Goal: Task Accomplishment & Management: Manage account settings

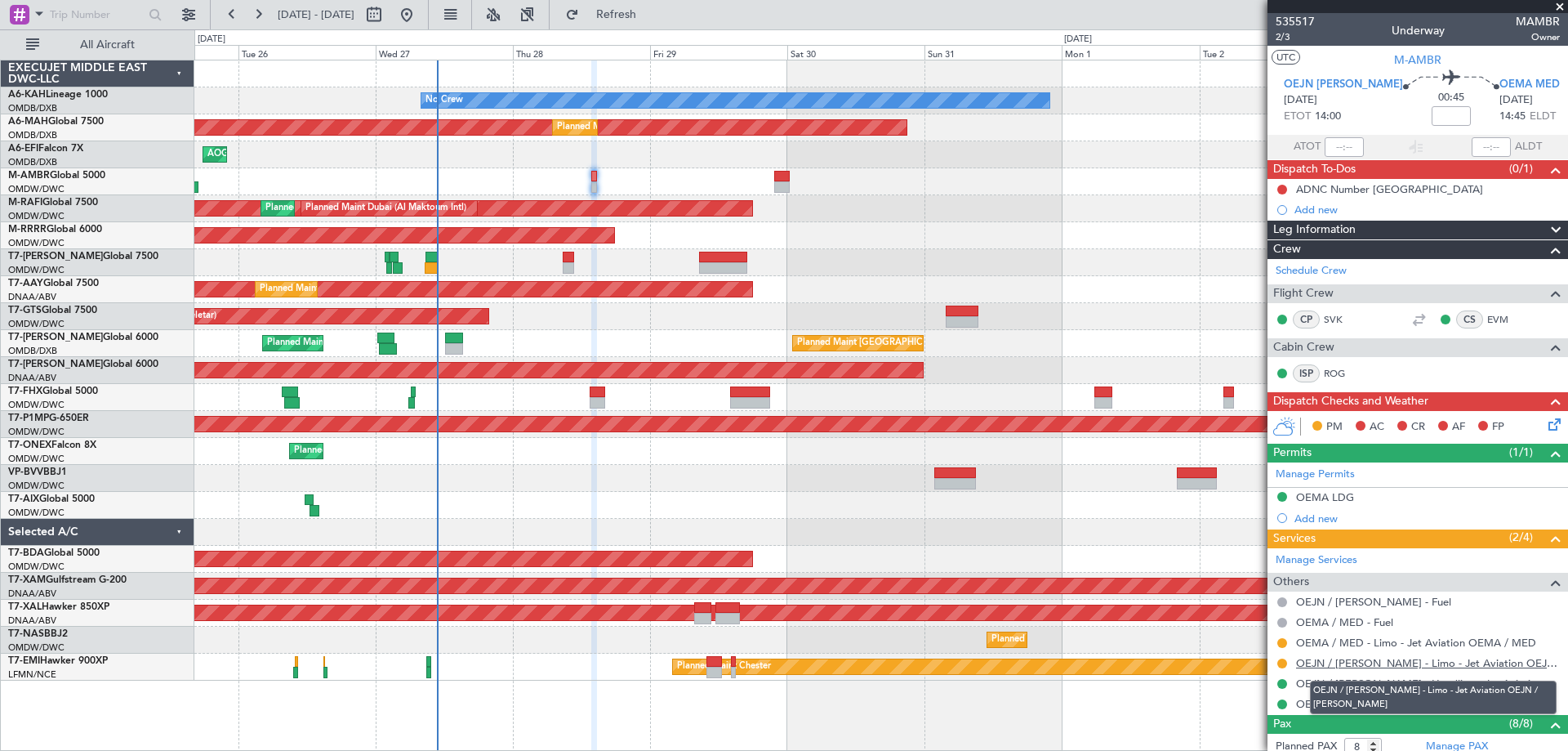
click at [1366, 656] on link "OEJN / [PERSON_NAME] - Limo - Jet Aviation OEJN / [PERSON_NAME]" at bounding box center [1428, 663] width 264 height 14
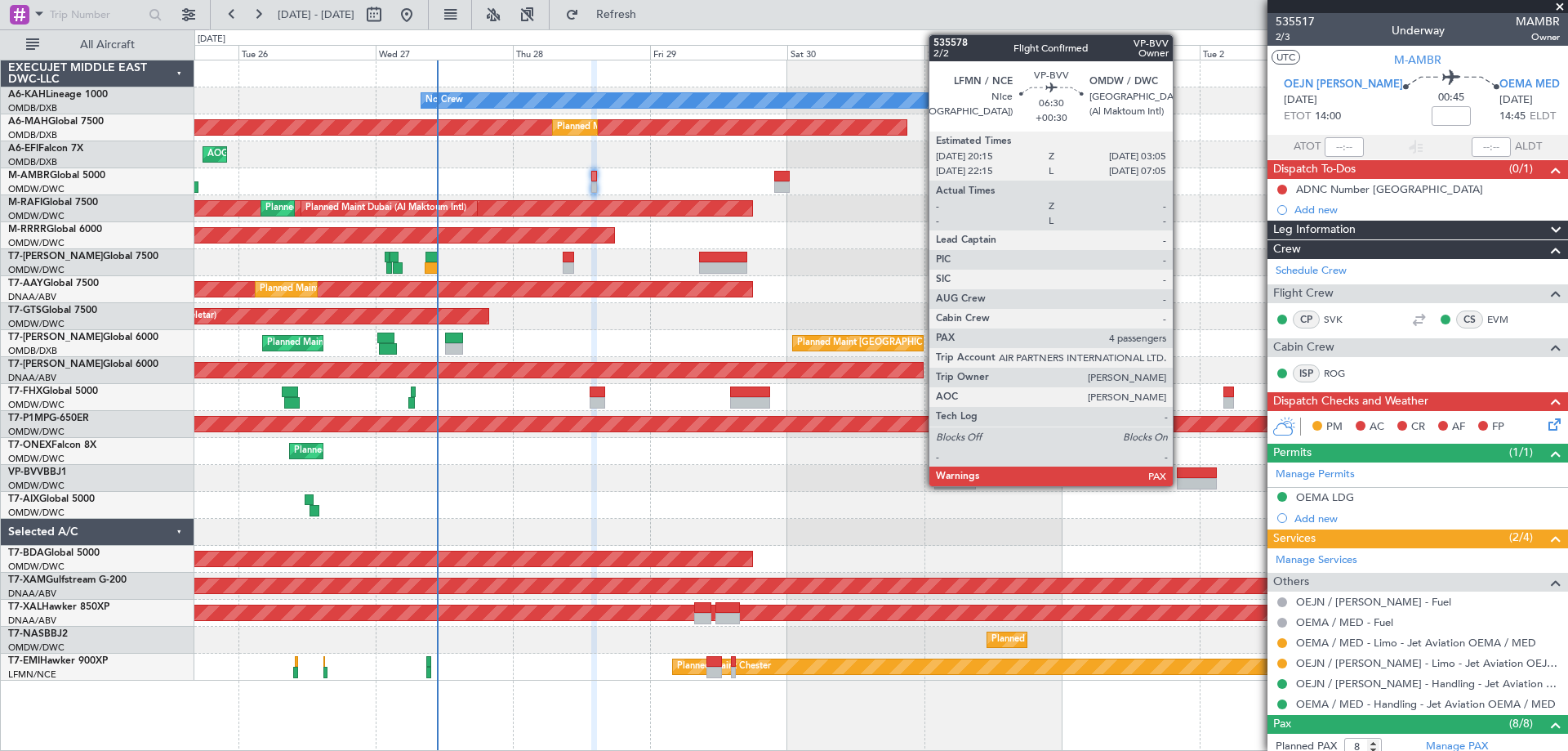
click at [1180, 474] on div at bounding box center [1196, 473] width 39 height 11
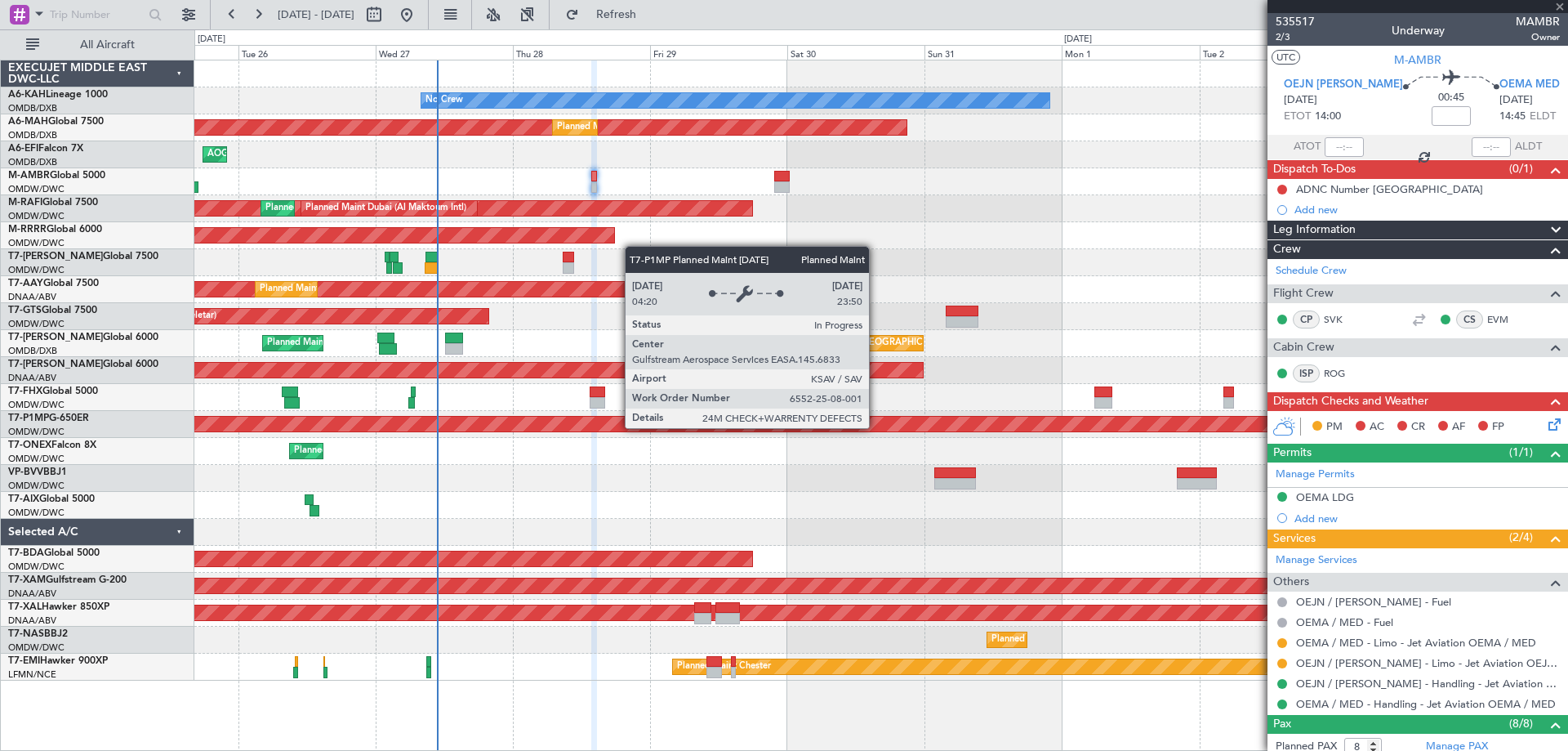
type input "+00:30"
type input "4"
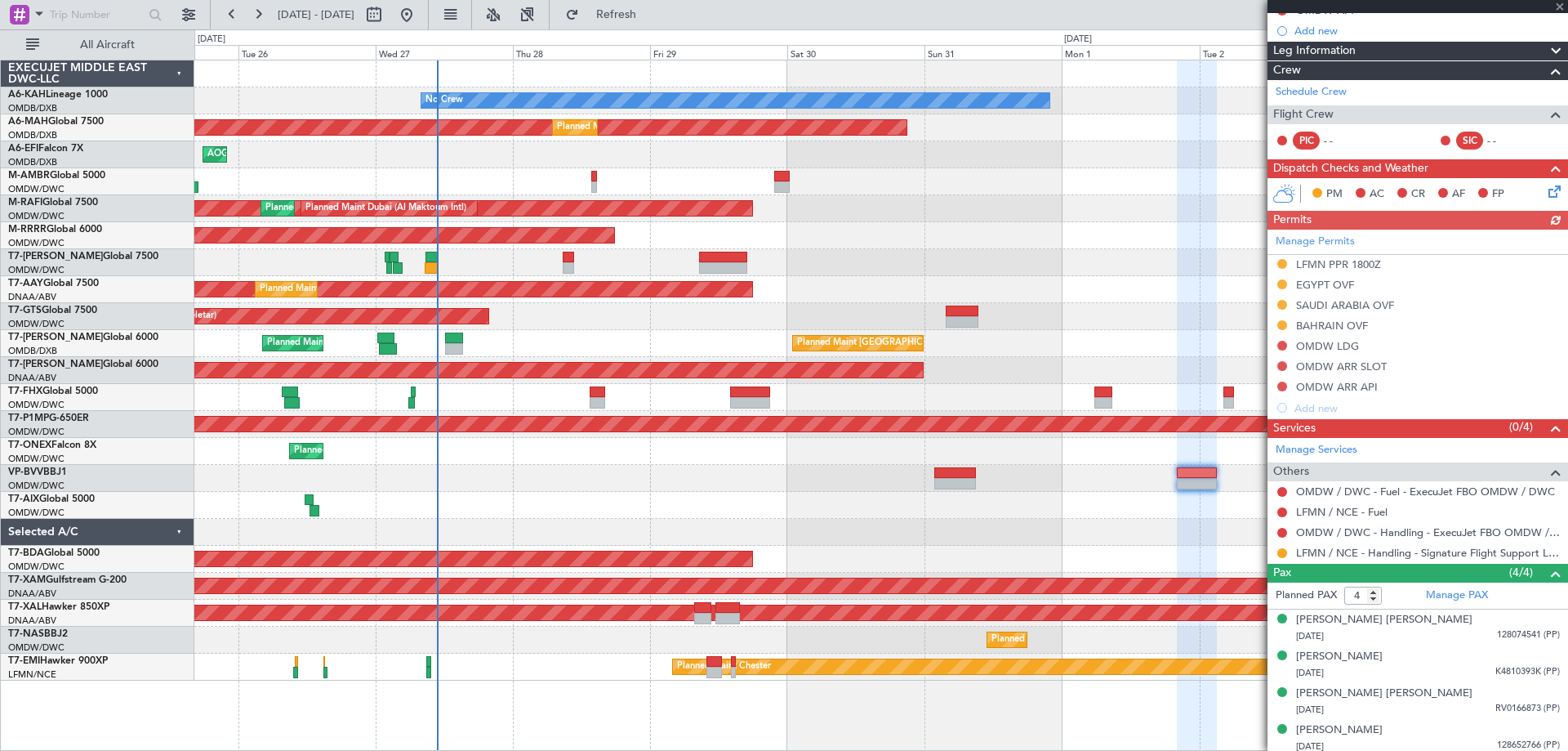
scroll to position [183, 0]
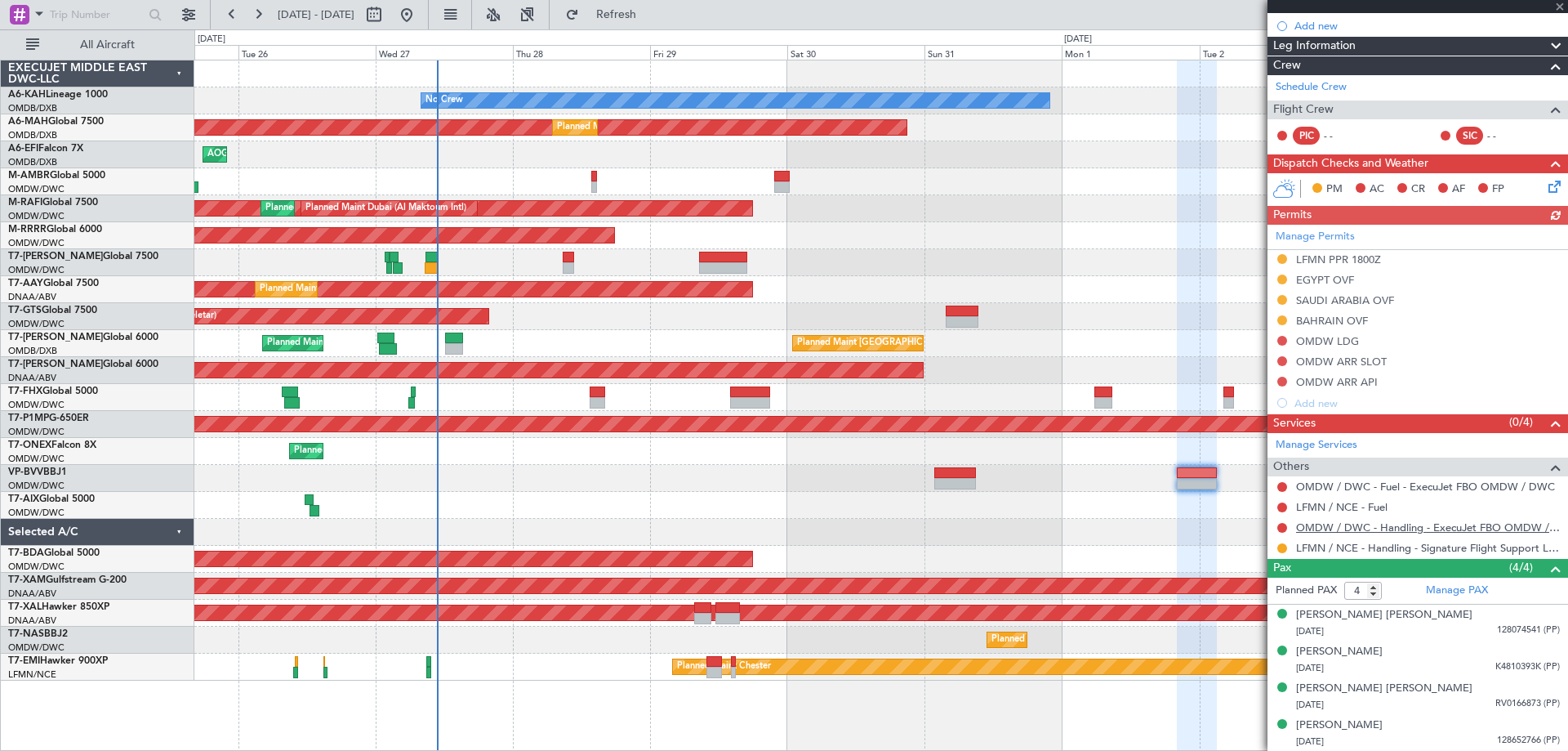
click at [1392, 527] on link "OMDW / DWC - Handling - ExecuJet FBO OMDW / DWC" at bounding box center [1428, 528] width 264 height 14
click at [1310, 232] on link "Manage Permits" at bounding box center [1315, 237] width 79 height 16
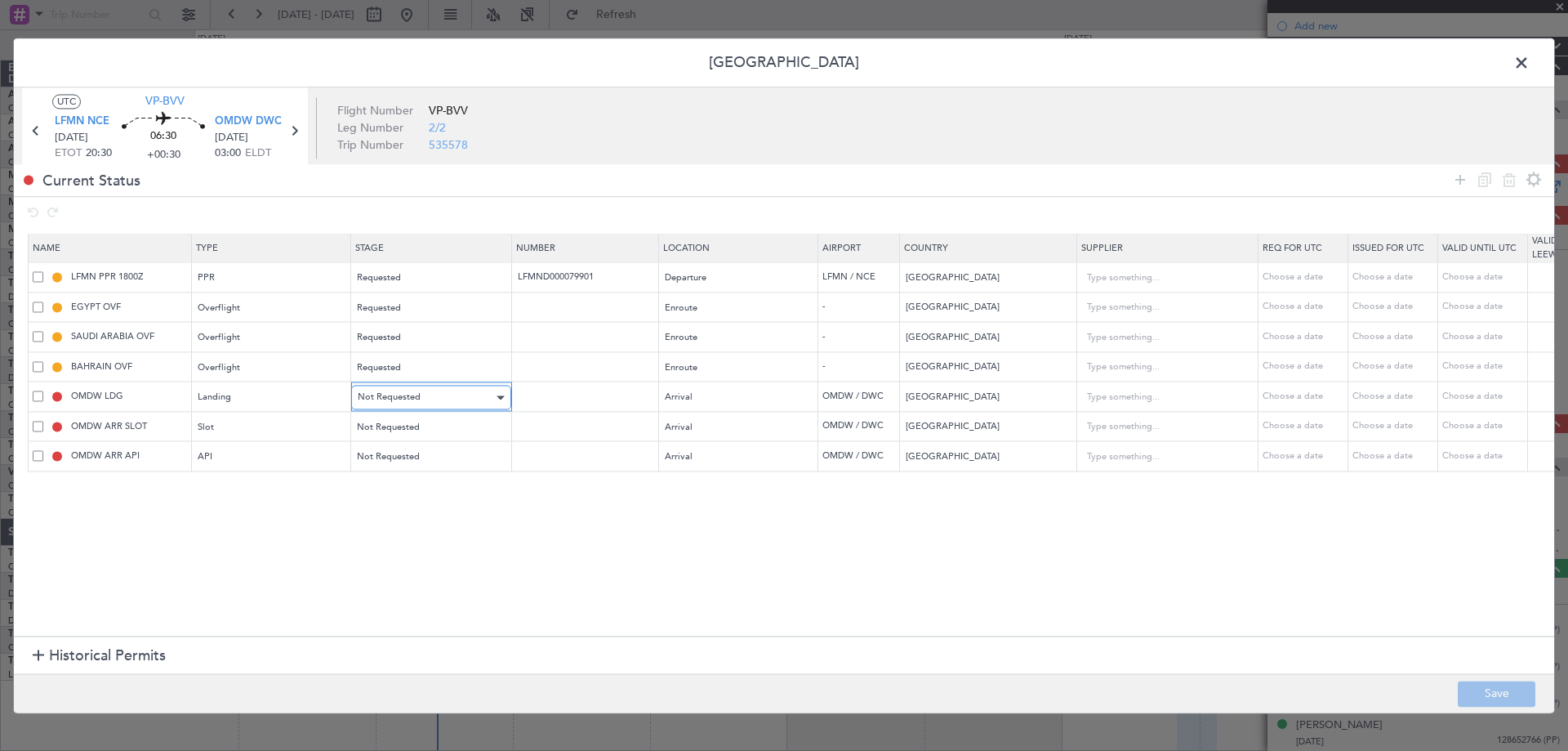
click at [394, 393] on span "Not Requested" at bounding box center [389, 397] width 63 height 12
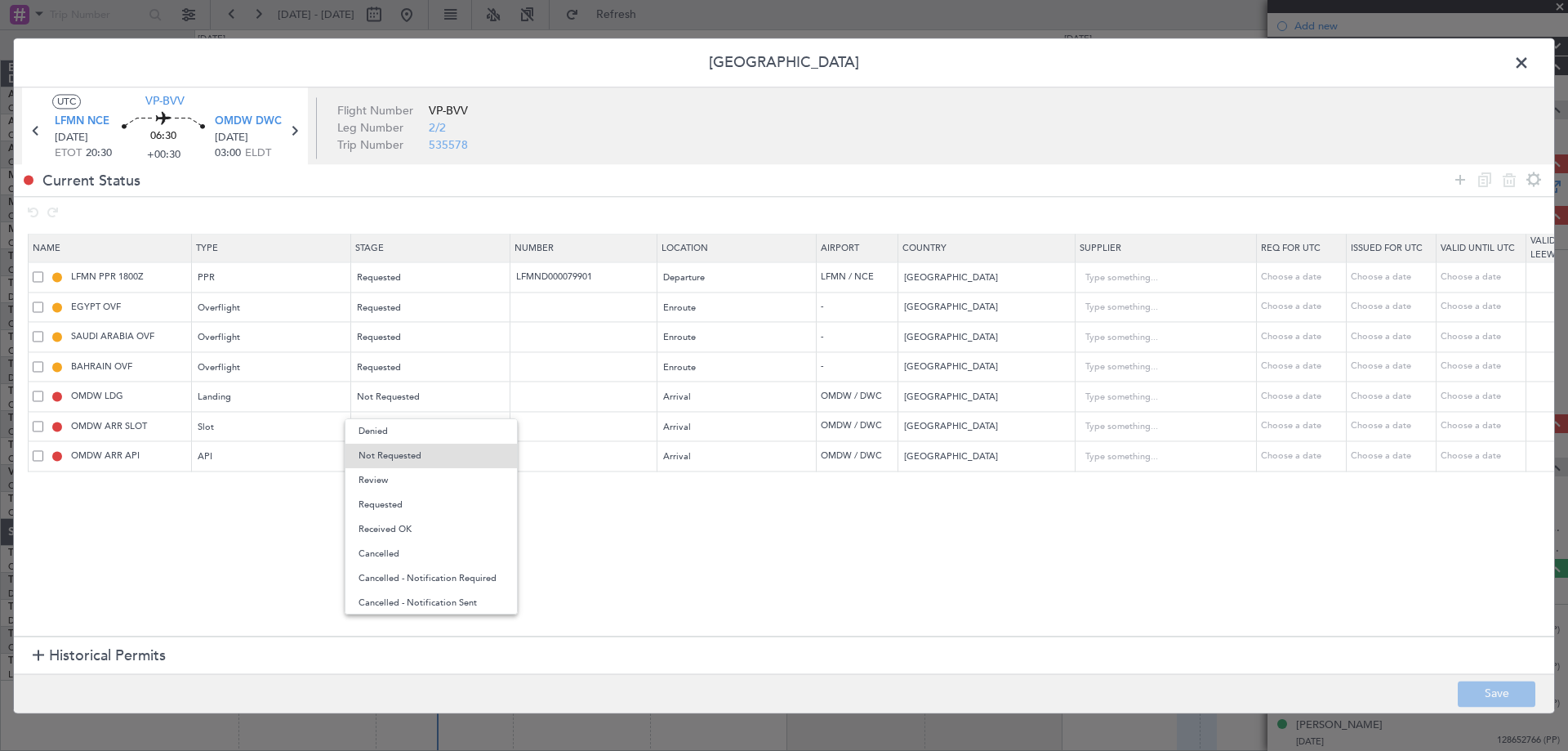
drag, startPoint x: 404, startPoint y: 501, endPoint x: 415, endPoint y: 462, distance: 40.5
click at [403, 502] on span "Requested" at bounding box center [430, 505] width 145 height 25
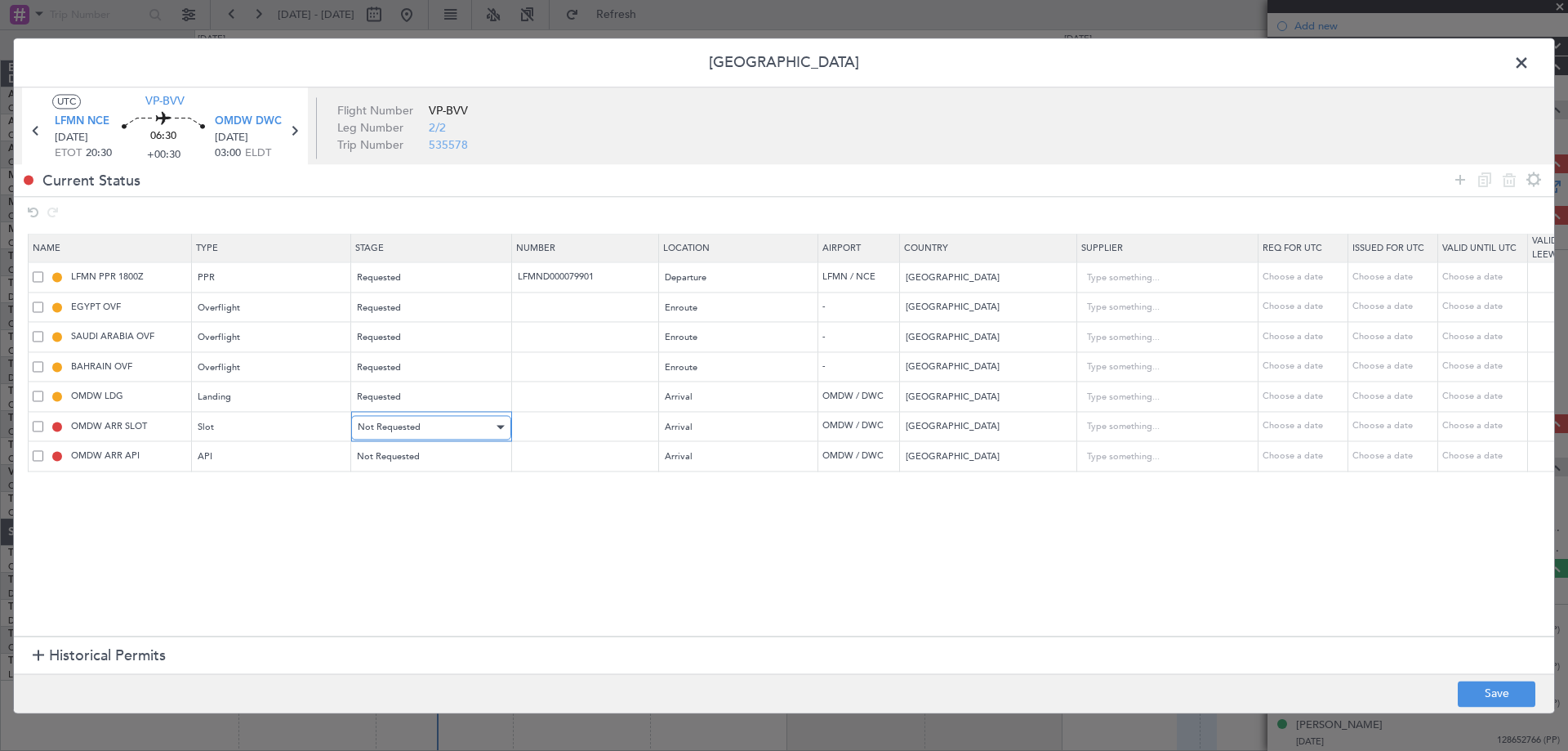
click at [415, 430] on span "Not Requested" at bounding box center [389, 427] width 63 height 12
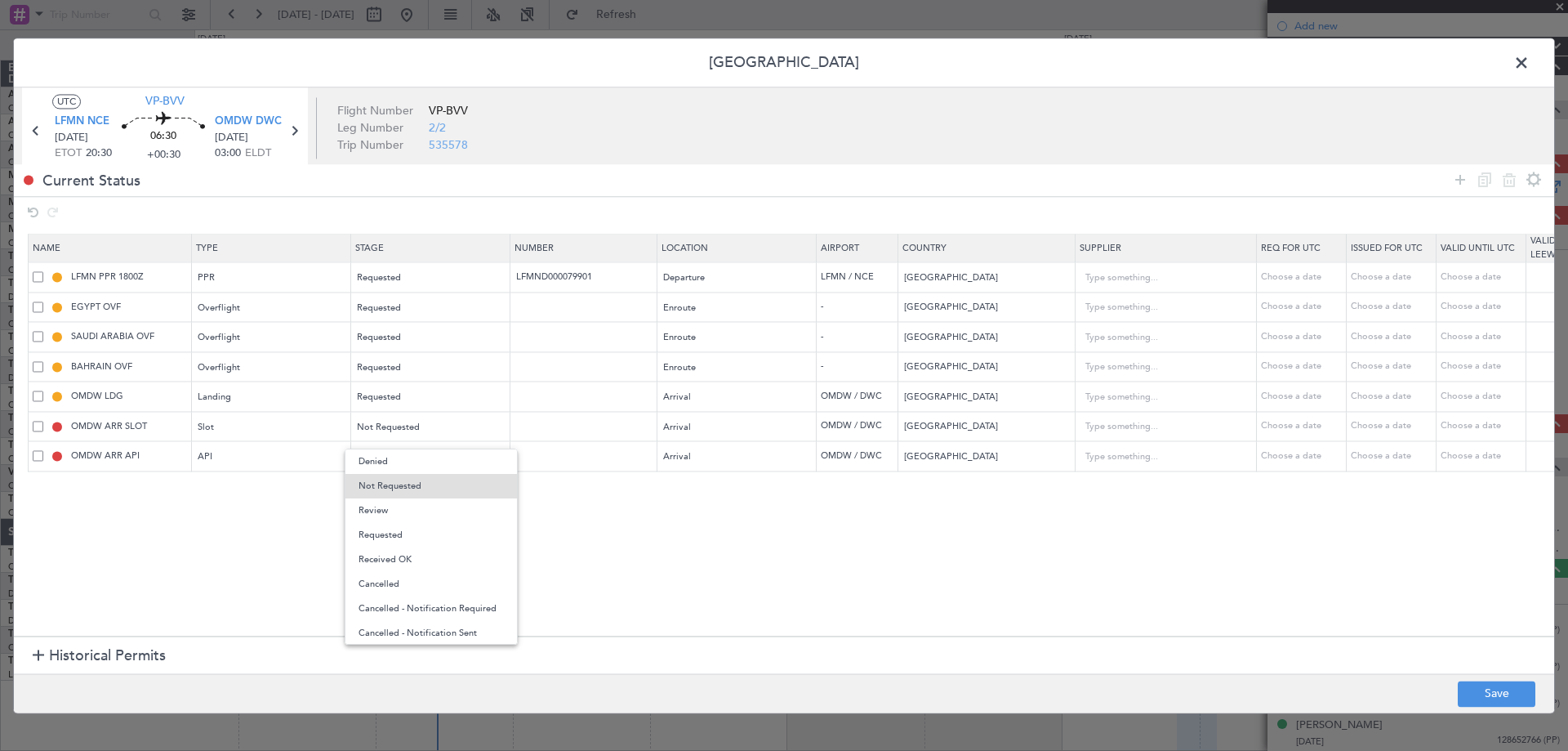
click at [411, 542] on span "Requested" at bounding box center [430, 535] width 145 height 25
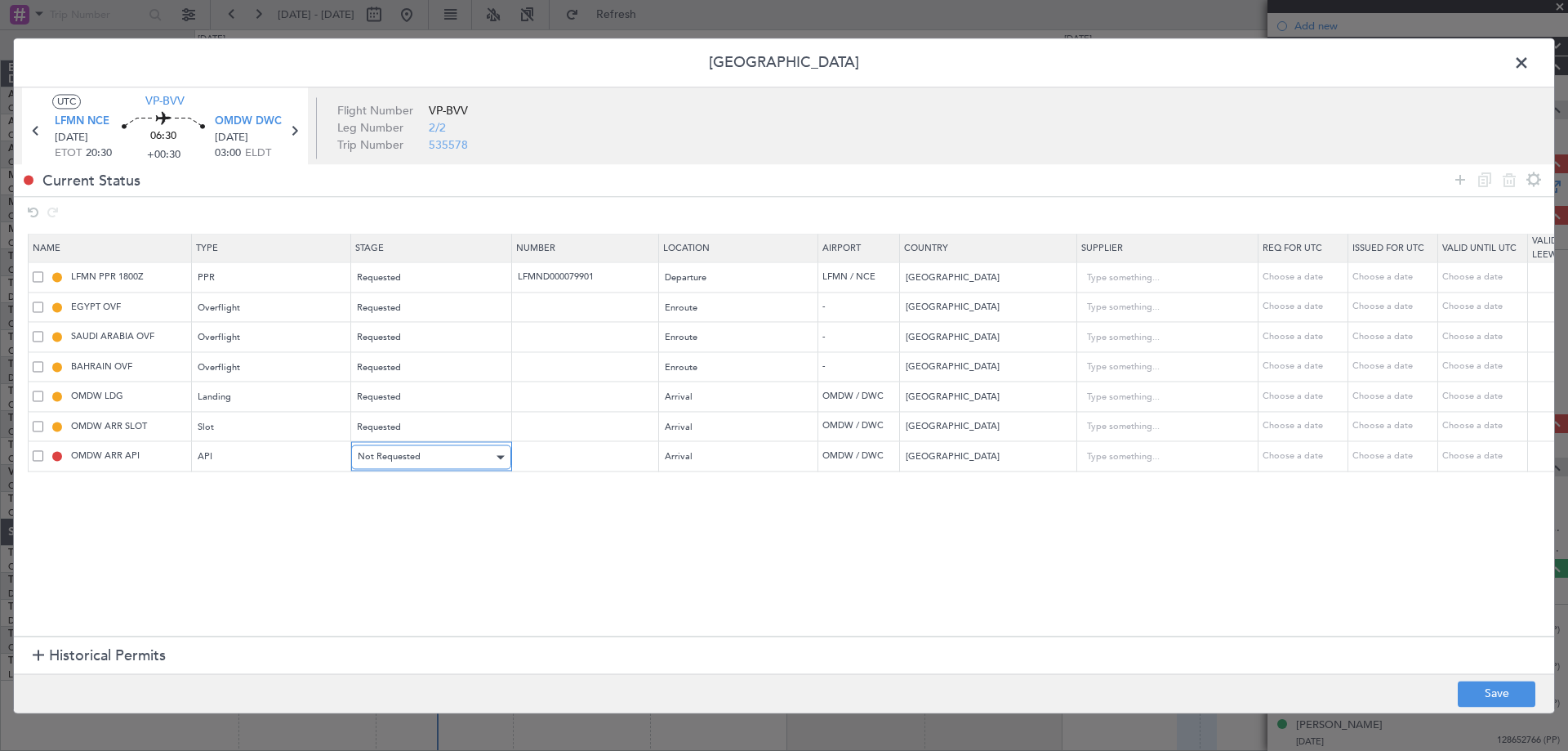
click at [420, 467] on div "Not Requested" at bounding box center [425, 457] width 136 height 25
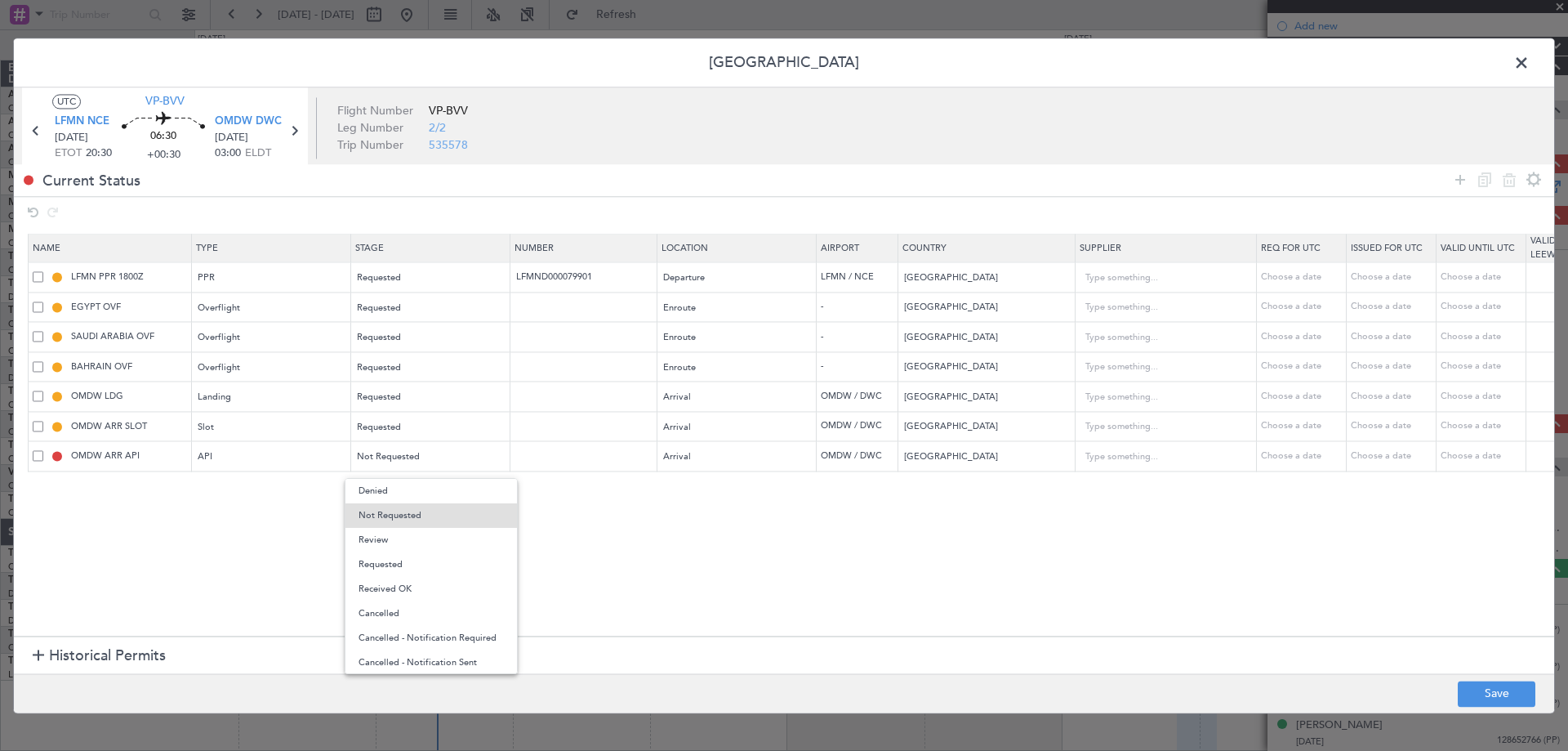
drag, startPoint x: 401, startPoint y: 555, endPoint x: 448, endPoint y: 556, distance: 47.0
click at [399, 555] on span "Requested" at bounding box center [430, 565] width 145 height 25
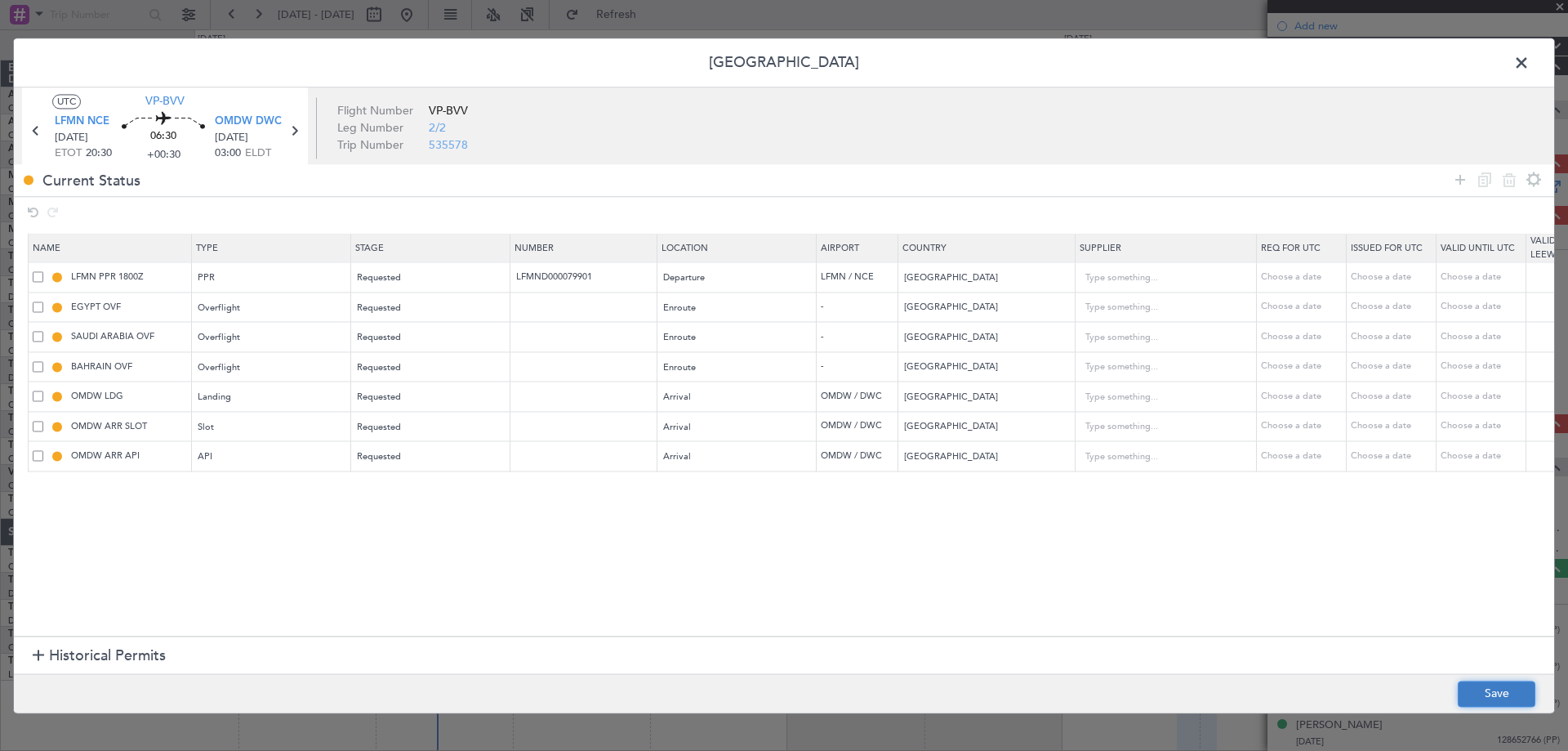
click at [1482, 684] on button "Save" at bounding box center [1497, 694] width 78 height 27
click at [1530, 68] on span at bounding box center [1530, 67] width 0 height 32
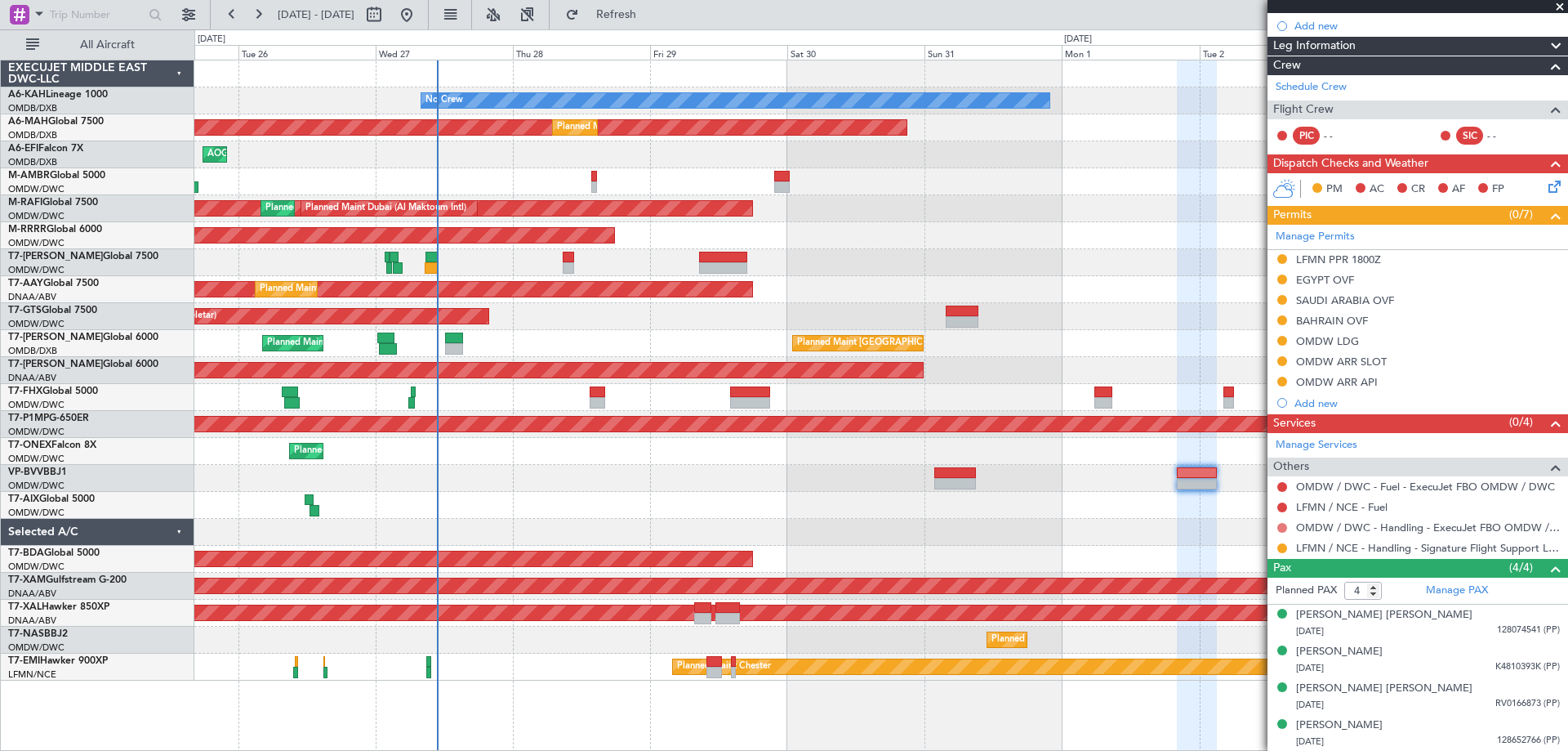
click at [1280, 525] on button at bounding box center [1282, 528] width 10 height 10
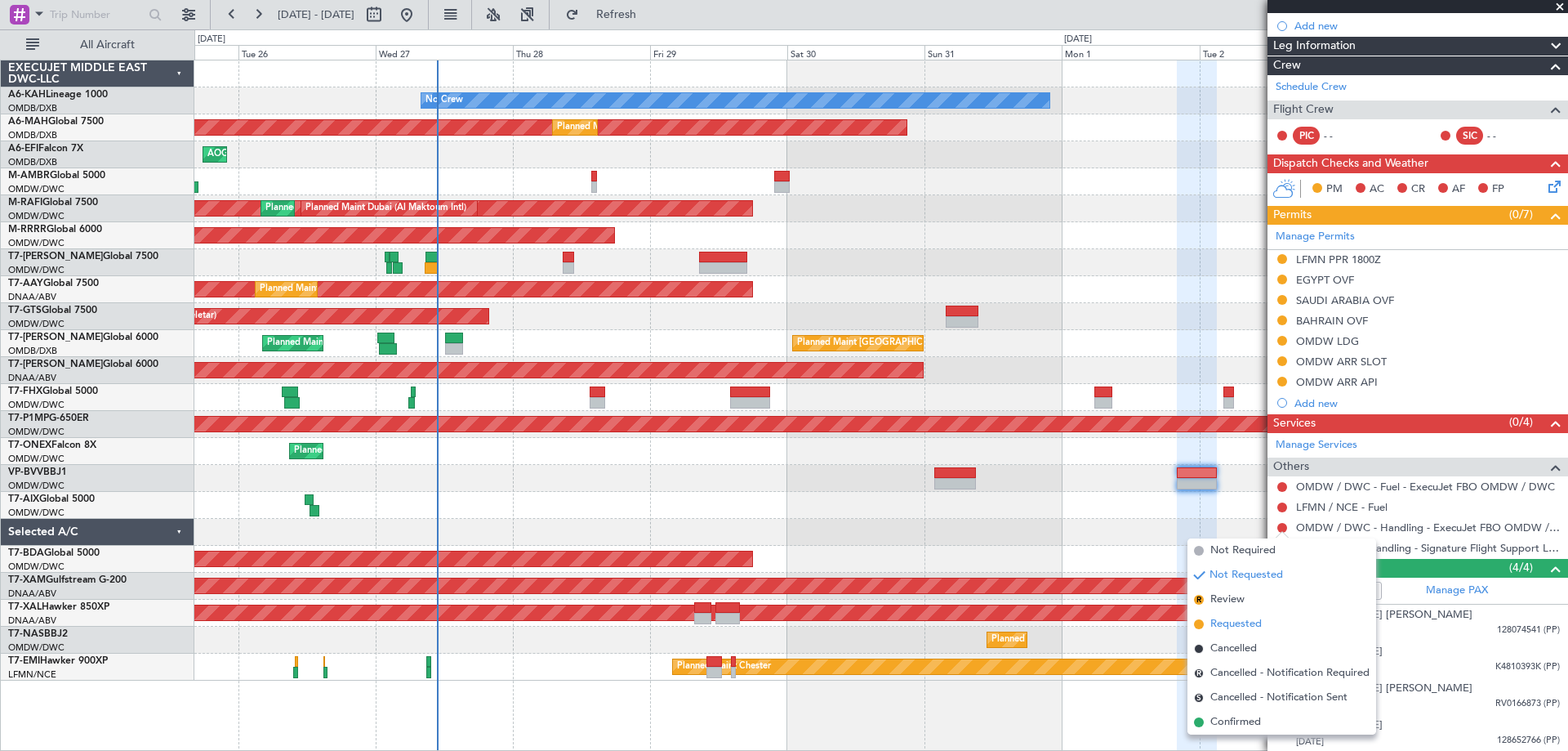
click at [1239, 622] on span "Requested" at bounding box center [1236, 624] width 51 height 16
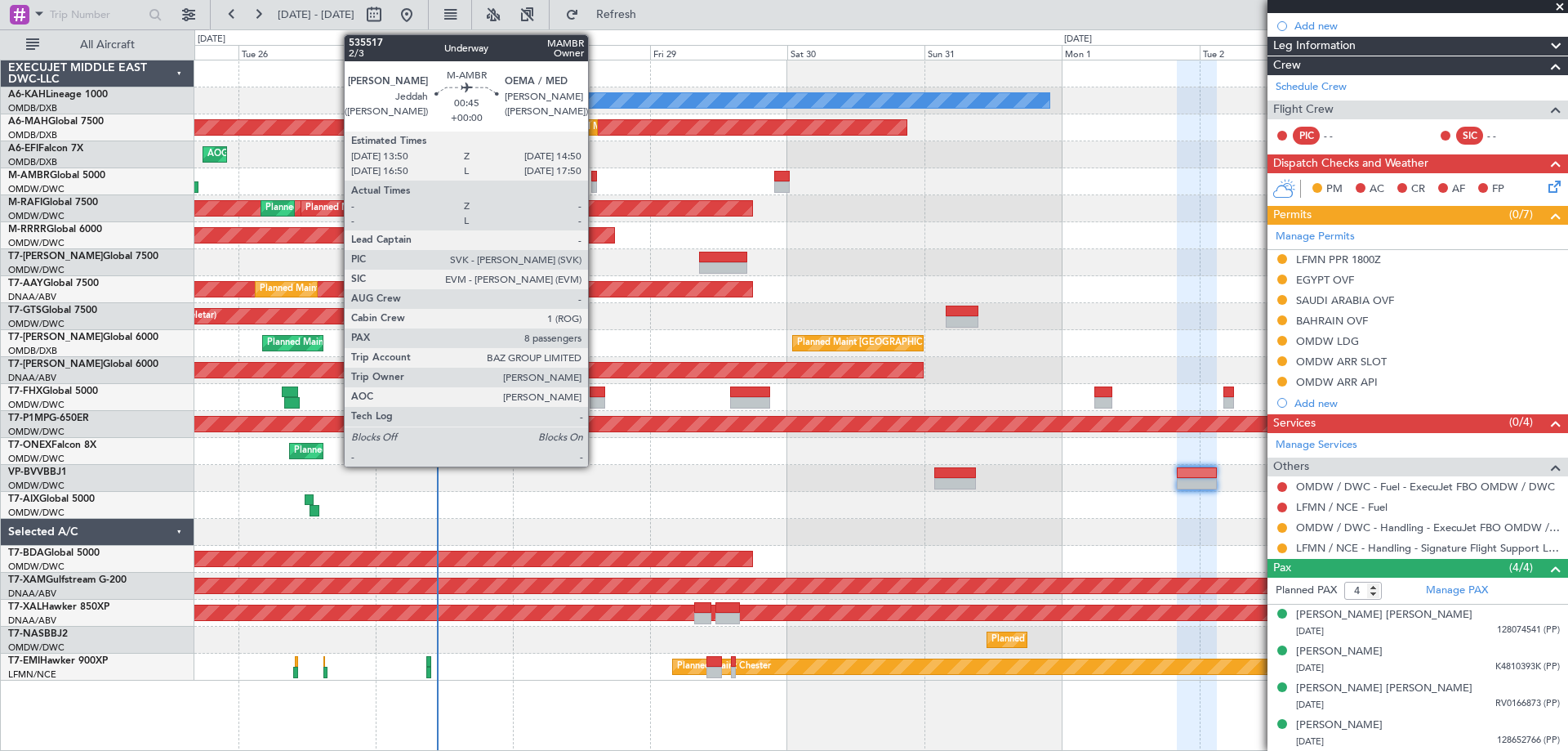
click at [596, 189] on div at bounding box center [594, 187] width 7 height 11
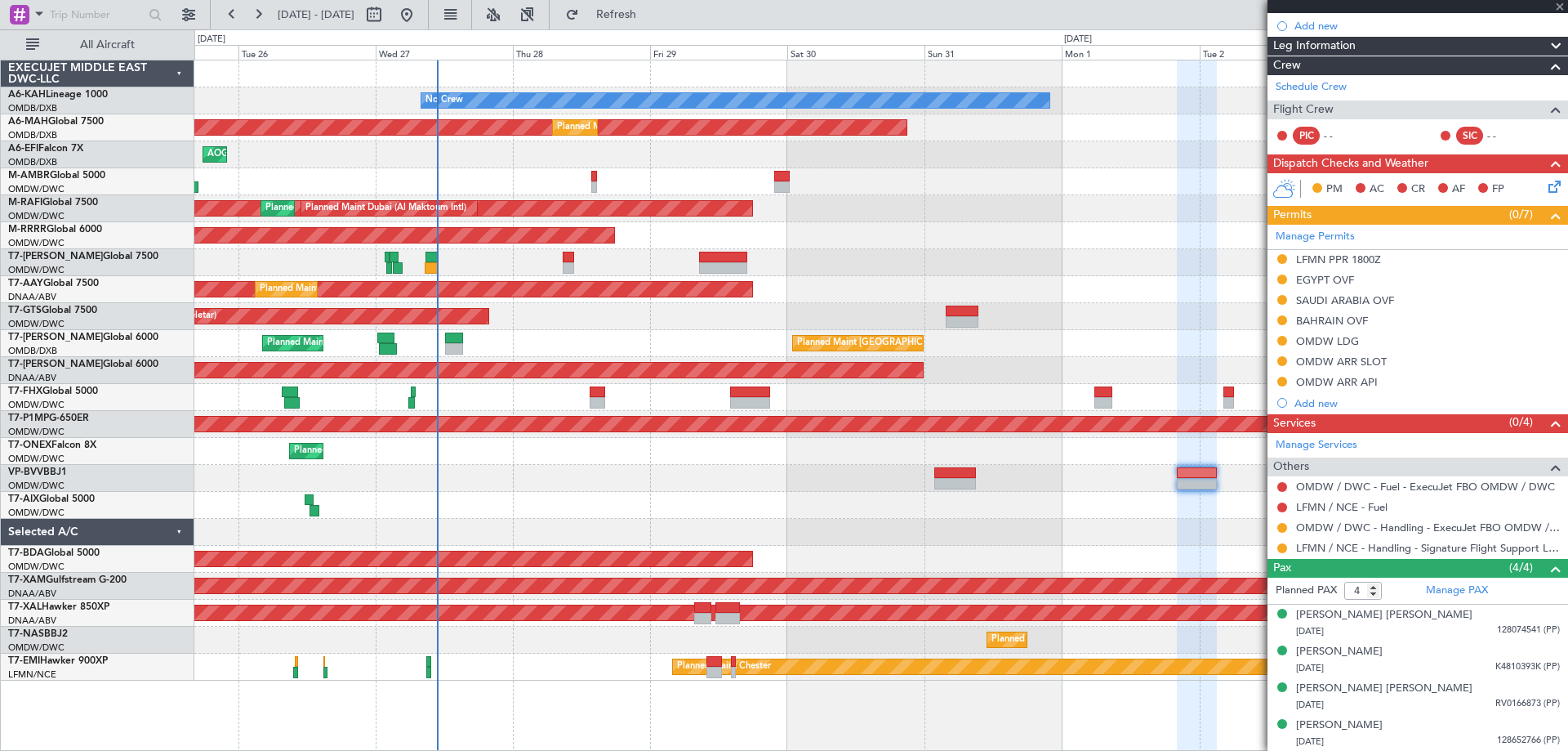
type input "8"
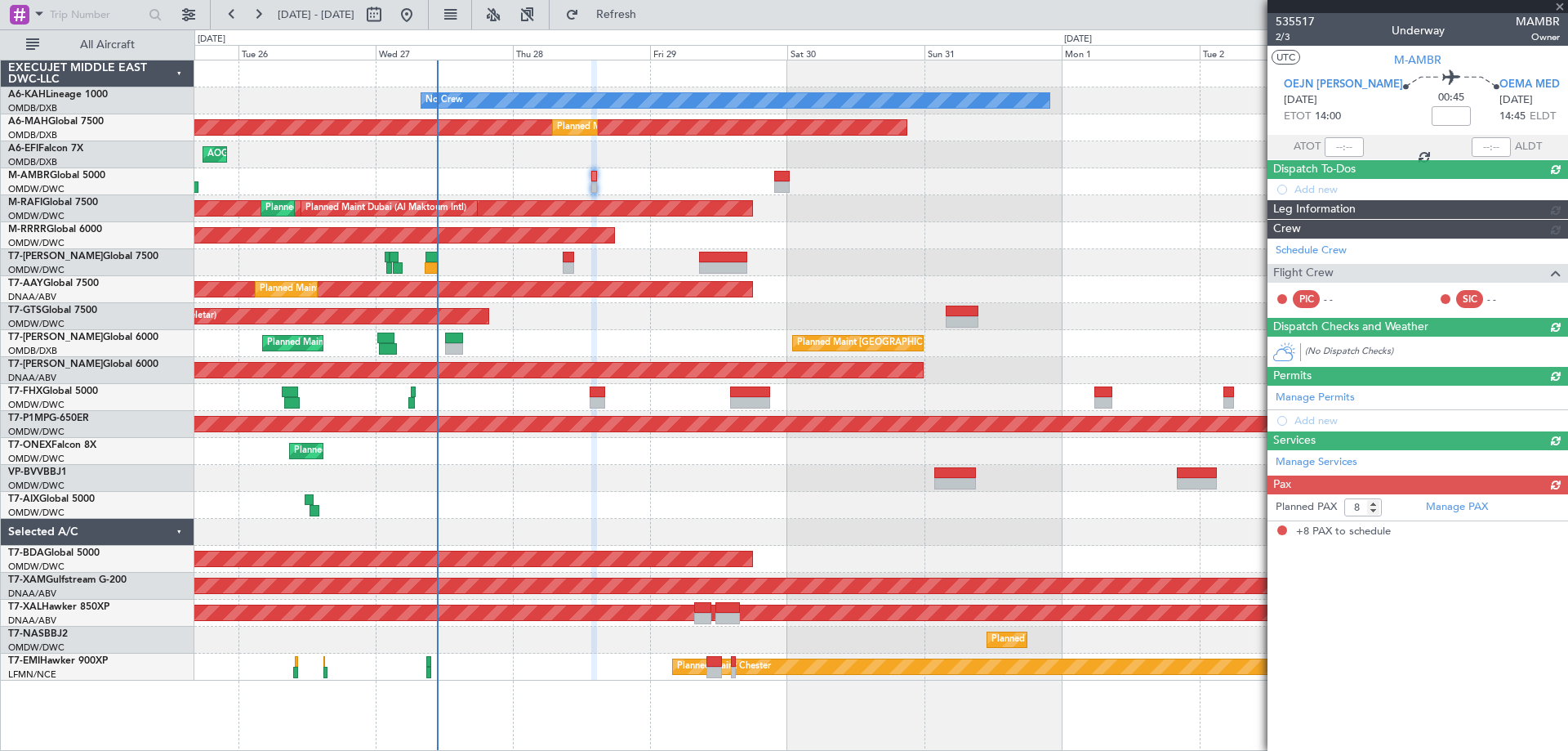
scroll to position [0, 0]
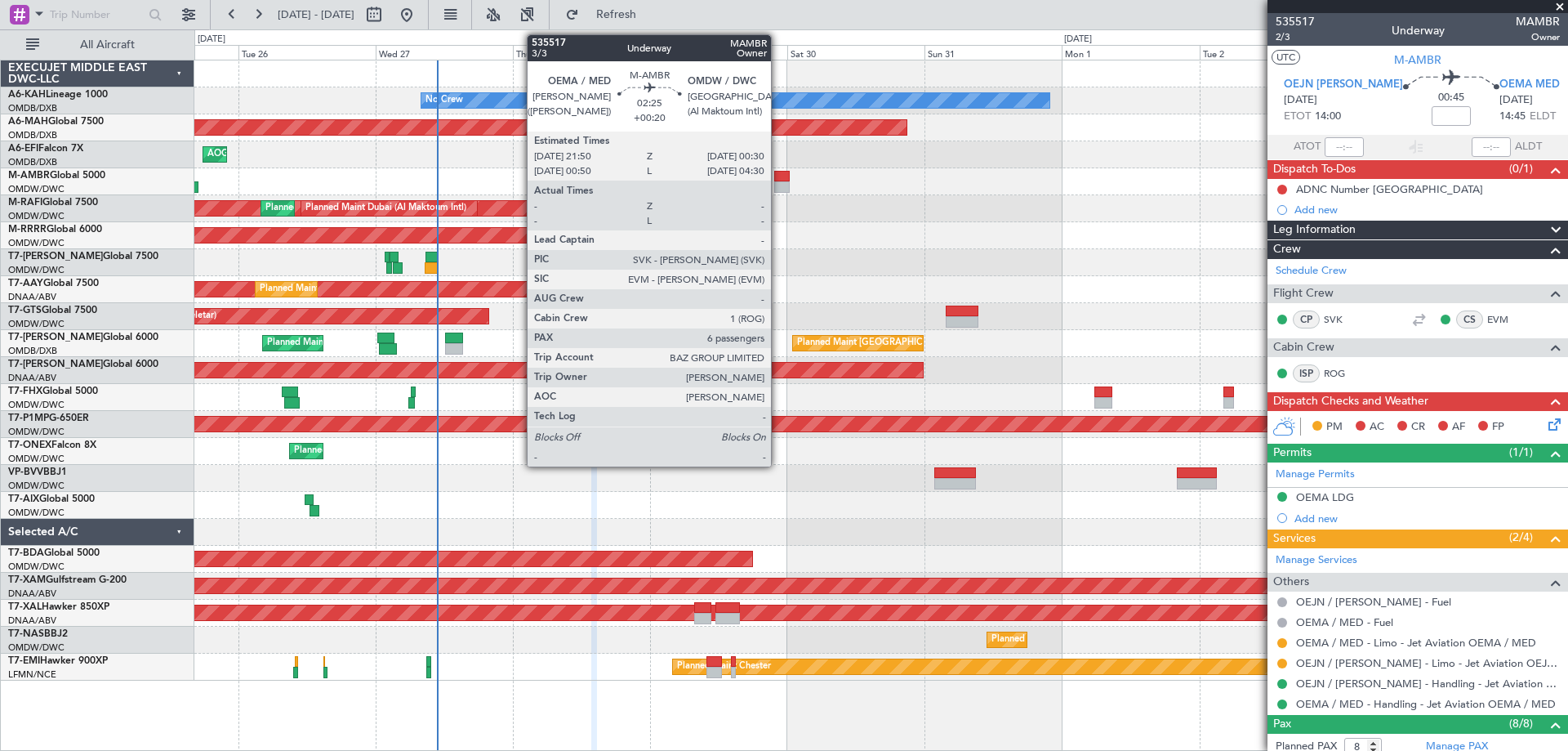
click at [778, 179] on div at bounding box center [782, 177] width 15 height 11
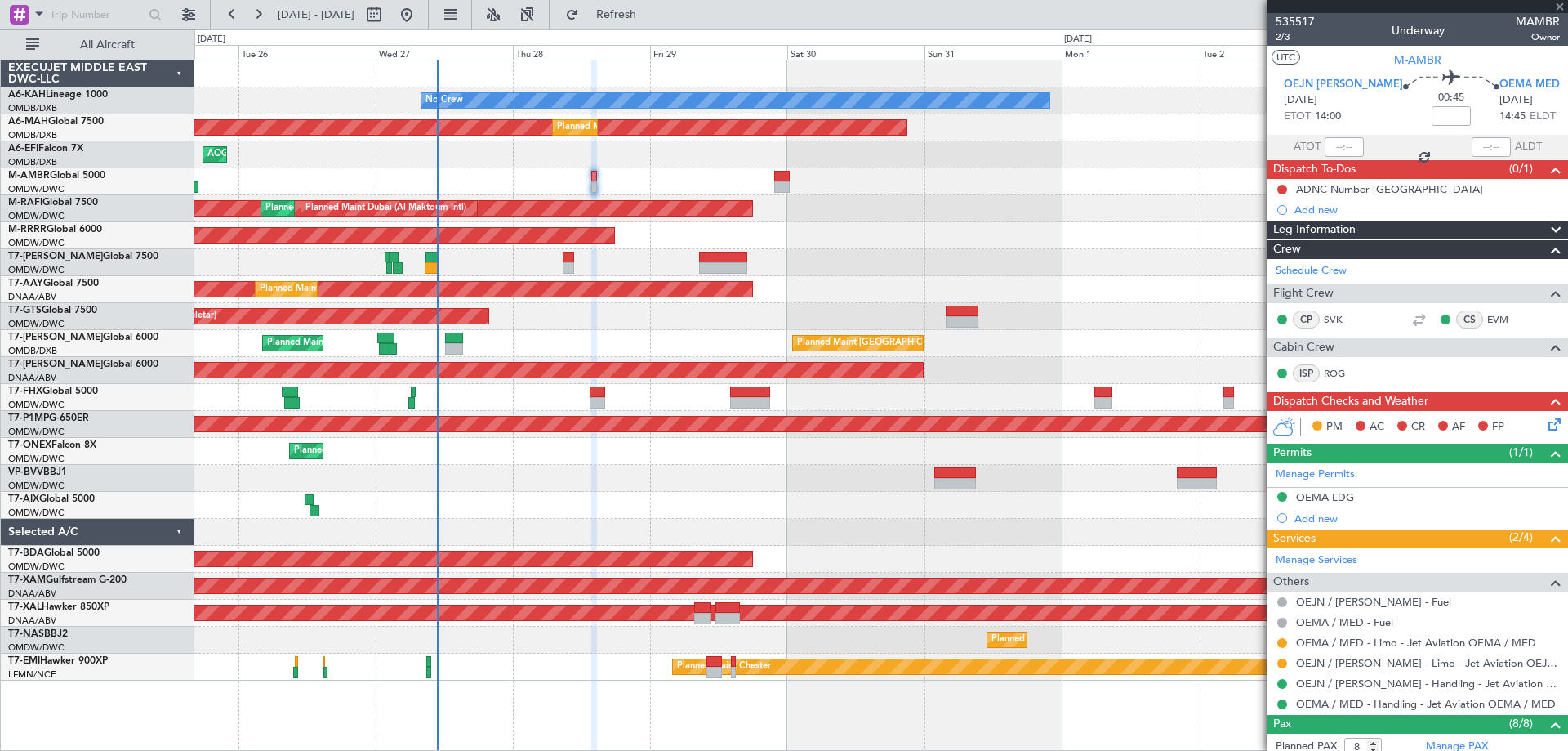
type input "+00:20"
type input "6"
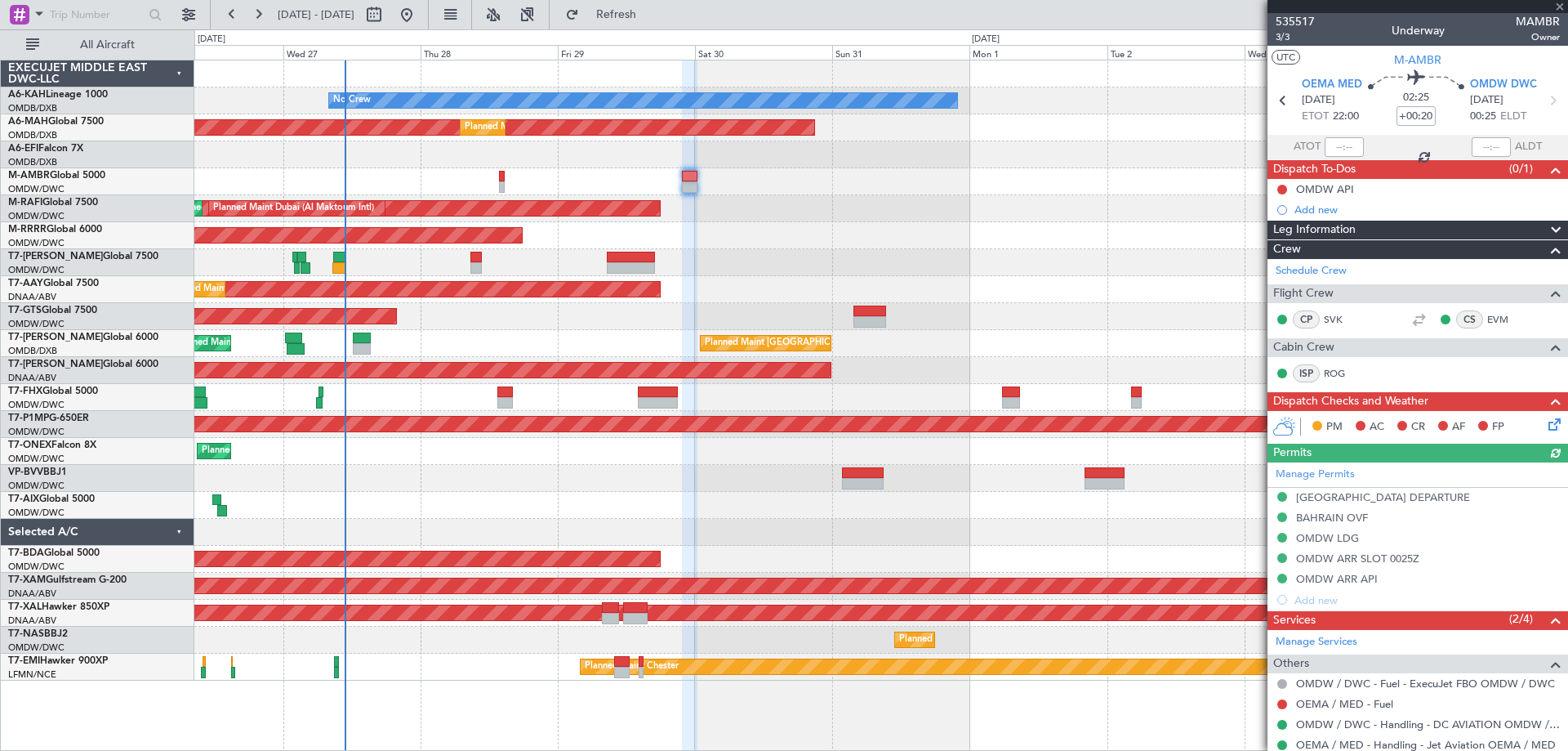
click at [830, 243] on div "Planned Maint Dubai (Al Maktoum Intl)" at bounding box center [881, 236] width 1373 height 27
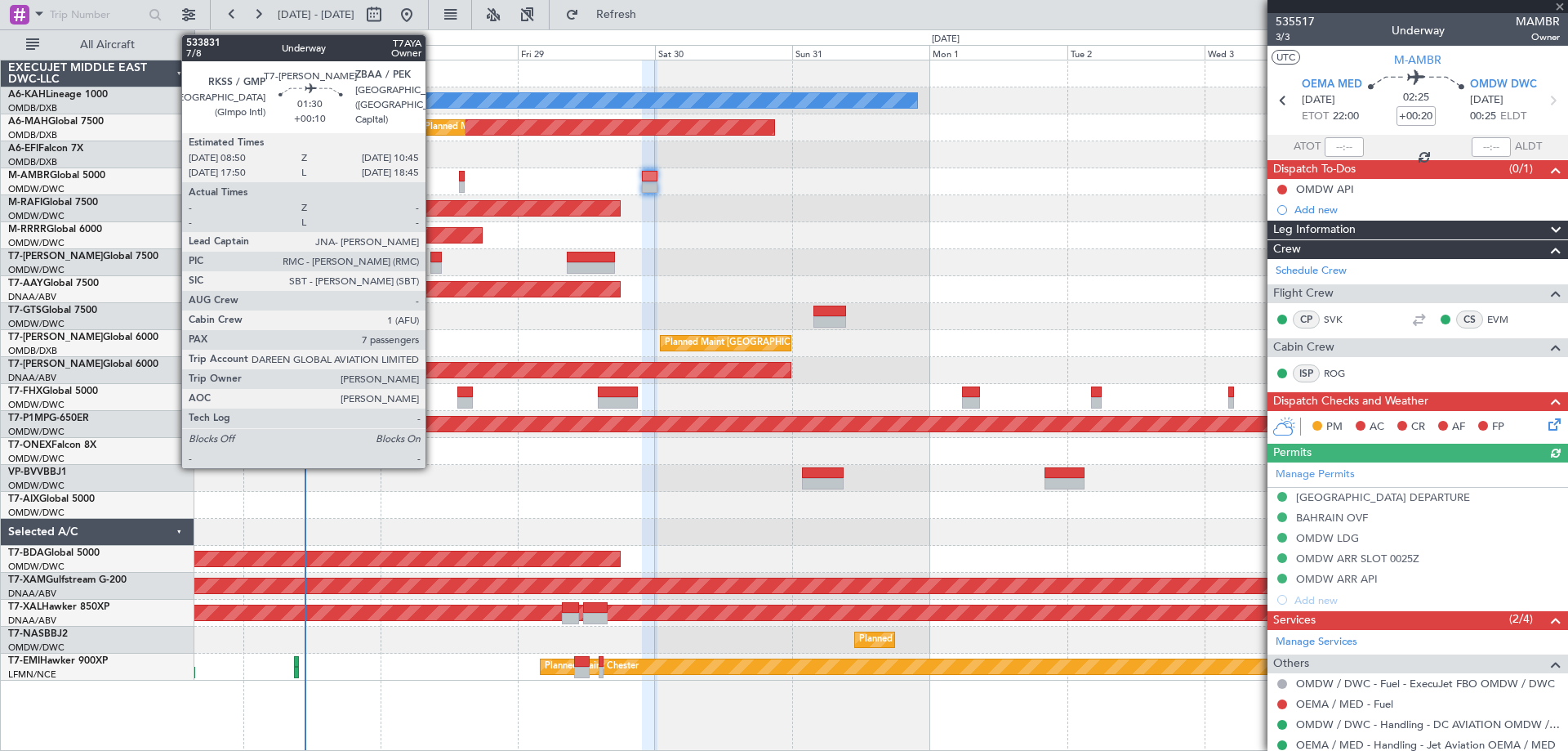
click at [433, 271] on div at bounding box center [436, 268] width 11 height 11
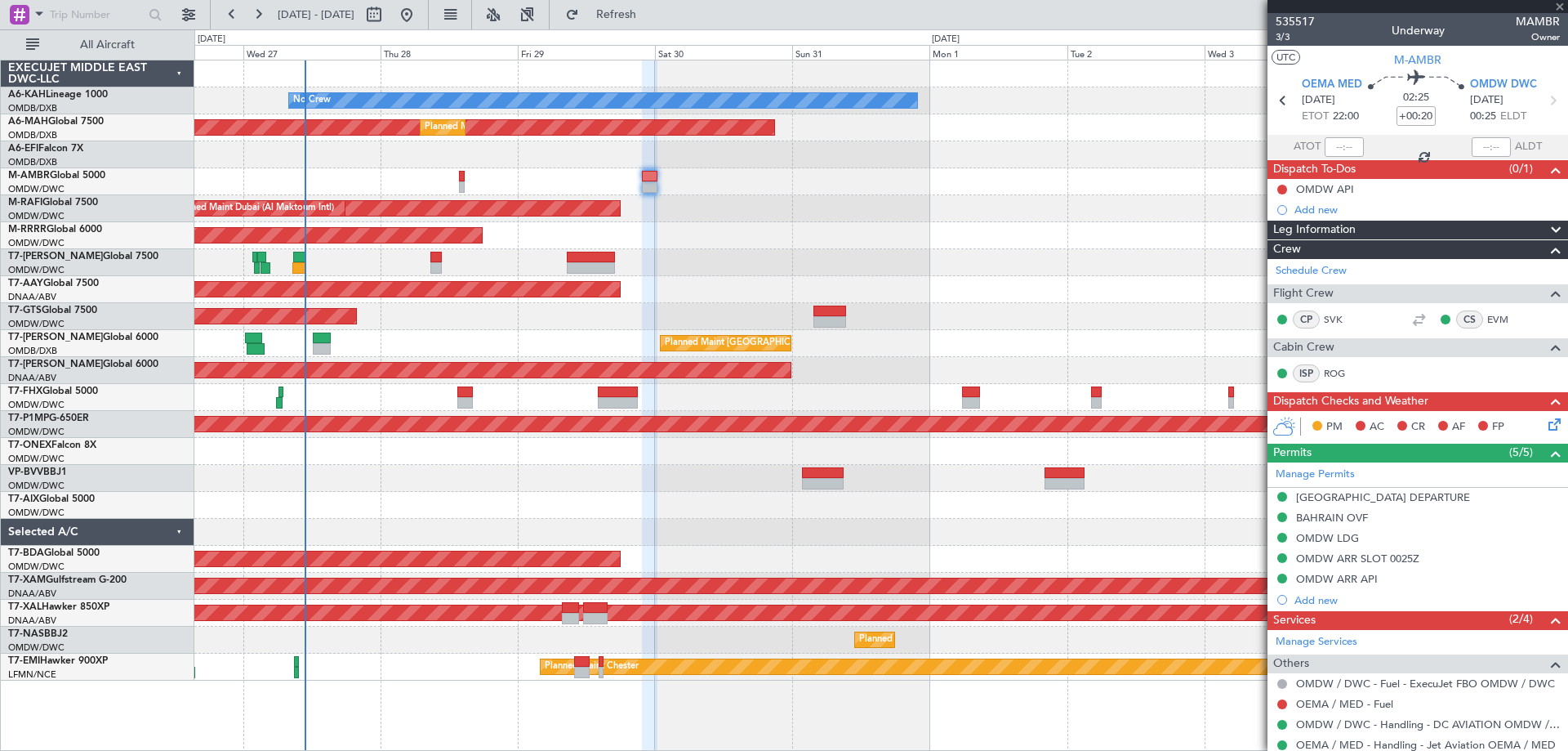
type input "+00:10"
type input "7"
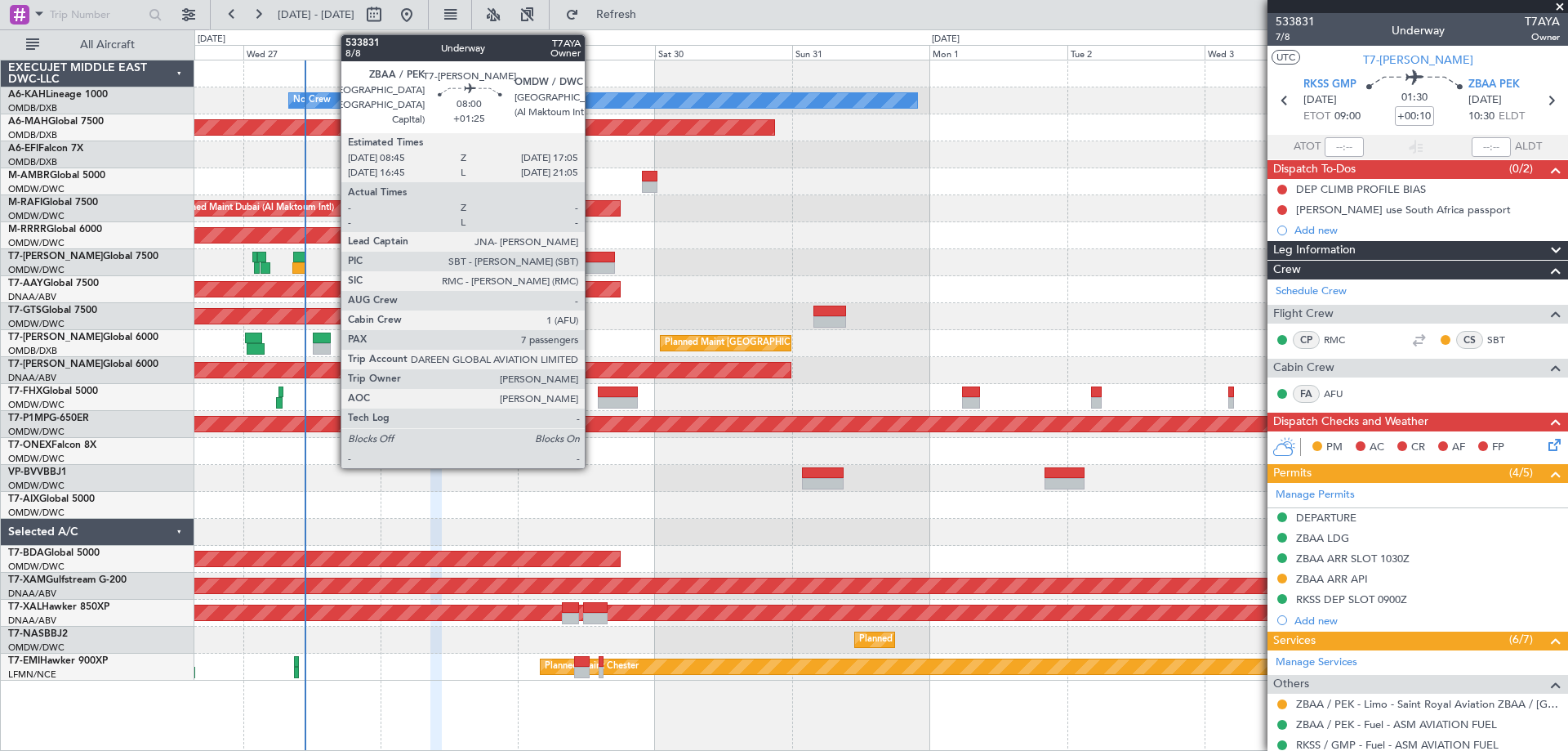
click at [592, 262] on div at bounding box center [591, 268] width 48 height 11
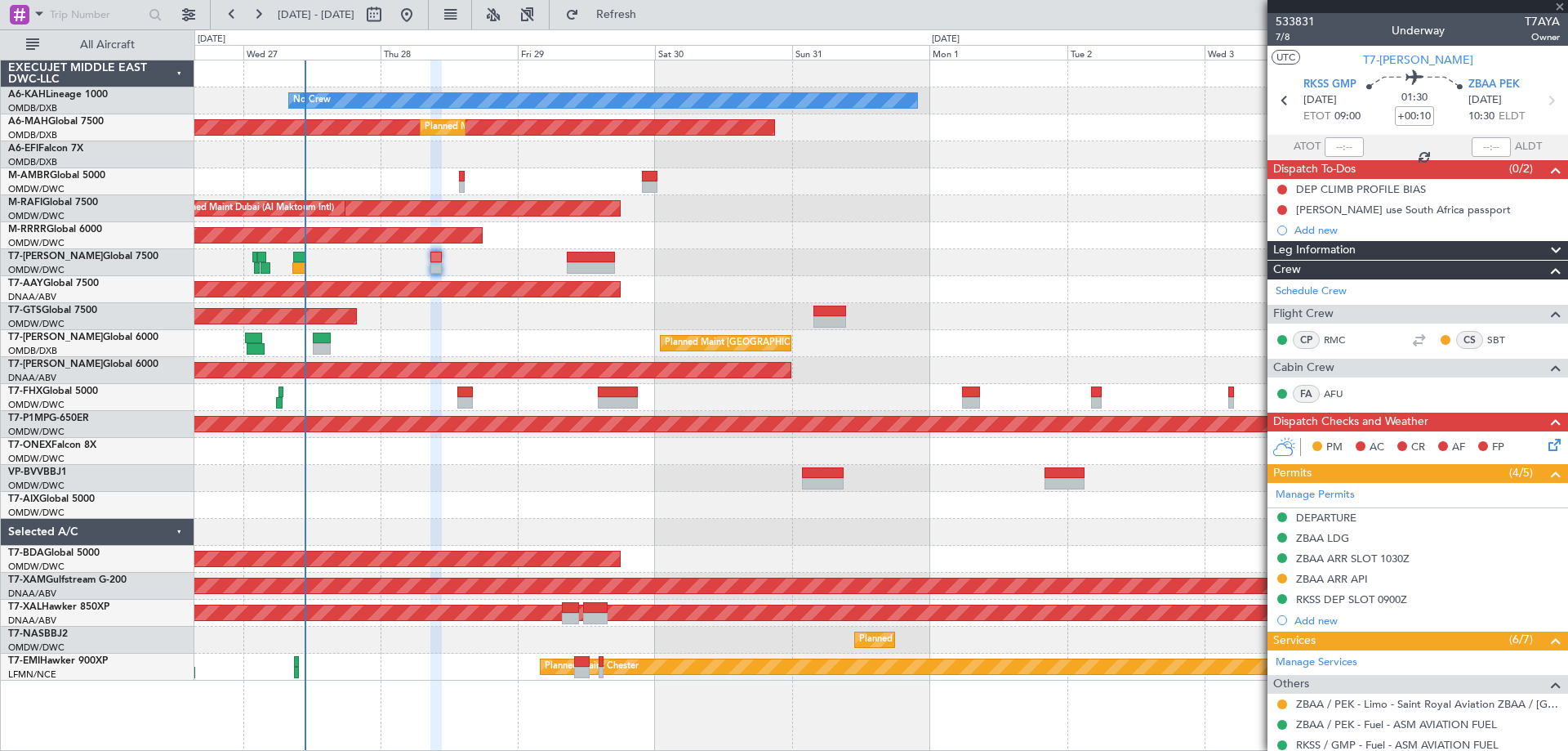
type input "+01:25"
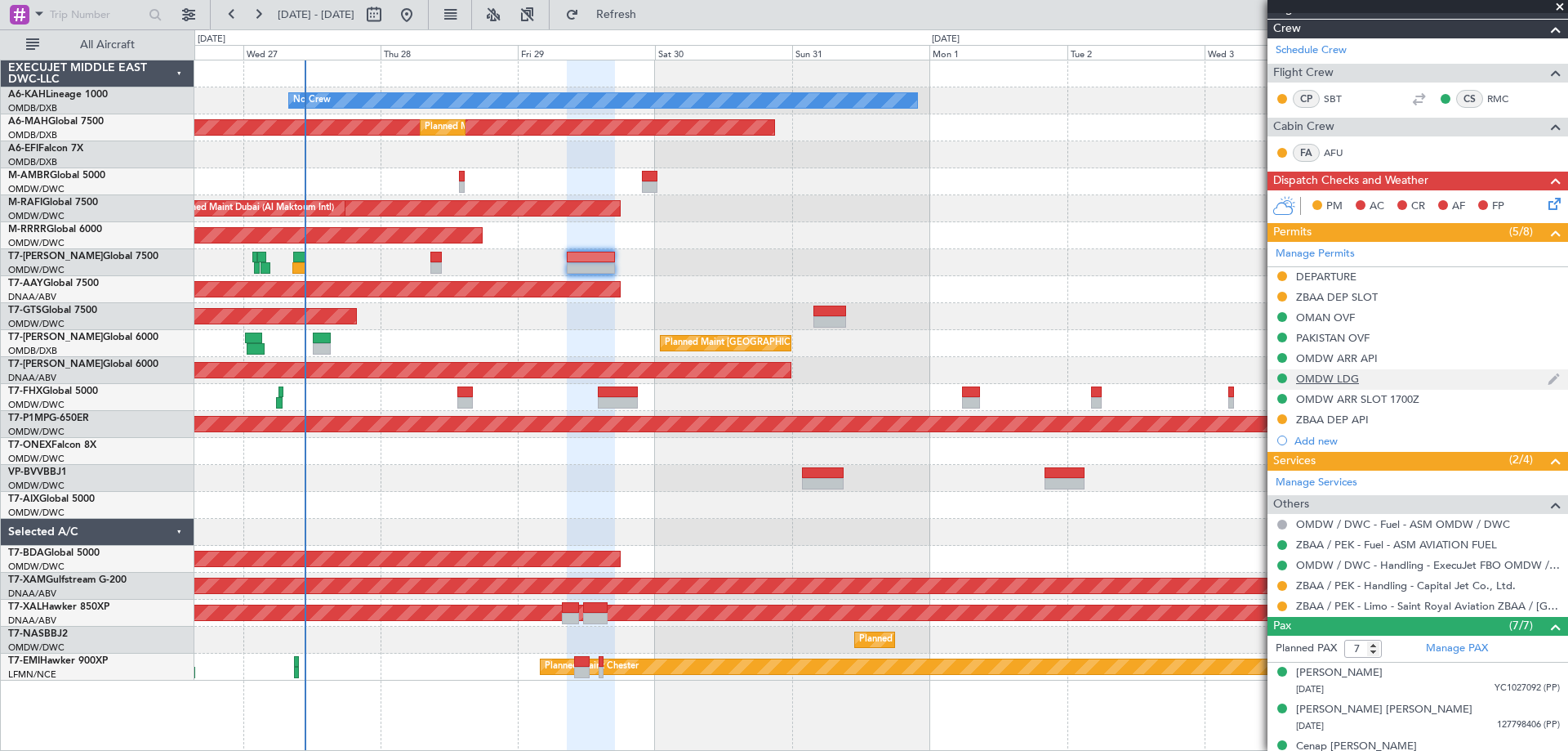
scroll to position [245, 0]
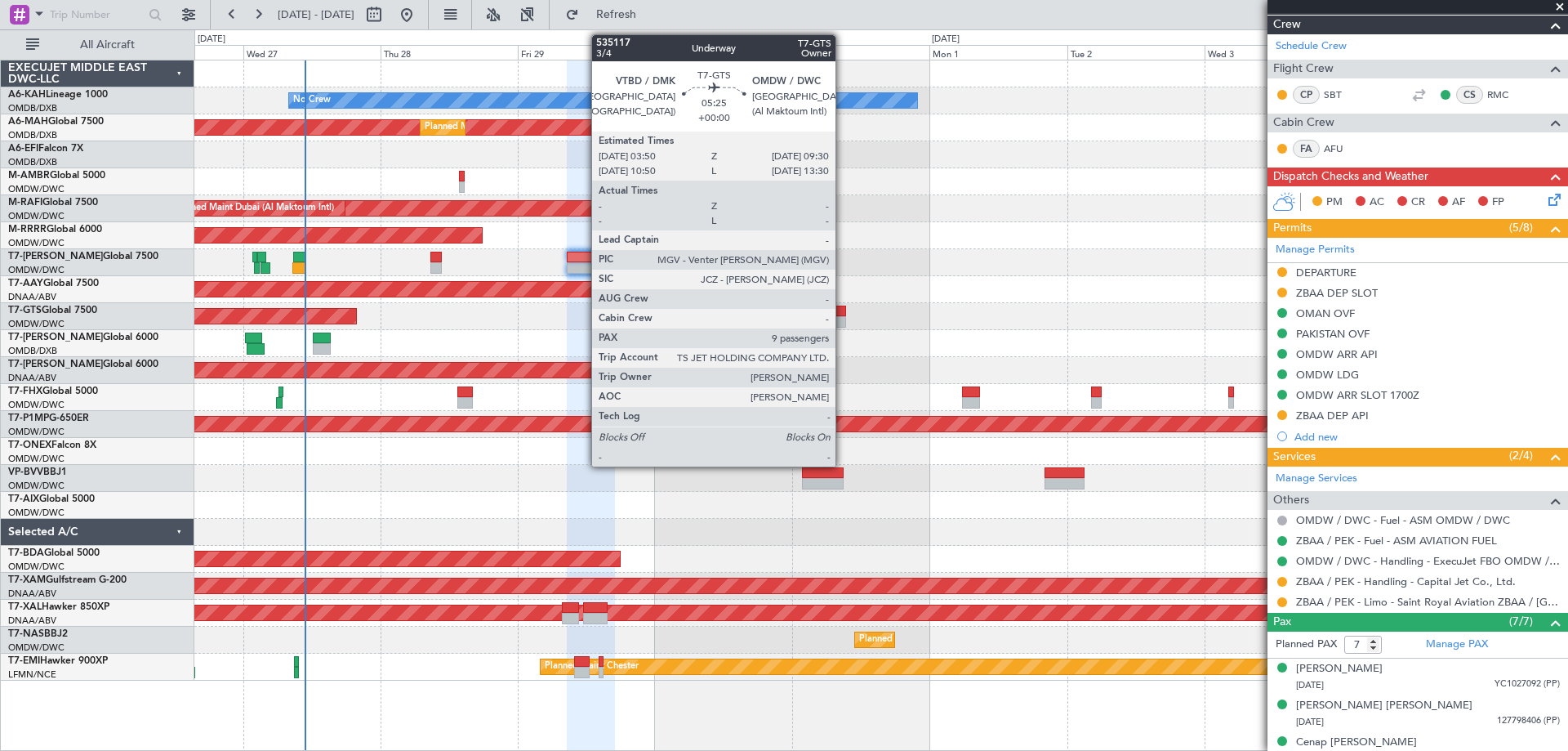
click at [843, 318] on div at bounding box center [830, 322] width 32 height 11
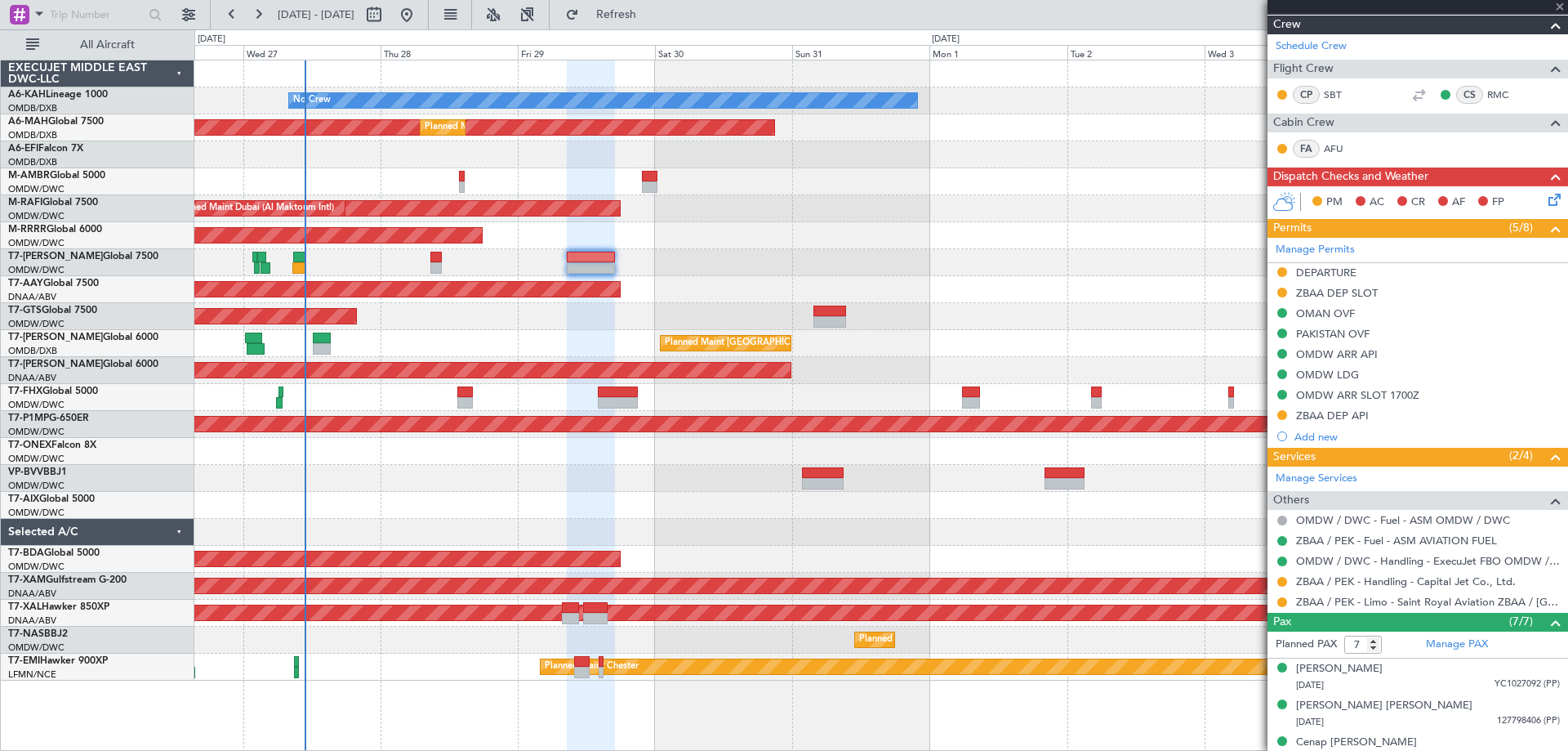
type input "9"
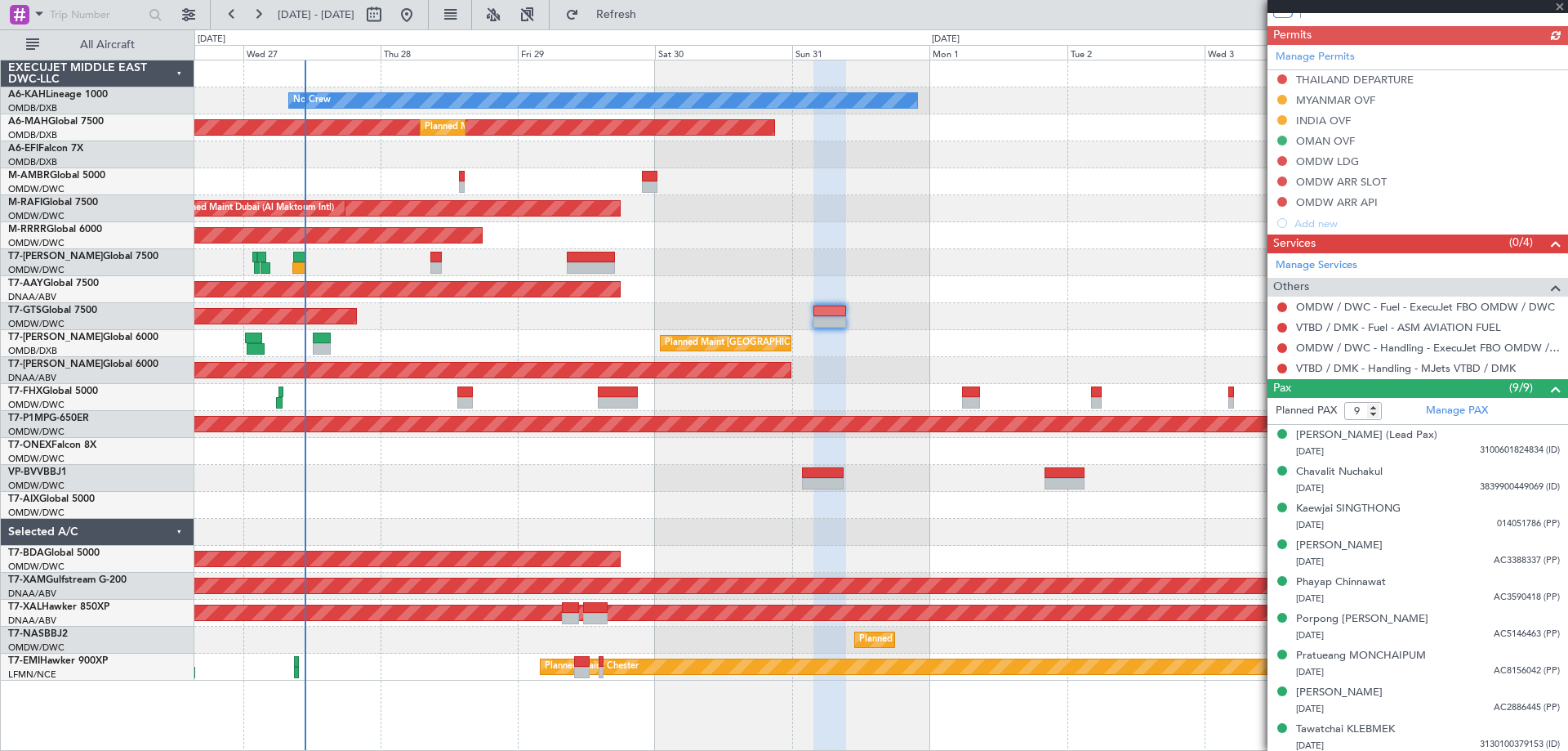
scroll to position [388, 0]
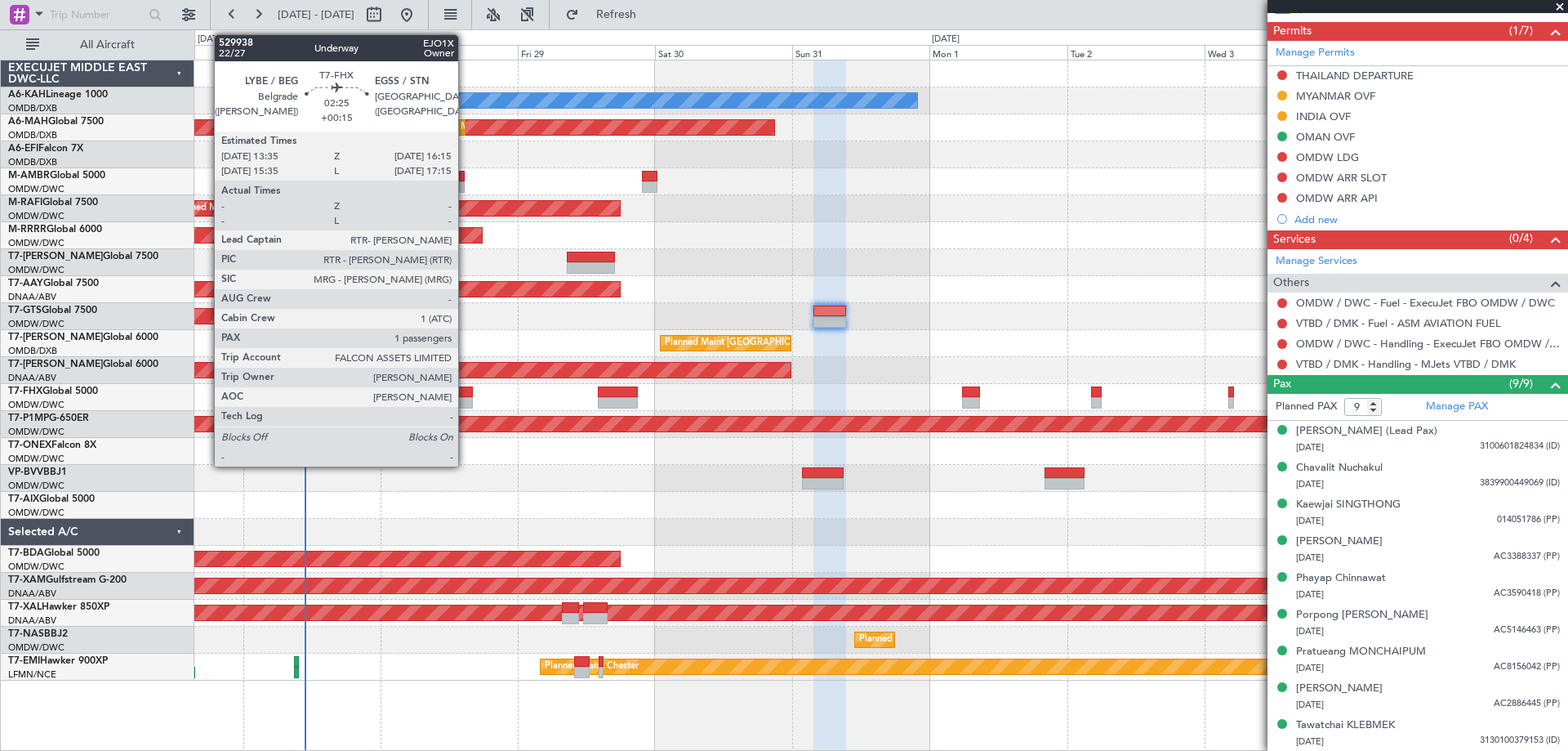
click at [466, 398] on div at bounding box center [465, 403] width 15 height 11
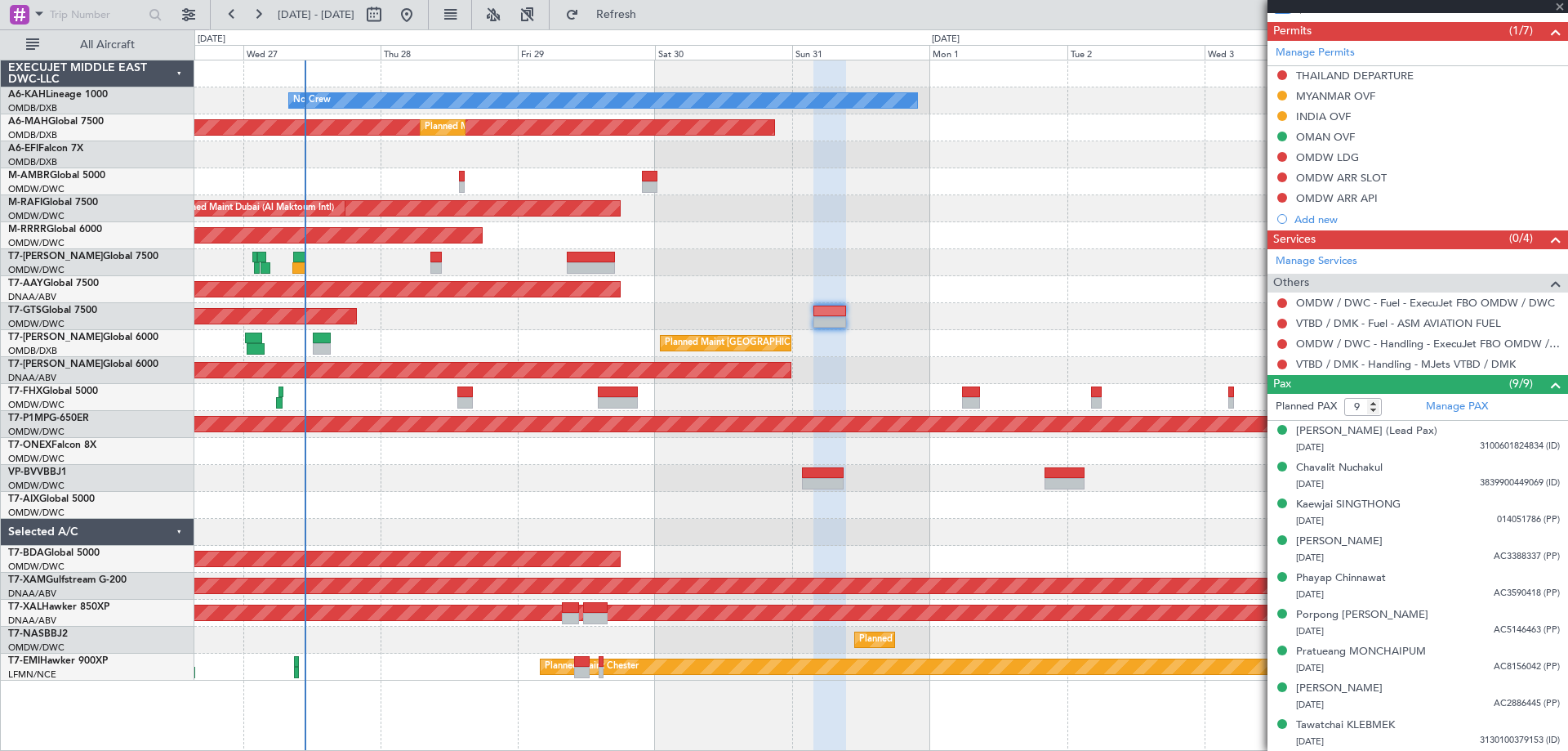
type input "+00:15"
type input "1"
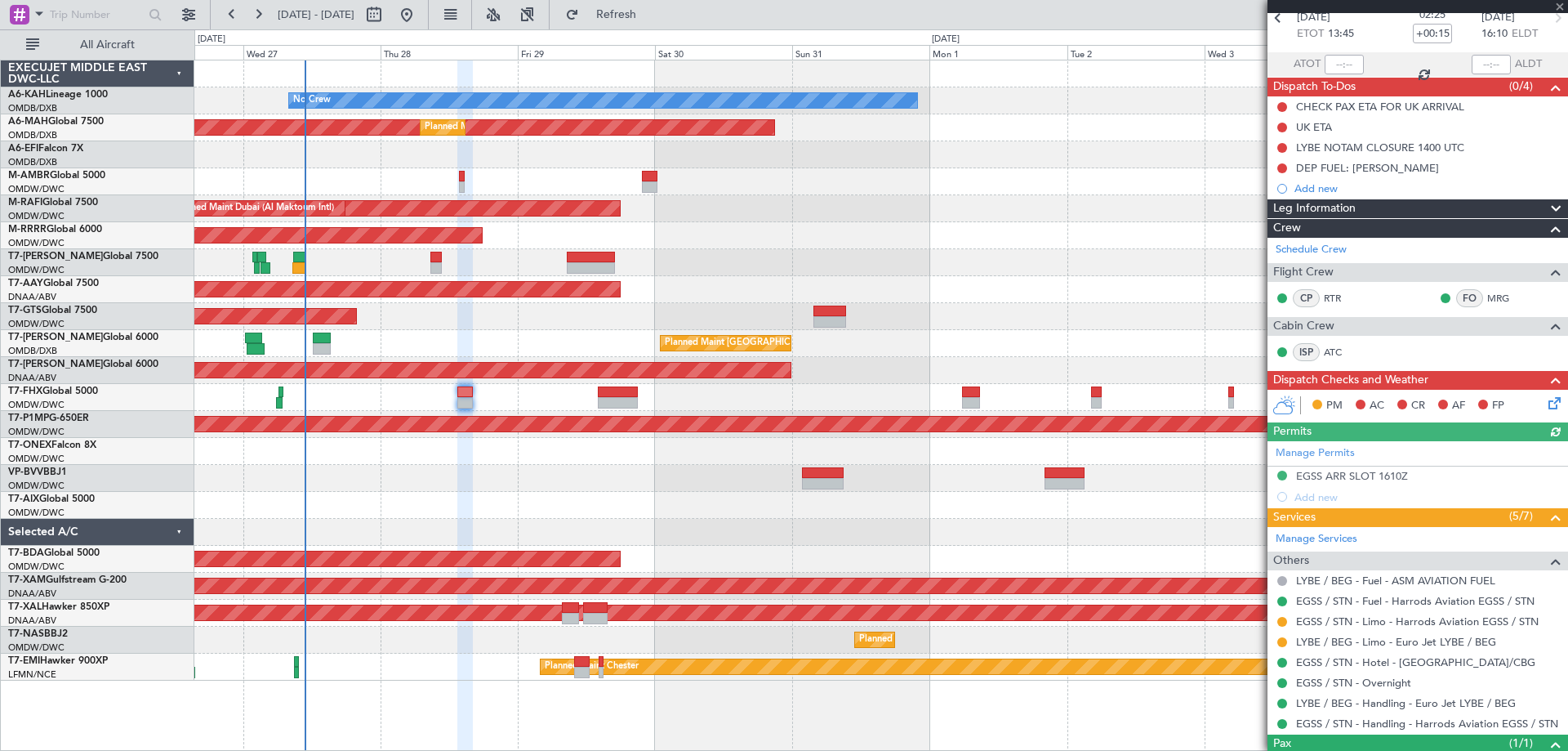
scroll to position [148, 0]
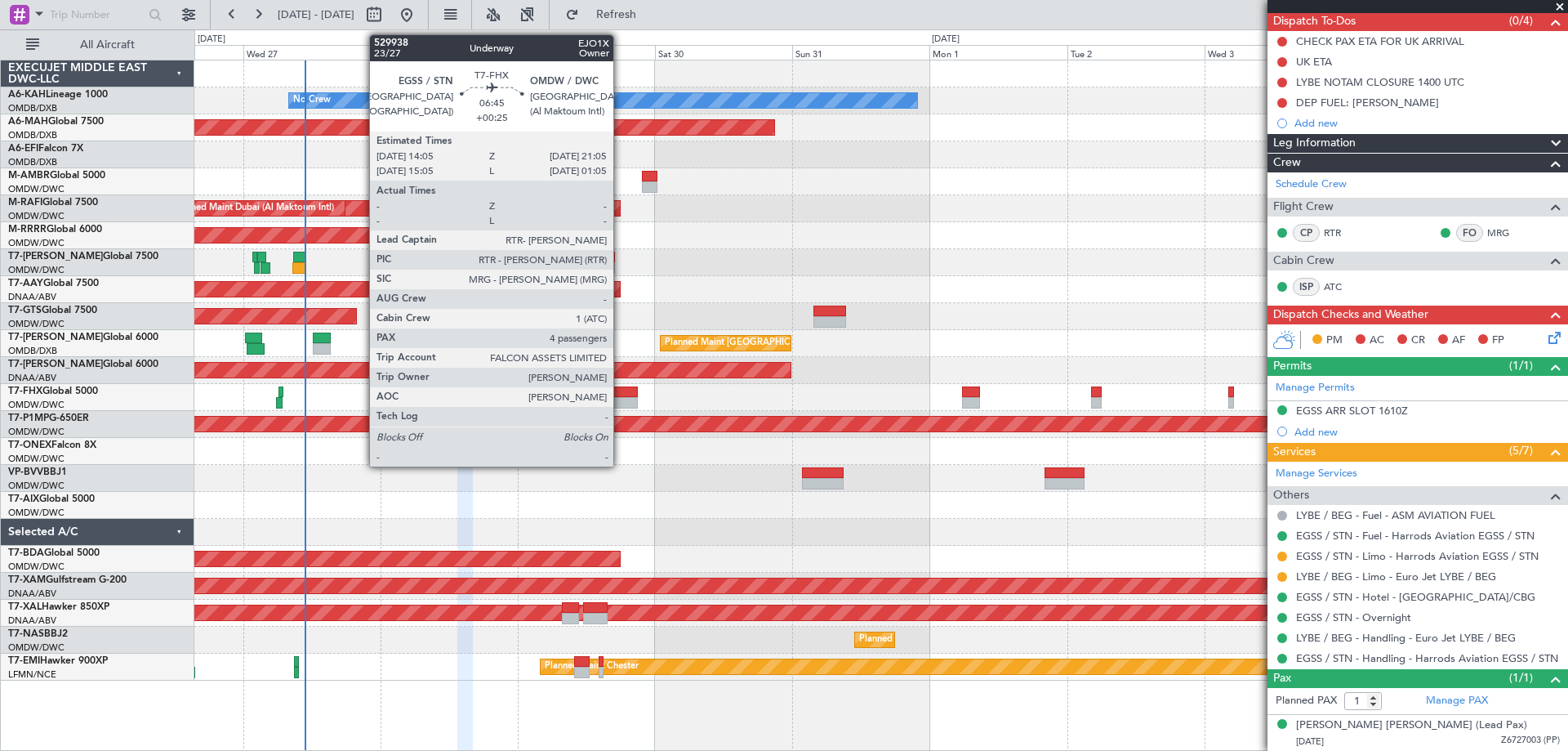
click at [621, 391] on div at bounding box center [618, 393] width 41 height 11
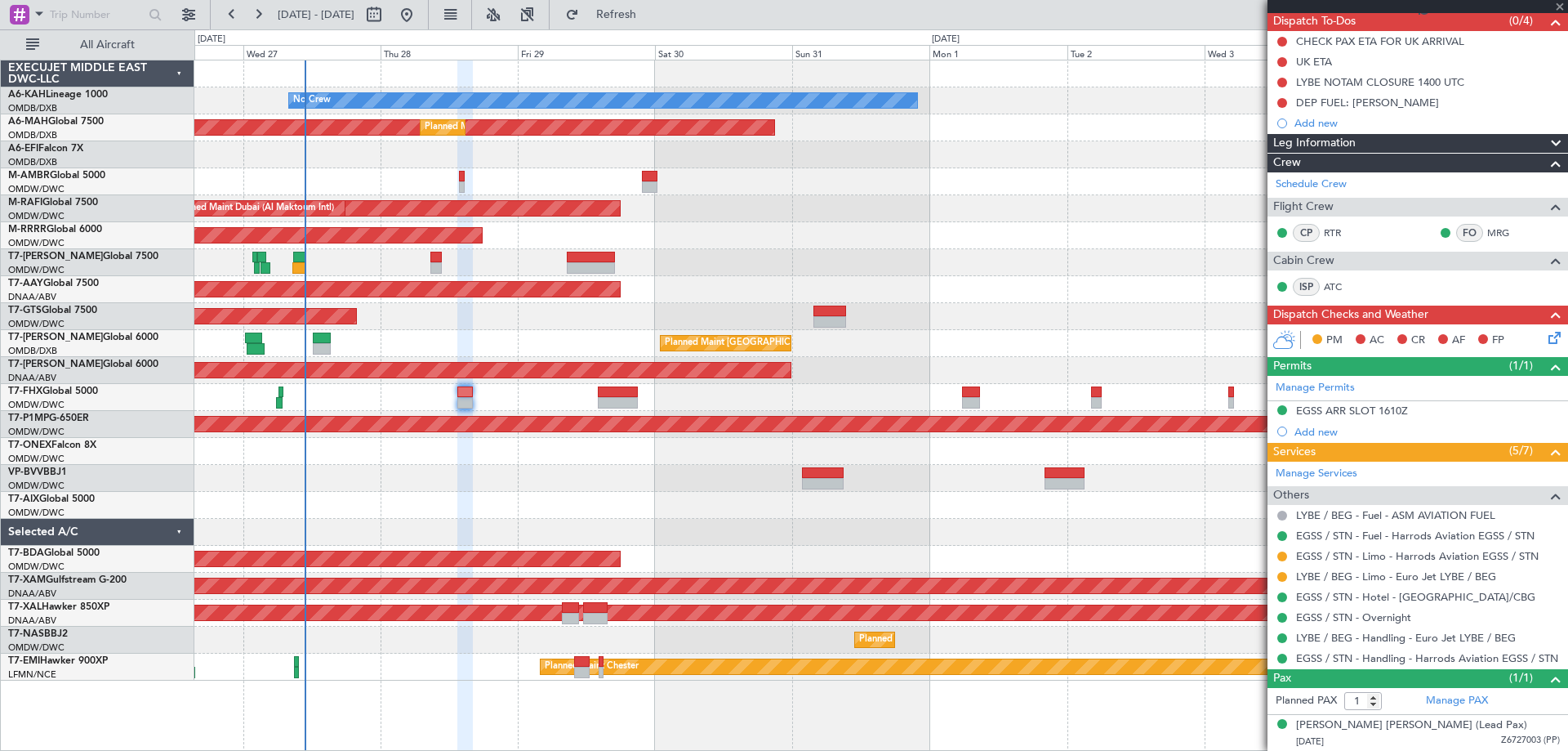
type input "+00:25"
type input "4"
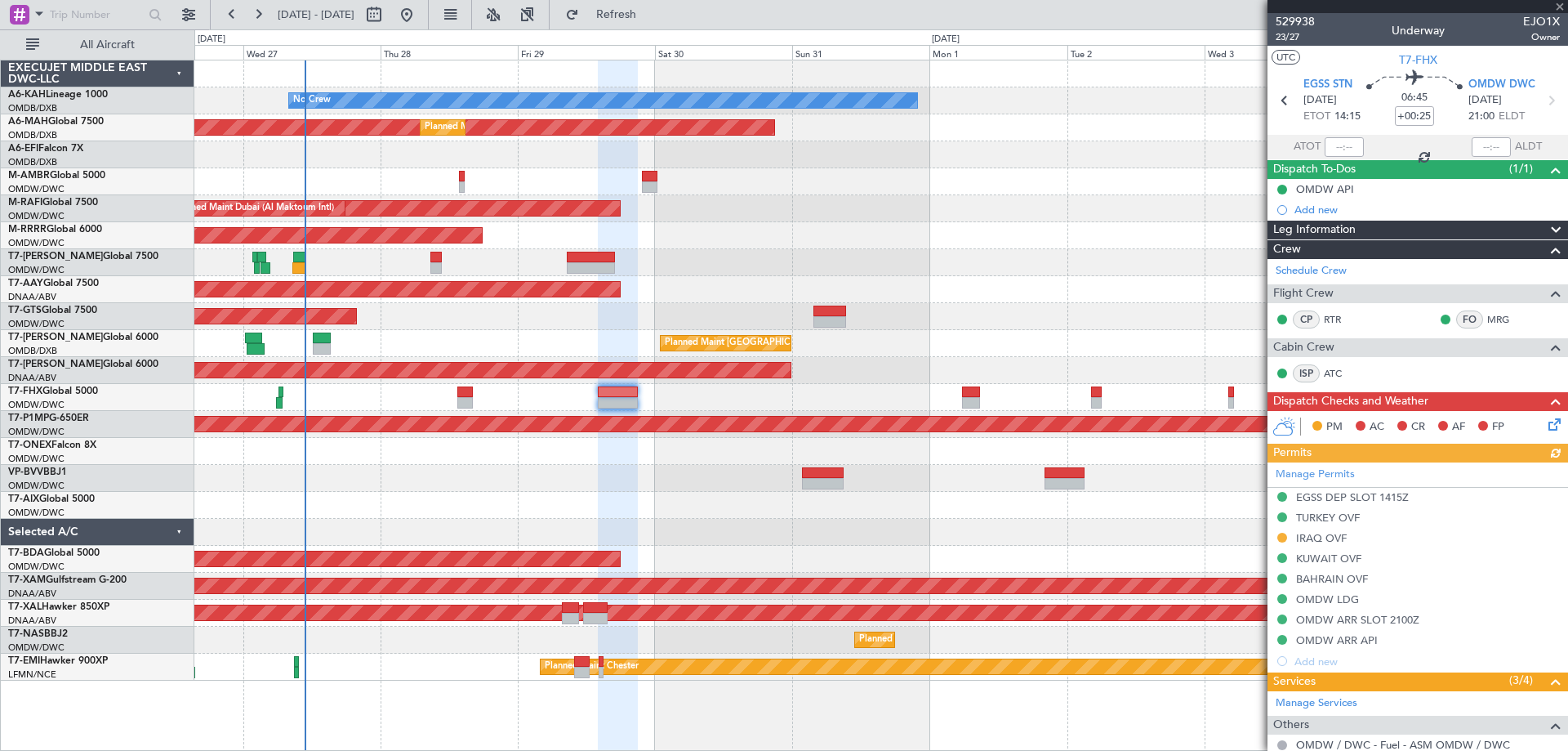
click at [584, 490] on div at bounding box center [881, 478] width 1373 height 27
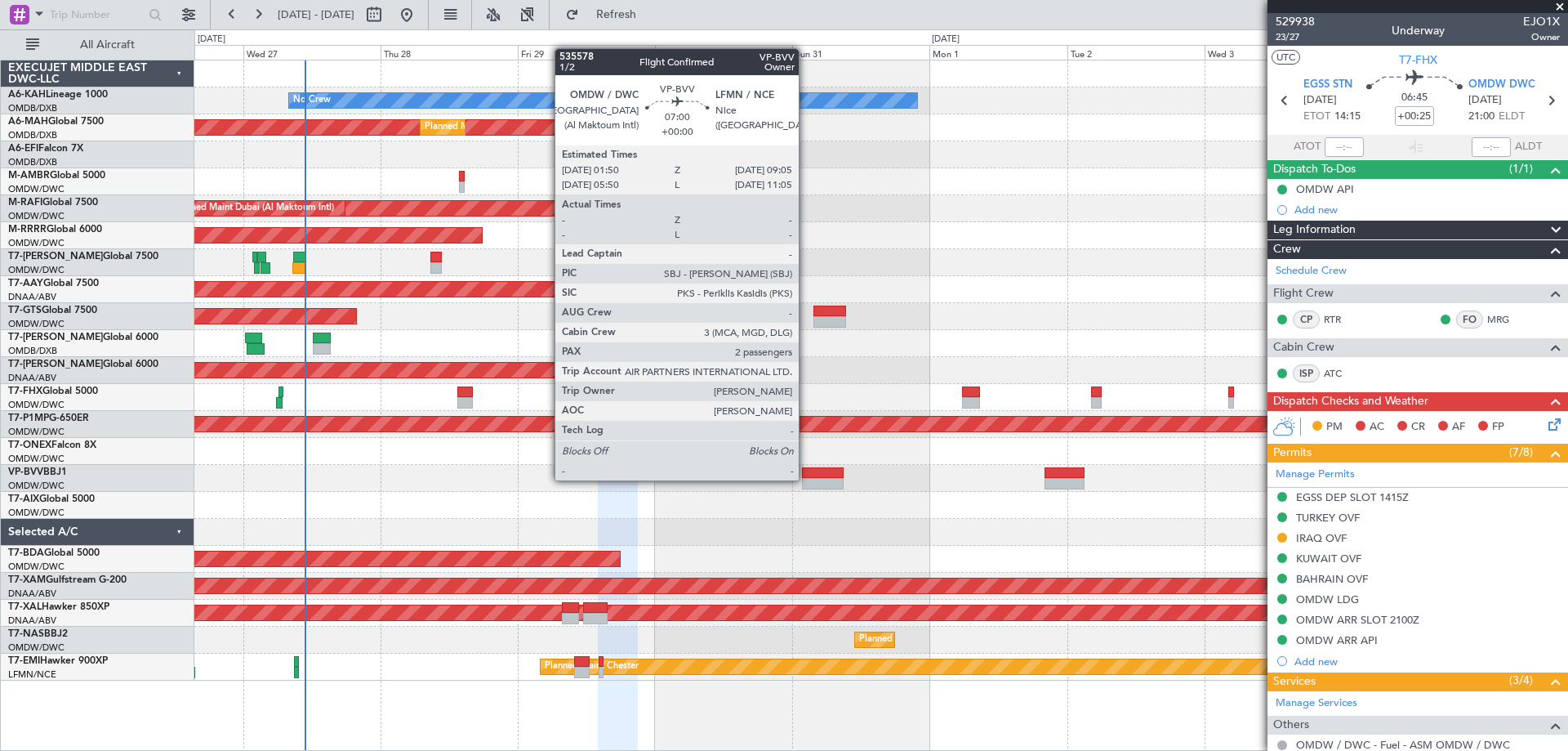
click at [806, 479] on div at bounding box center [823, 484] width 42 height 11
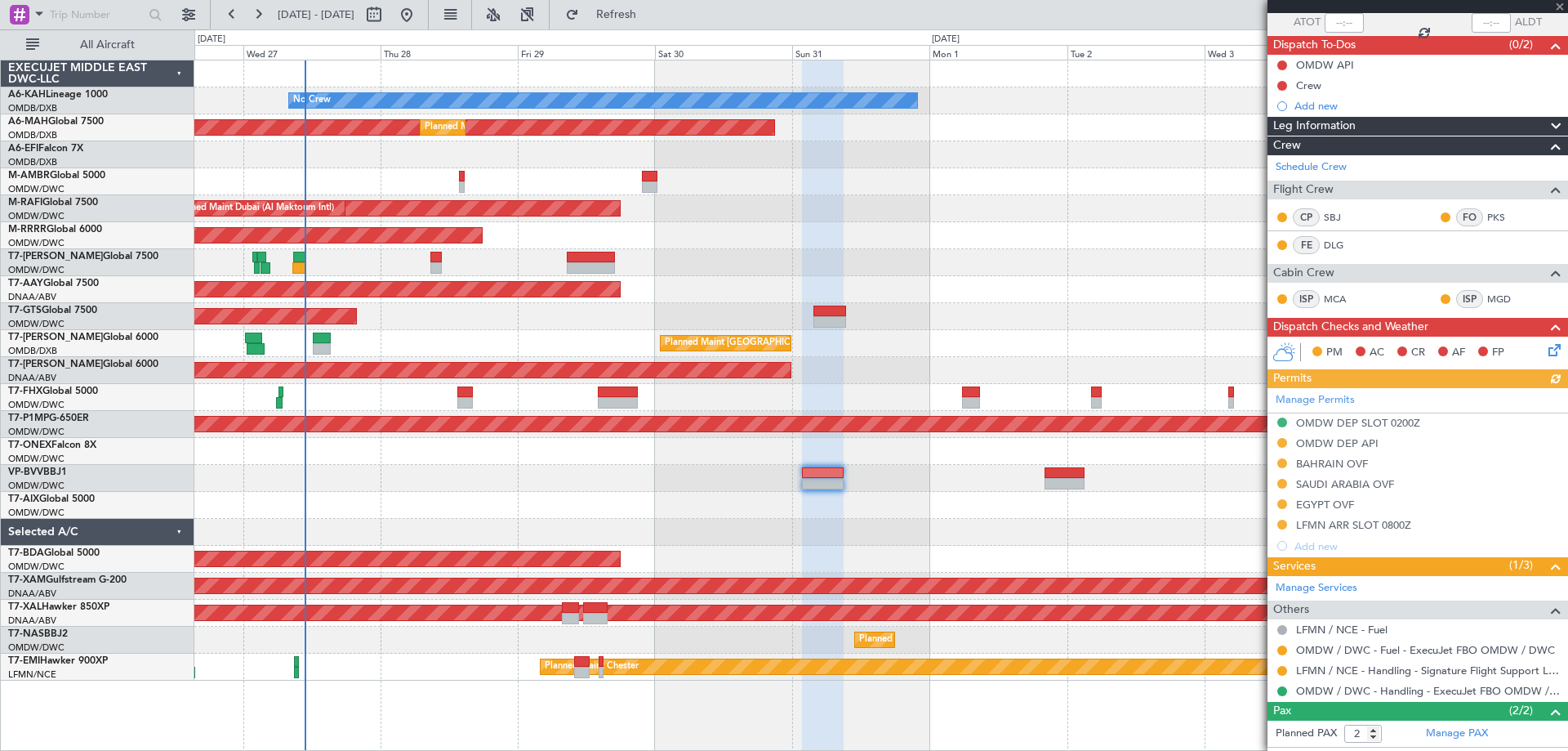
scroll to position [194, 0]
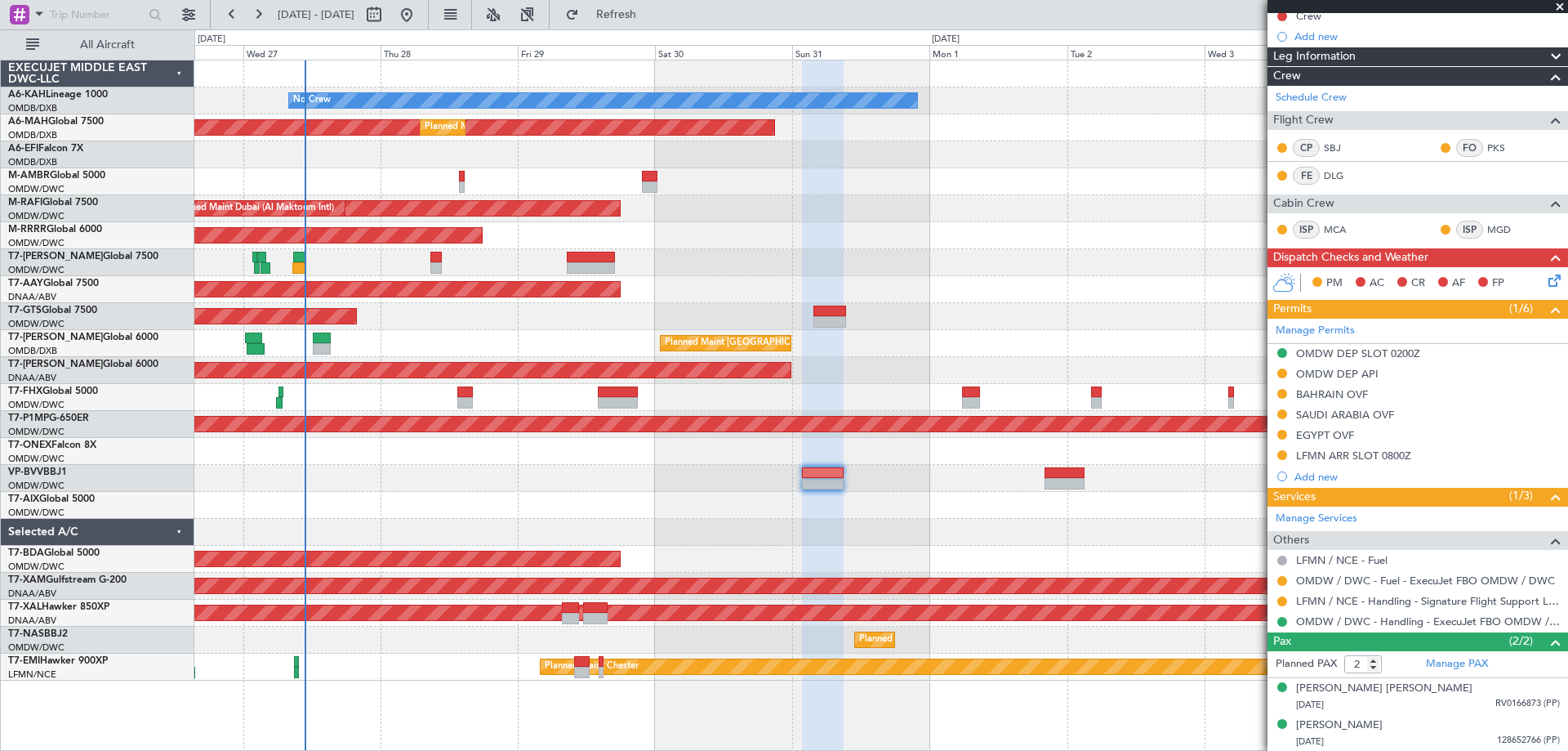
click at [560, 503] on div at bounding box center [881, 505] width 1373 height 27
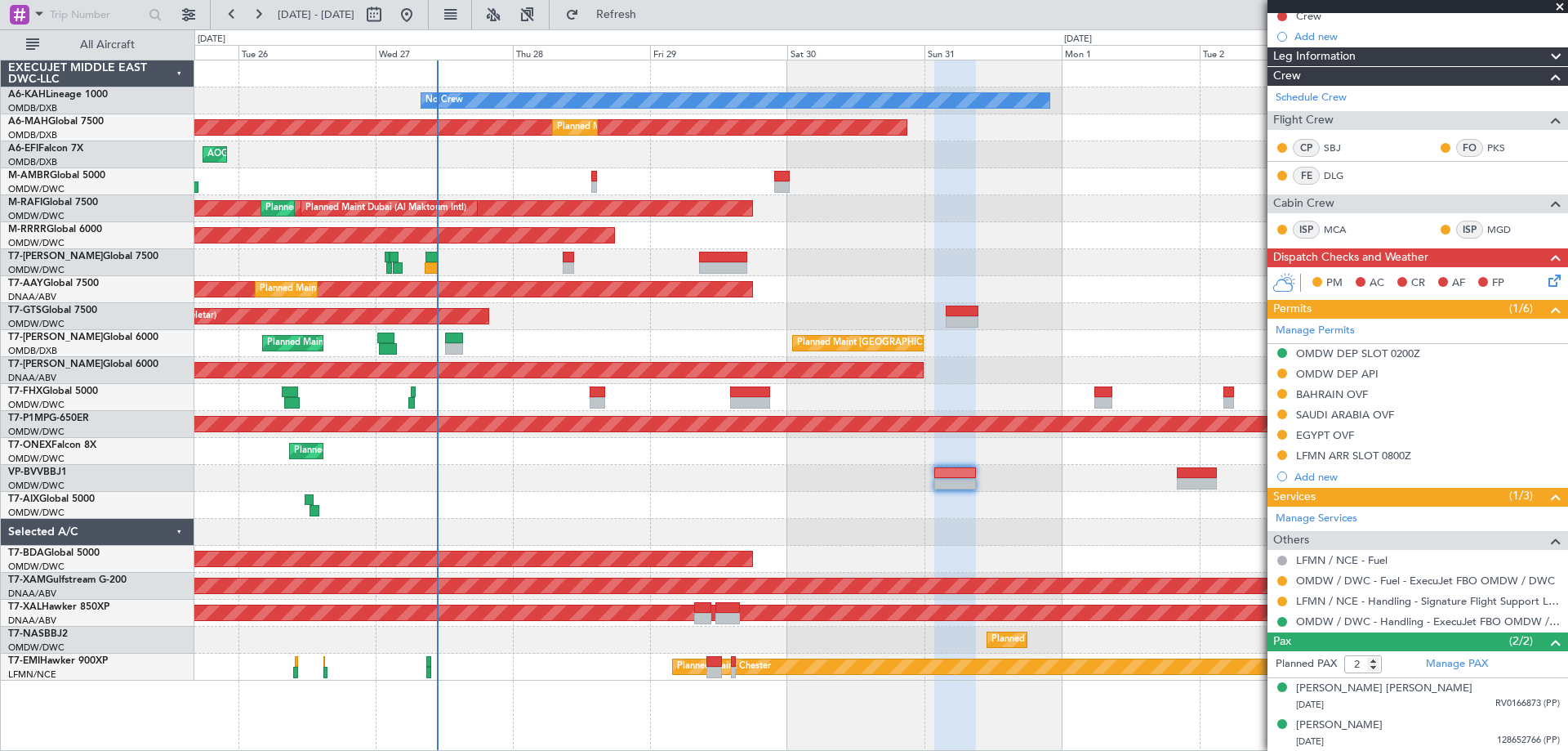
click at [645, 492] on div at bounding box center [881, 505] width 1373 height 27
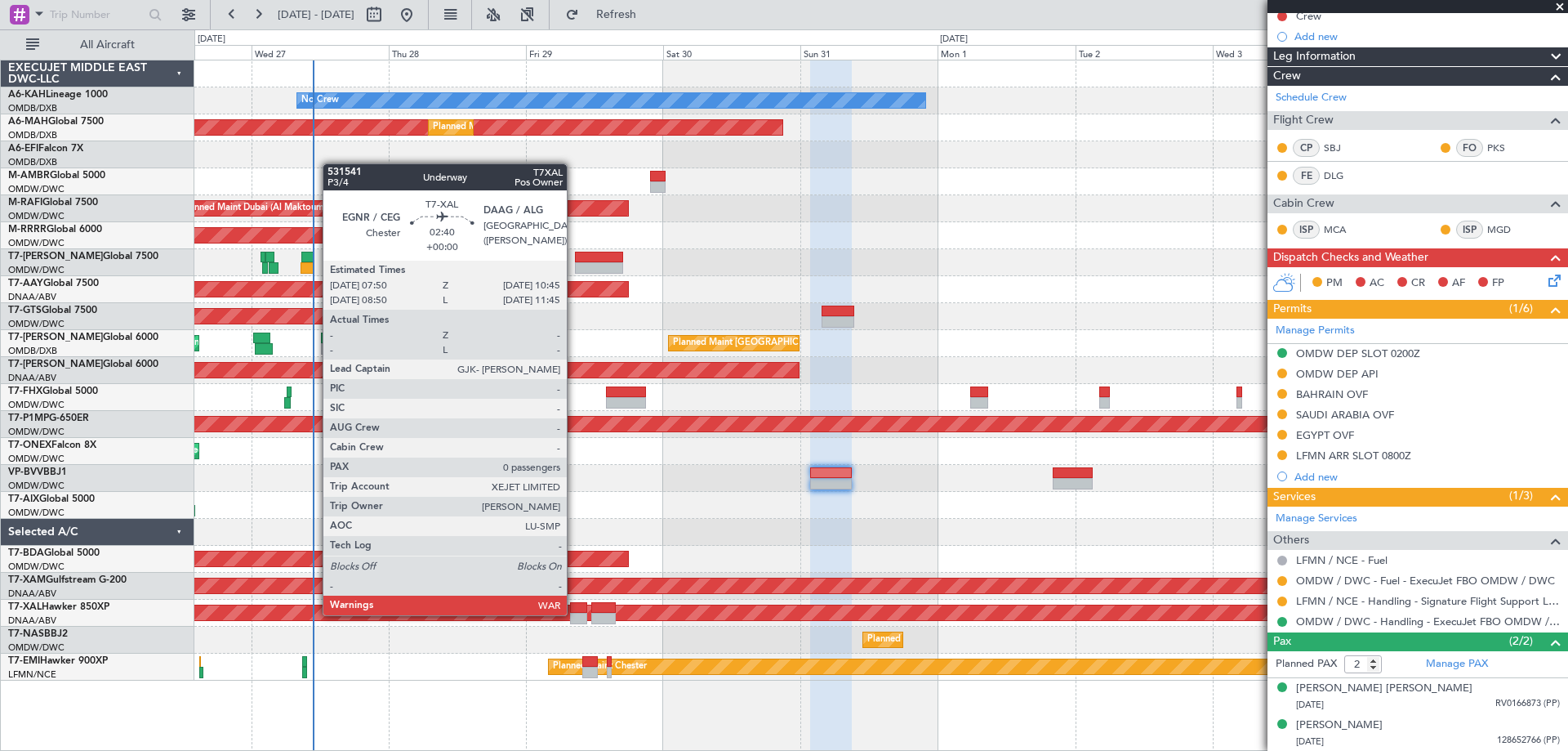
click at [574, 614] on div at bounding box center [579, 619] width 17 height 11
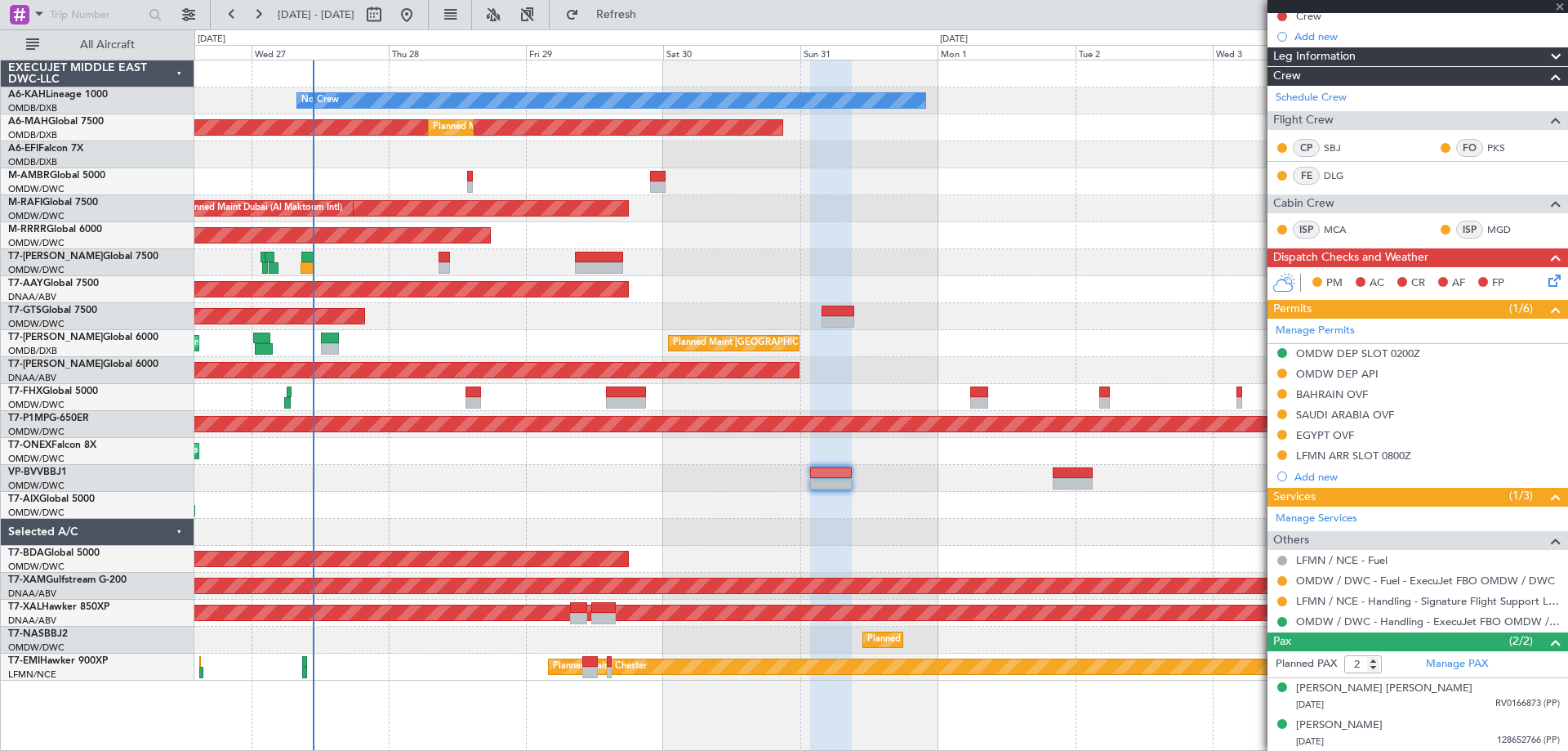
type input "0"
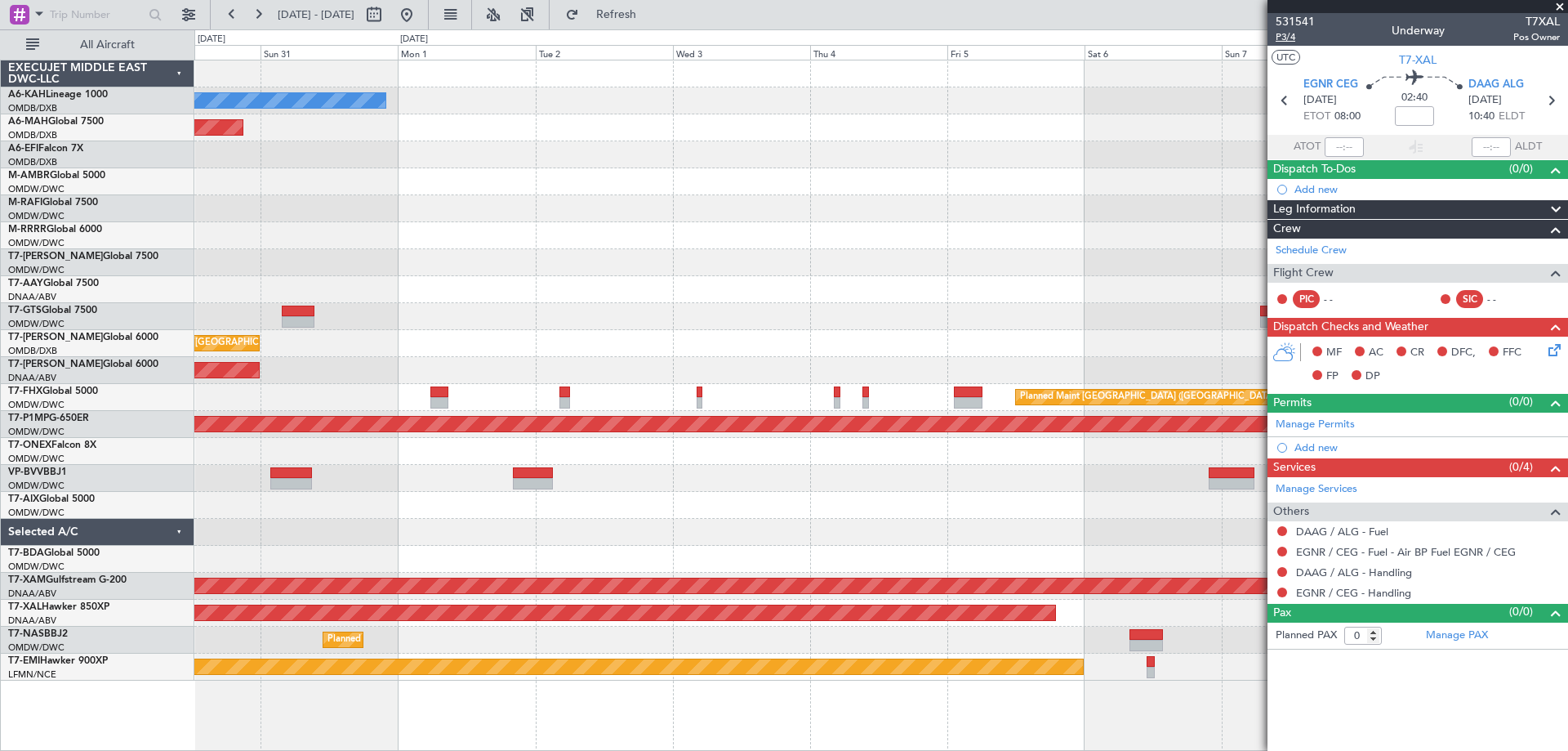
click at [1294, 35] on span "P3/4" at bounding box center [1295, 37] width 39 height 14
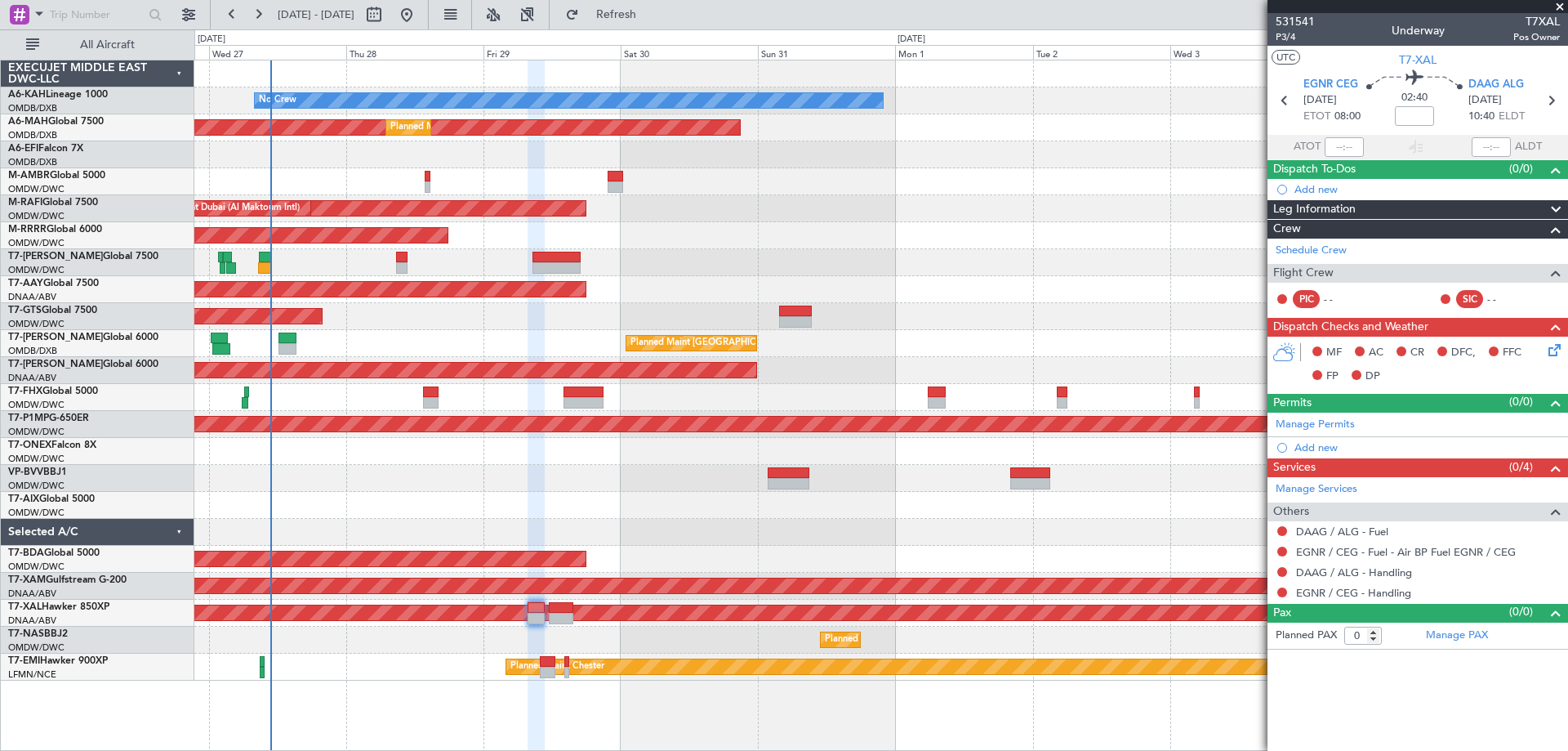
click at [951, 508] on div "No Crew Planned Maint [GEOGRAPHIC_DATA] ([GEOGRAPHIC_DATA]) Planned Maint [GEOG…" at bounding box center [881, 371] width 1373 height 620
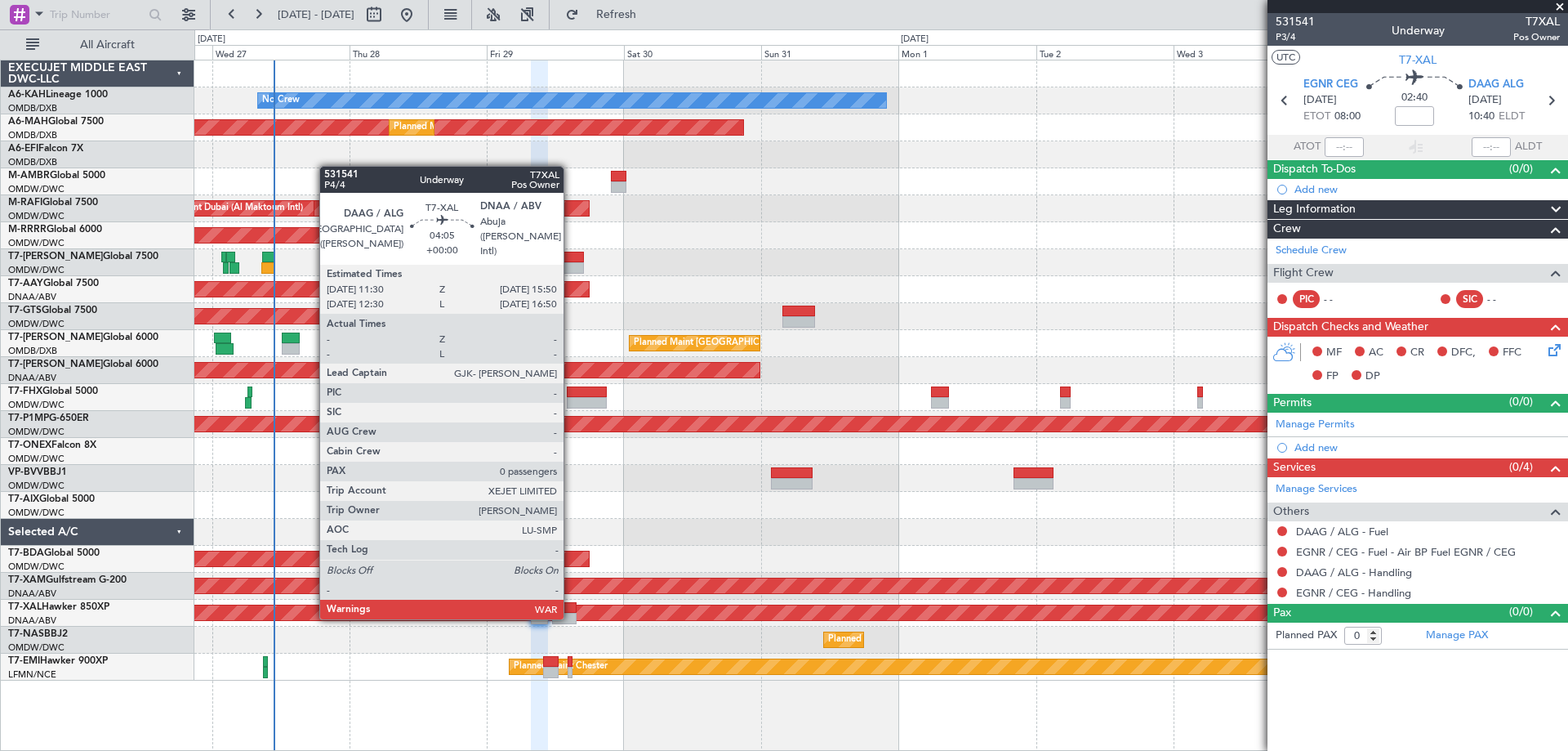
click at [571, 616] on div at bounding box center [564, 619] width 26 height 11
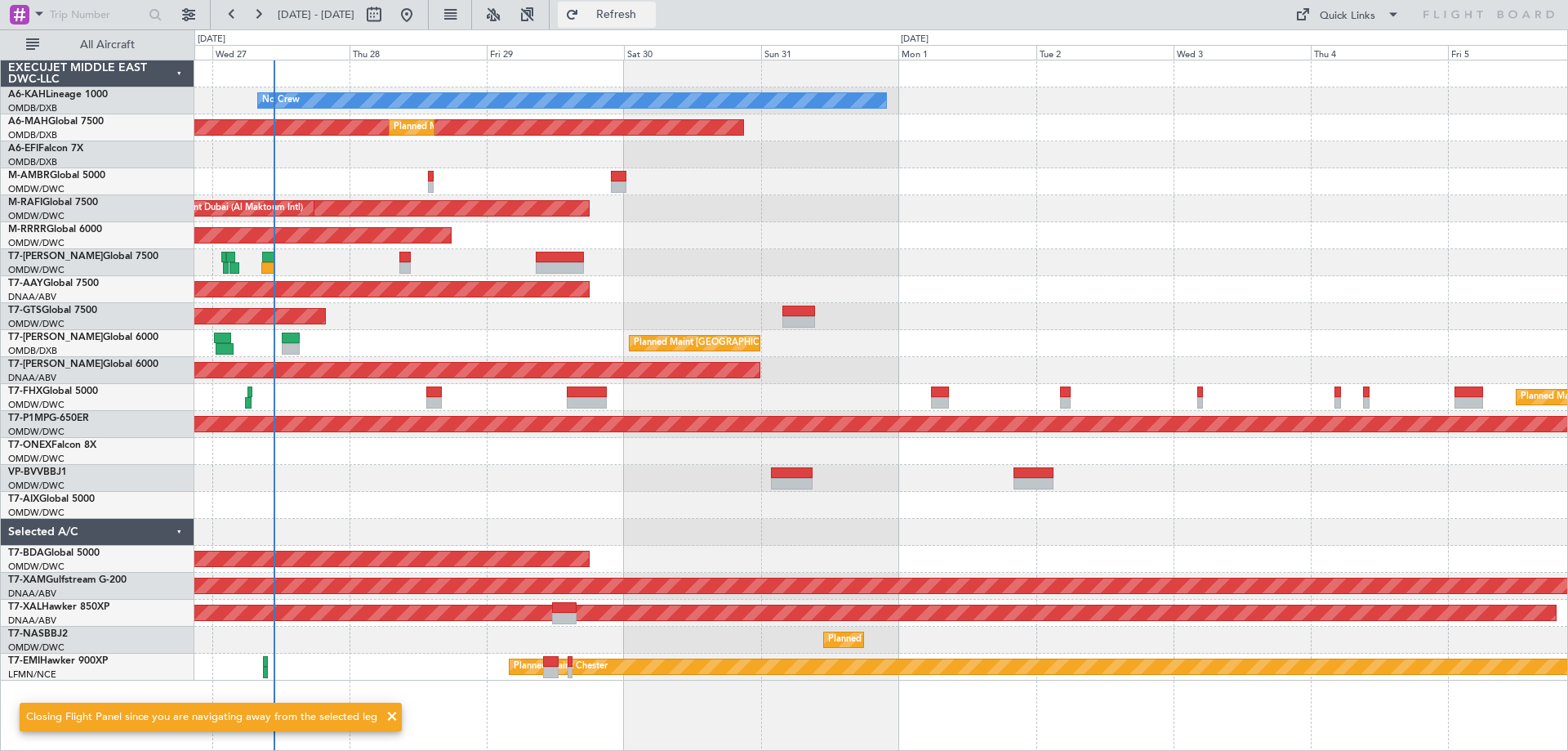
click at [637, 17] on span "Refresh" at bounding box center [617, 14] width 68 height 11
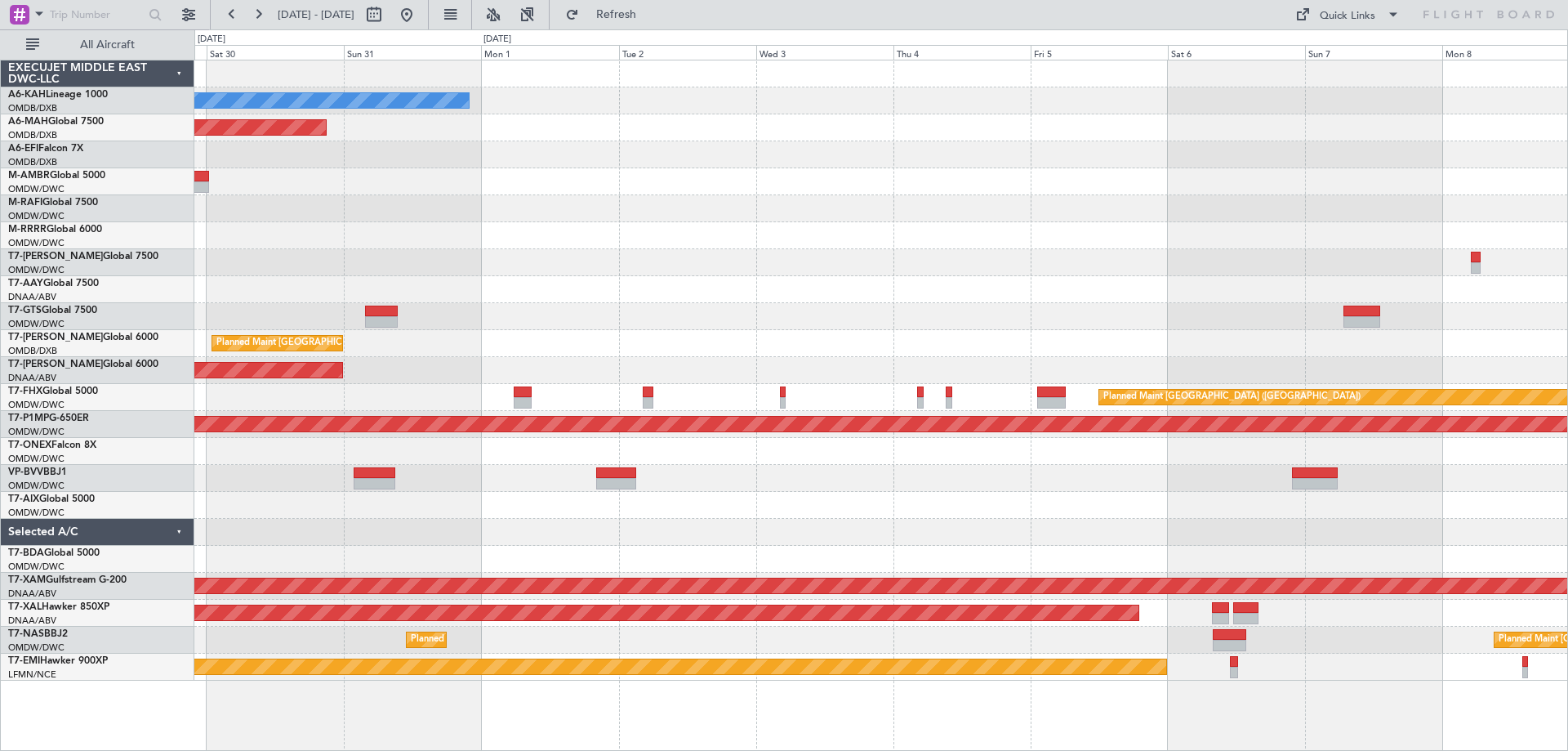
click at [1022, 231] on div "No Crew Planned Maint [GEOGRAPHIC_DATA] ([GEOGRAPHIC_DATA]) Planned Maint [GEOG…" at bounding box center [881, 371] width 1373 height 620
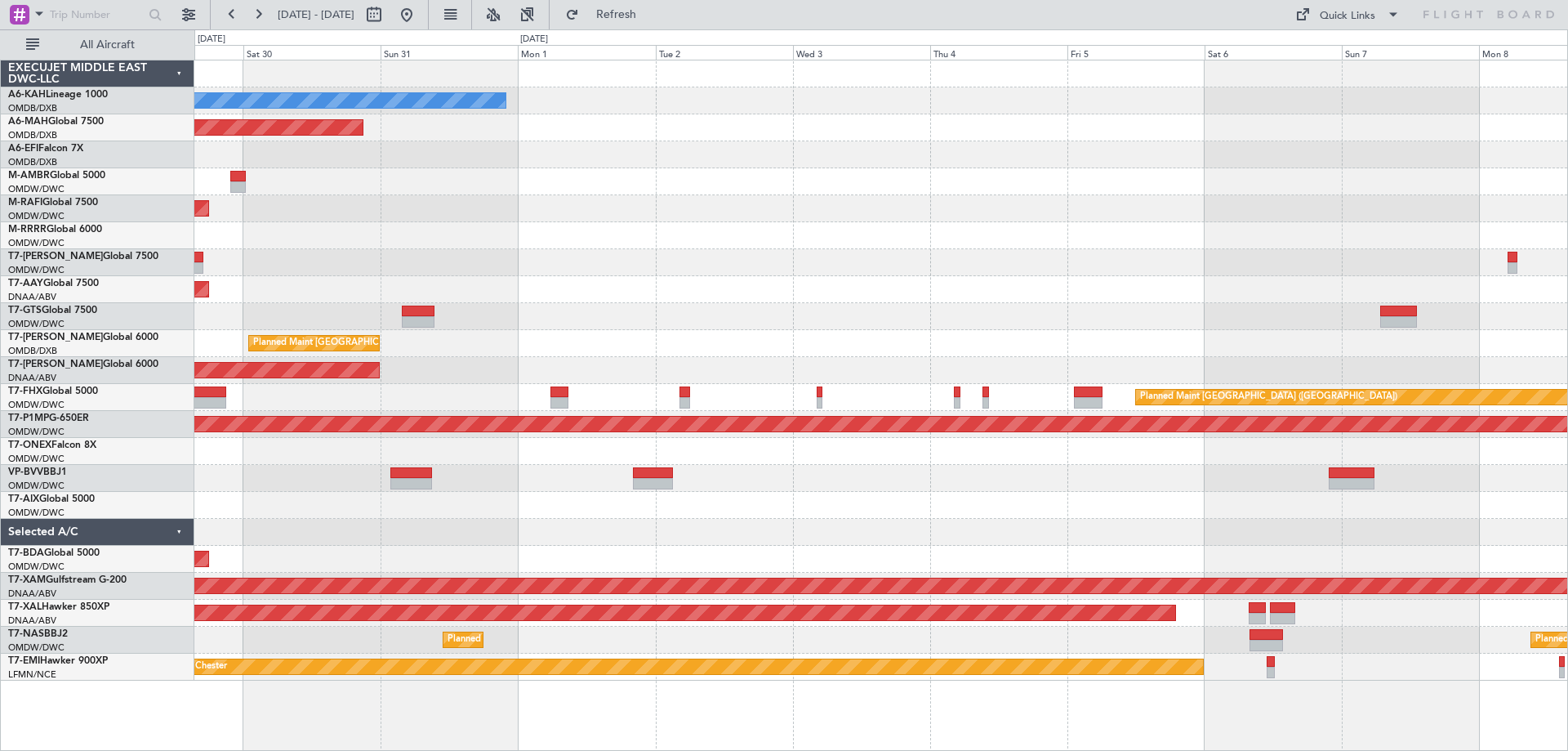
click at [1061, 241] on div "No Crew Planned Maint [GEOGRAPHIC_DATA] ([GEOGRAPHIC_DATA]) Planned Maint [GEOG…" at bounding box center [881, 371] width 1373 height 620
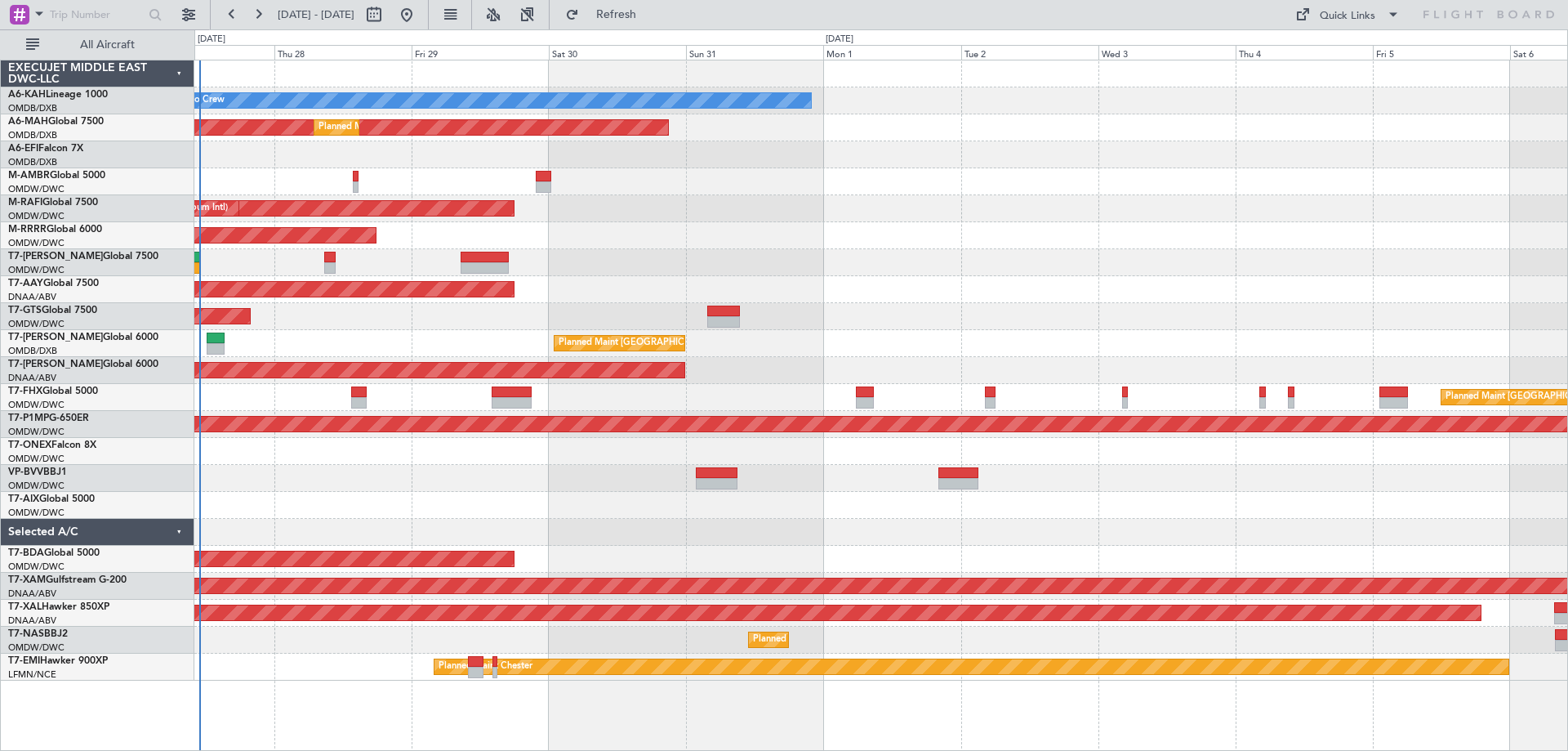
click at [1251, 279] on div "Unplanned Maint [GEOGRAPHIC_DATA] (Al Maktoum Intl) Planned Maint [GEOGRAPHIC_D…" at bounding box center [881, 290] width 1373 height 27
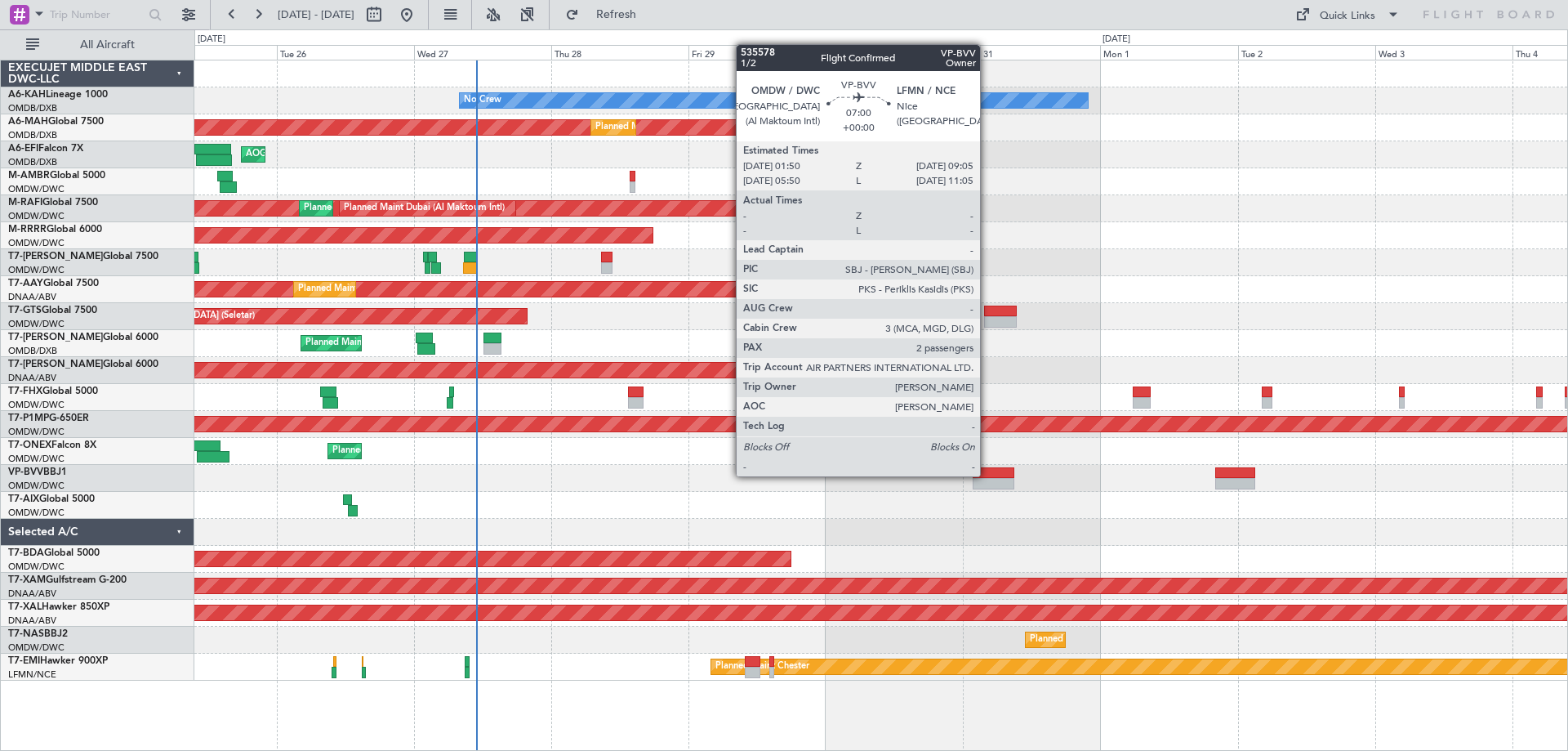
click at [987, 474] on div at bounding box center [994, 473] width 42 height 11
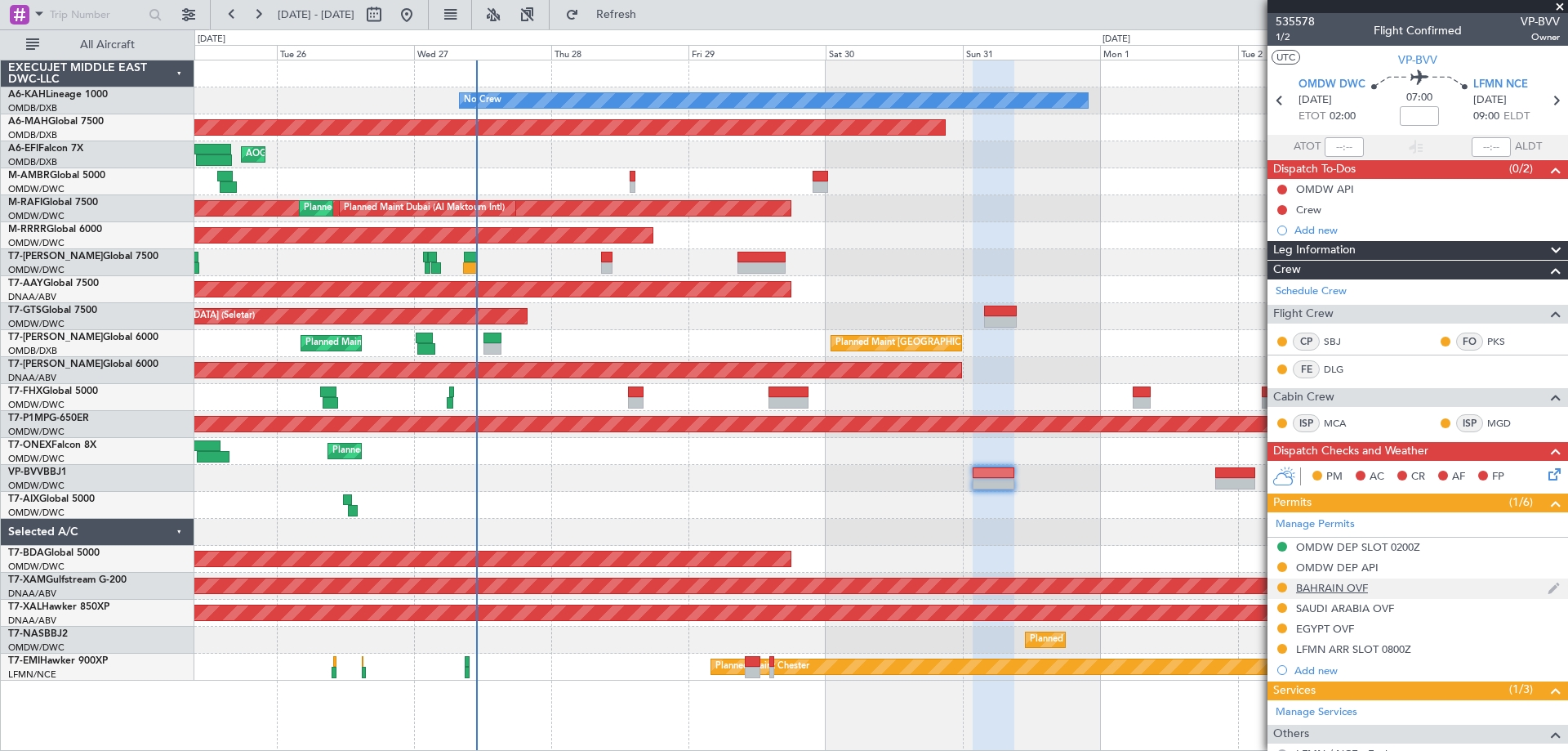
click at [1357, 587] on div "BAHRAIN OVF" at bounding box center [1332, 587] width 72 height 14
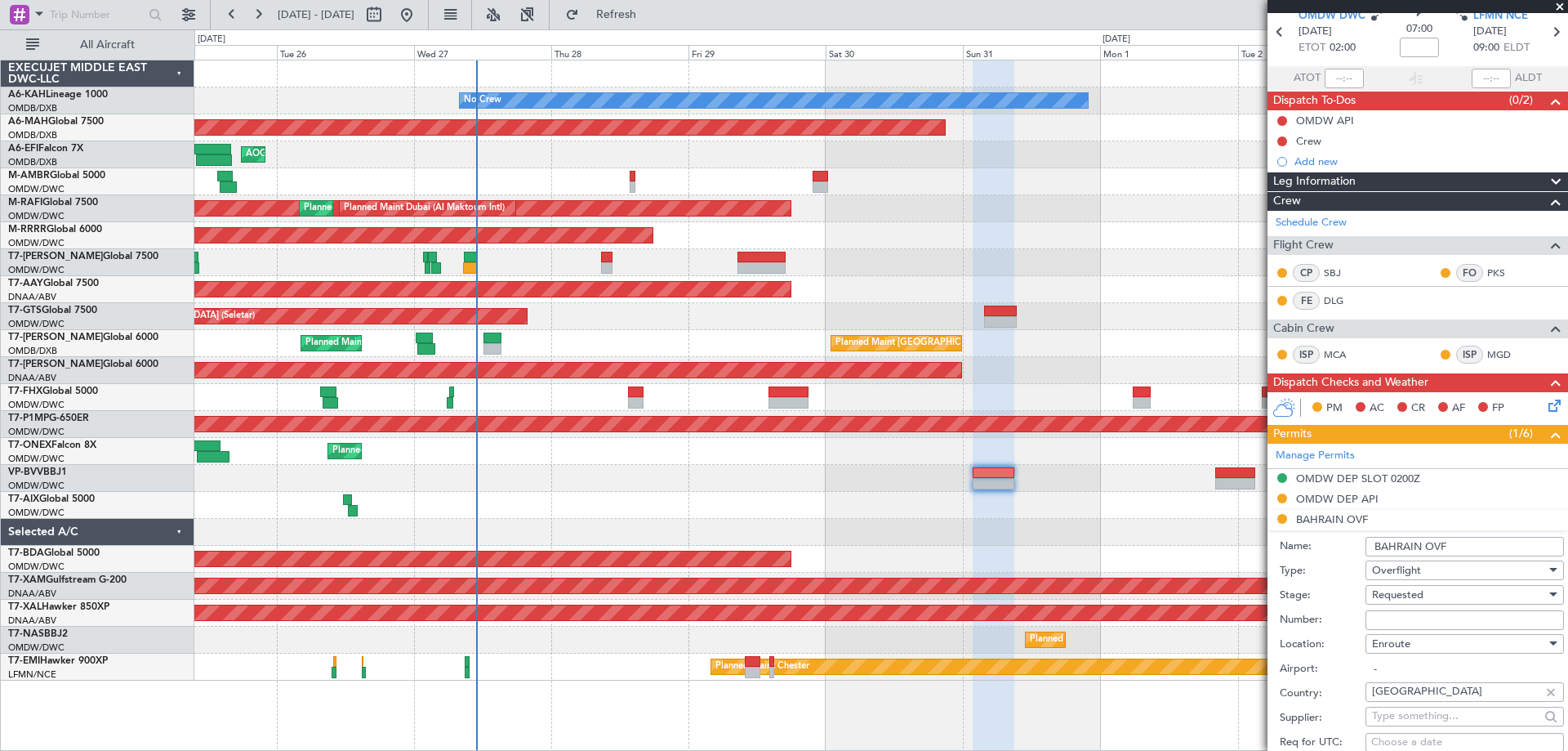
scroll to position [245, 0]
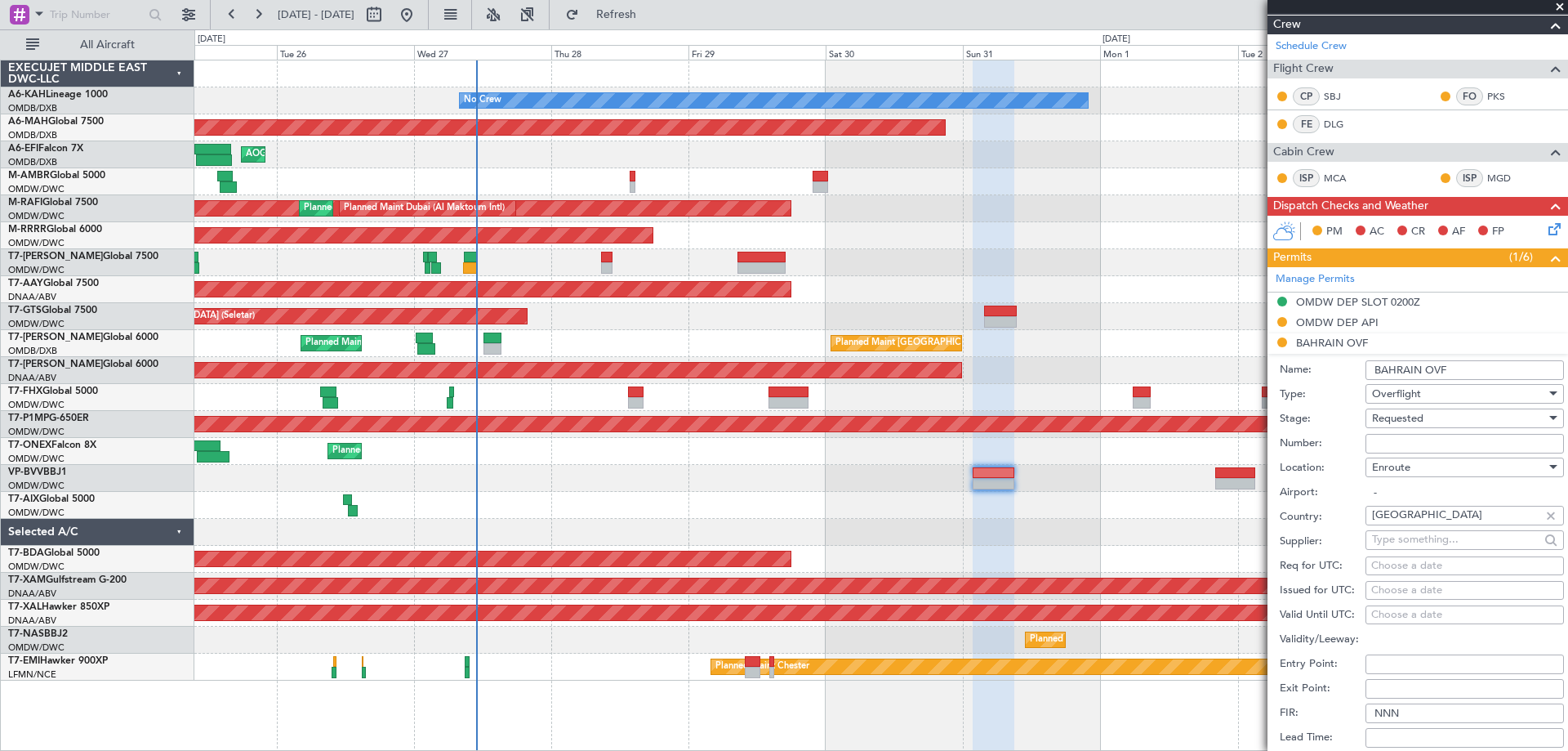
click at [1408, 445] on input "Number:" at bounding box center [1464, 443] width 199 height 20
click at [1385, 440] on input "Number:" at bounding box center [1464, 443] width 199 height 20
paste input "AT/P/25-08/ON/001217"
type input "AT/P/25-08/ON/001217"
click at [1391, 423] on span "Requested" at bounding box center [1398, 417] width 51 height 14
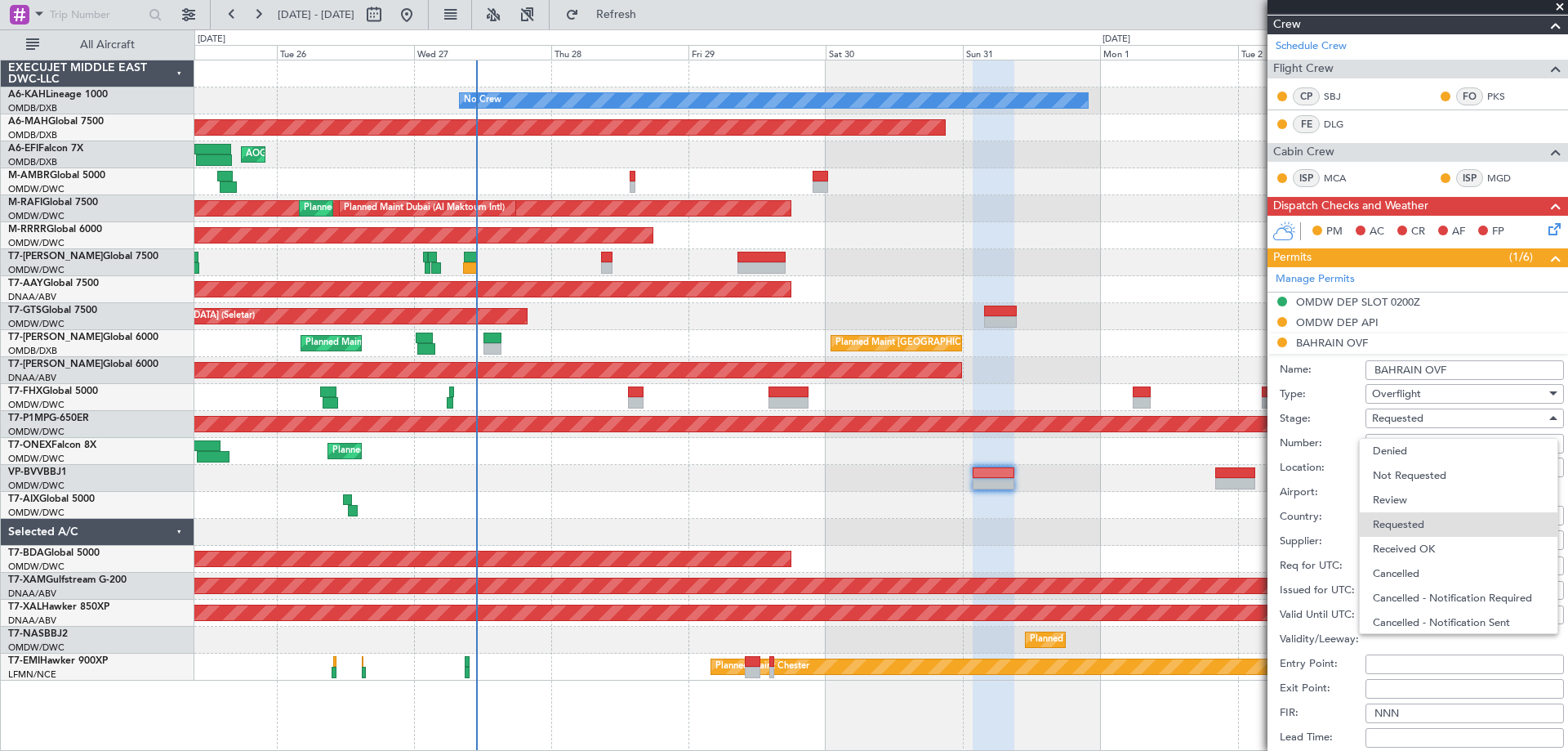
scroll to position [8, 0]
drag, startPoint x: 1428, startPoint y: 534, endPoint x: 1442, endPoint y: 515, distance: 23.6
click at [1429, 534] on span "Received OK" at bounding box center [1459, 542] width 172 height 25
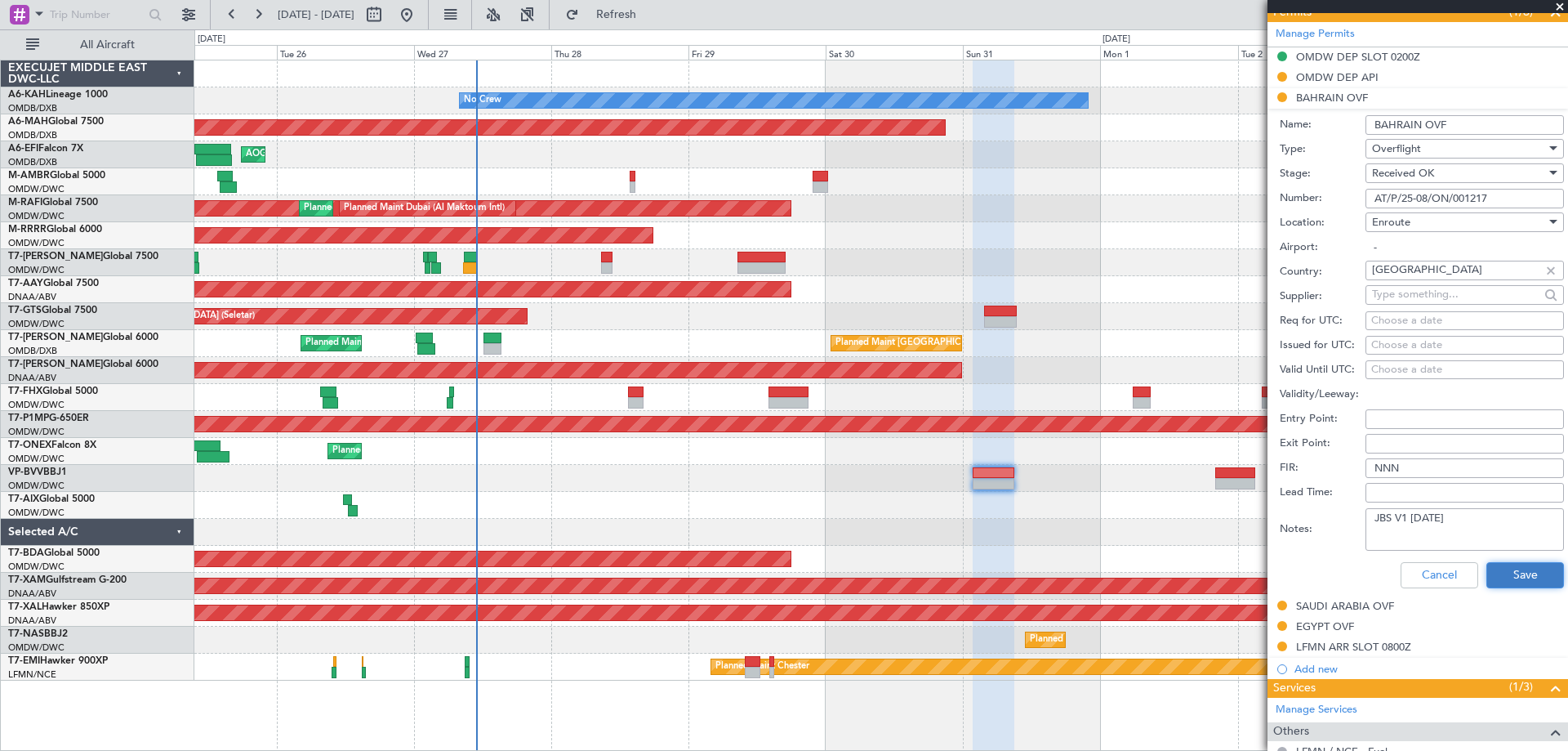
click at [1510, 568] on button "Save" at bounding box center [1525, 575] width 78 height 27
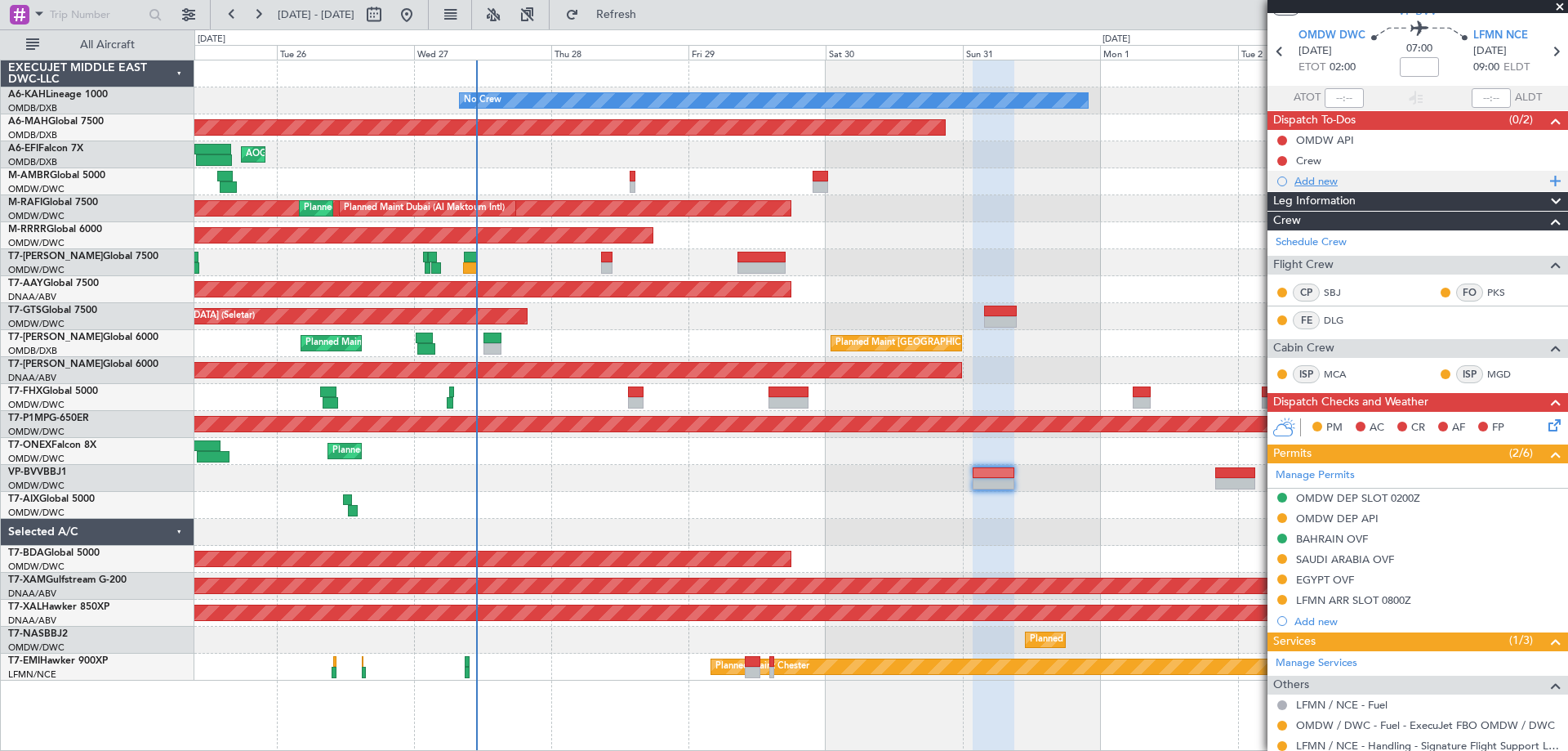
scroll to position [0, 0]
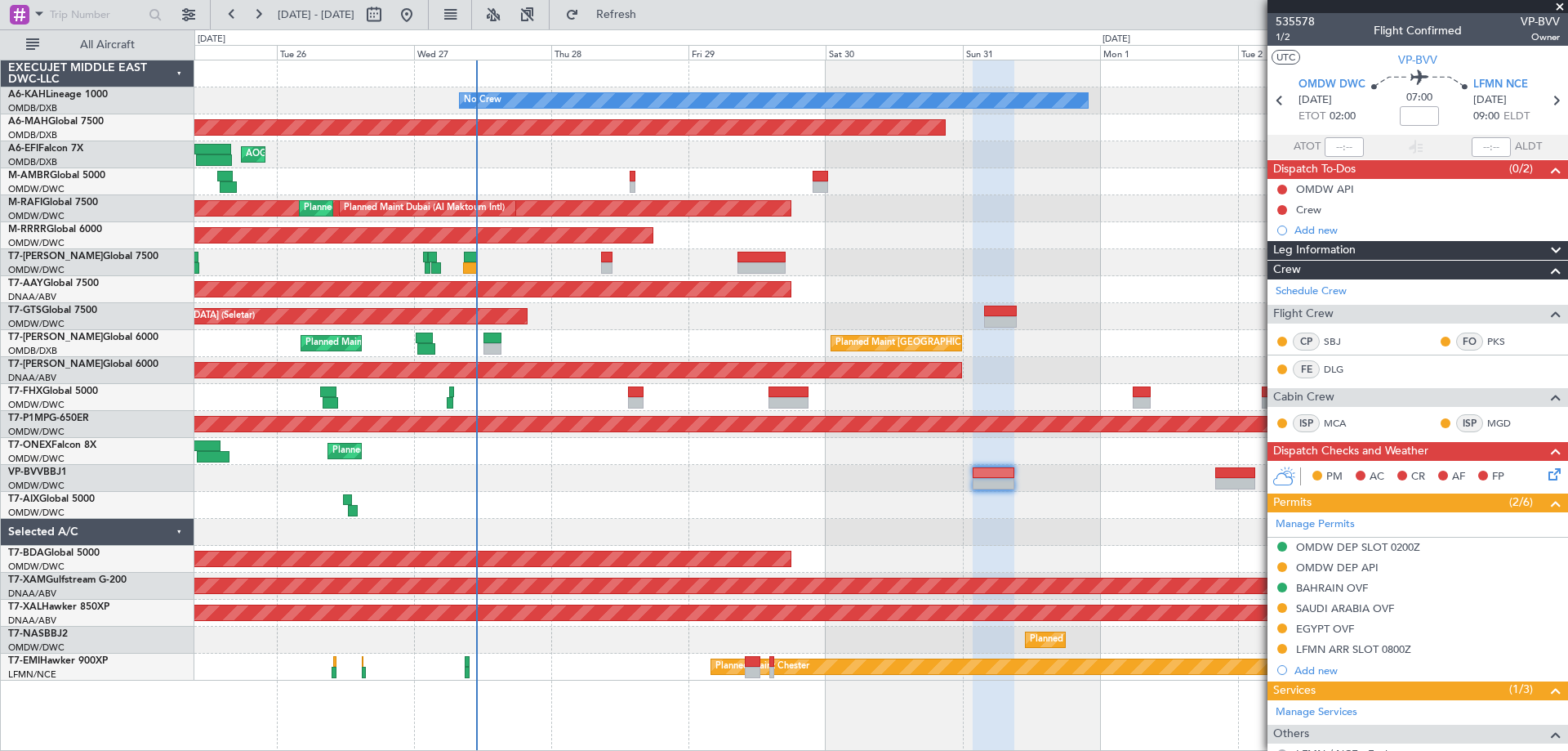
click at [1555, 6] on span at bounding box center [1559, 7] width 16 height 14
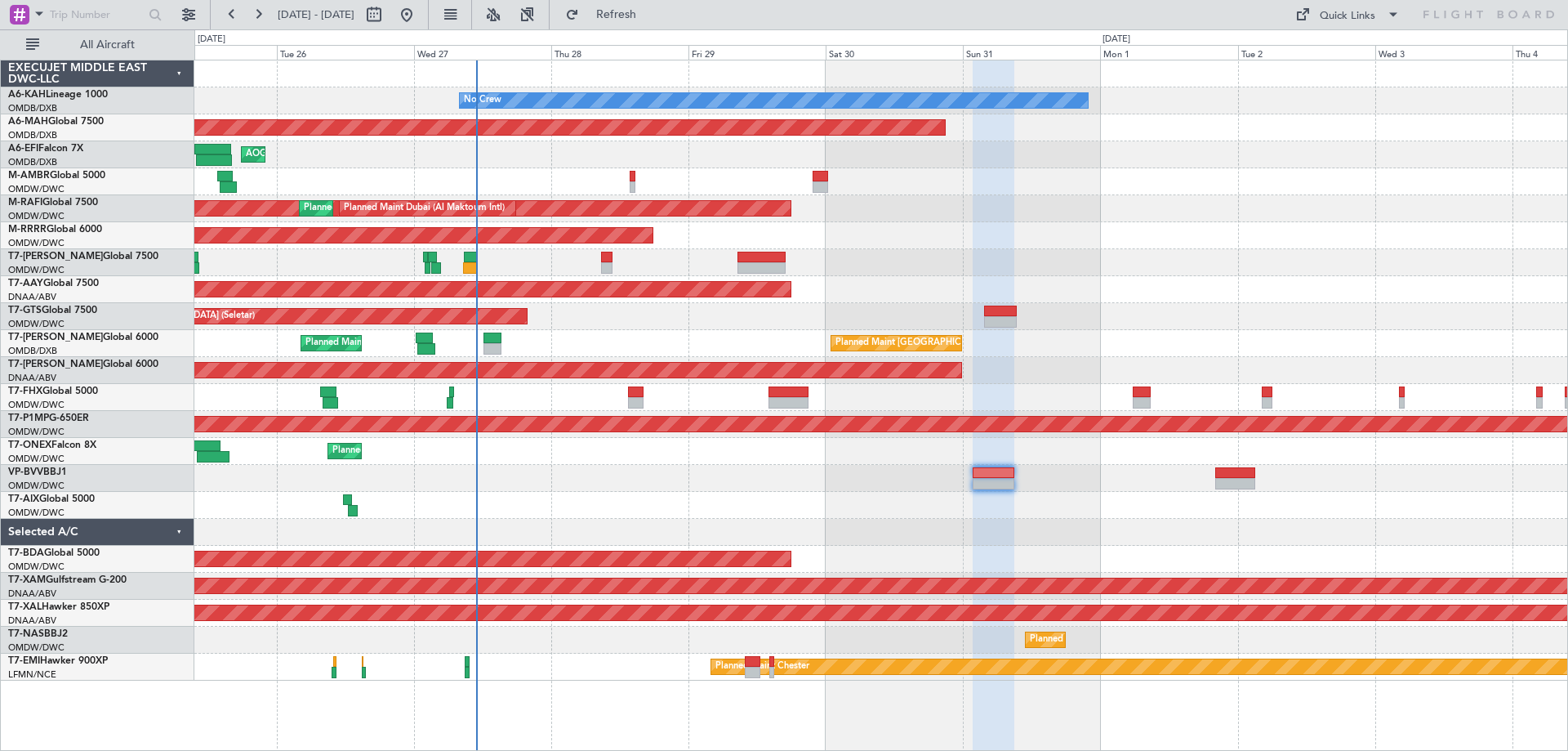
type input "0"
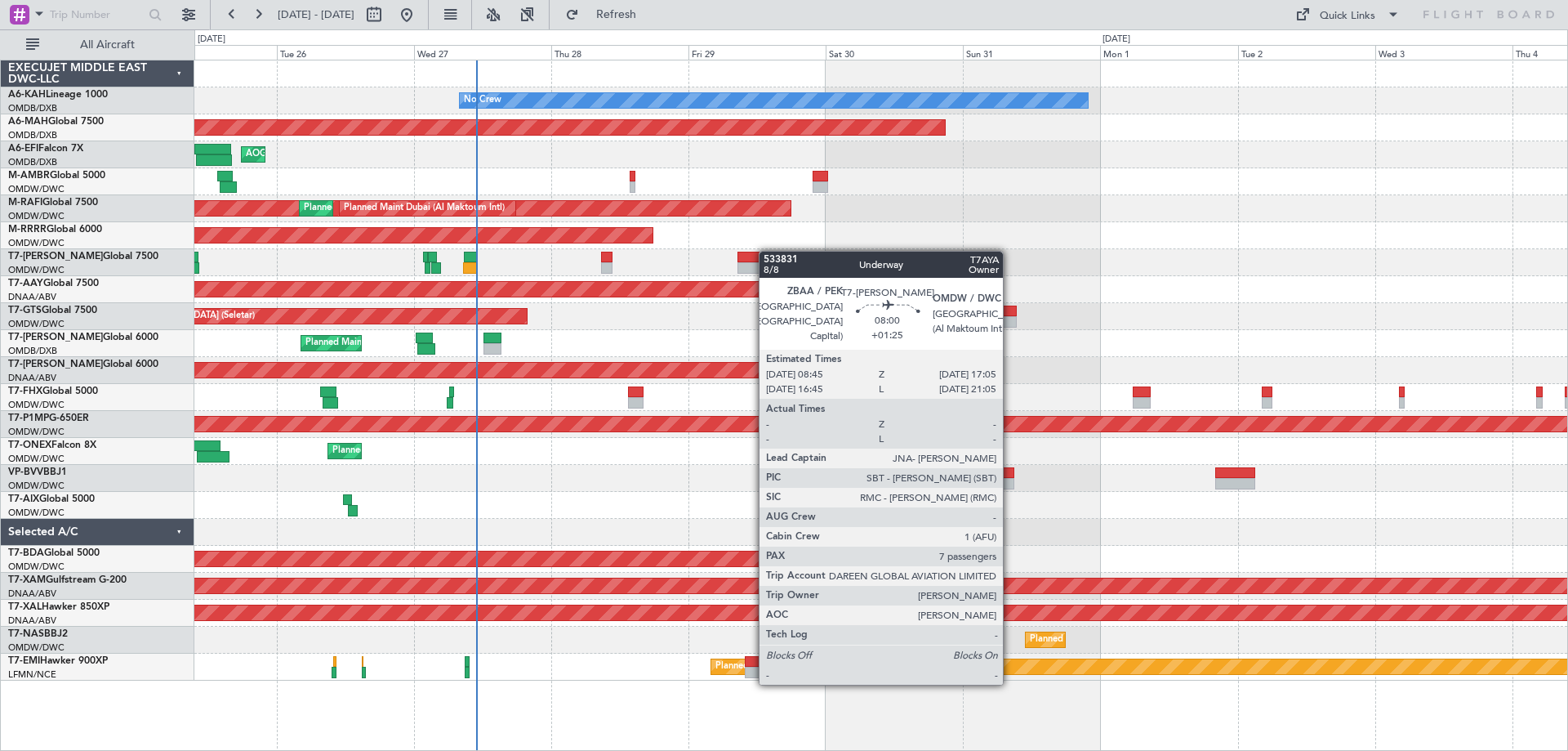
click at [768, 252] on div at bounding box center [881, 262] width 1373 height 27
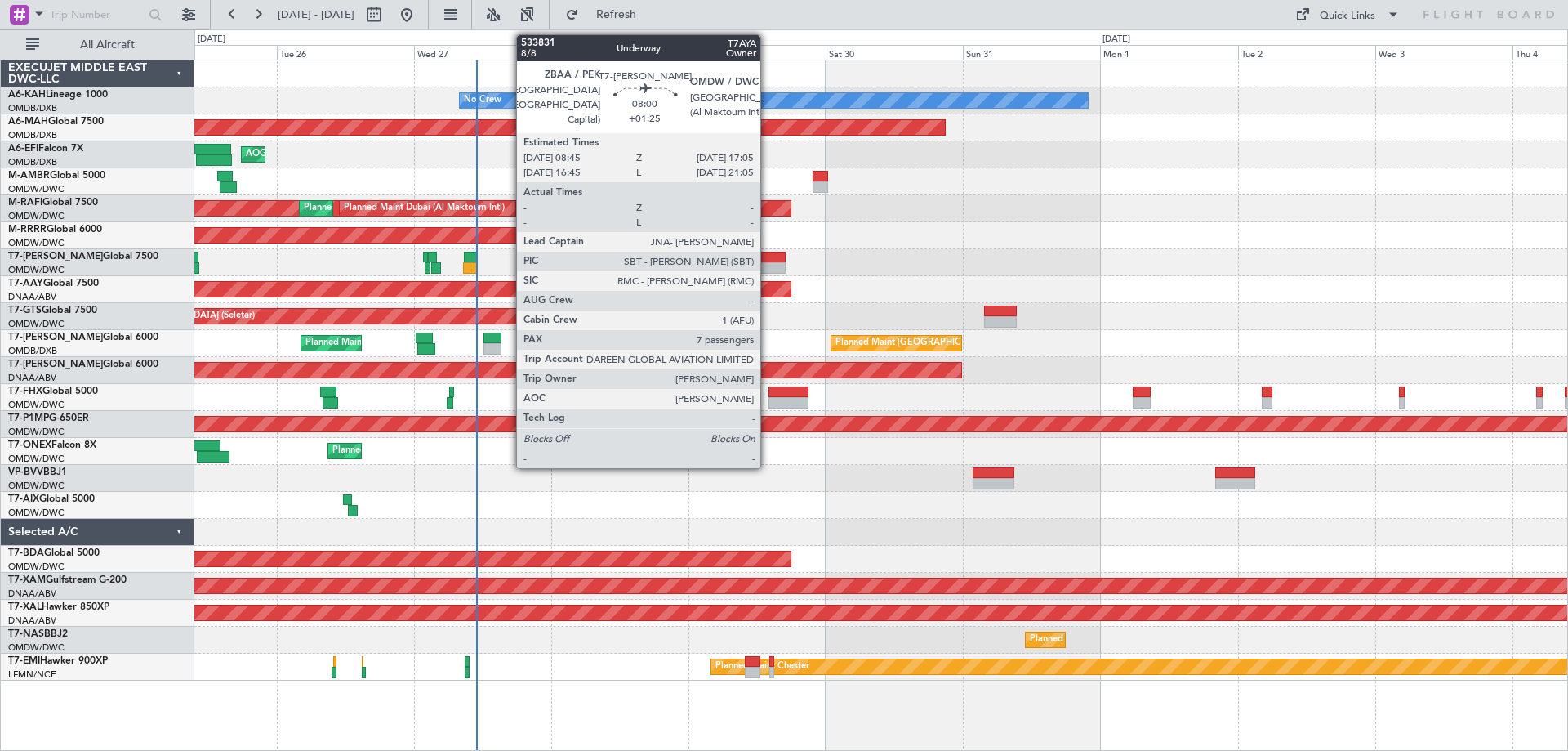
click at [768, 256] on div at bounding box center [761, 258] width 48 height 11
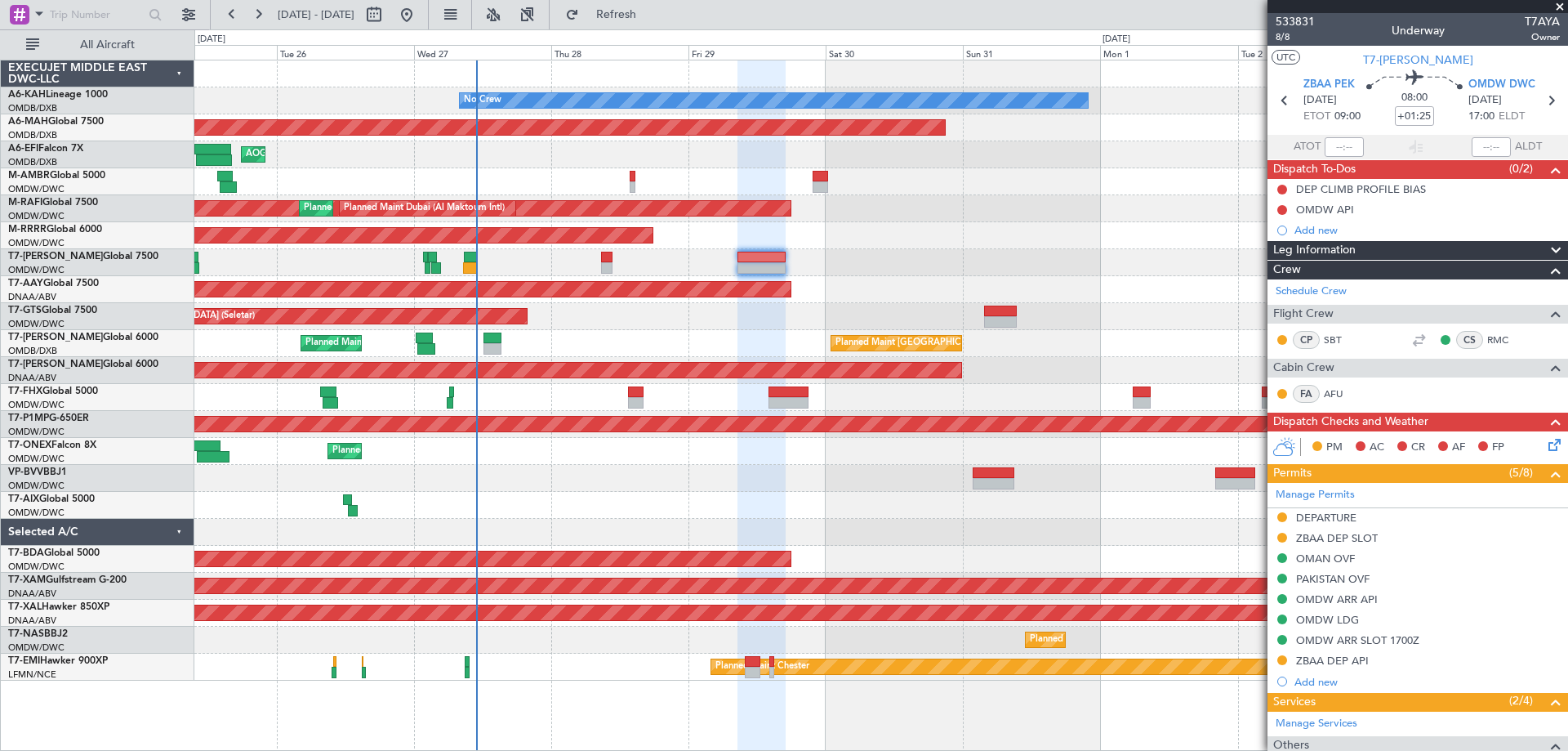
click at [767, 241] on div "Planned Maint Dubai (Al Maktoum Intl)" at bounding box center [881, 236] width 1373 height 27
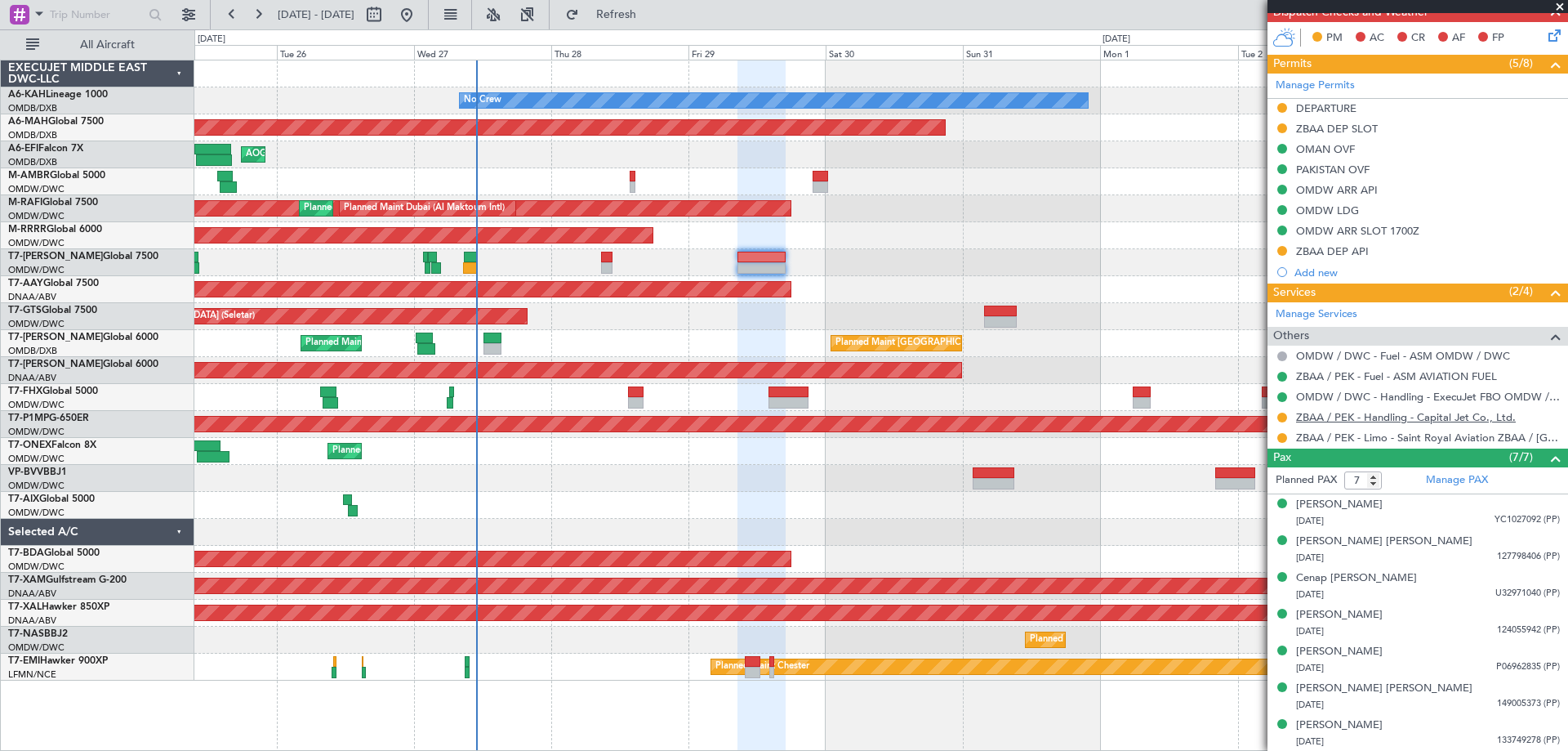
click at [1377, 412] on link "ZBAA / PEK - Handling - Capital Jet Co., Ltd." at bounding box center [1405, 417] width 220 height 14
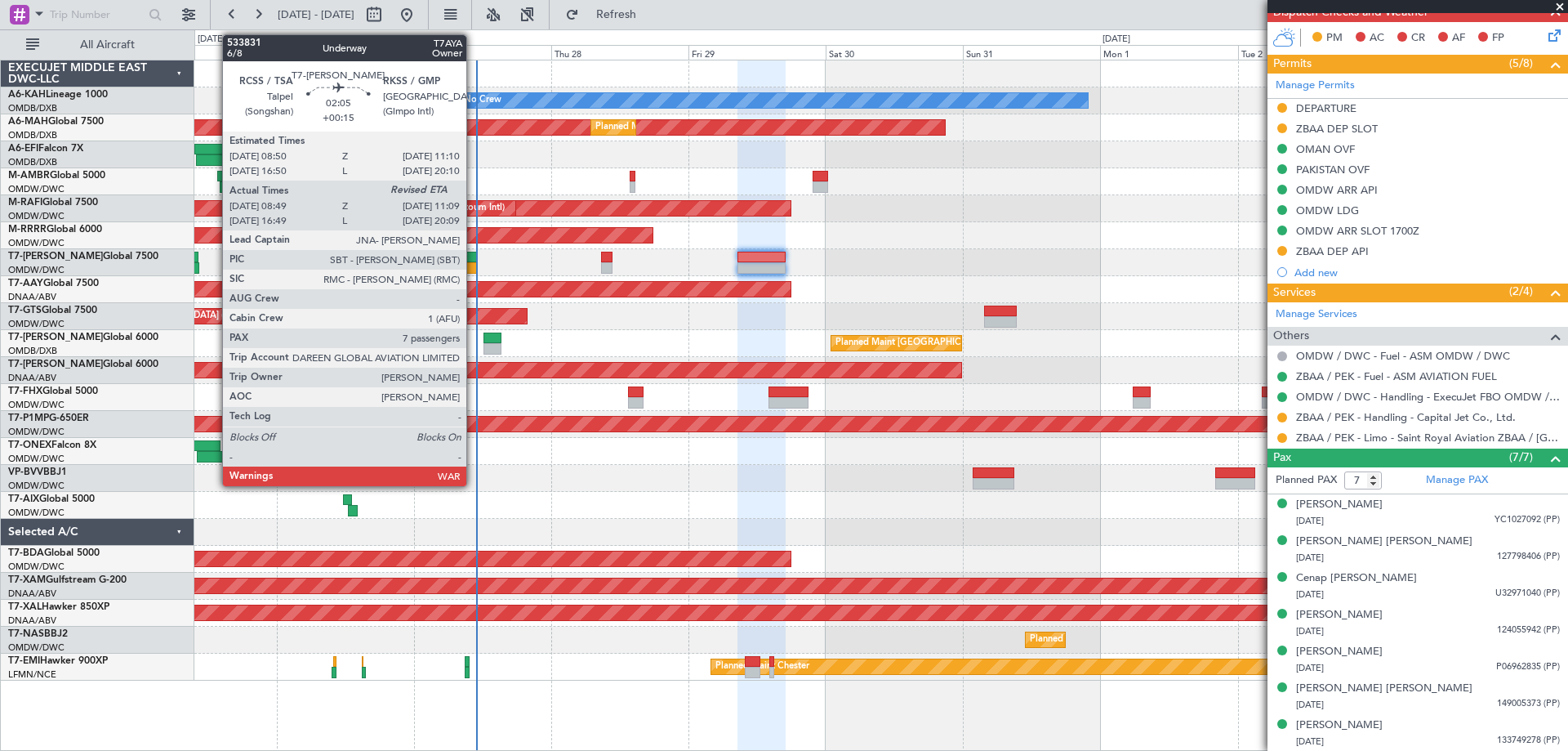
click at [474, 259] on div at bounding box center [470, 258] width 14 height 11
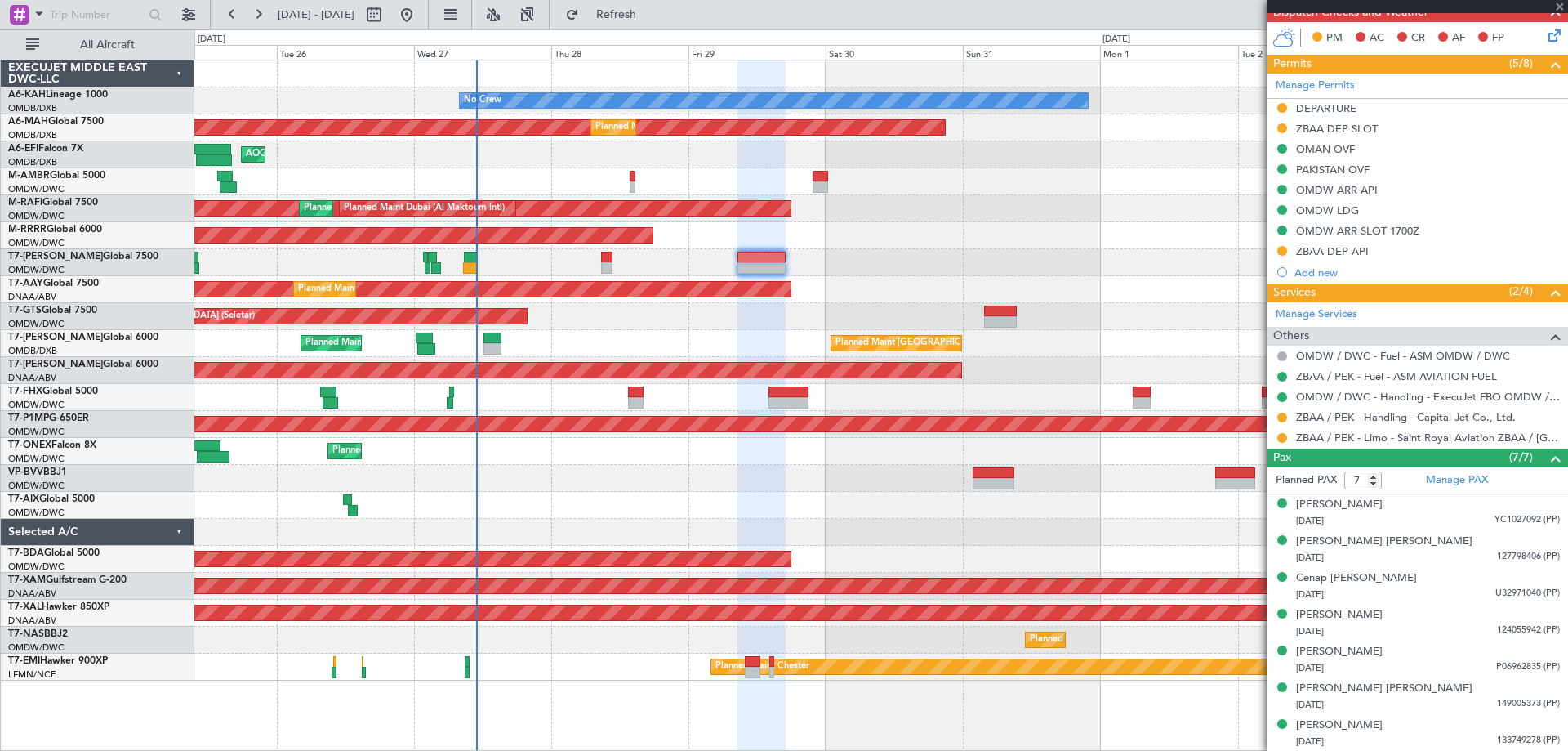
type input "+00:15"
type input "08:59"
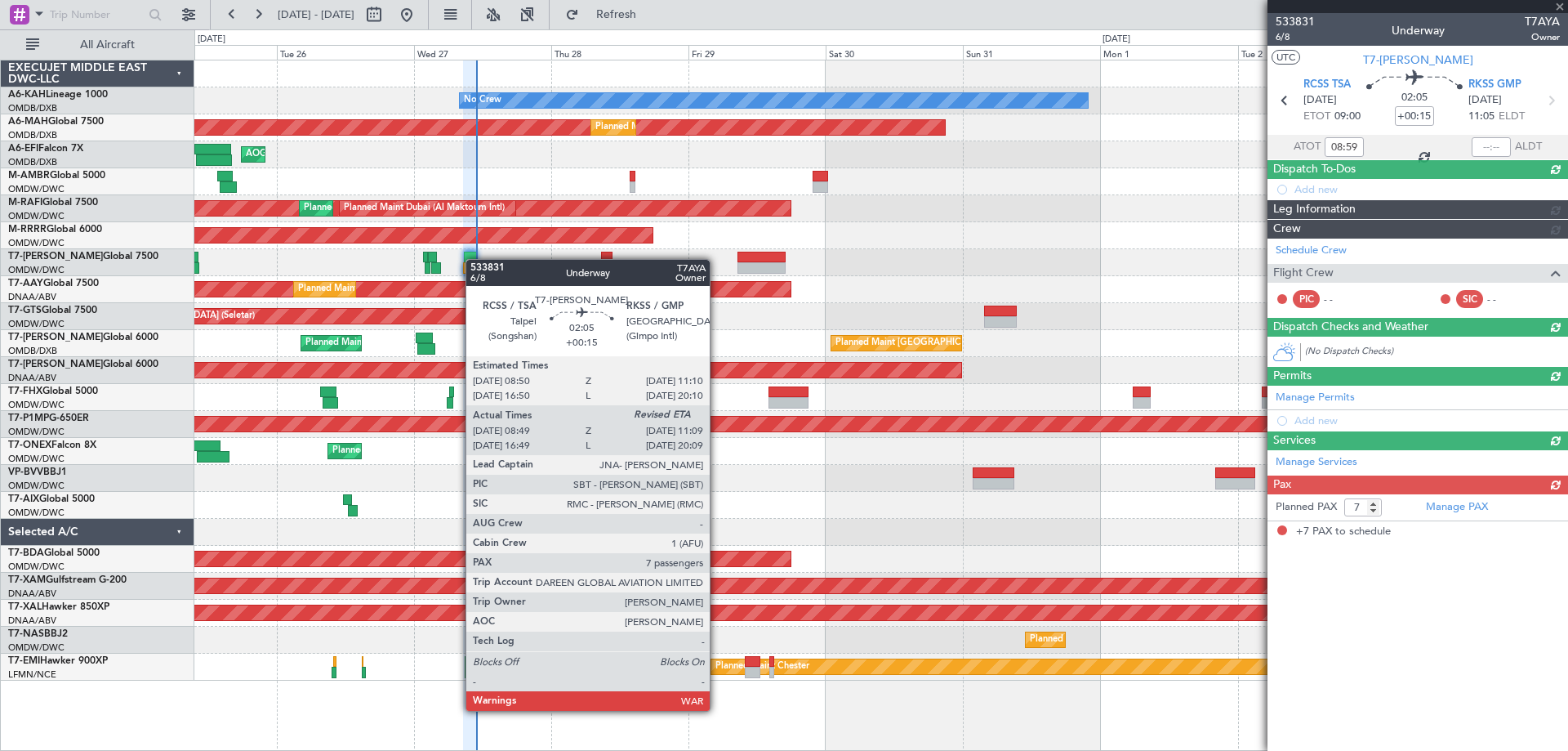
scroll to position [0, 0]
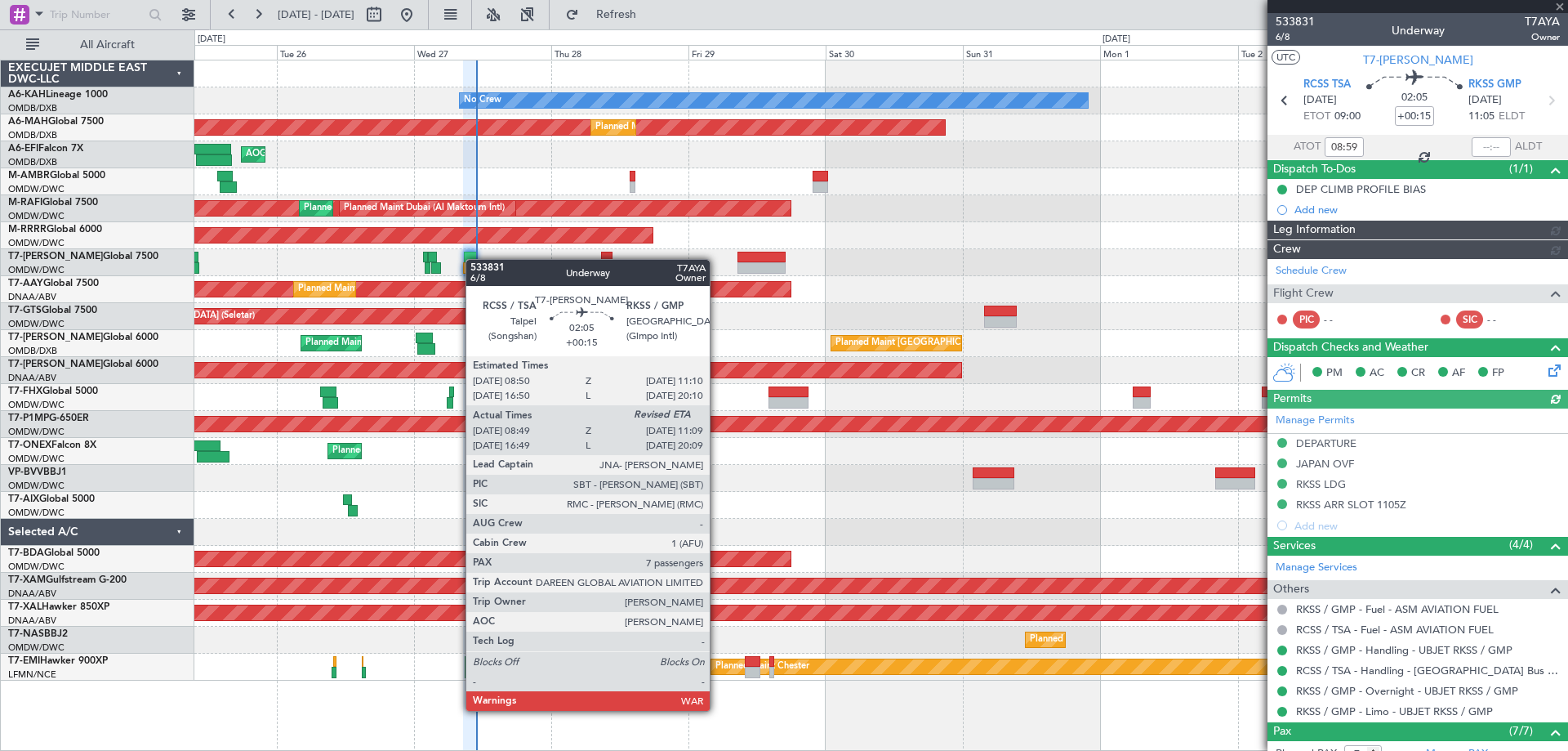
type input "[PERSON_NAME] (SYS)"
type input "7101"
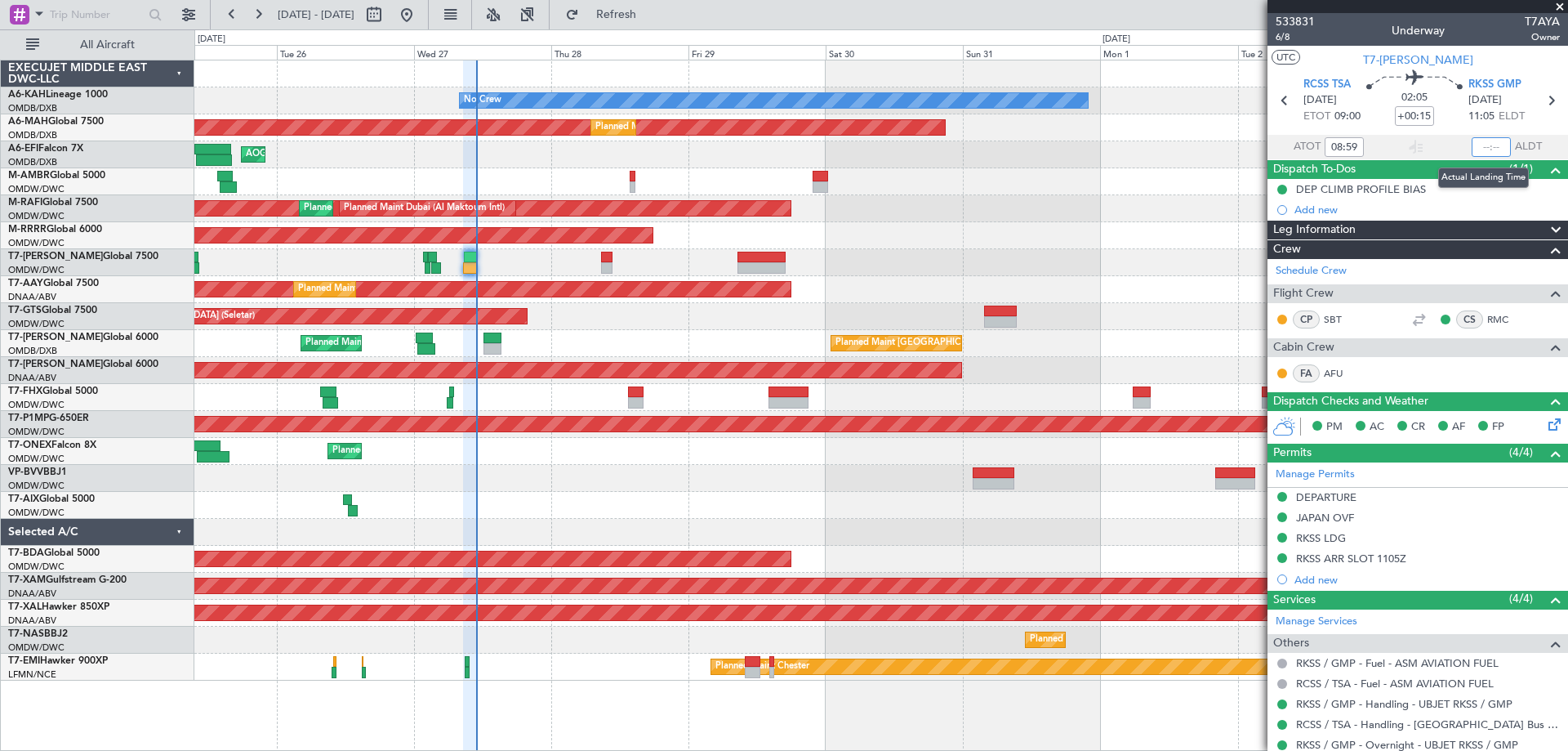
click at [1483, 149] on input "text" at bounding box center [1491, 146] width 39 height 20
type input "1"
type input "10:58"
click at [1557, 9] on span at bounding box center [1559, 7] width 16 height 14
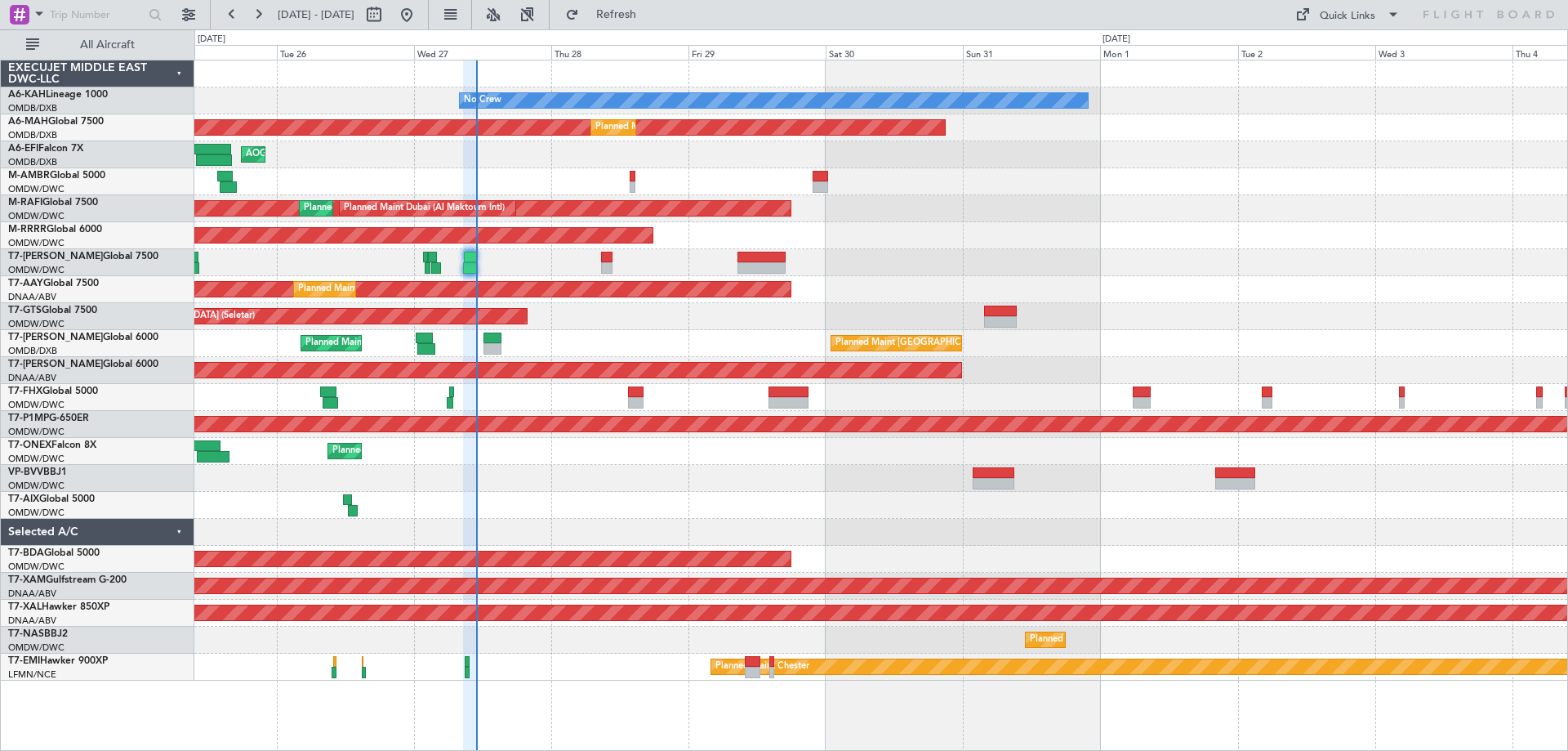
type input "0"
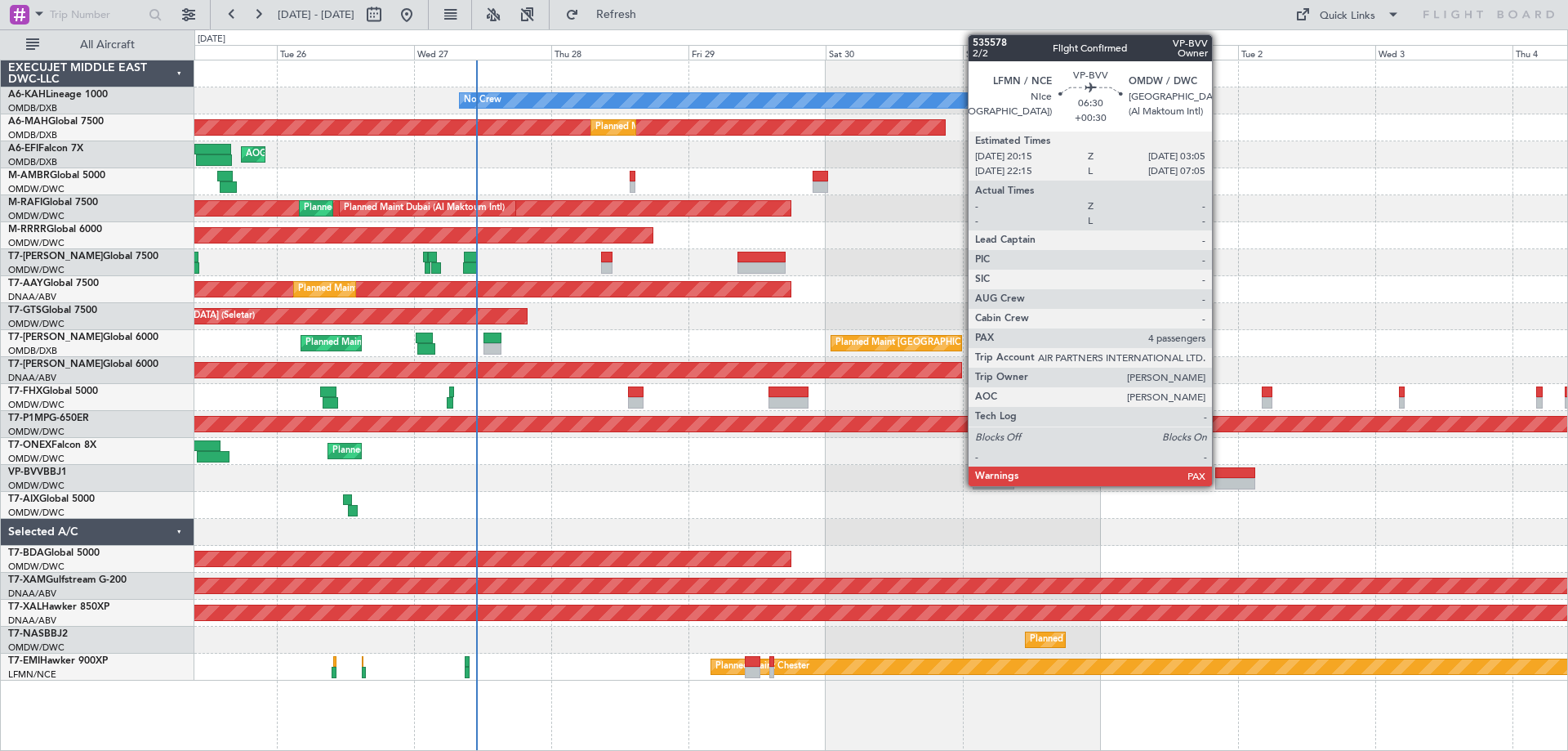
click at [1218, 483] on div at bounding box center [1234, 484] width 39 height 11
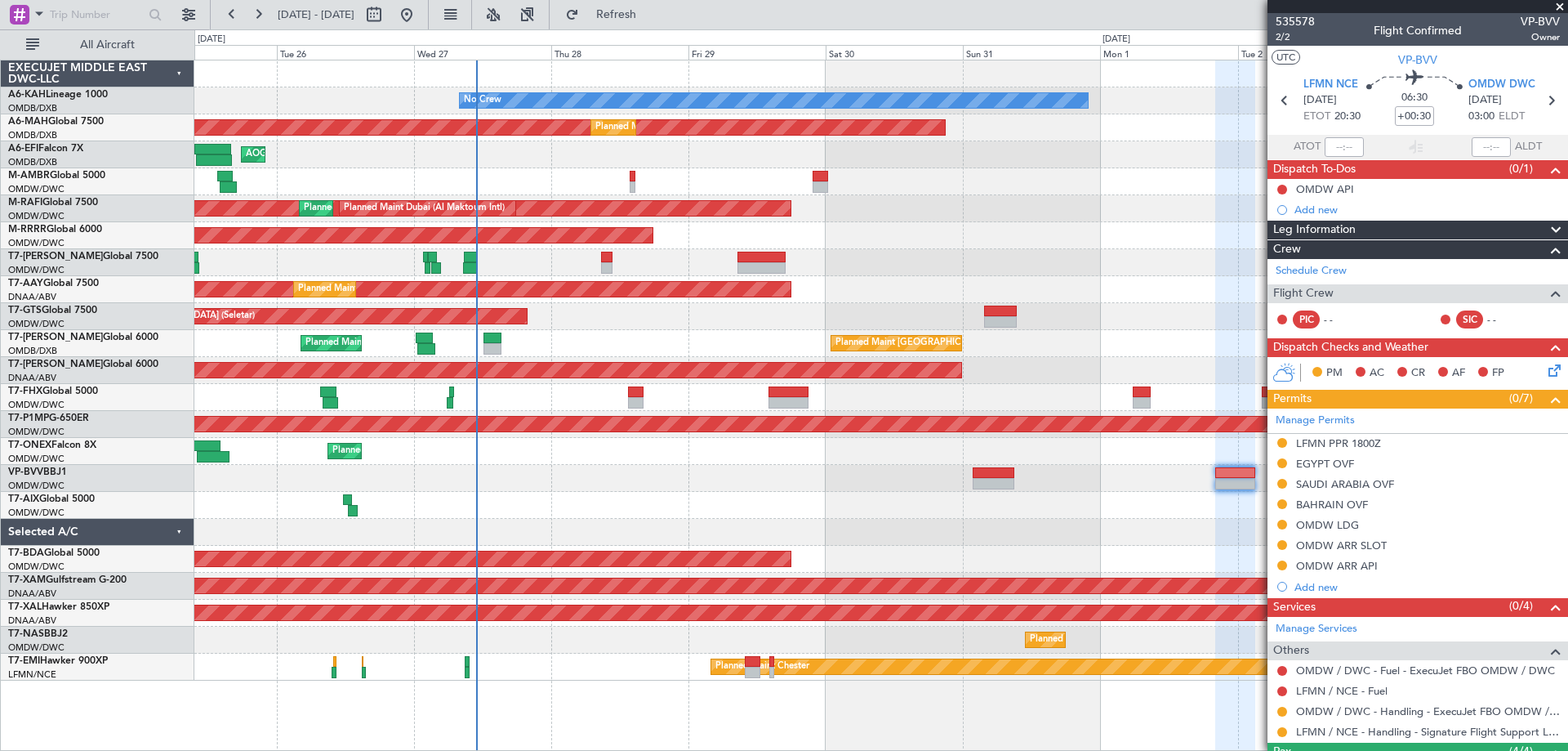
click at [1356, 509] on div "BAHRAIN OVF" at bounding box center [1332, 504] width 72 height 14
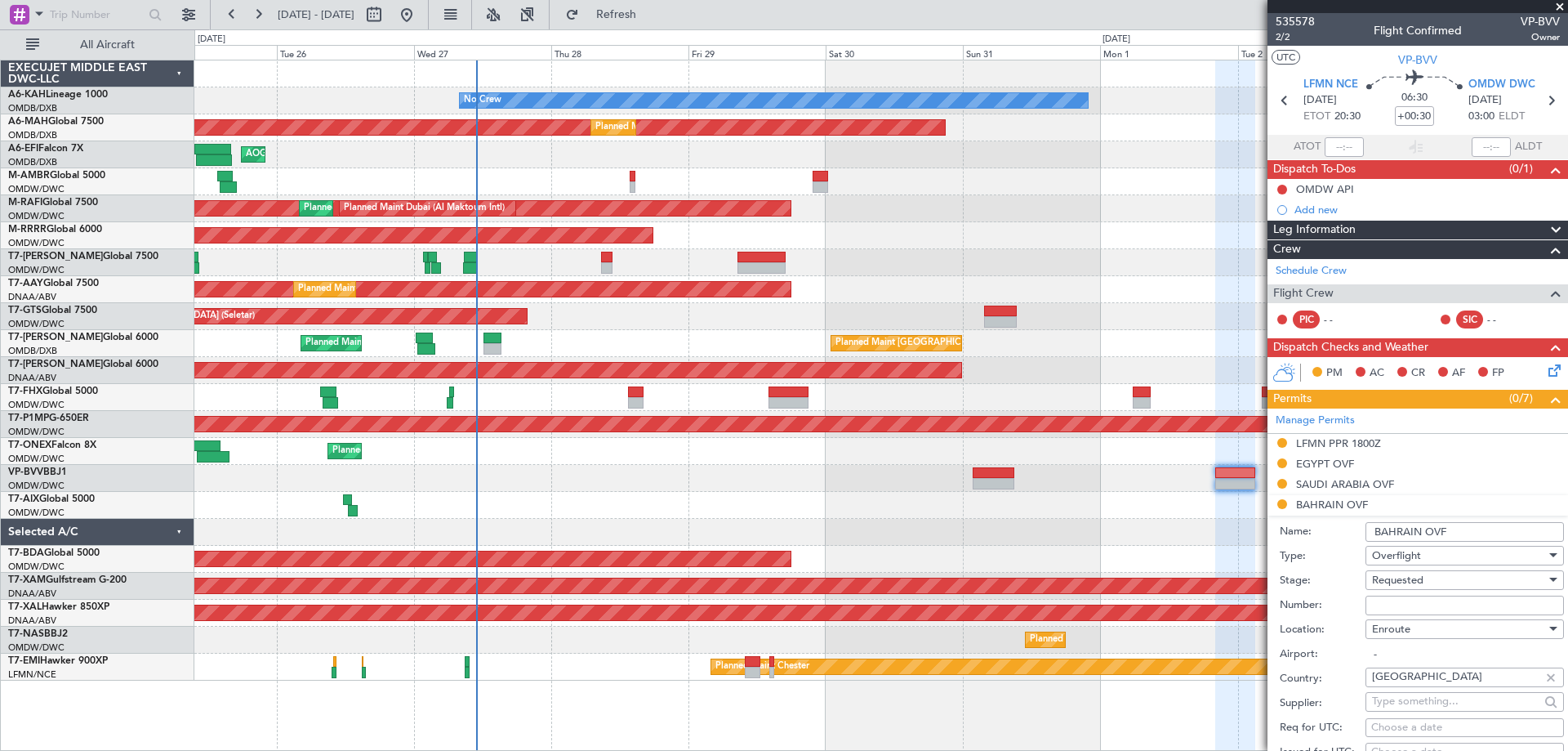
click at [1397, 597] on input "Number:" at bounding box center [1464, 606] width 199 height 20
paste input "AT/P/25-08/ON/001217"
type input "AT/P/25-08/ON/001217"
click at [1396, 581] on span "Requested" at bounding box center [1398, 580] width 51 height 14
click at [1429, 704] on span "Received OK" at bounding box center [1459, 711] width 172 height 25
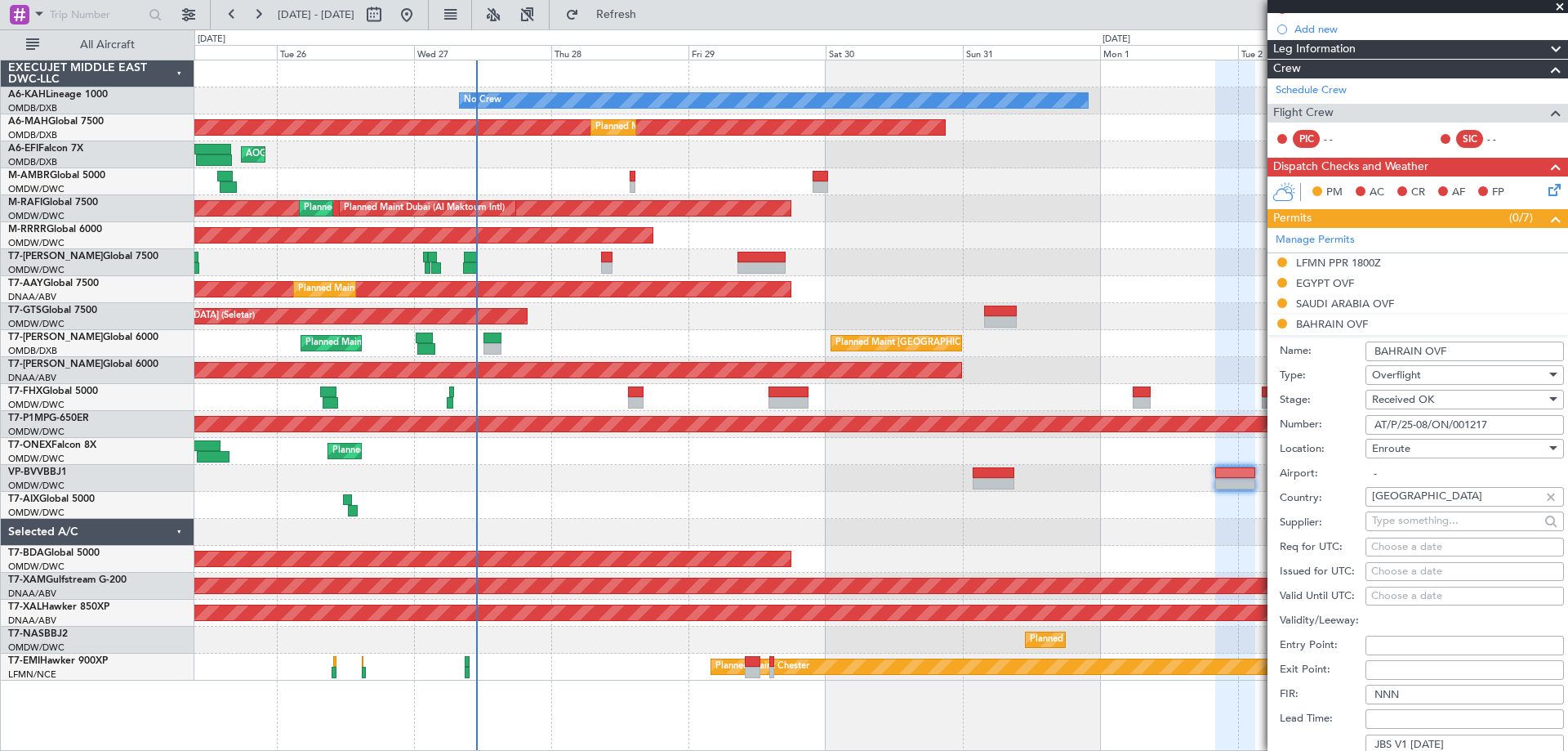
scroll to position [409, 0]
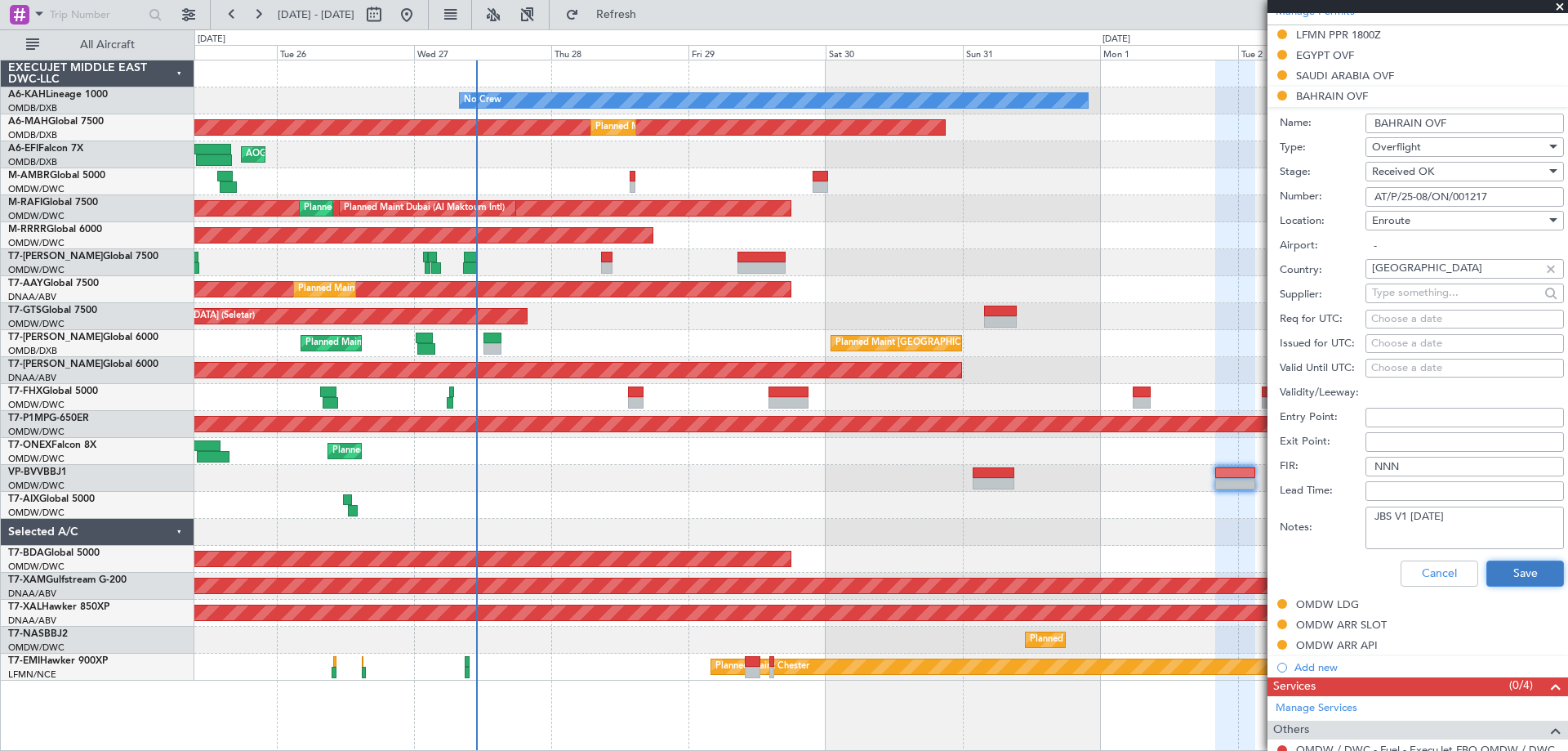
click at [1508, 573] on button "Save" at bounding box center [1525, 574] width 78 height 27
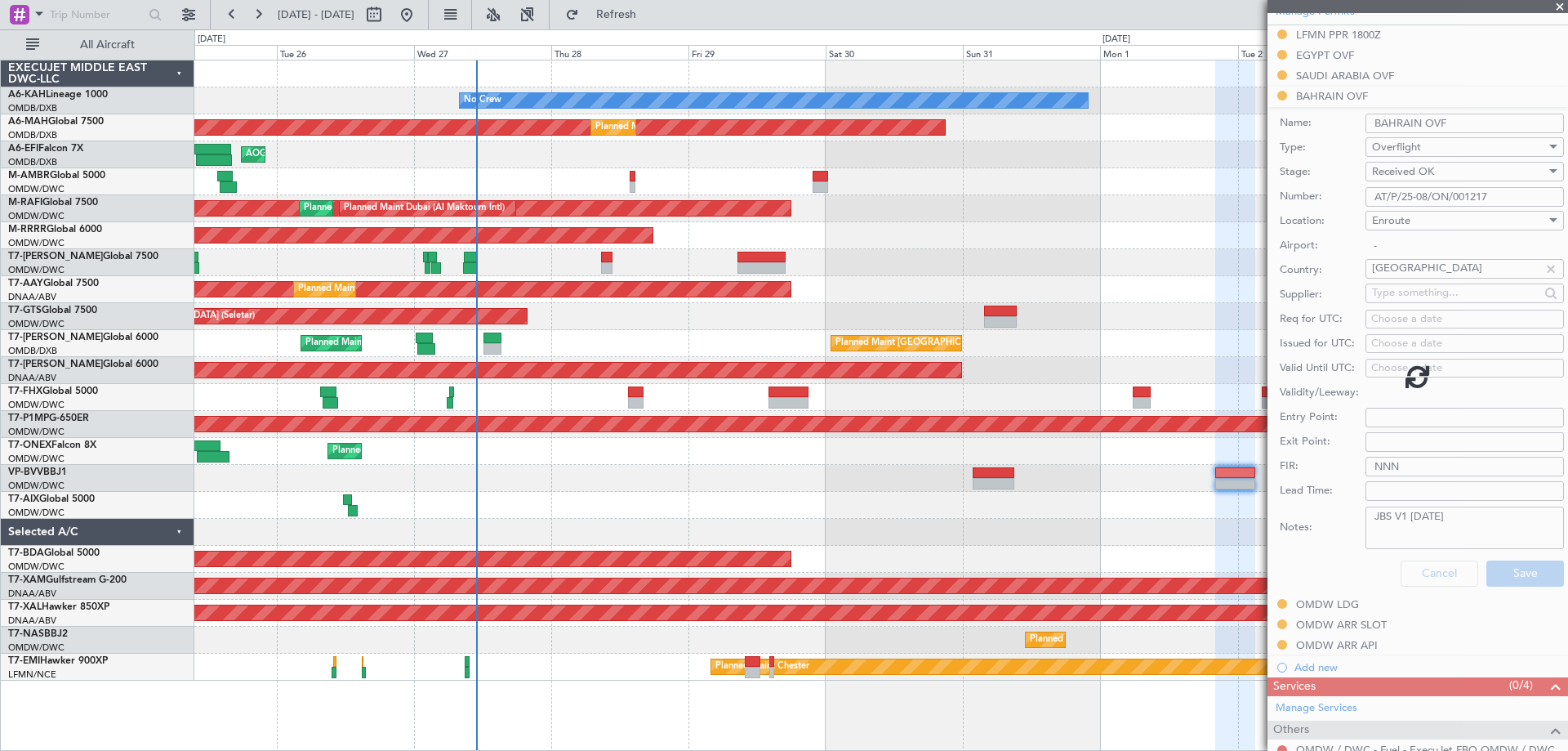
scroll to position [183, 0]
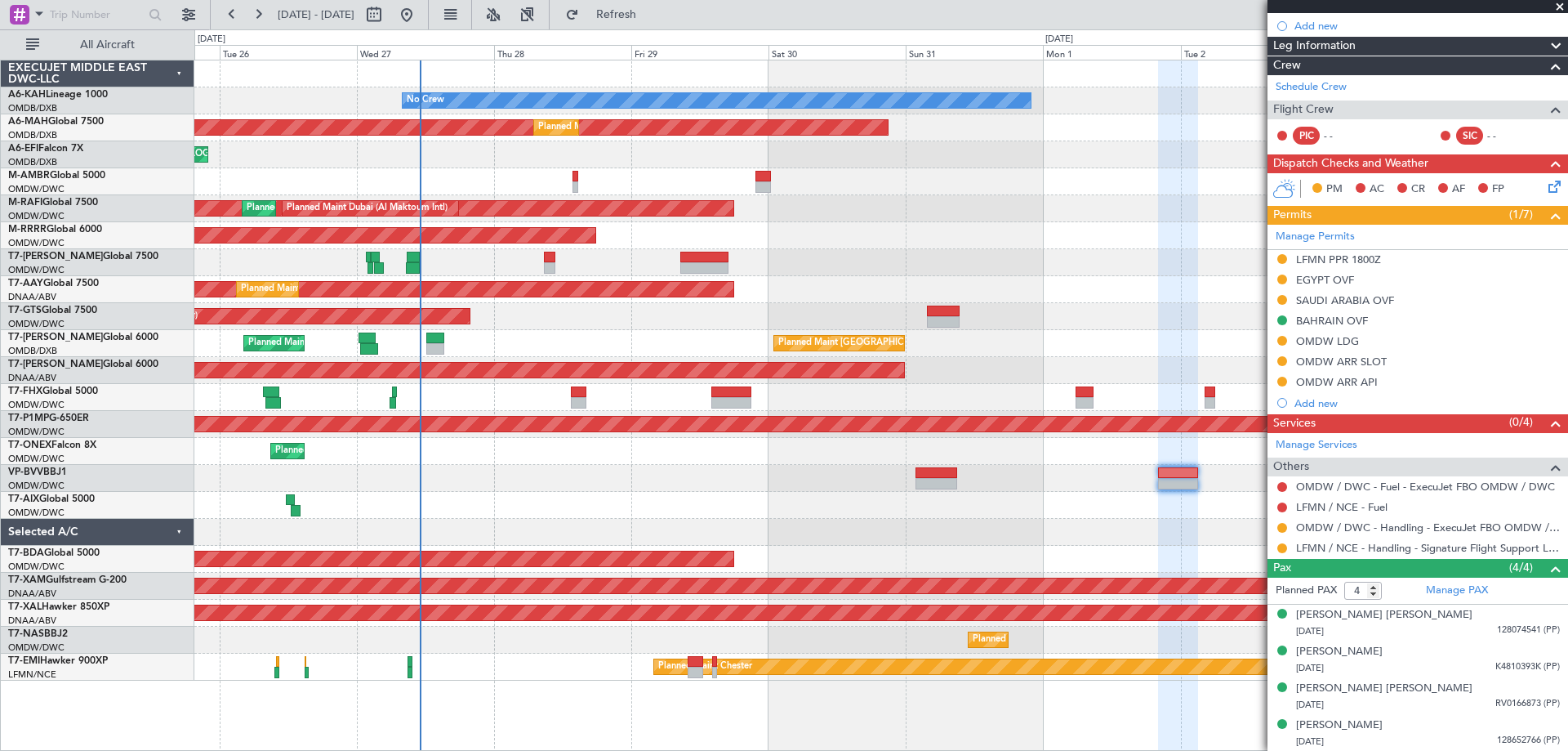
click at [1072, 506] on div at bounding box center [881, 505] width 1373 height 27
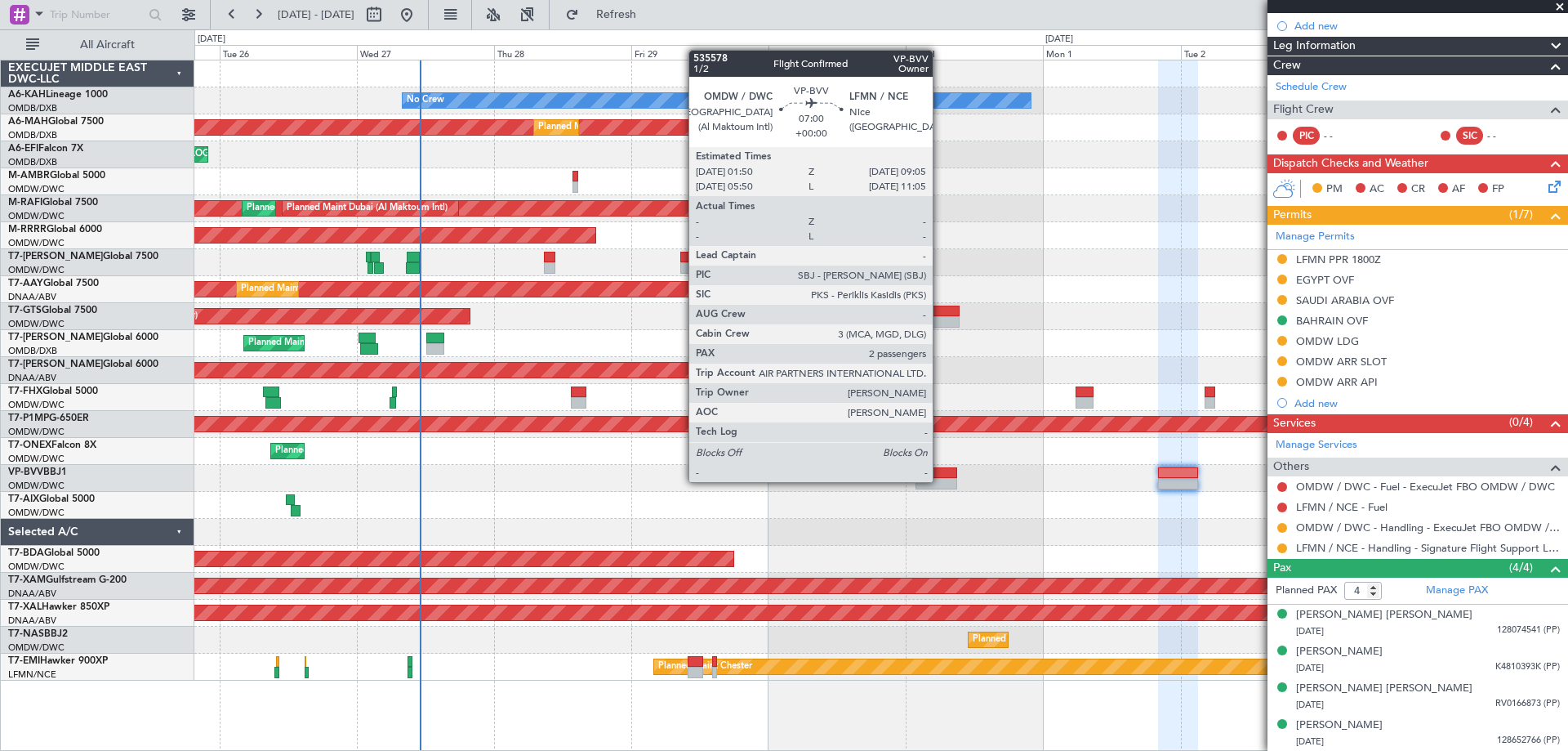
click at [940, 480] on div at bounding box center [937, 484] width 42 height 11
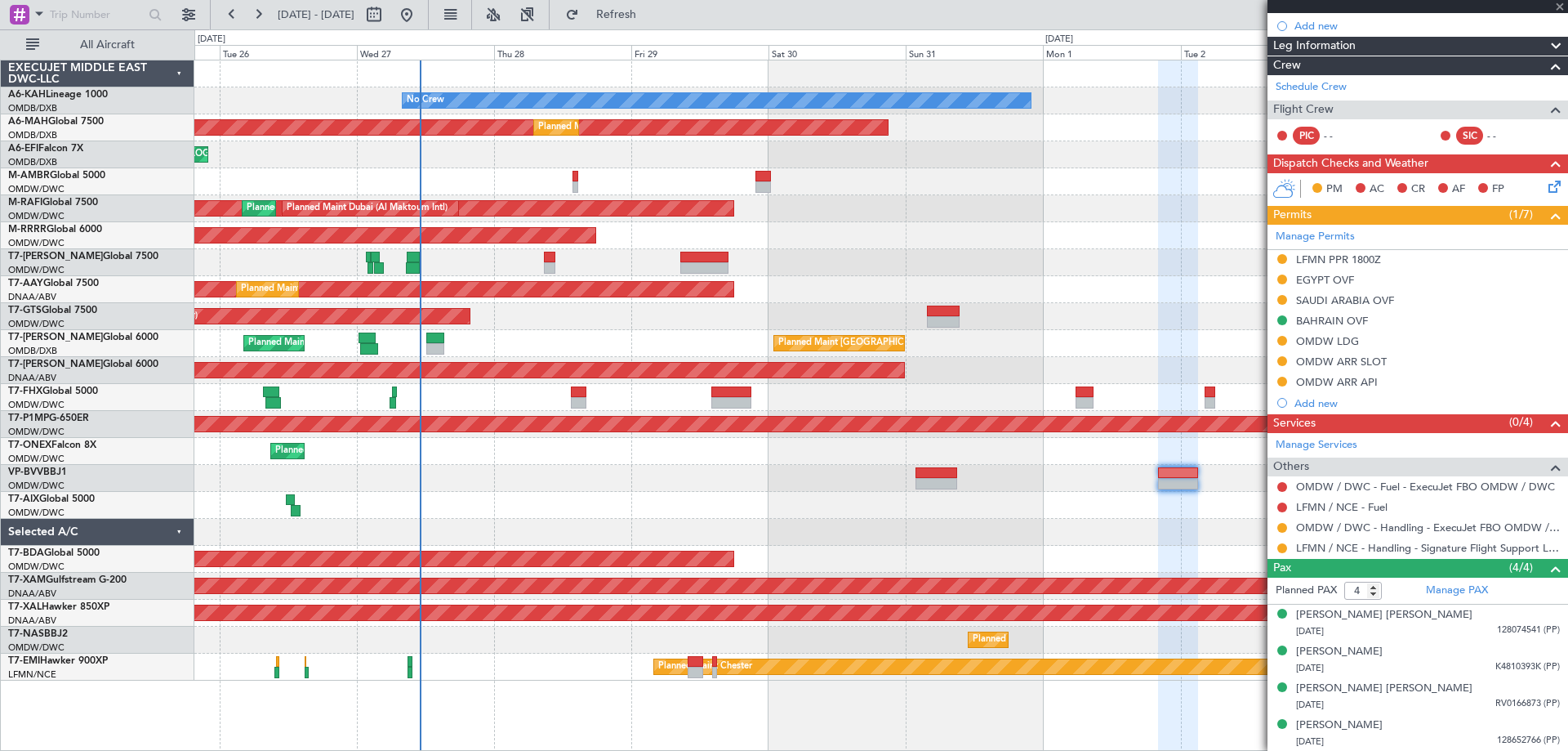
type input "2"
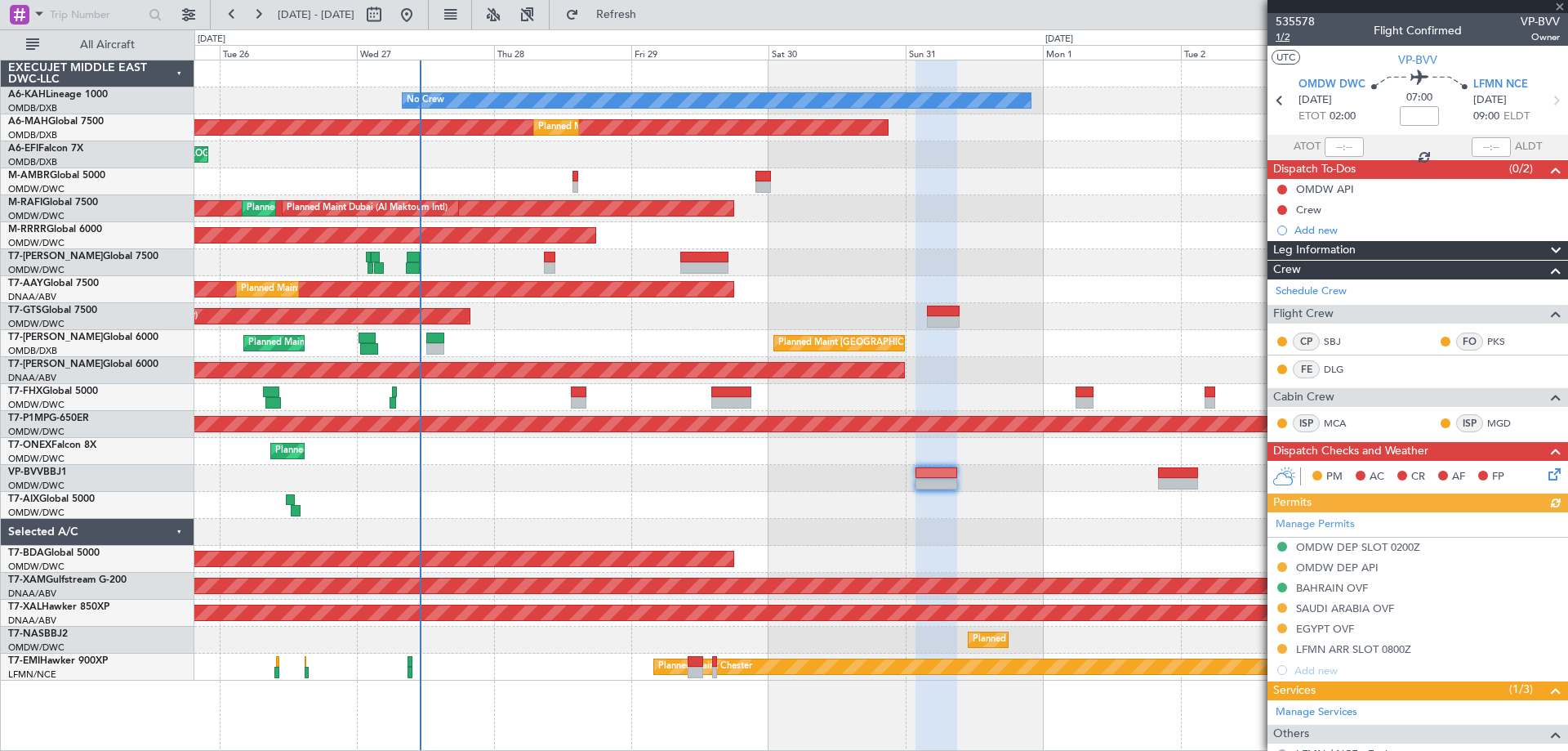
click at [1286, 40] on span "1/2" at bounding box center [1295, 37] width 39 height 14
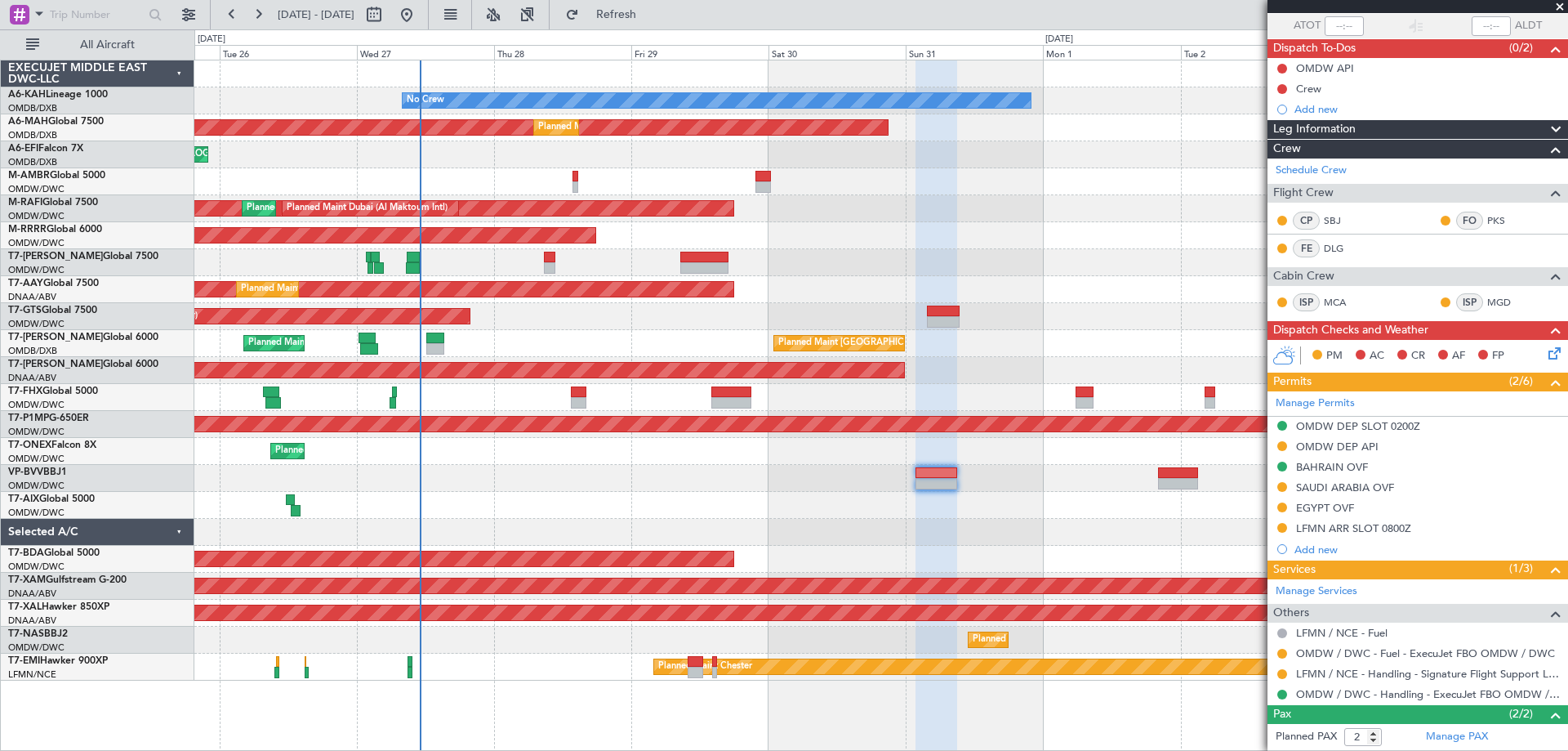
scroll to position [194, 0]
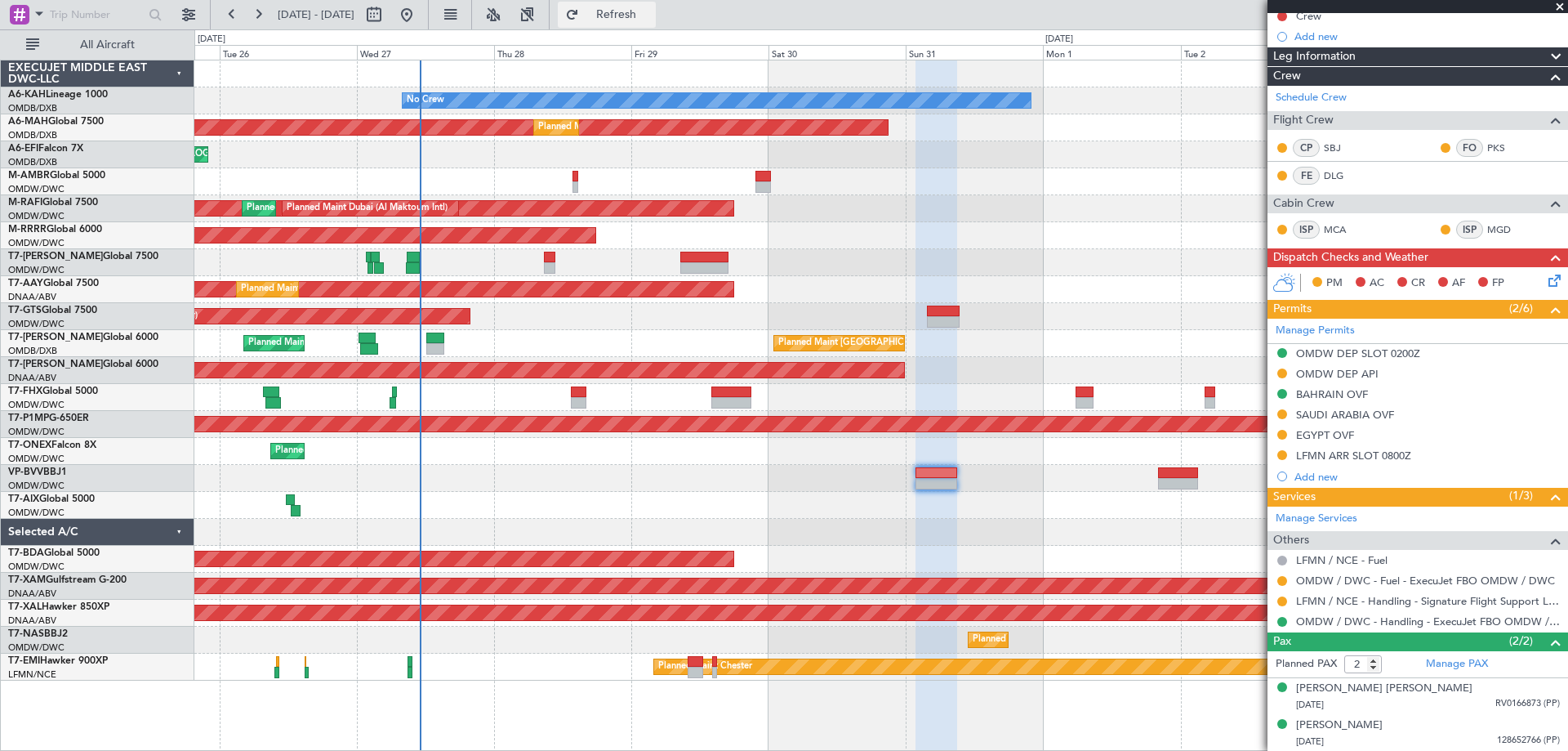
click at [651, 9] on span "Refresh" at bounding box center [617, 14] width 68 height 11
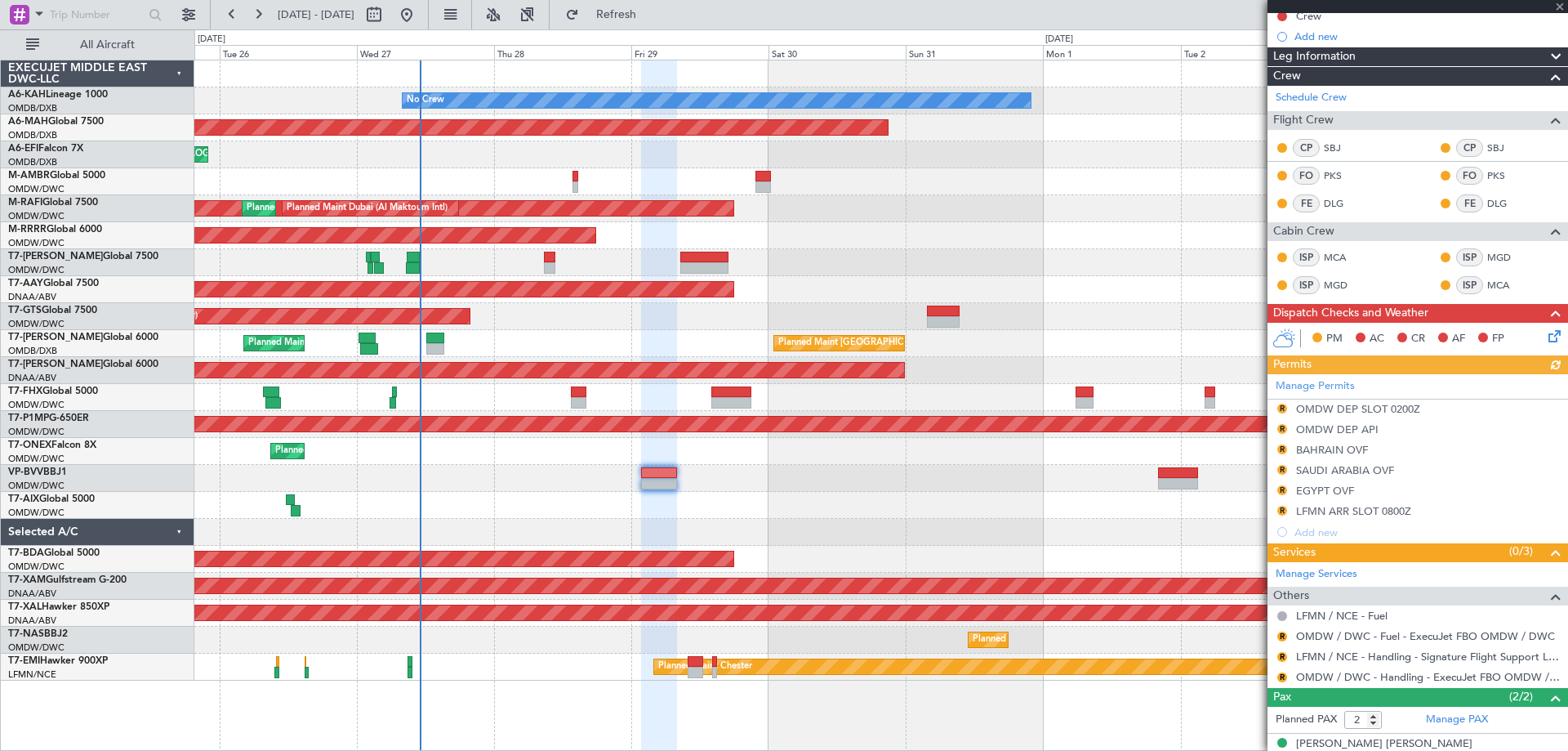
scroll to position [0, 0]
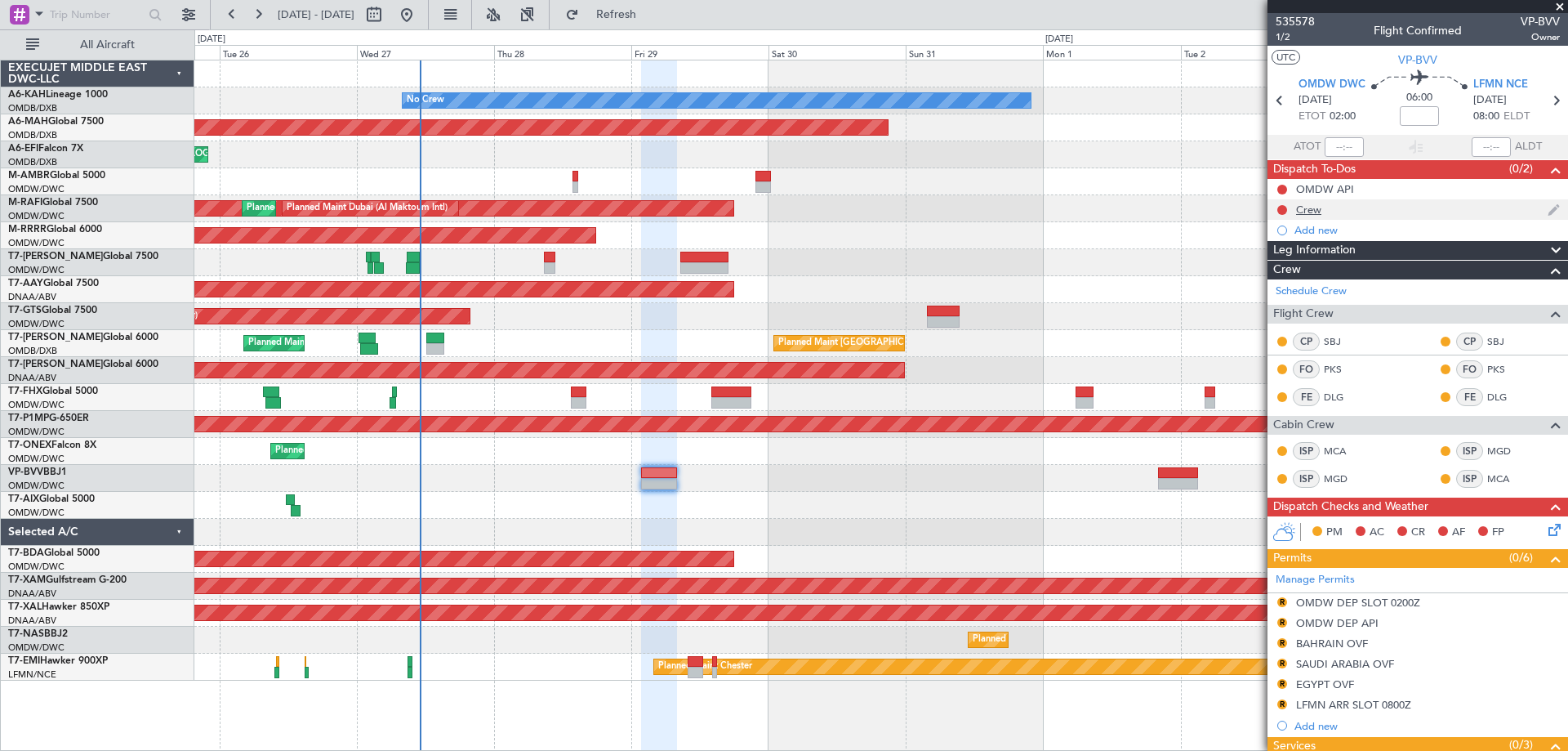
click at [1318, 206] on div "Crew" at bounding box center [1309, 209] width 26 height 14
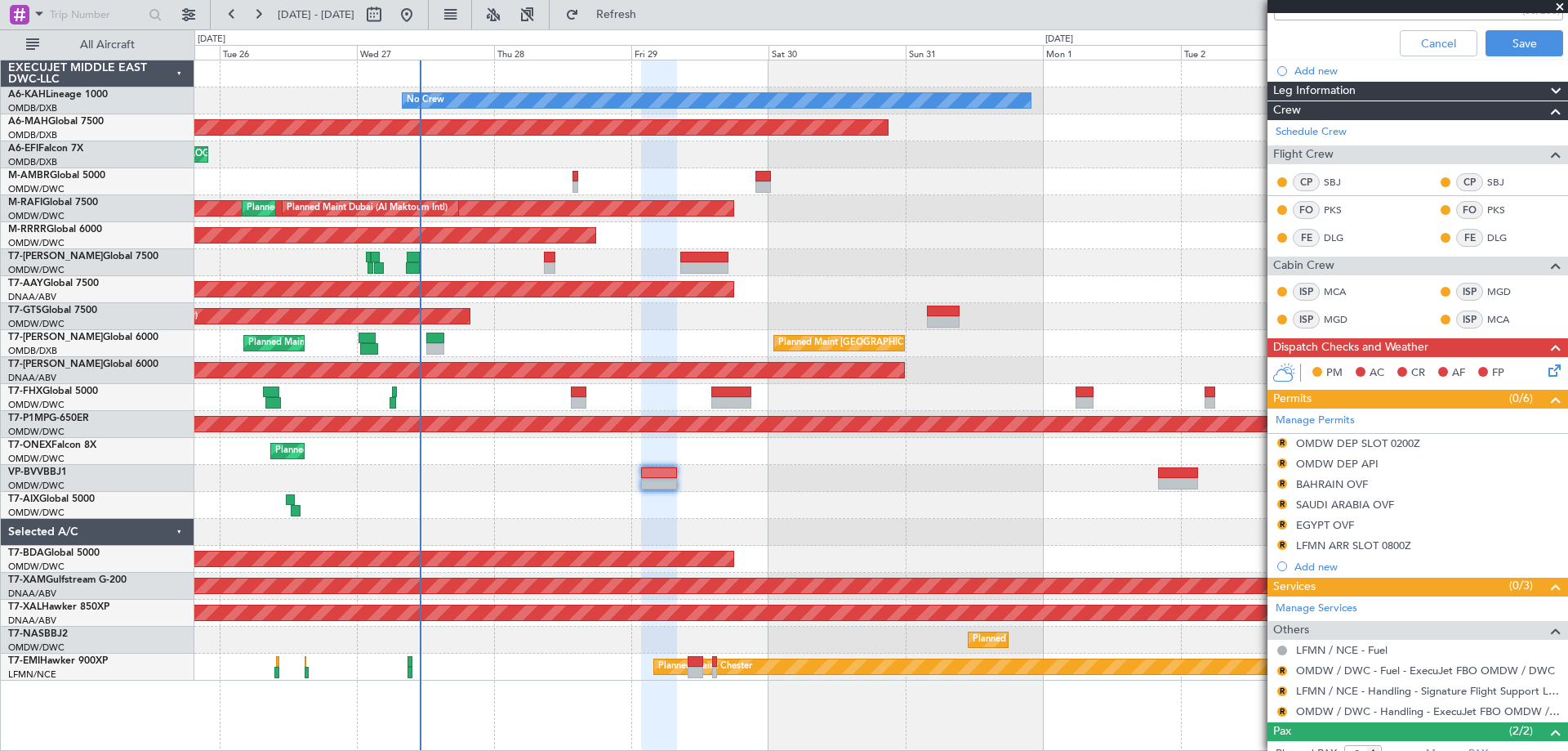
scroll to position [259, 0]
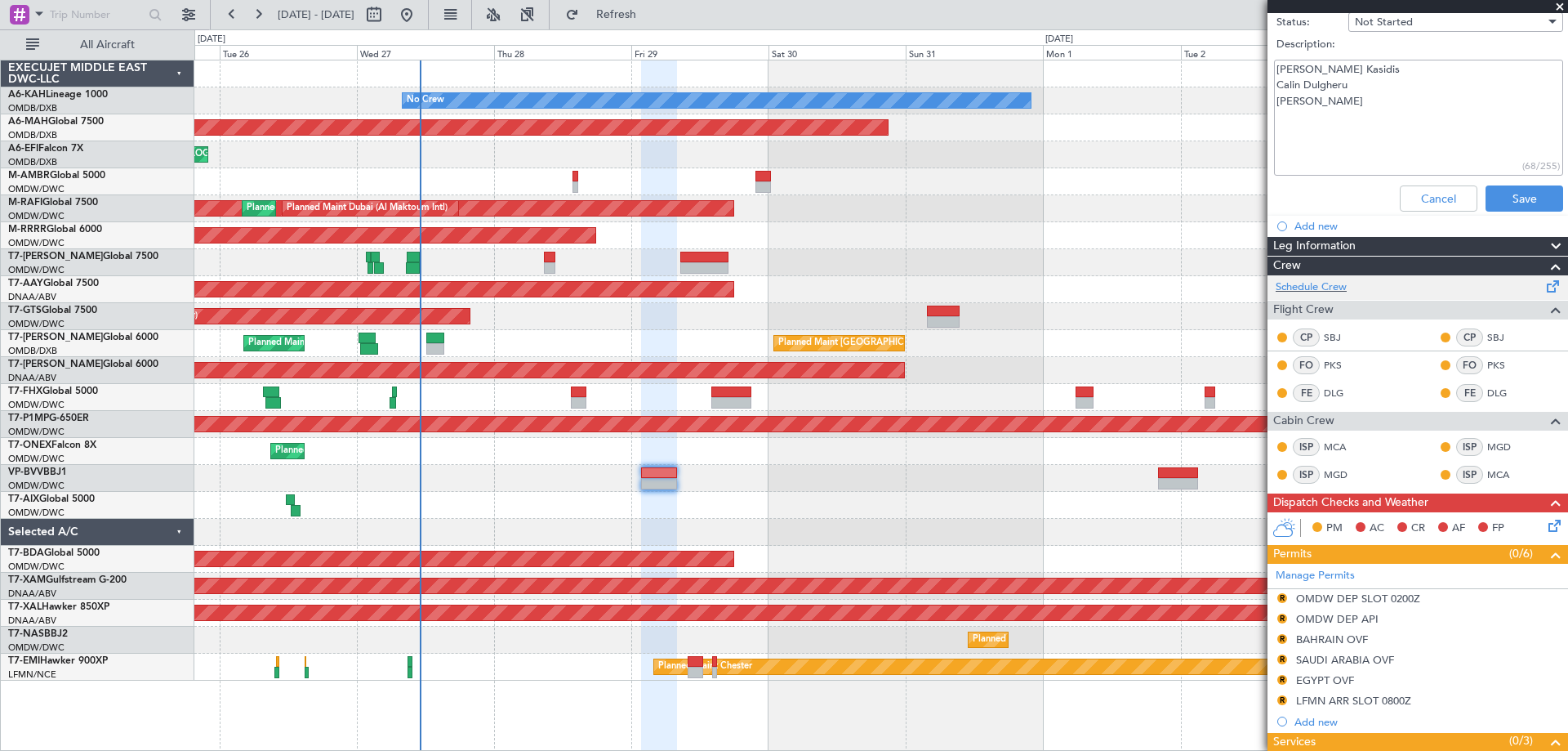
click at [1358, 282] on div "Schedule Crew" at bounding box center [1418, 288] width 300 height 25
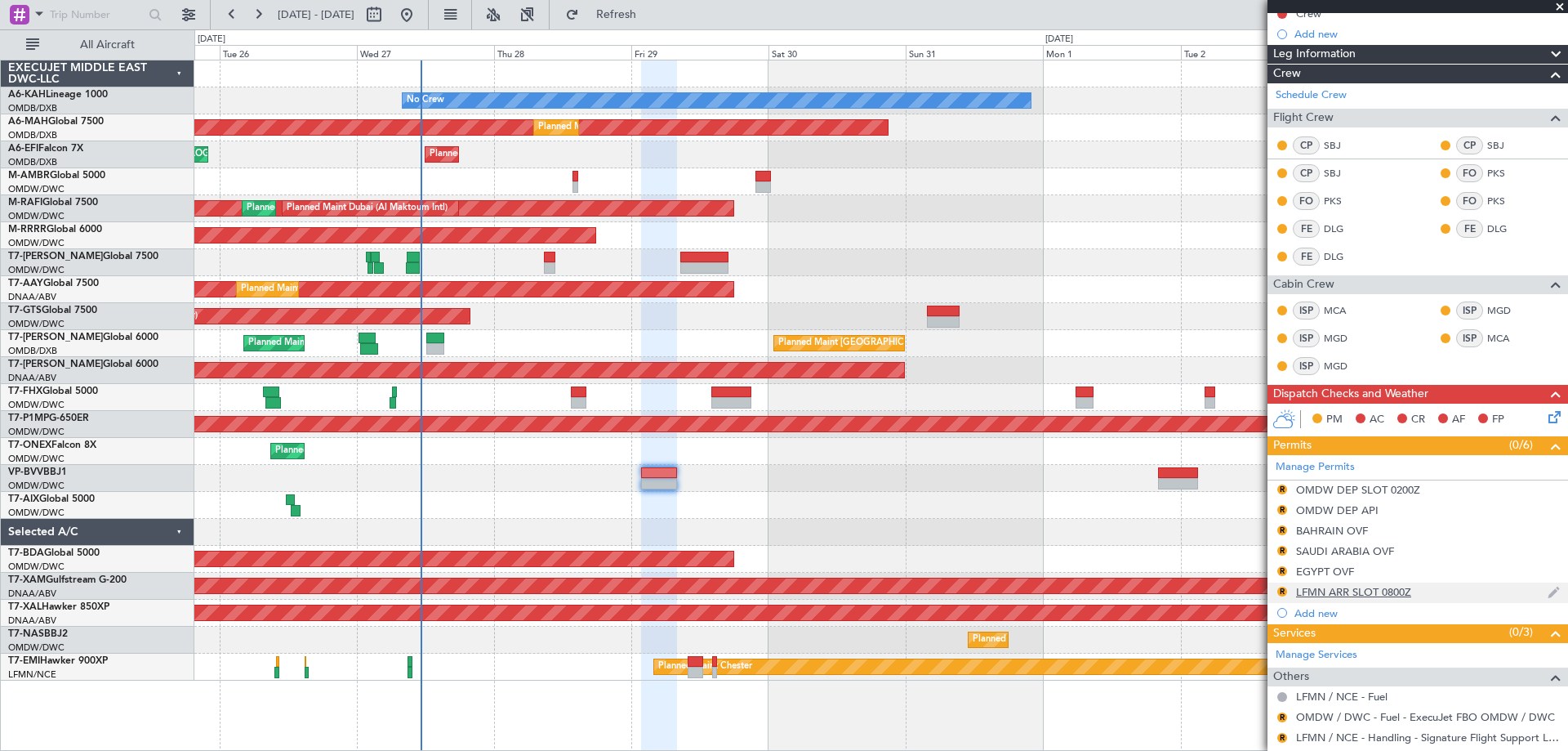
scroll to position [333, 0]
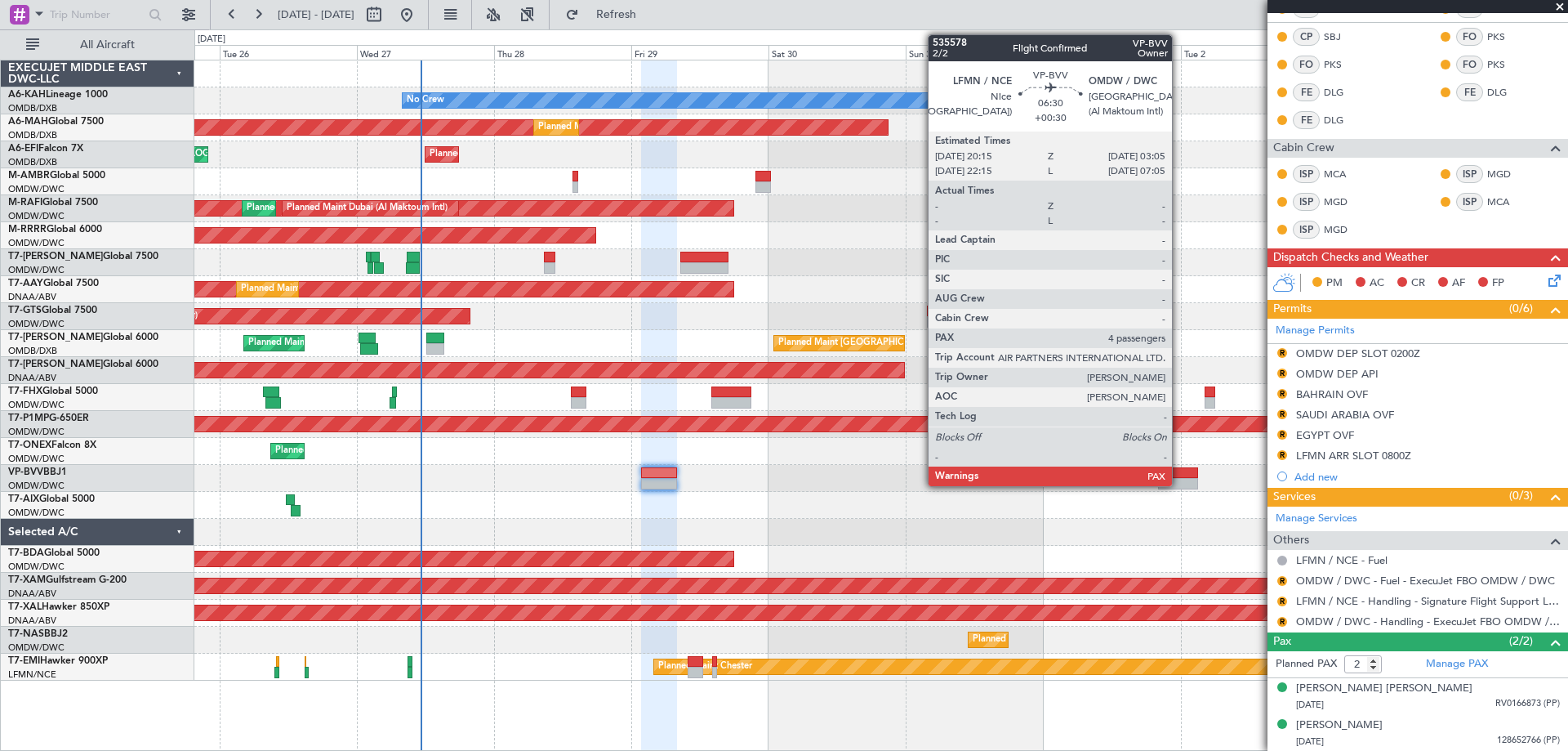
click at [1178, 470] on div at bounding box center [1177, 473] width 39 height 11
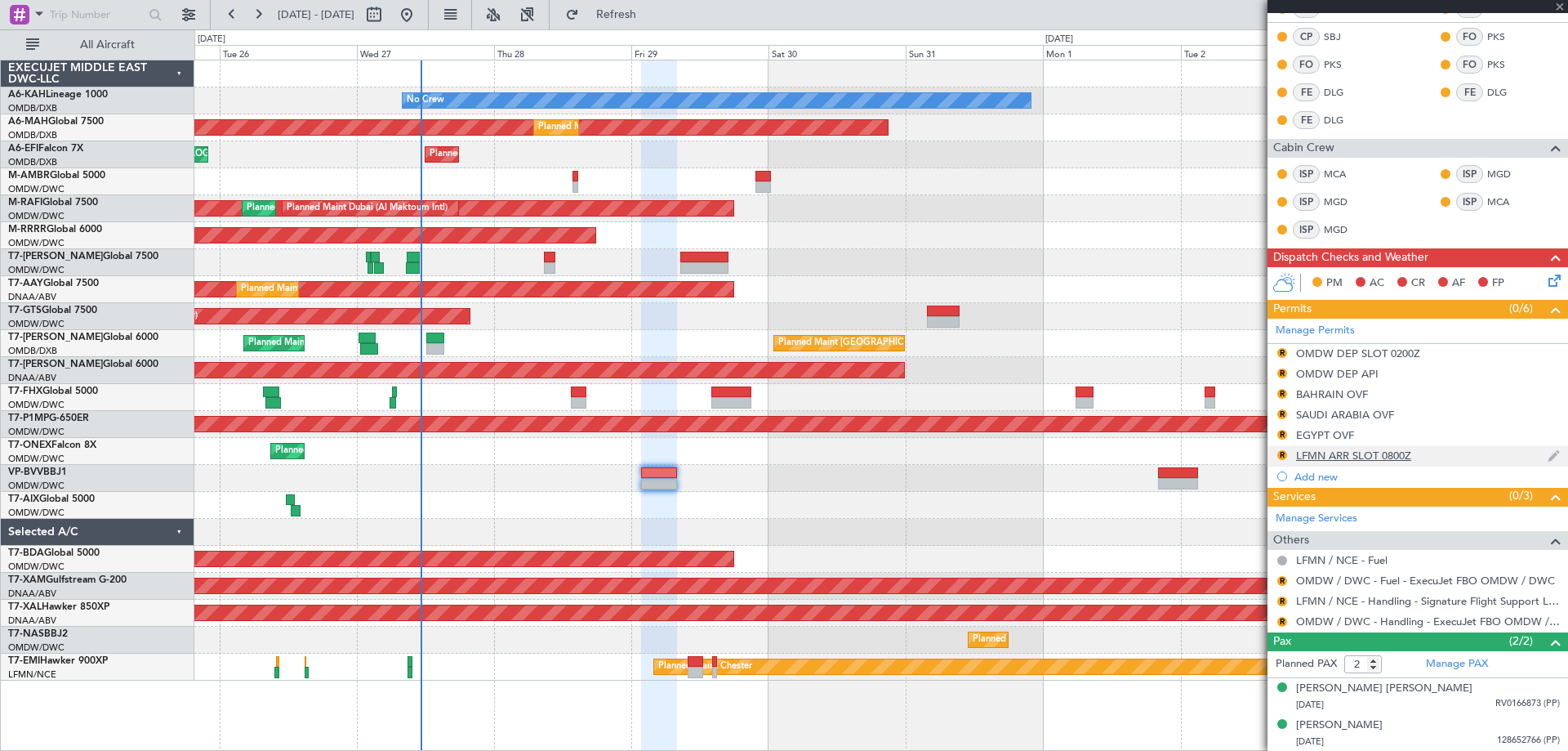
type input "+00:30"
type input "4"
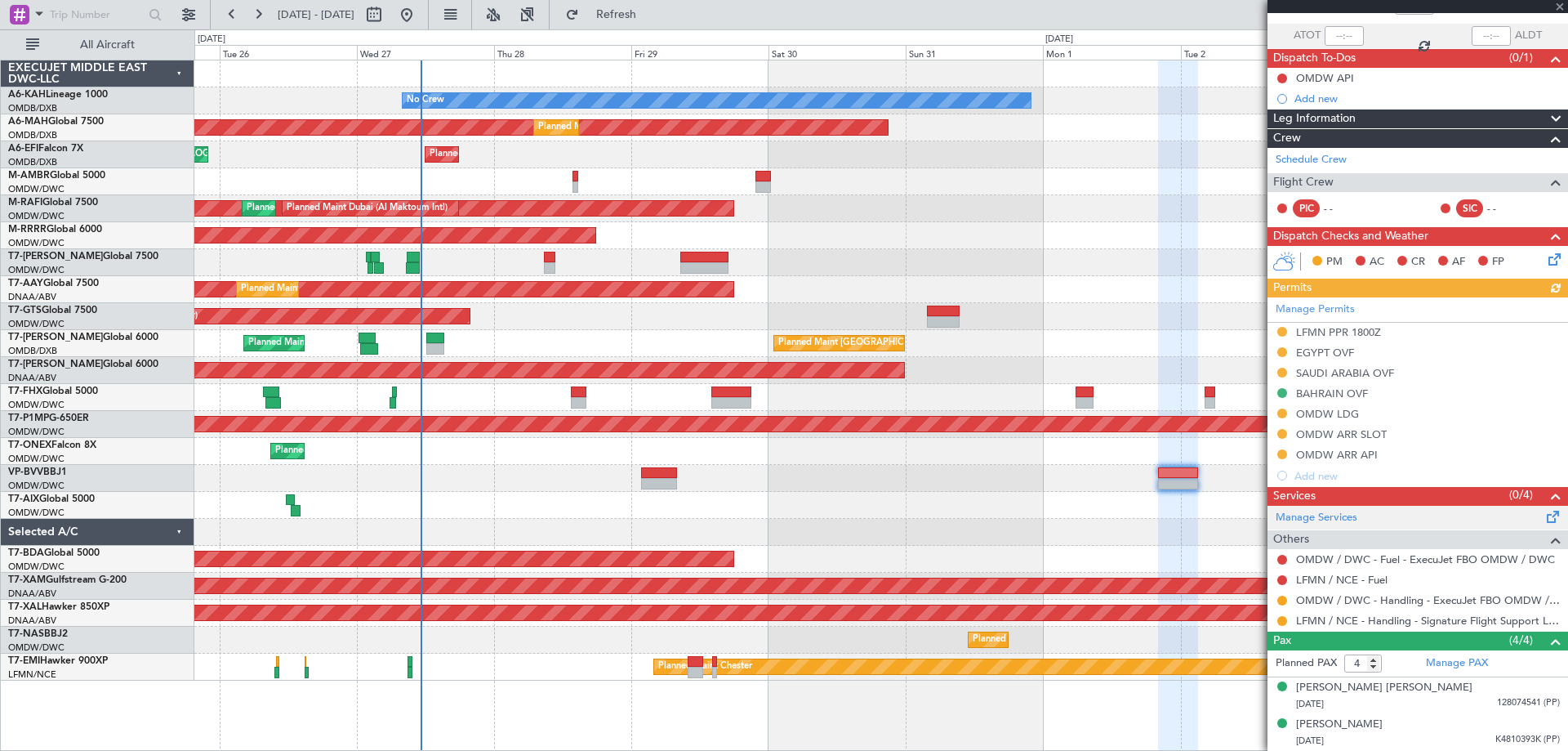
scroll to position [183, 0]
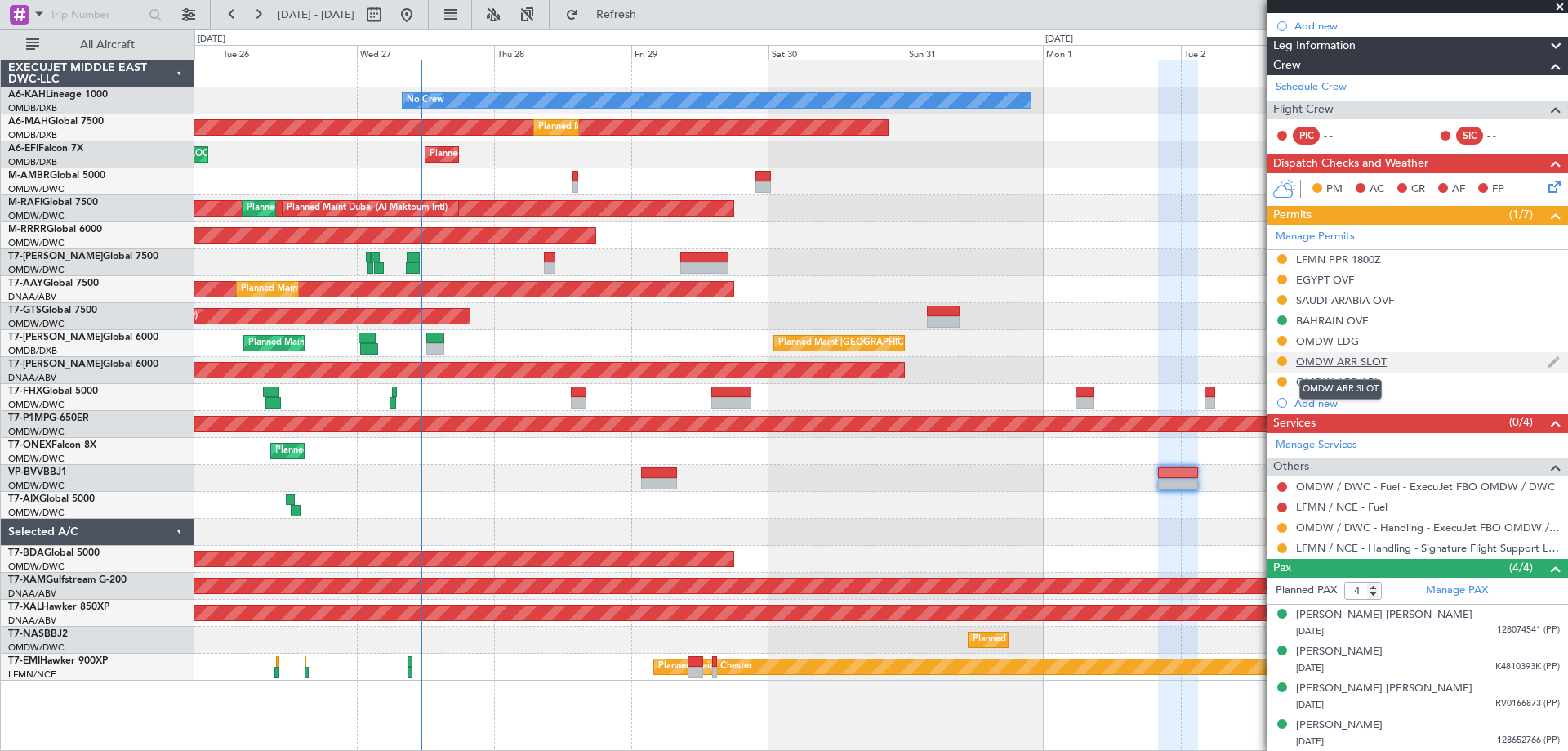
click at [1376, 356] on div "OMDW ARR SLOT" at bounding box center [1341, 361] width 90 height 14
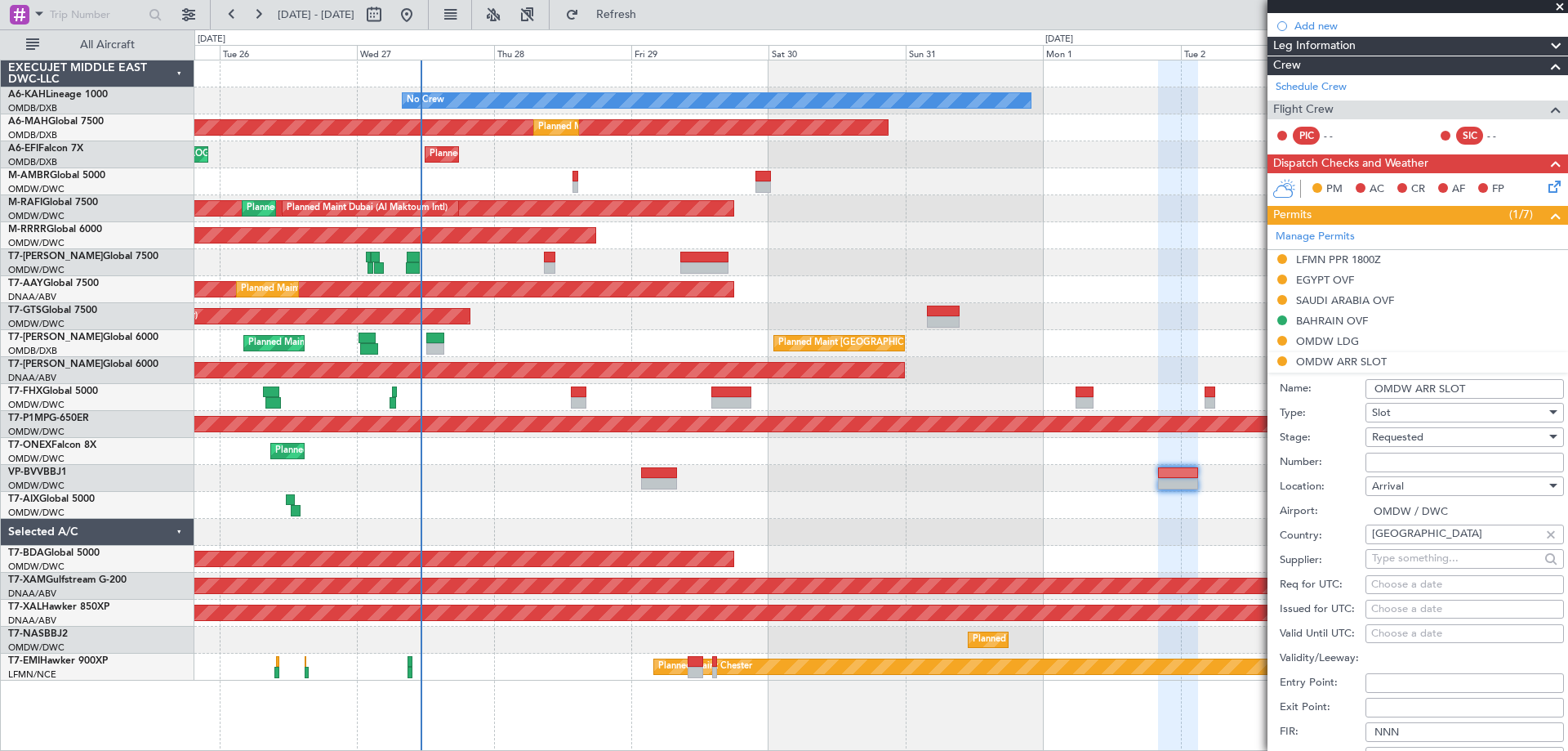
drag, startPoint x: 1383, startPoint y: 461, endPoint x: 1395, endPoint y: 440, distance: 24.2
click at [1383, 459] on input "Number:" at bounding box center [1464, 462] width 199 height 20
paste input "KEJO134"
type input "KEJO134"
click at [1395, 437] on span "Requested" at bounding box center [1398, 436] width 51 height 14
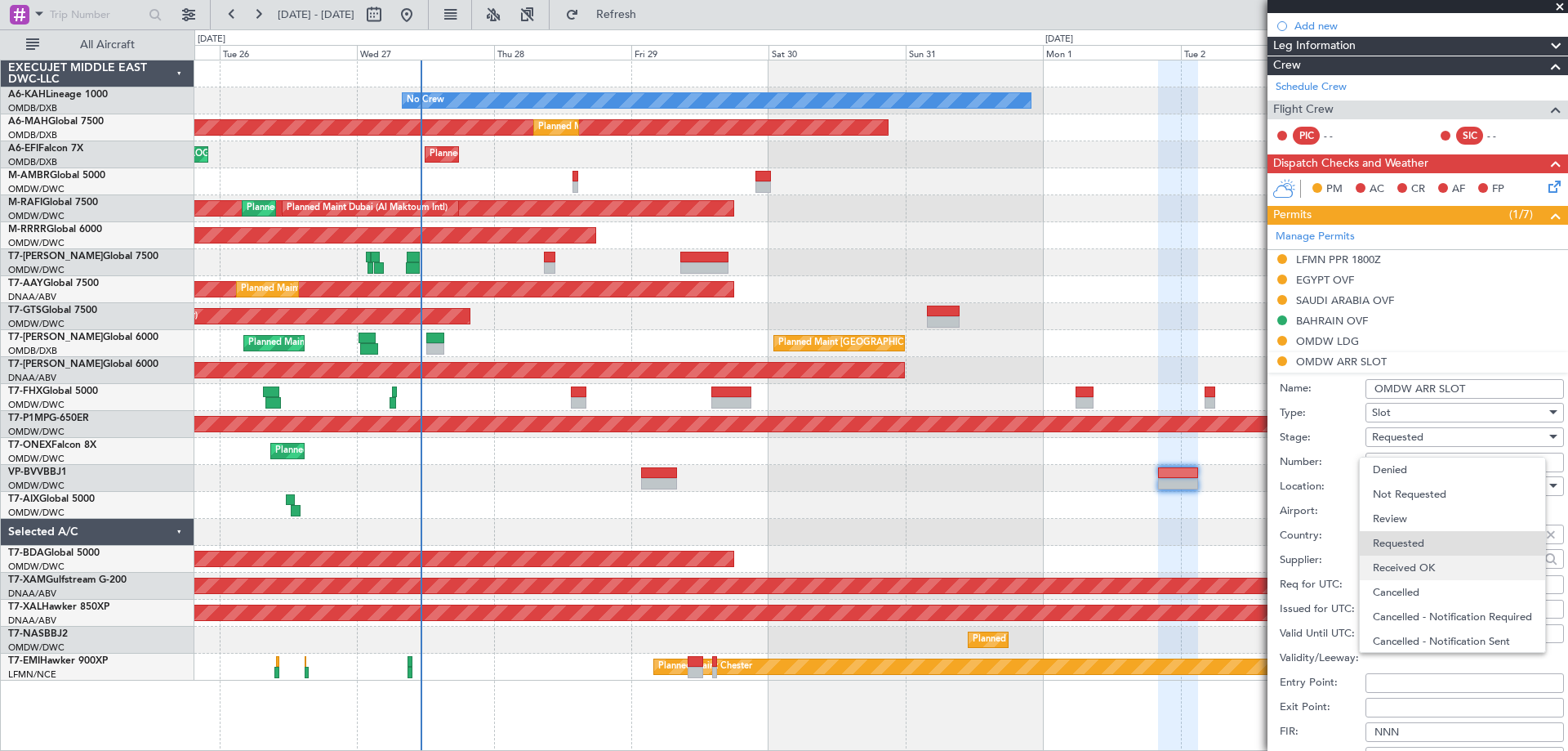
scroll to position [8, 0]
drag, startPoint x: 1427, startPoint y: 562, endPoint x: 1457, endPoint y: 510, distance: 60.0
click at [1427, 560] on span "Received OK" at bounding box center [1459, 561] width 172 height 25
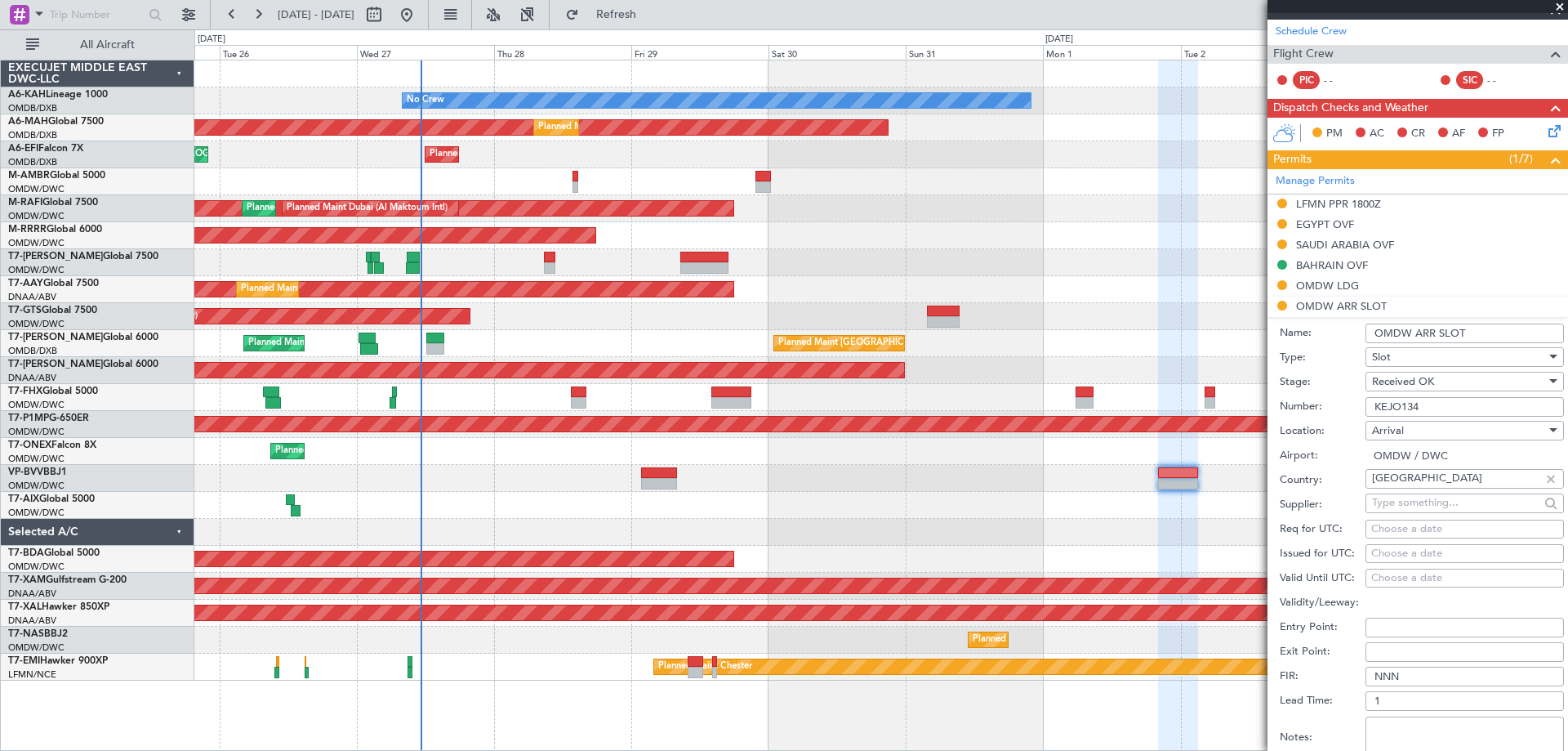
scroll to position [245, 0]
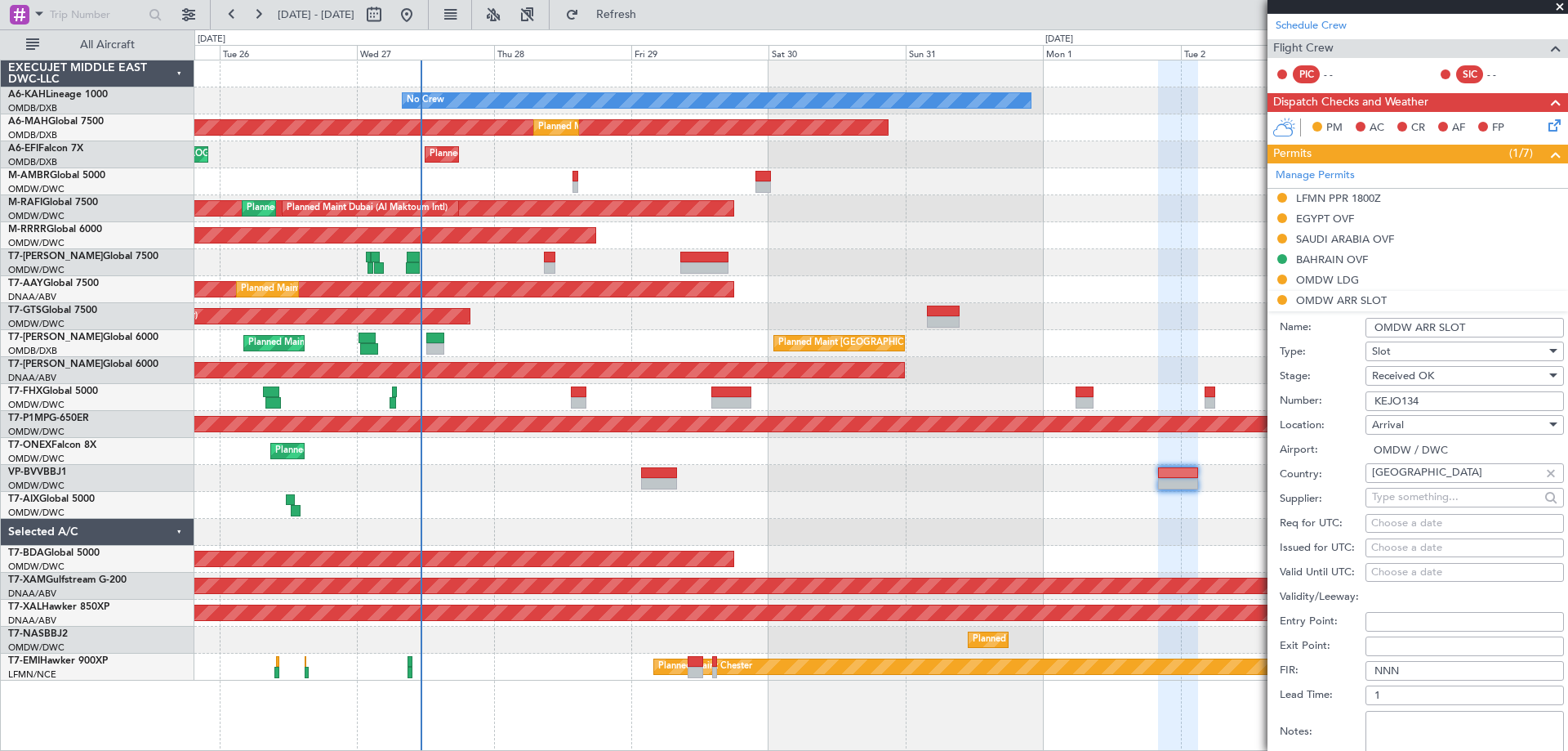
click at [1391, 549] on div "Choose a date" at bounding box center [1464, 548] width 187 height 16
select select "8"
select select "2025"
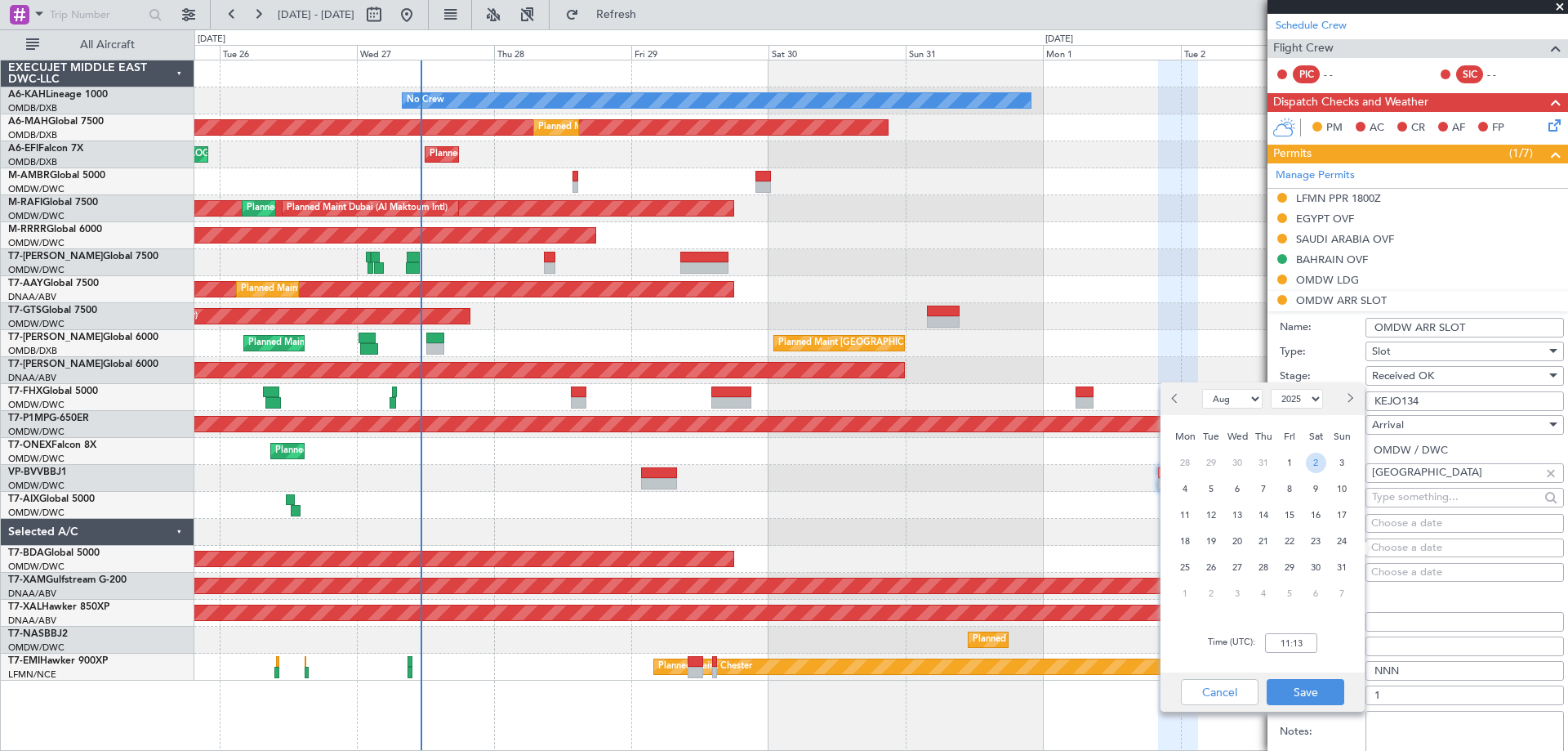
drag, startPoint x: 1319, startPoint y: 456, endPoint x: 1327, endPoint y: 547, distance: 91.4
click at [1319, 456] on span "2" at bounding box center [1315, 462] width 20 height 20
click at [1304, 641] on input "00:00" at bounding box center [1291, 643] width 52 height 20
type input "0300"
click at [1299, 686] on button "Save" at bounding box center [1306, 692] width 78 height 27
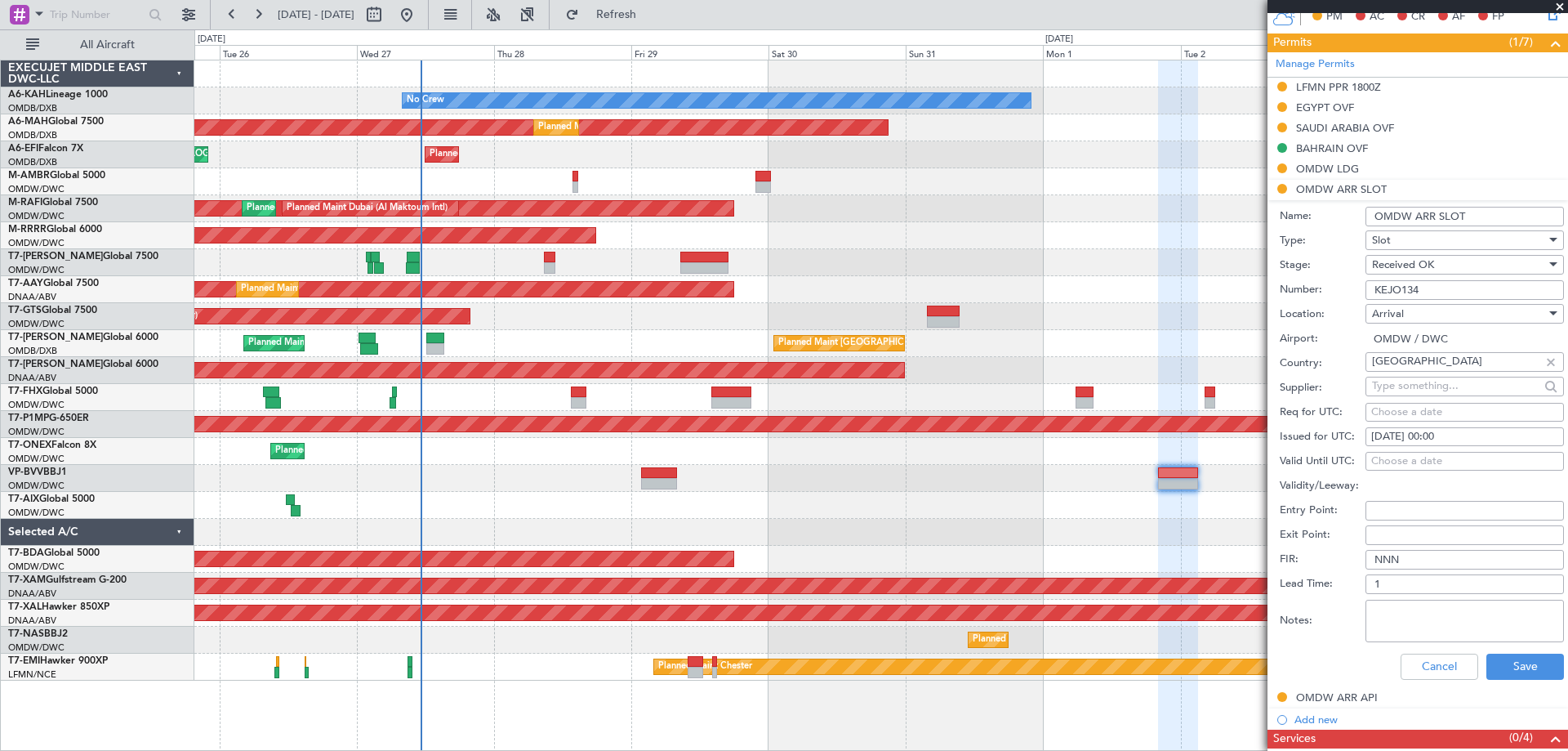
scroll to position [572, 0]
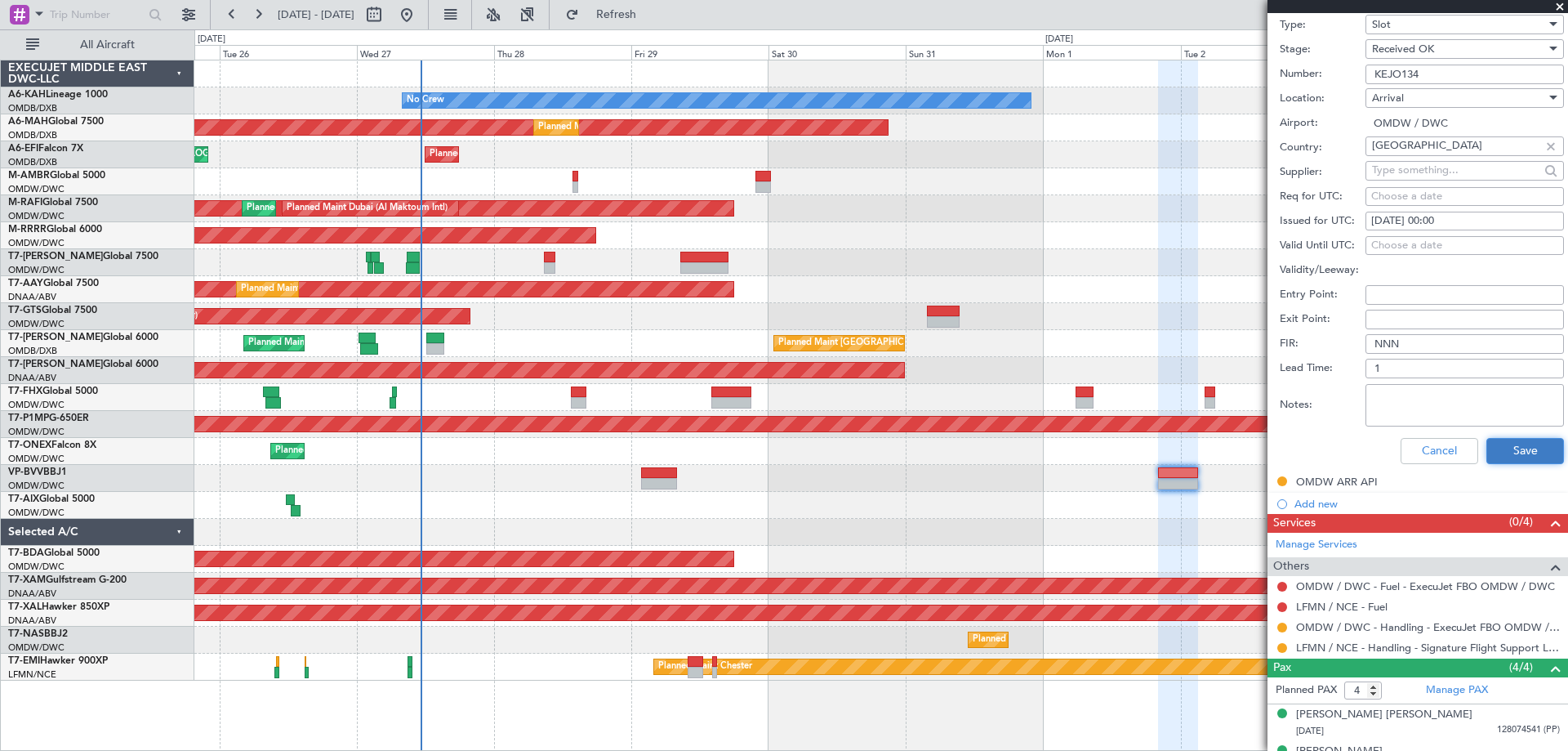
click at [1518, 447] on button "Save" at bounding box center [1525, 452] width 78 height 27
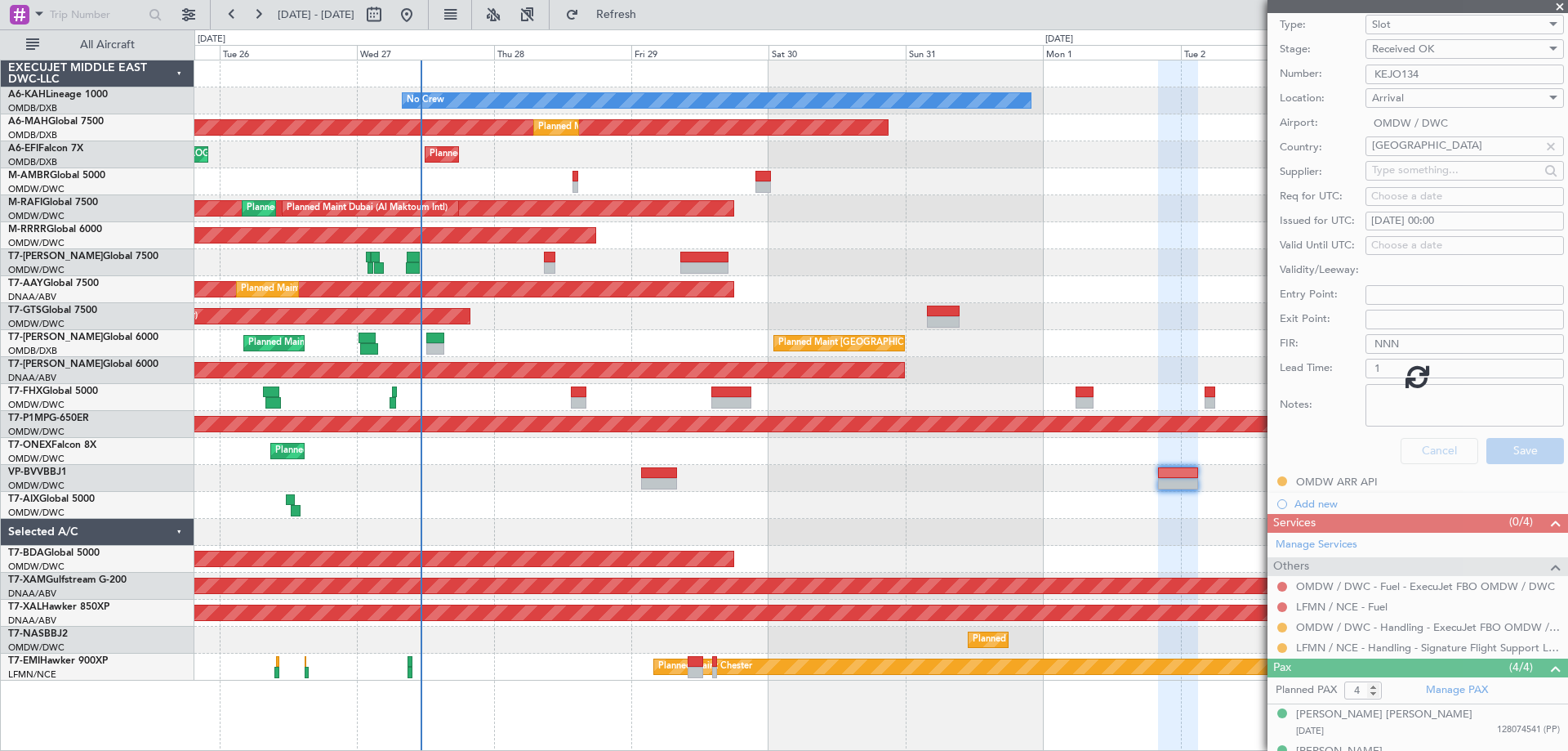
scroll to position [85, 0]
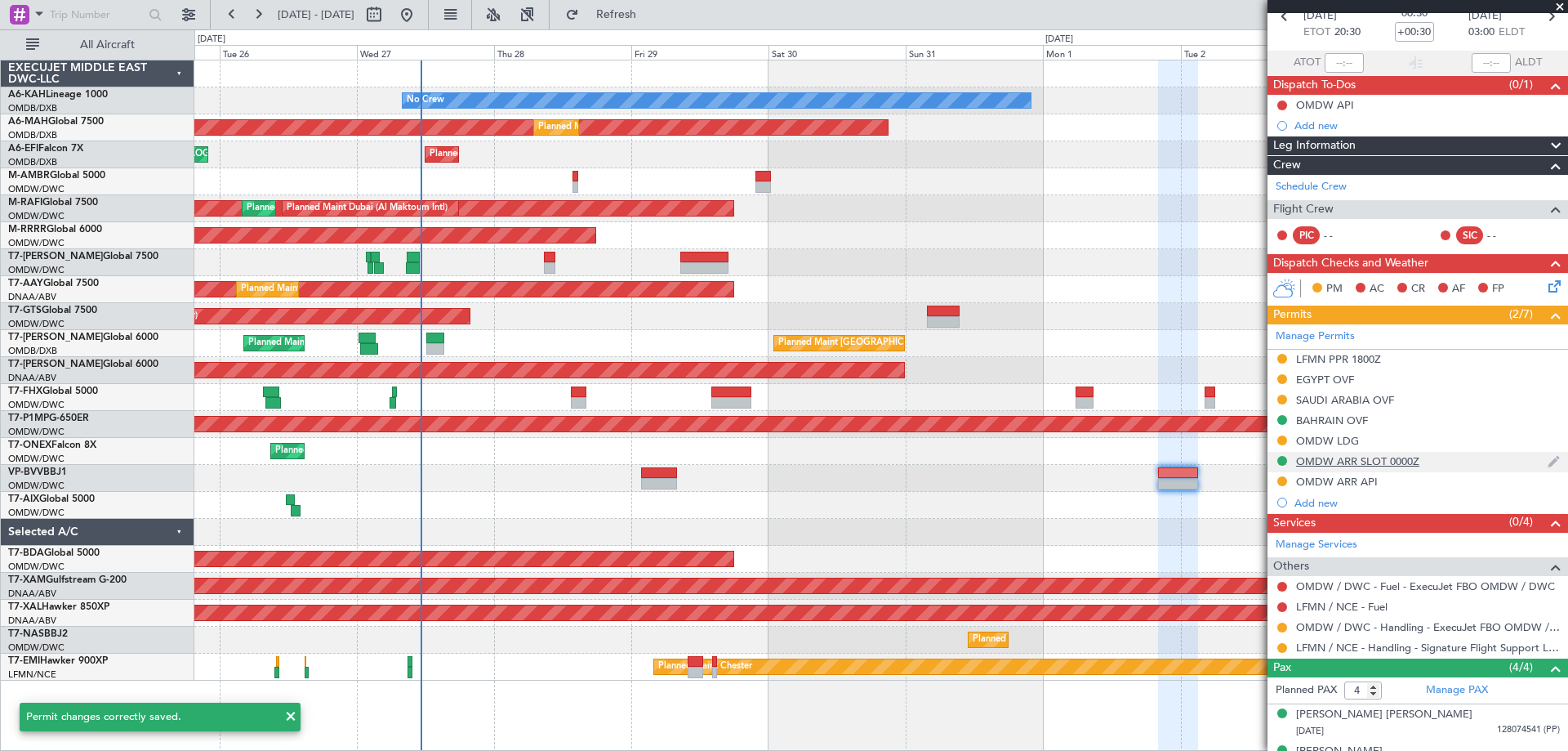
click at [1399, 466] on div "OMDW ARR SLOT 0000Z" at bounding box center [1358, 461] width 124 height 14
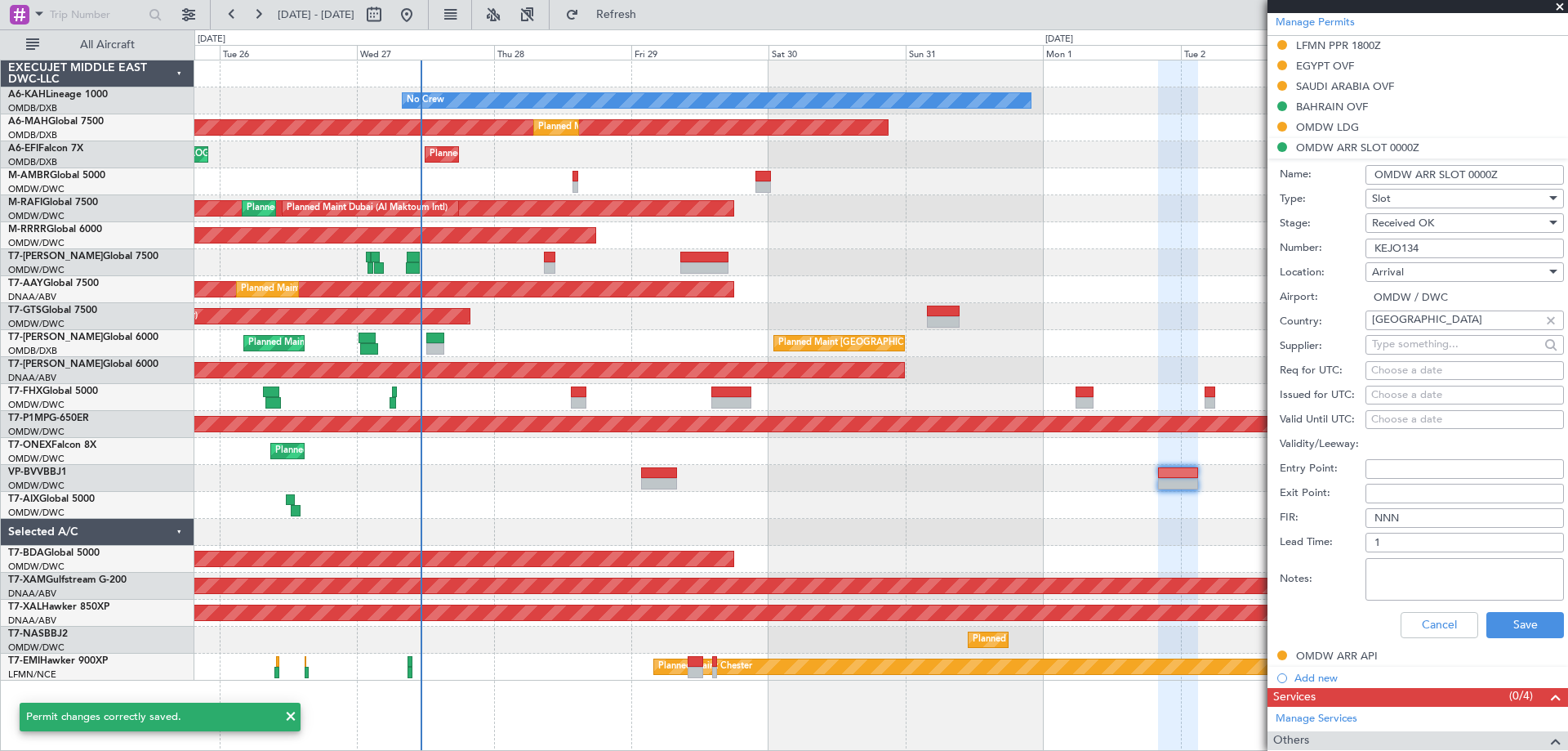
scroll to position [245, 0]
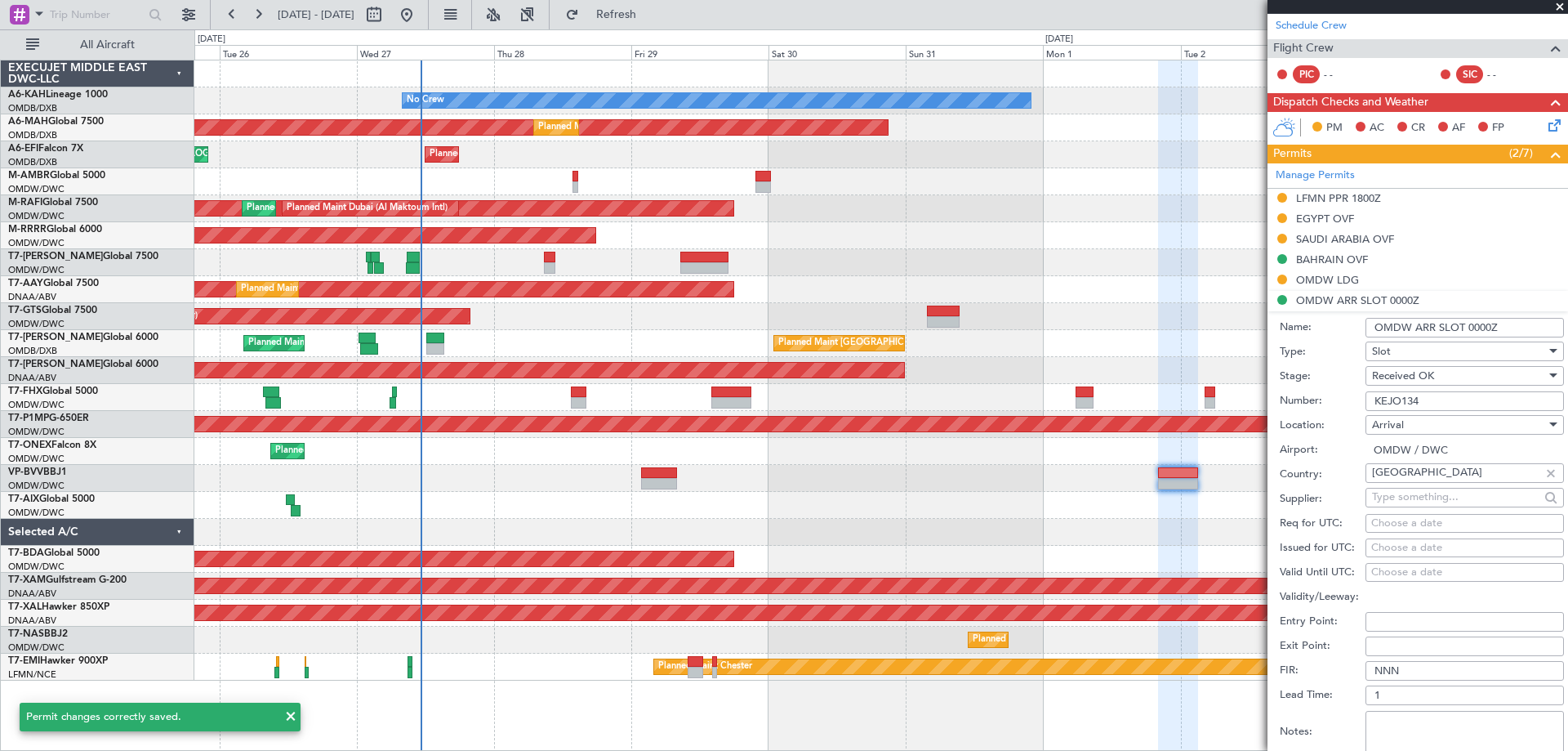
click at [1475, 325] on input "OMDW ARR SLOT 0000Z" at bounding box center [1464, 327] width 199 height 20
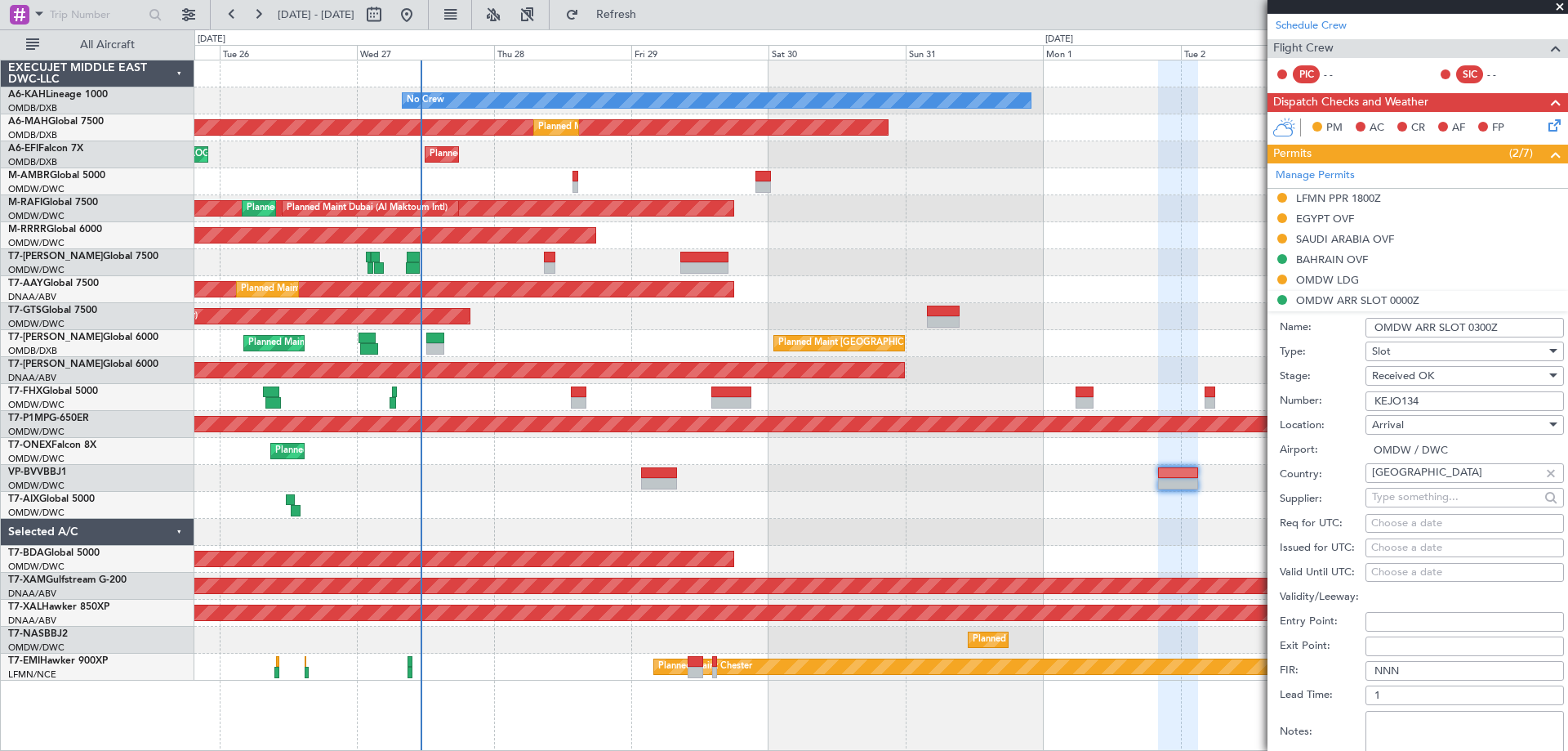
scroll to position [491, 0]
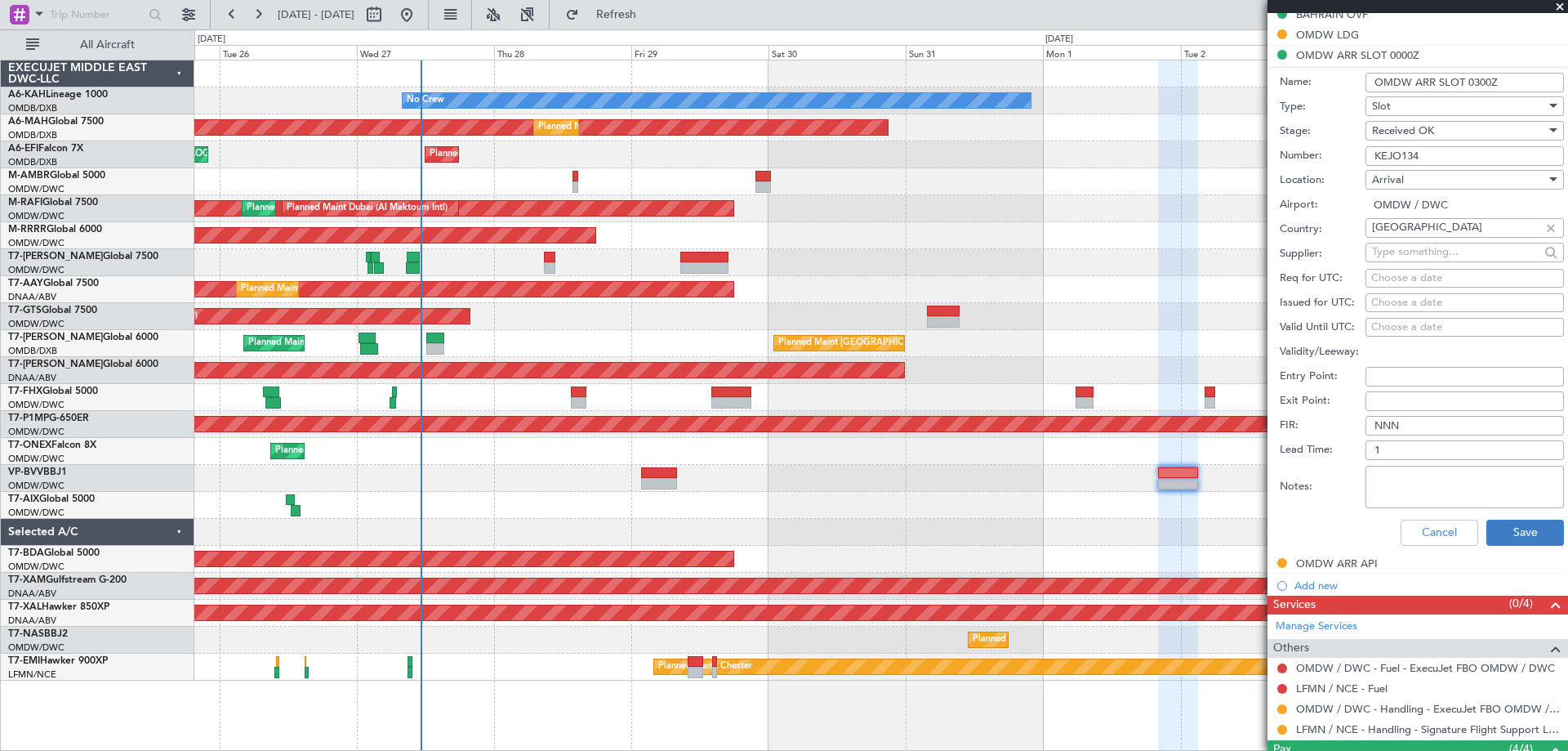
type input "OMDW ARR SLOT 0300Z"
click at [1527, 520] on button "Save" at bounding box center [1525, 533] width 78 height 27
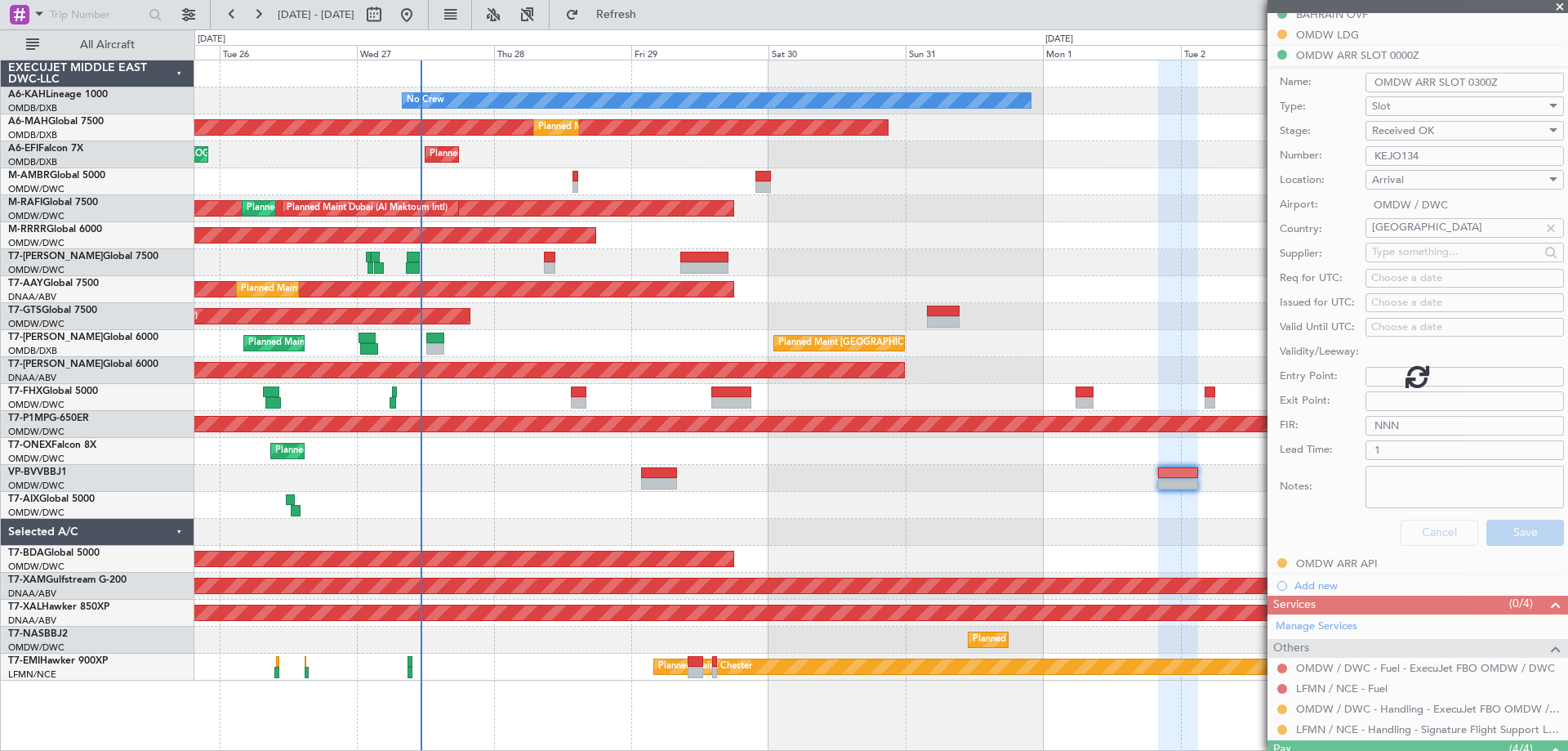
scroll to position [183, 0]
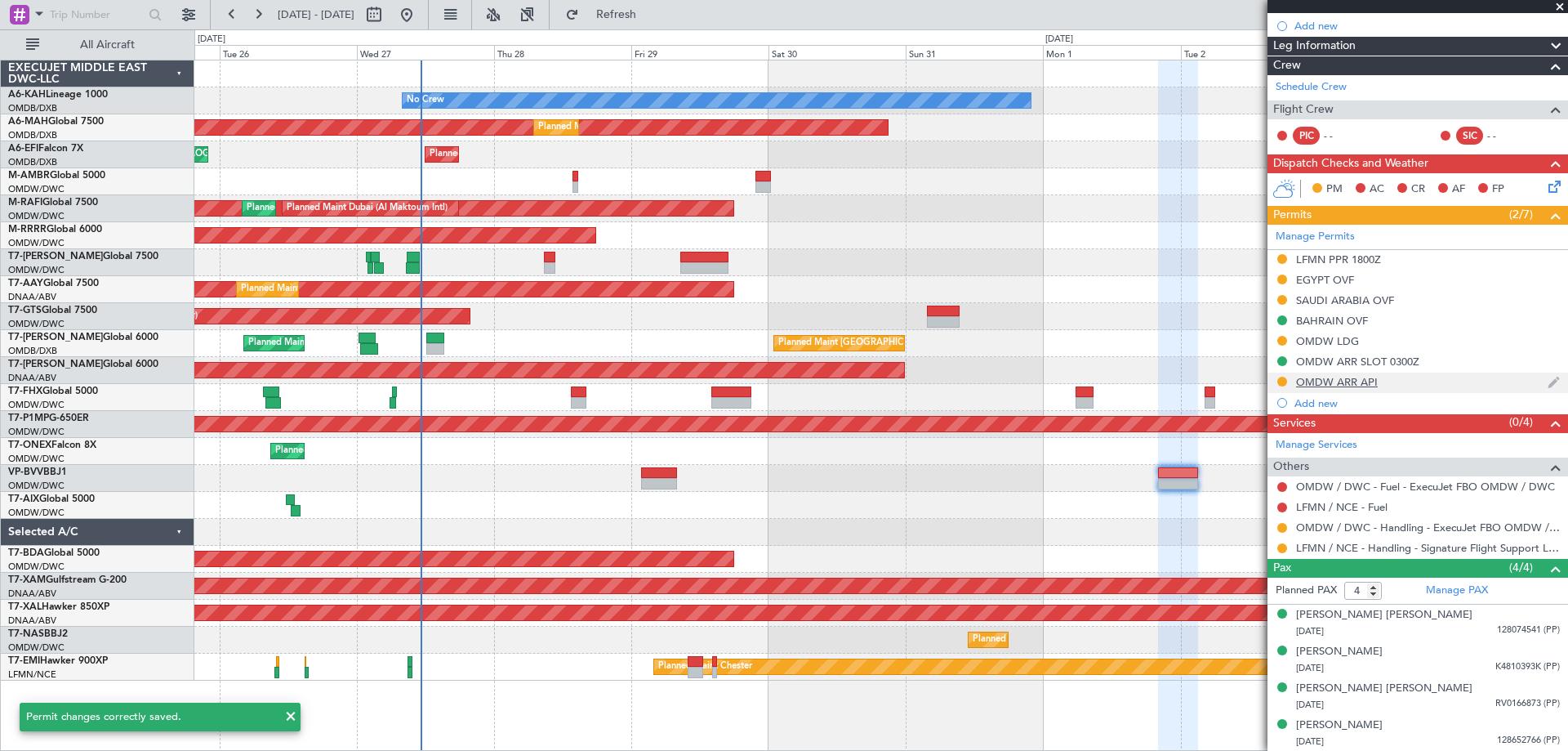
click at [1362, 382] on div "OMDW ARR API" at bounding box center [1337, 382] width 82 height 14
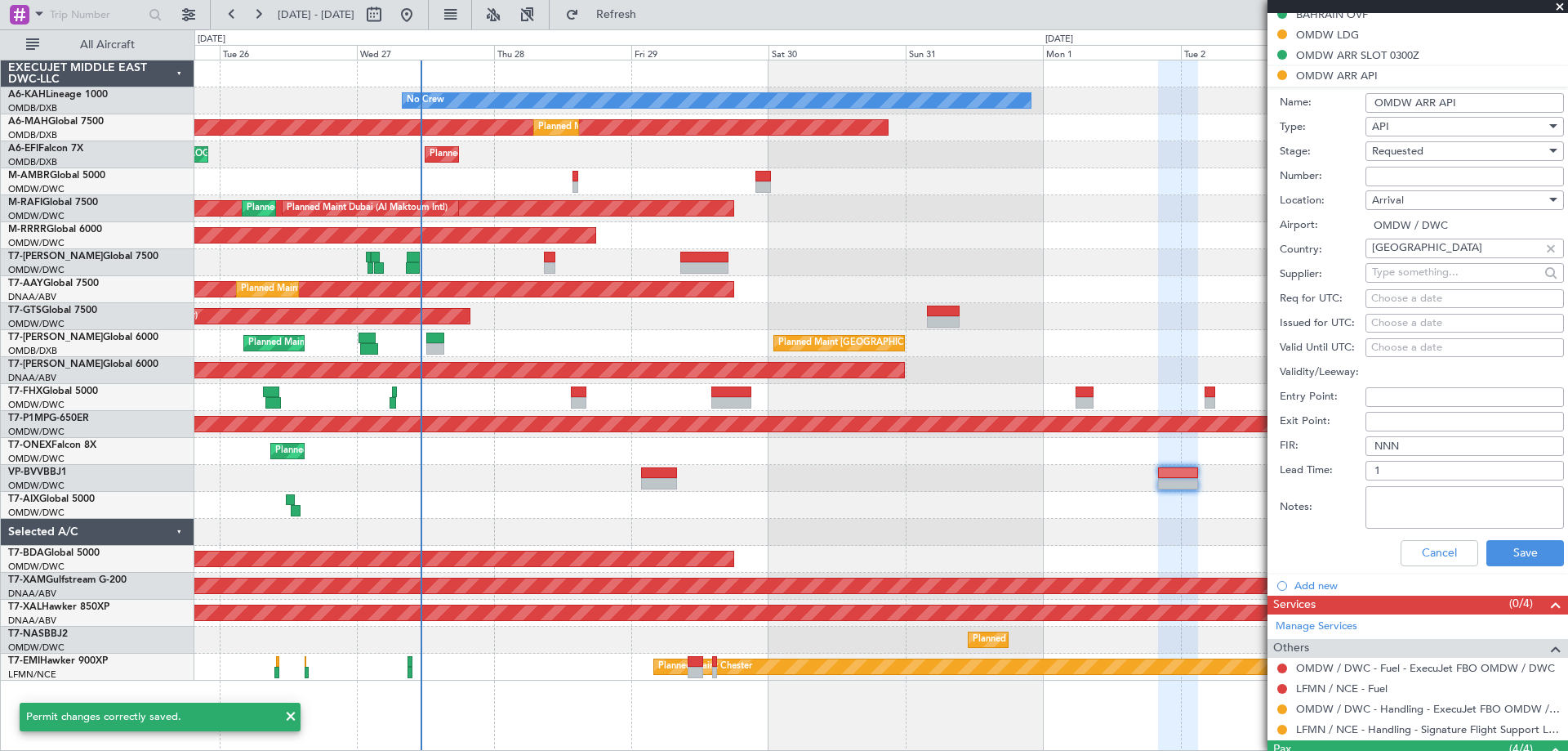
click at [1402, 171] on input "Number:" at bounding box center [1464, 176] width 199 height 20
click at [1436, 170] on input "Number:" at bounding box center [1464, 176] width 199 height 20
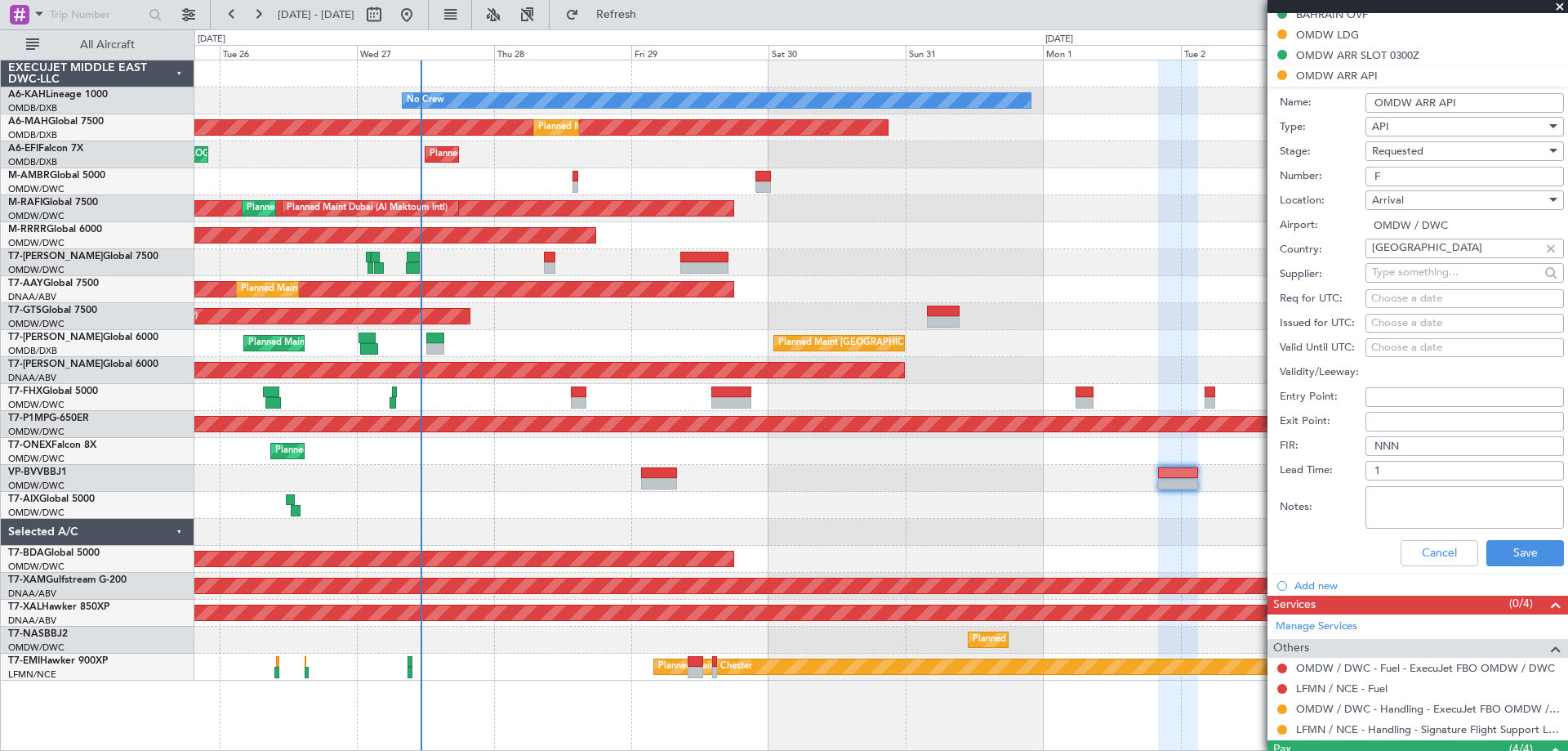
type input "FILED AND SAVED IN [GEOGRAPHIC_DATA]"
click at [1432, 155] on div "Requested" at bounding box center [1459, 151] width 174 height 25
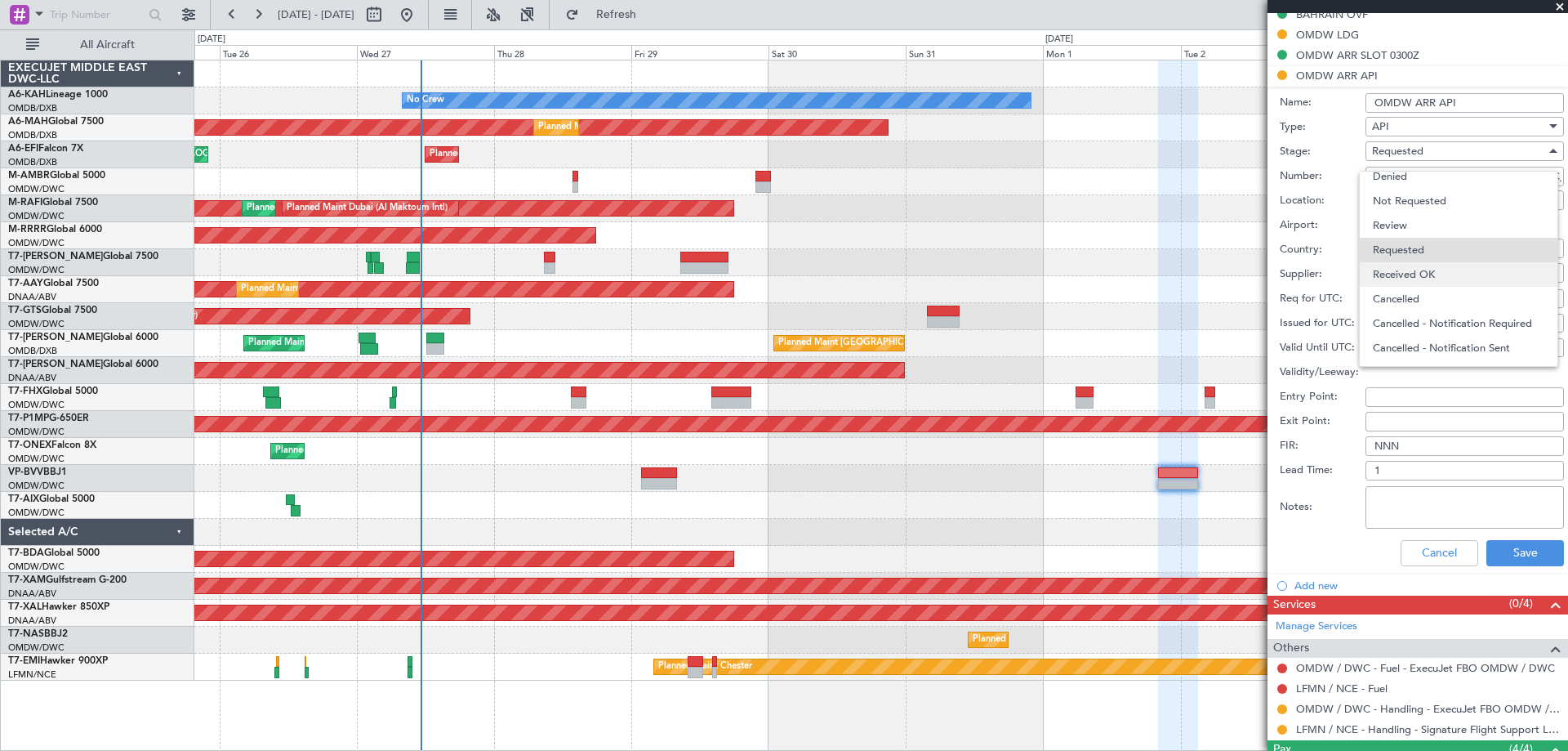
click at [1425, 266] on span "Received OK" at bounding box center [1459, 275] width 172 height 25
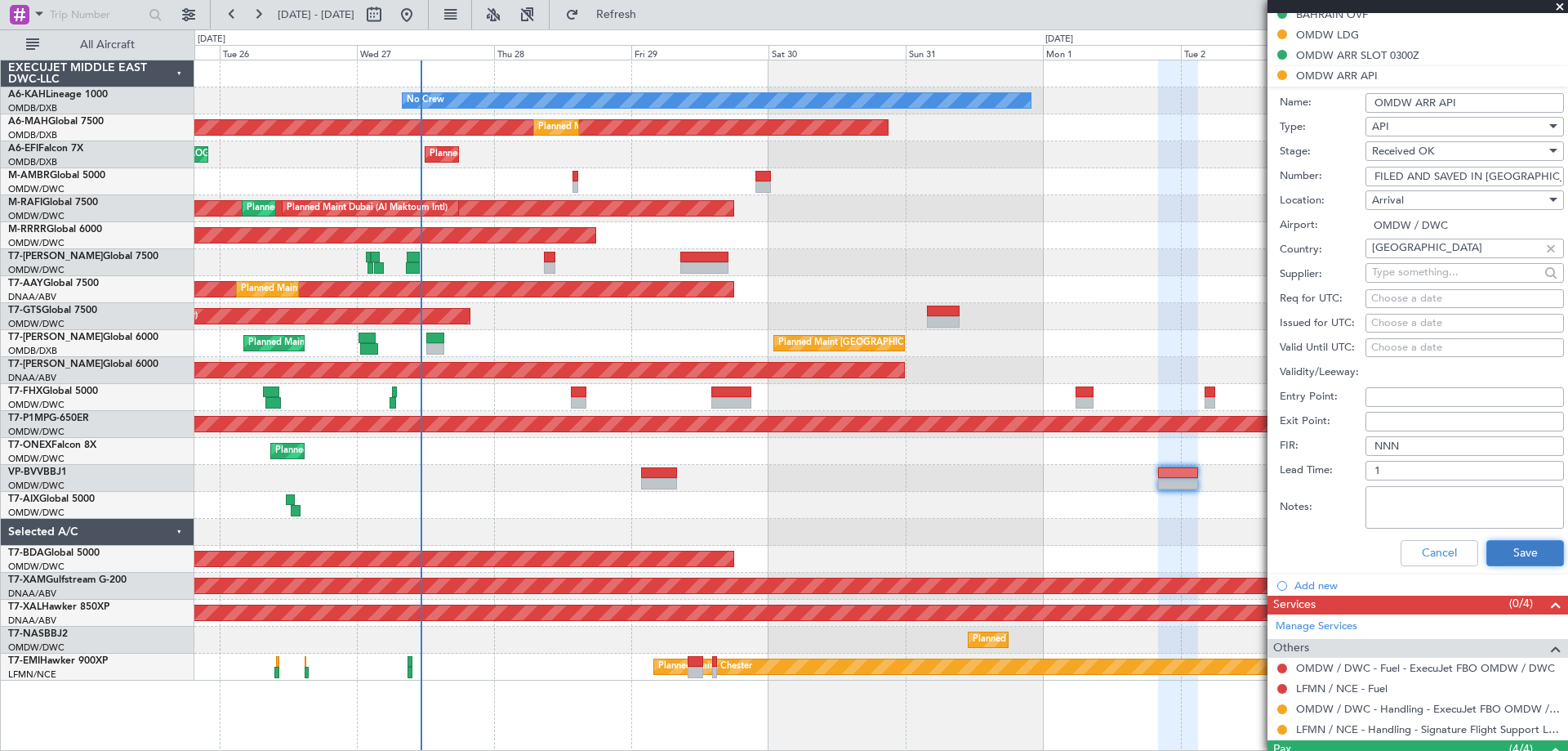
click at [1514, 546] on button "Save" at bounding box center [1525, 553] width 78 height 27
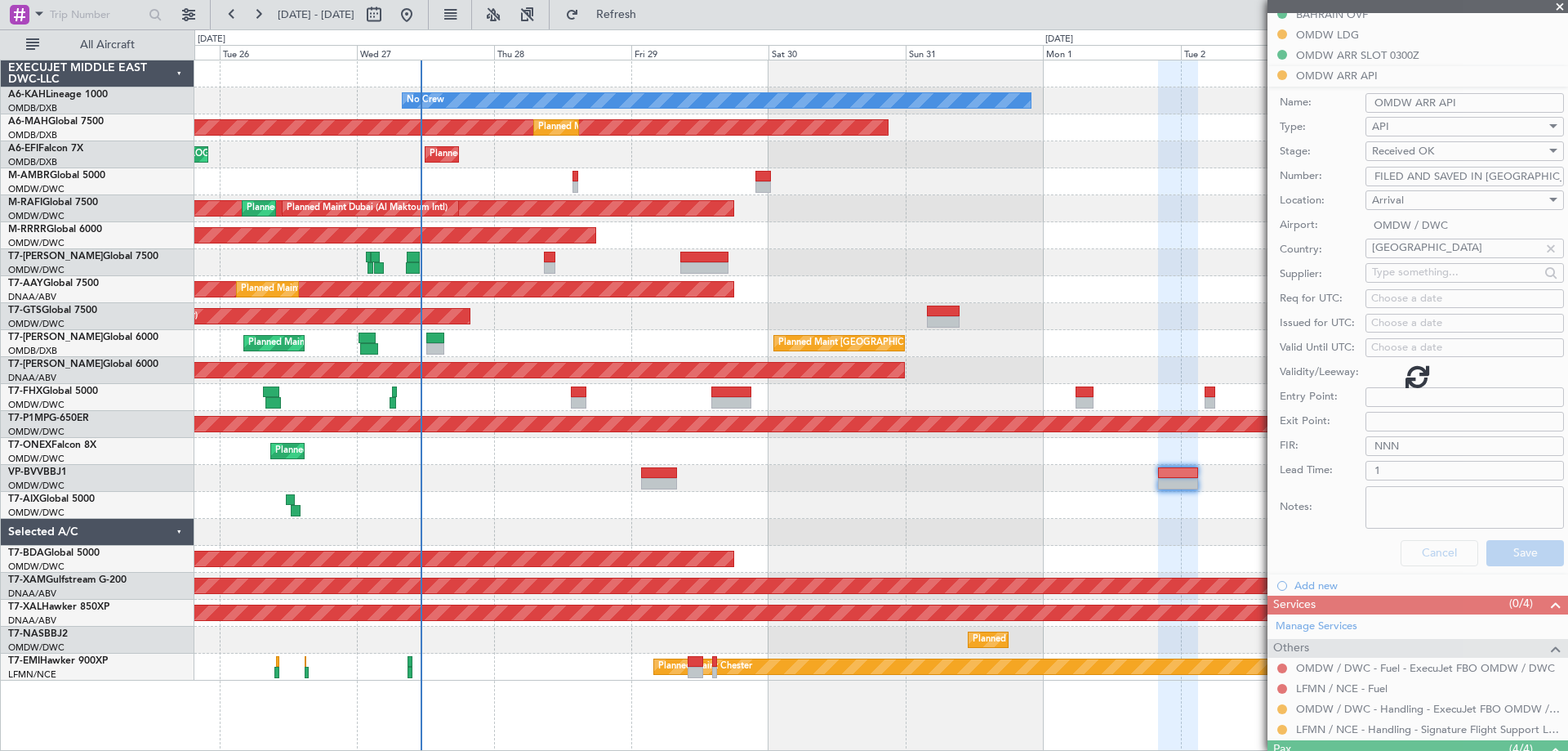
scroll to position [183, 0]
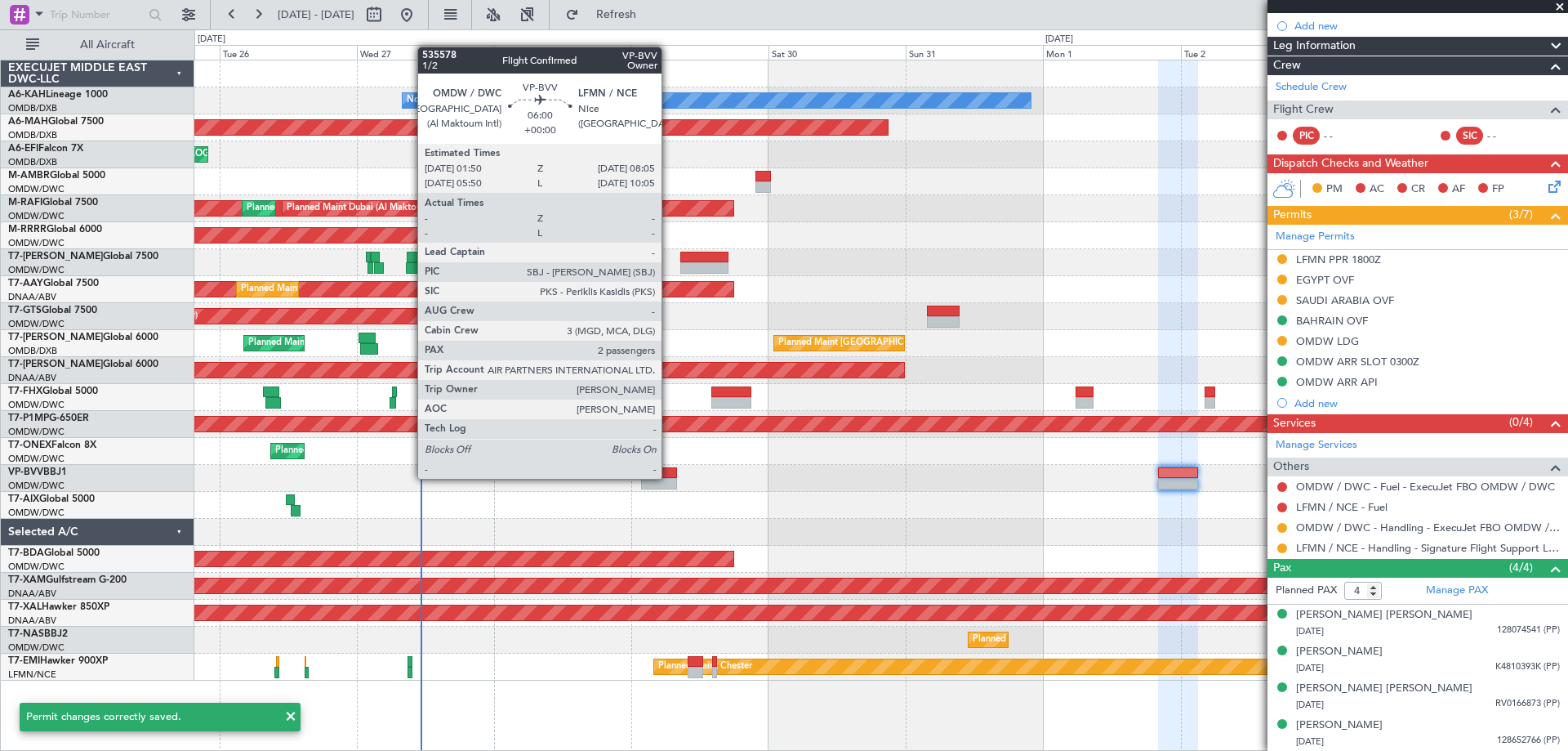
click at [669, 477] on div at bounding box center [660, 473] width 36 height 11
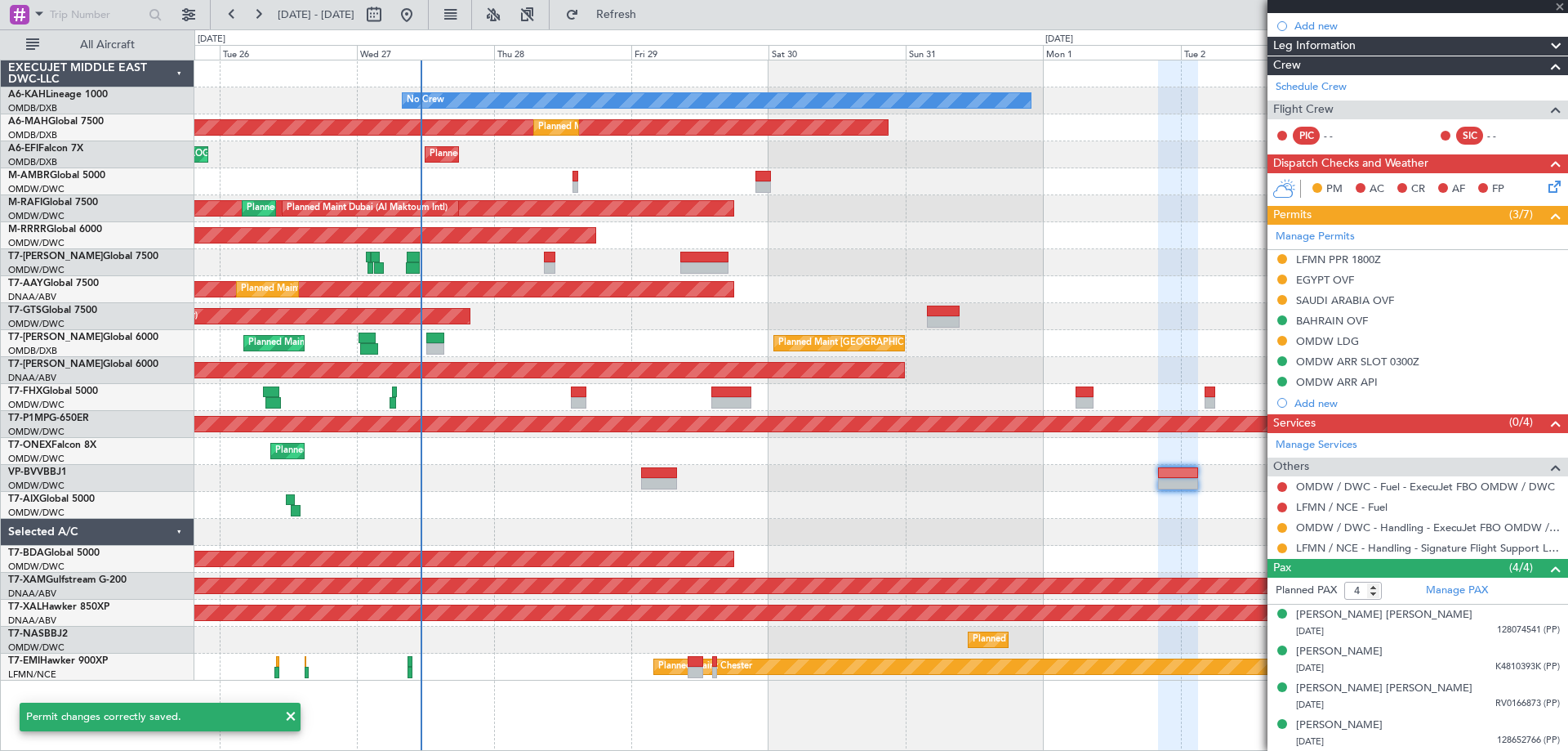
type input "2"
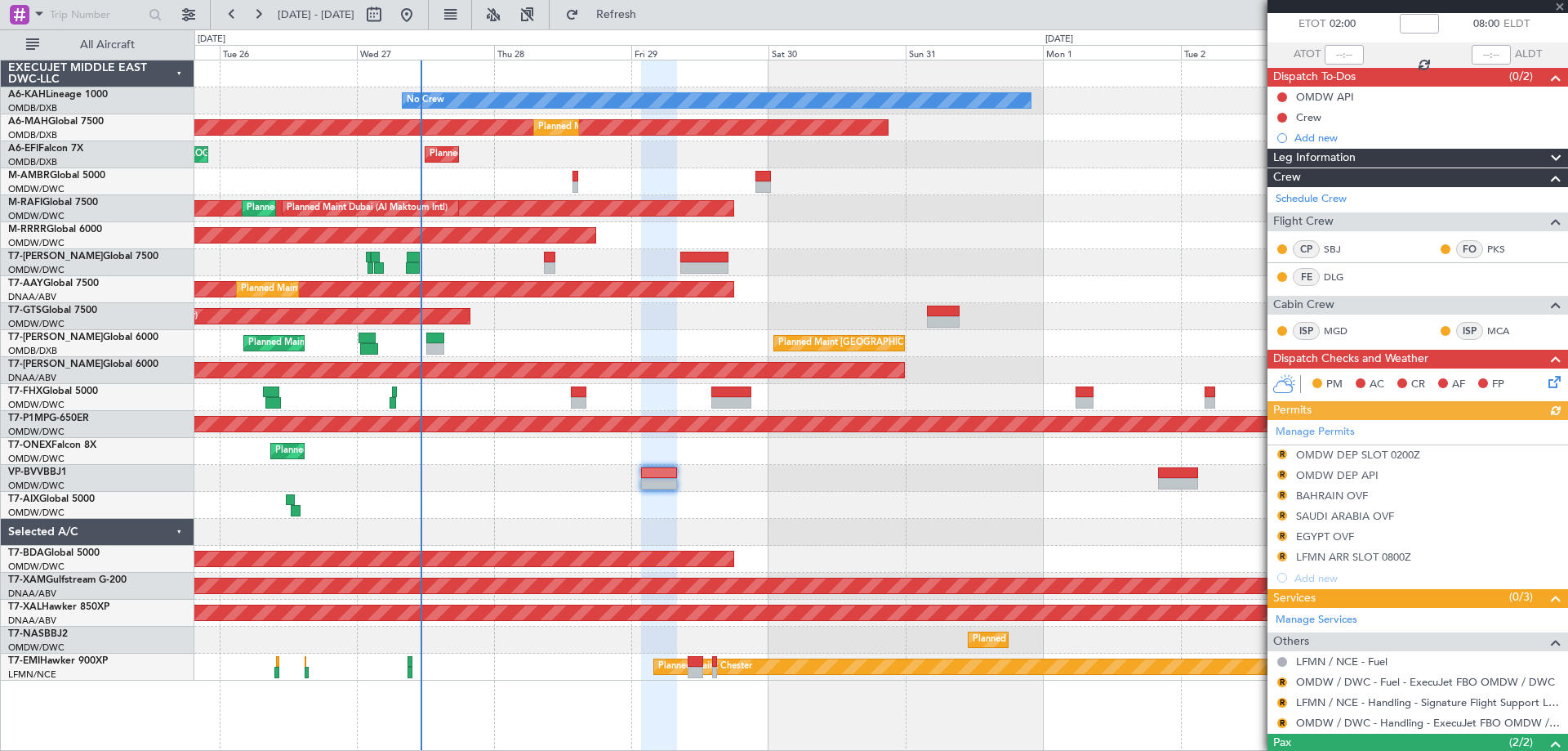
scroll to position [194, 0]
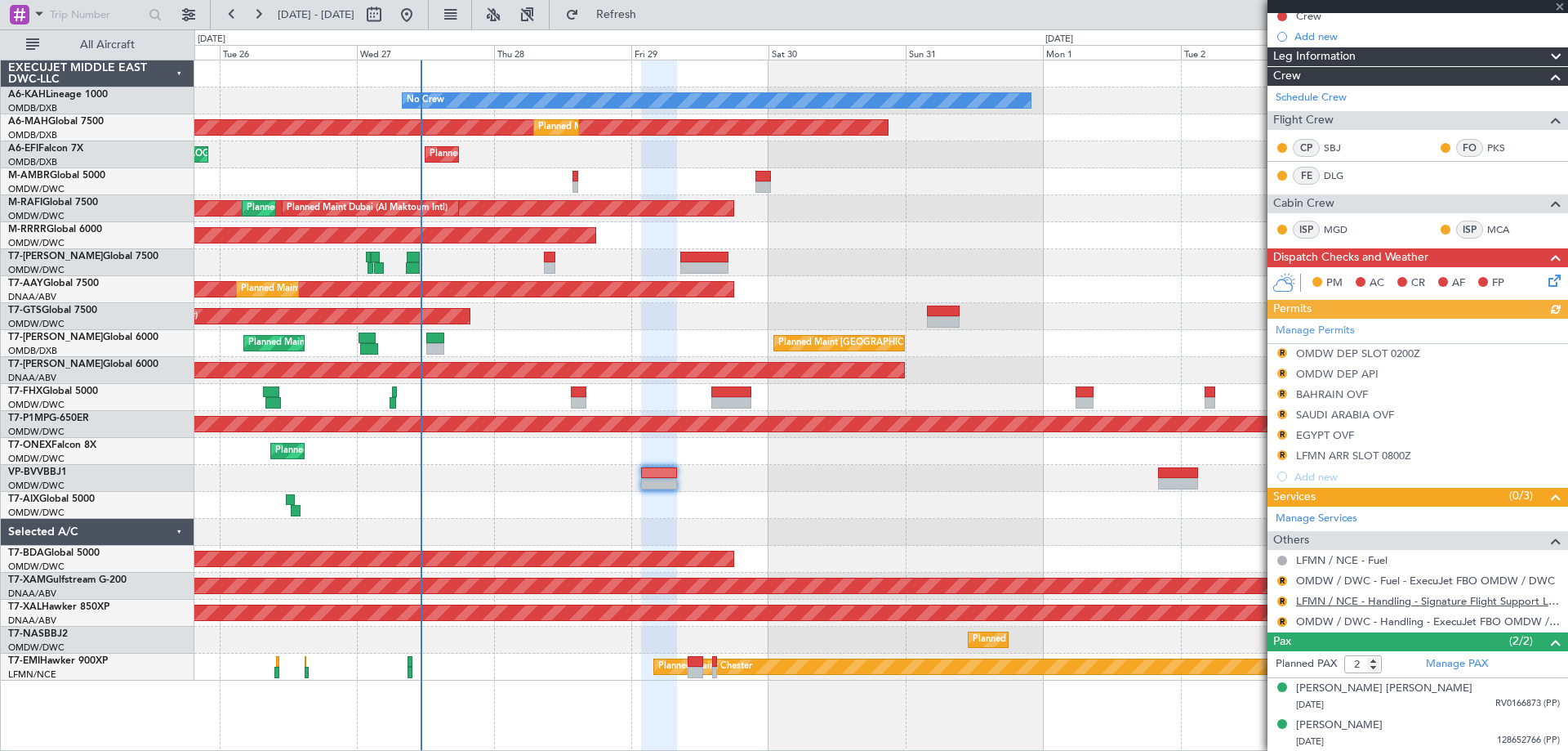
click at [1382, 597] on link "LFMN / NCE - Handling - Signature Flight Support LFMN / NCE" at bounding box center [1428, 601] width 264 height 14
click at [1286, 582] on button "R" at bounding box center [1282, 581] width 10 height 10
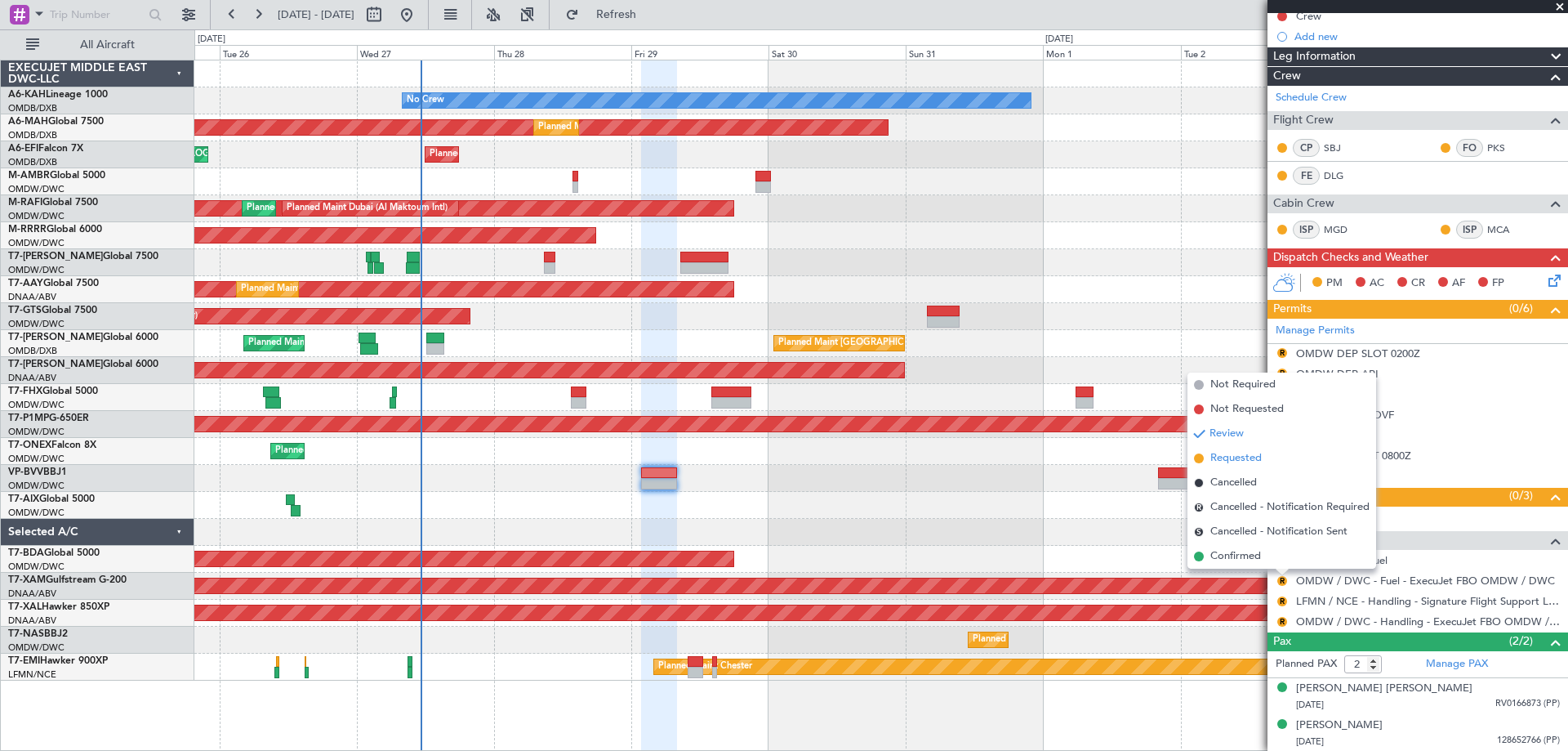
click at [1233, 456] on span "Requested" at bounding box center [1236, 458] width 51 height 16
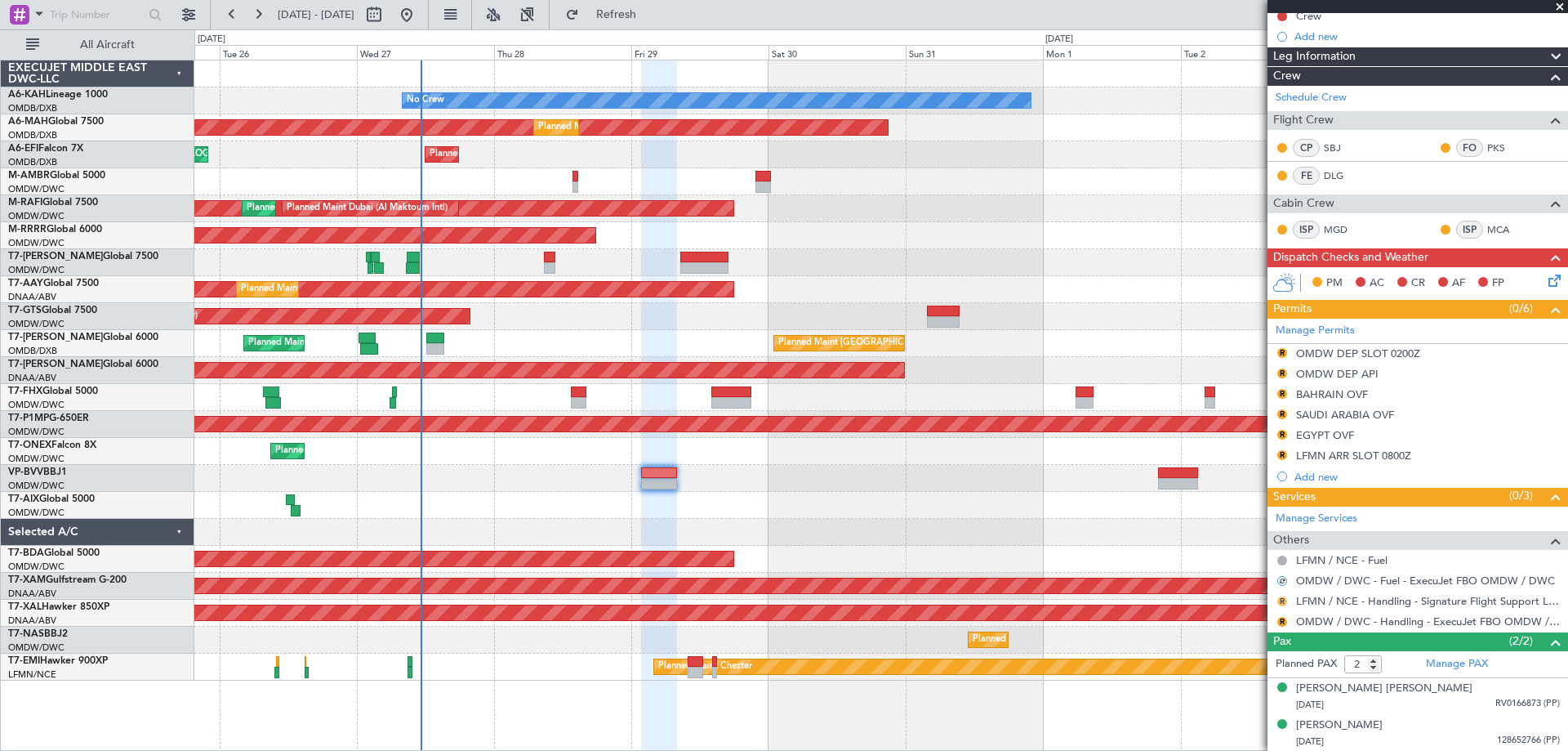
click at [1281, 603] on button "R" at bounding box center [1282, 601] width 10 height 10
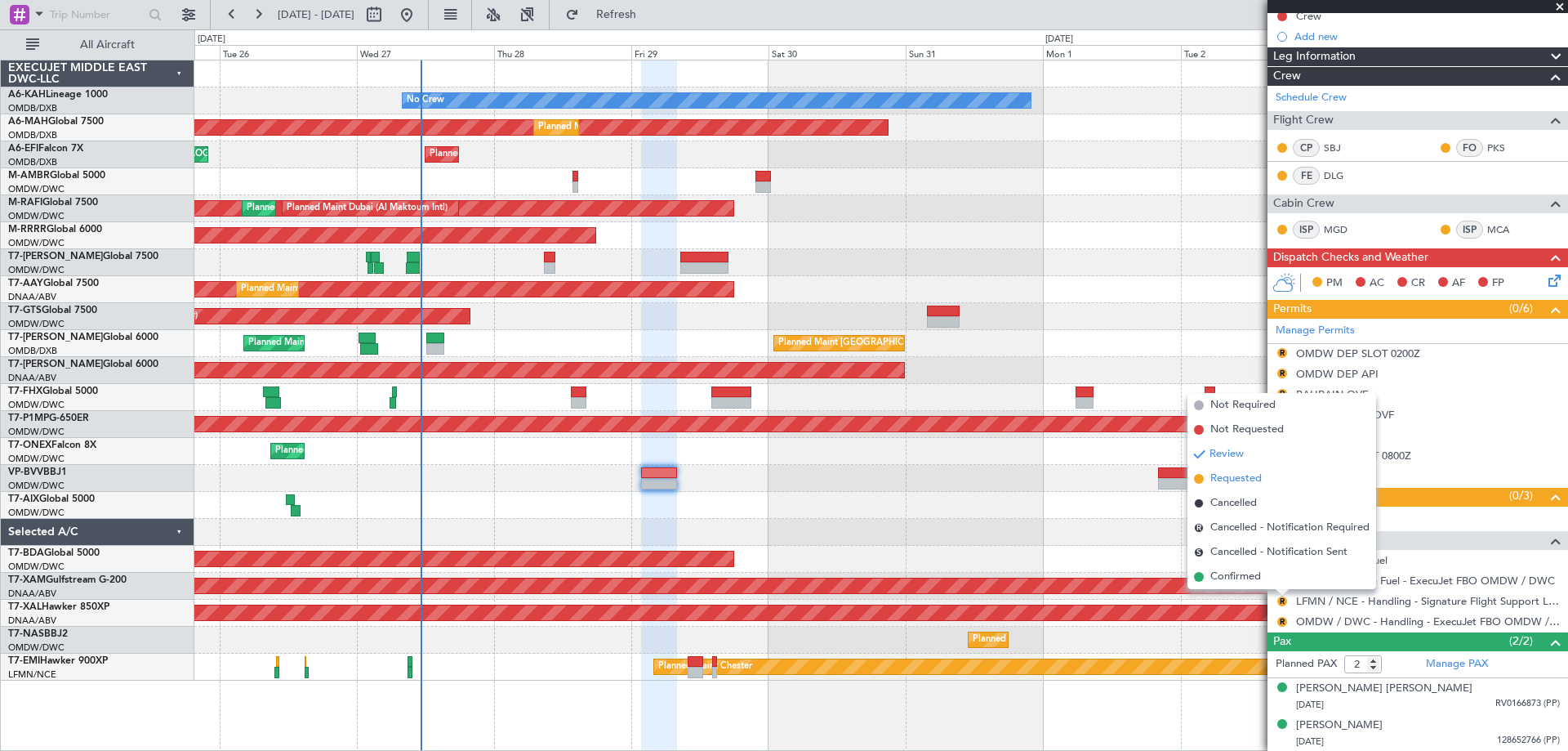
click at [1240, 480] on span "Requested" at bounding box center [1236, 478] width 51 height 16
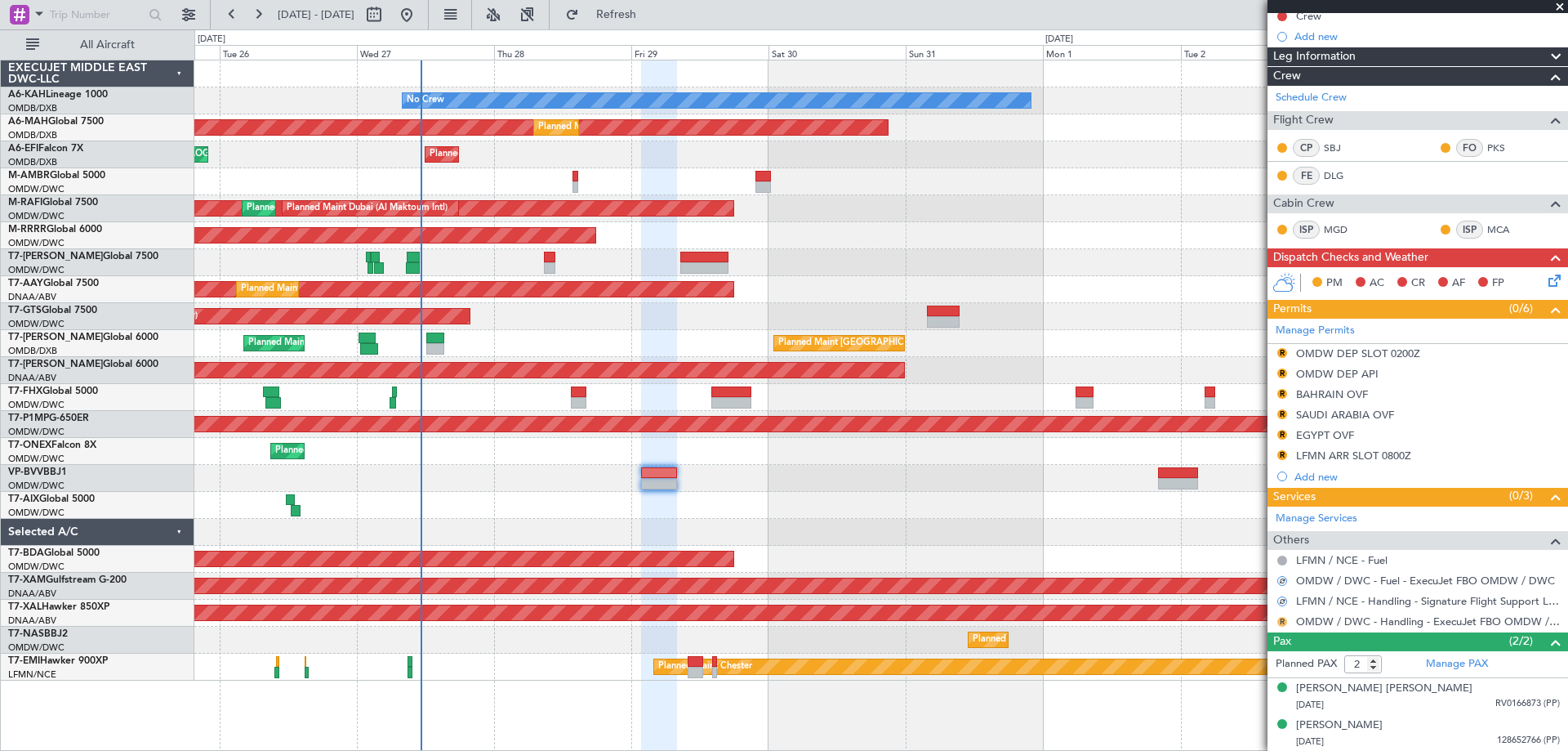
click at [1283, 622] on button "R" at bounding box center [1282, 622] width 10 height 10
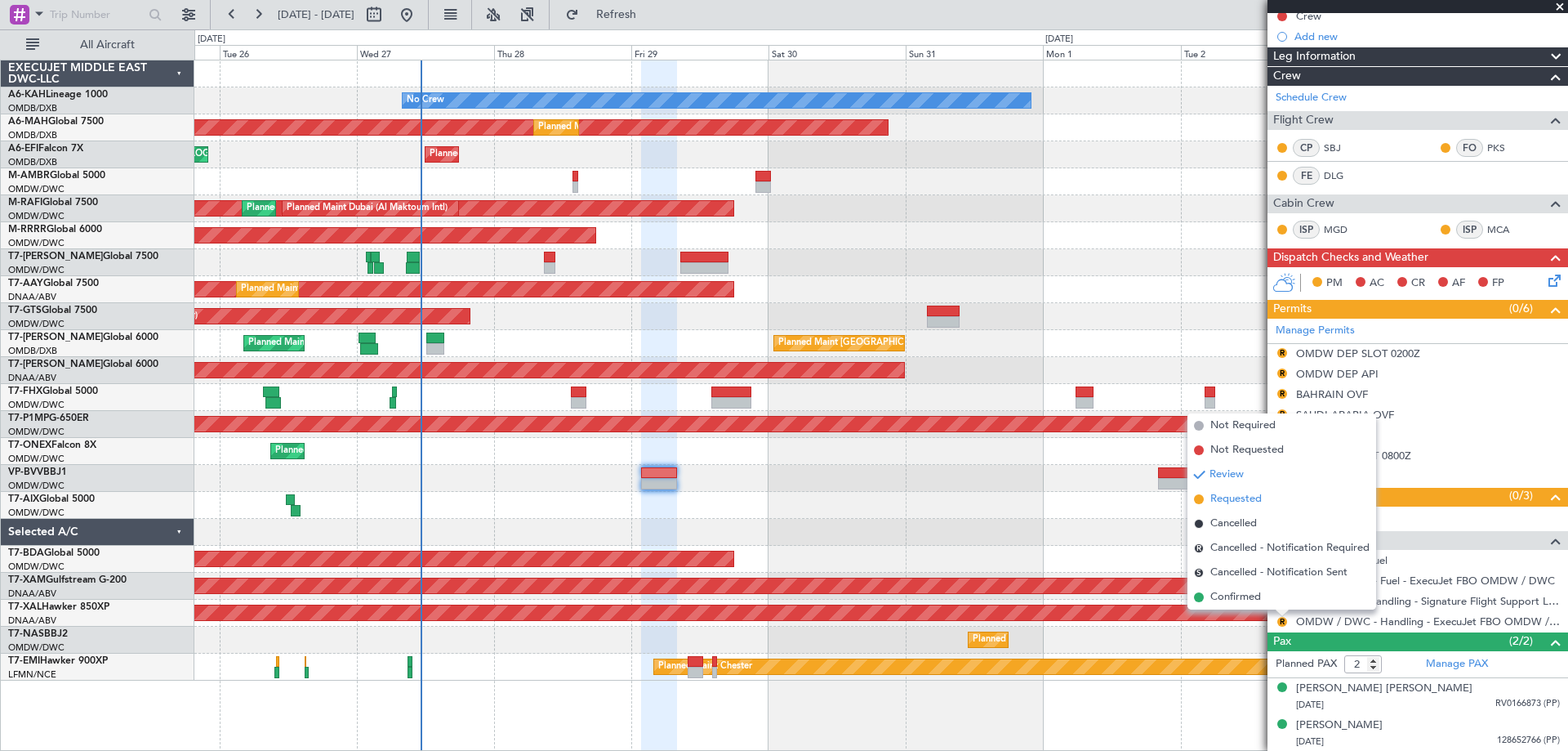
click at [1248, 505] on span "Requested" at bounding box center [1236, 499] width 51 height 16
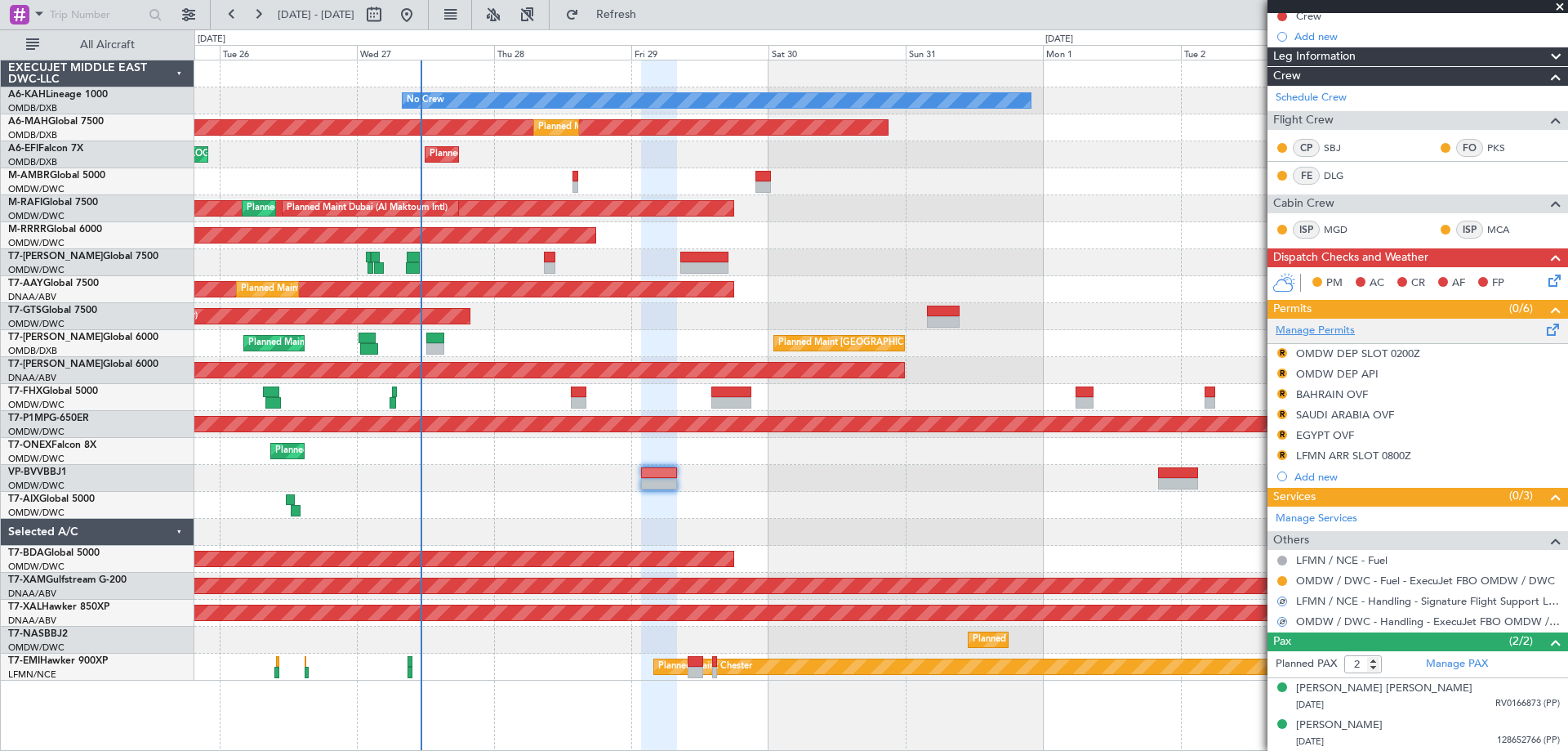
click at [1344, 329] on link "Manage Permits" at bounding box center [1315, 331] width 79 height 16
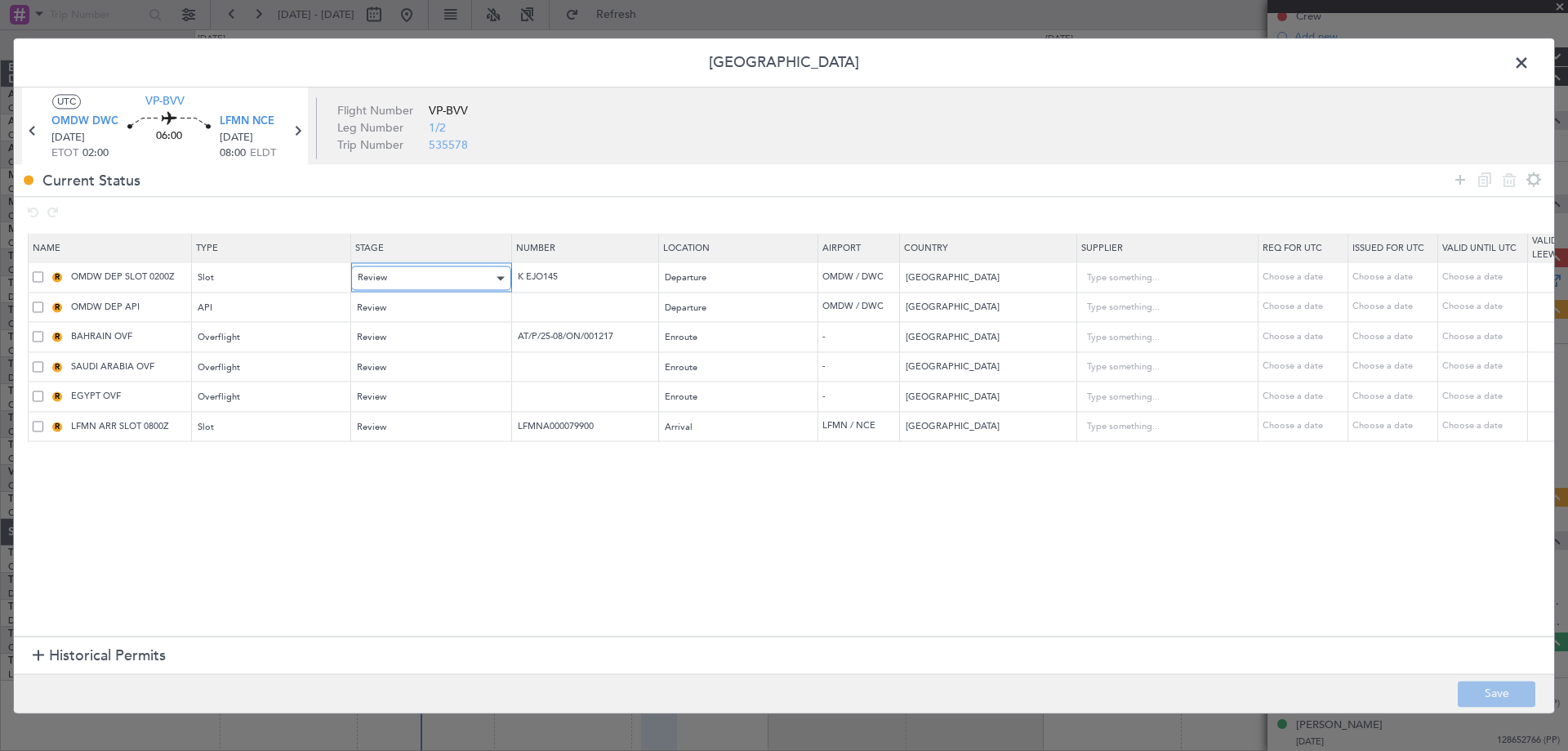
click at [403, 276] on div "Review" at bounding box center [425, 279] width 136 height 25
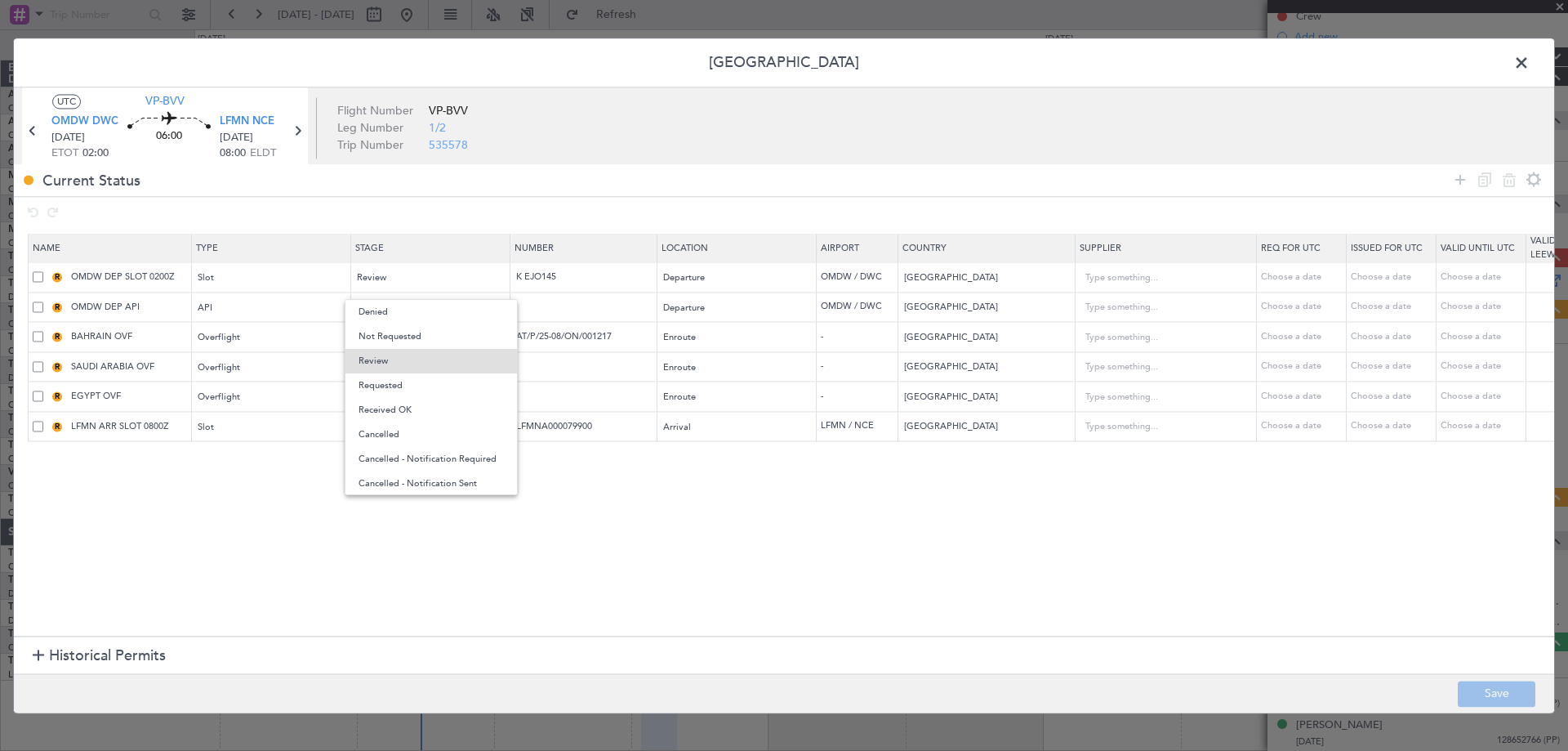
click at [392, 380] on span "Requested" at bounding box center [430, 386] width 145 height 25
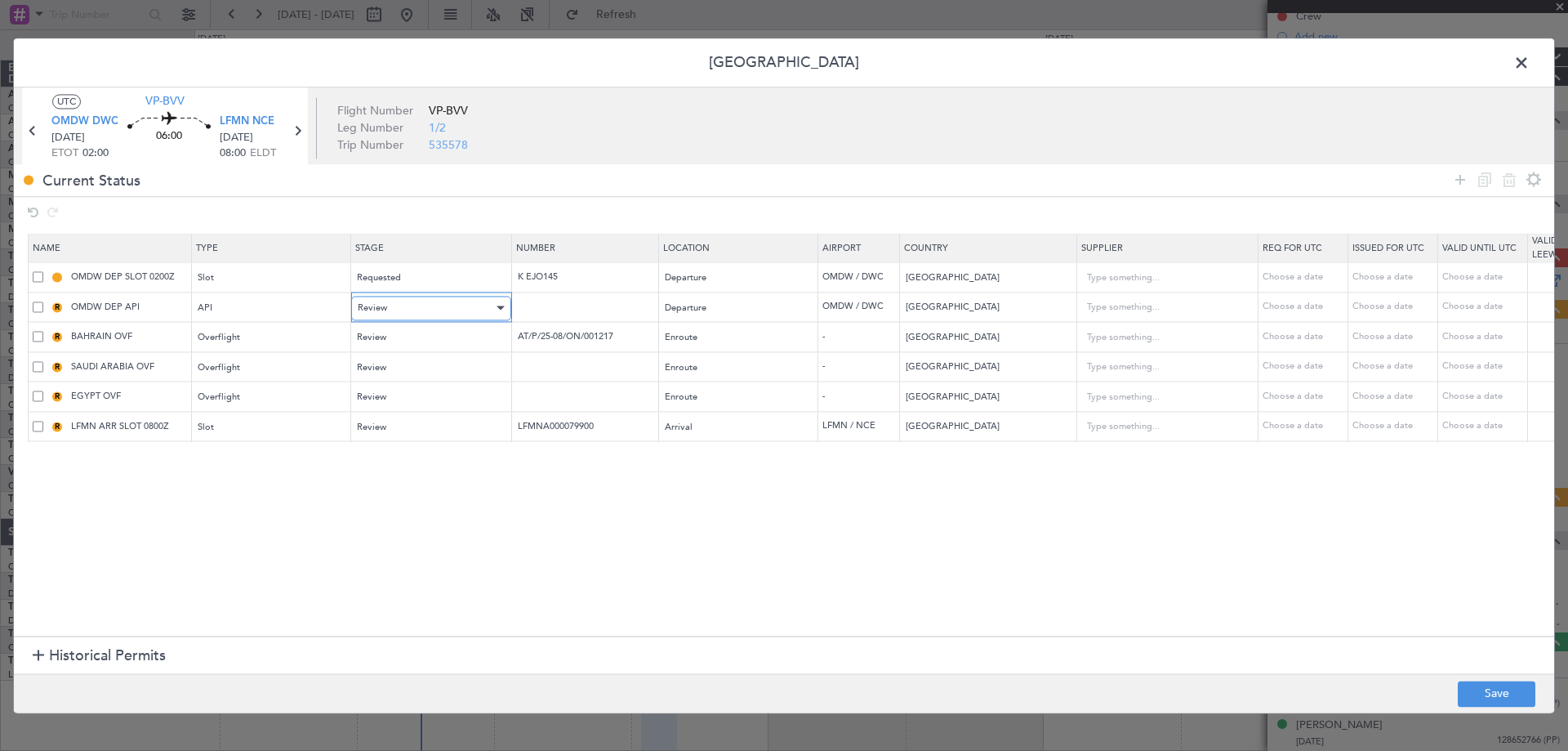
click at [392, 315] on div "Review" at bounding box center [425, 308] width 136 height 25
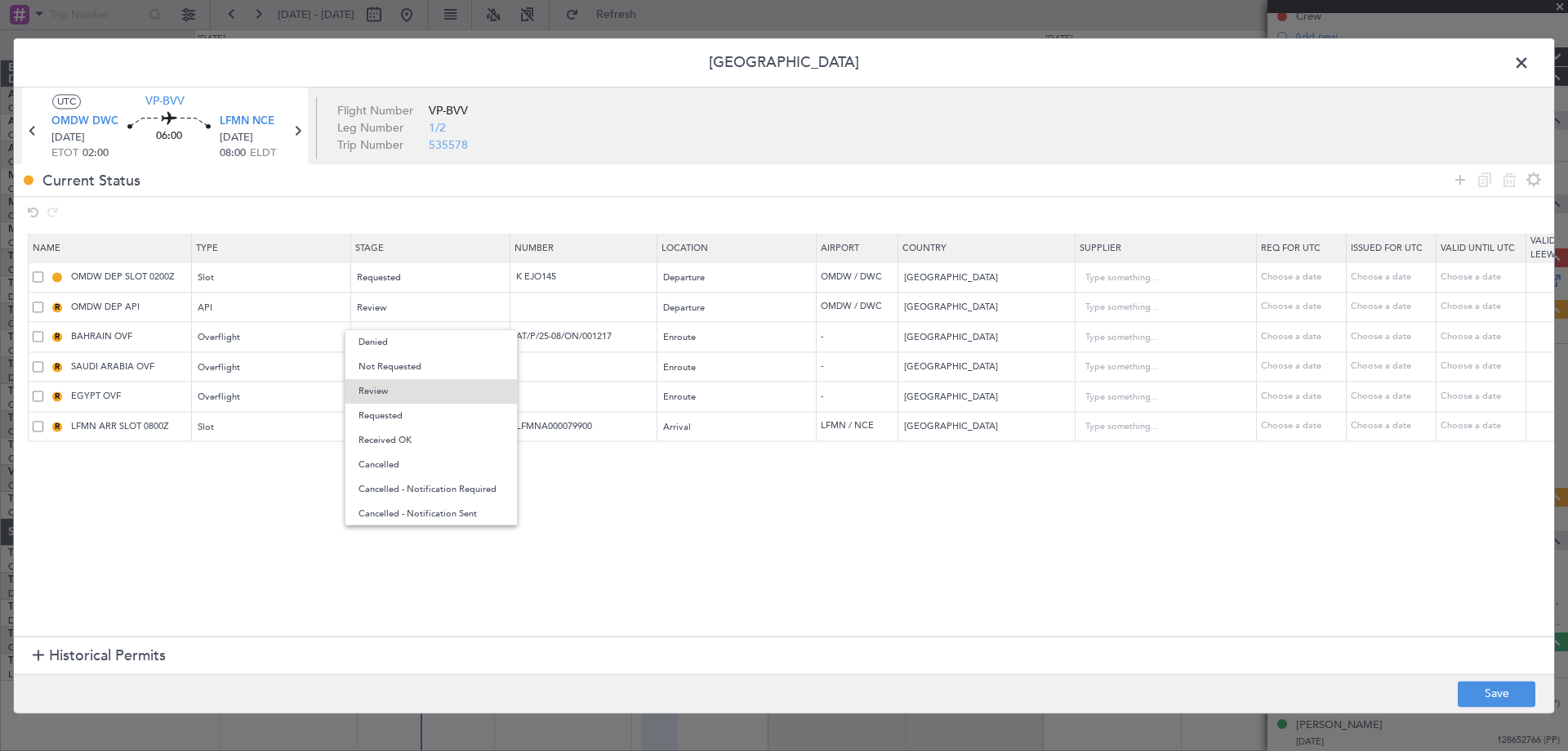
drag, startPoint x: 392, startPoint y: 411, endPoint x: 389, endPoint y: 396, distance: 15.3
click at [392, 409] on span "Requested" at bounding box center [430, 416] width 145 height 25
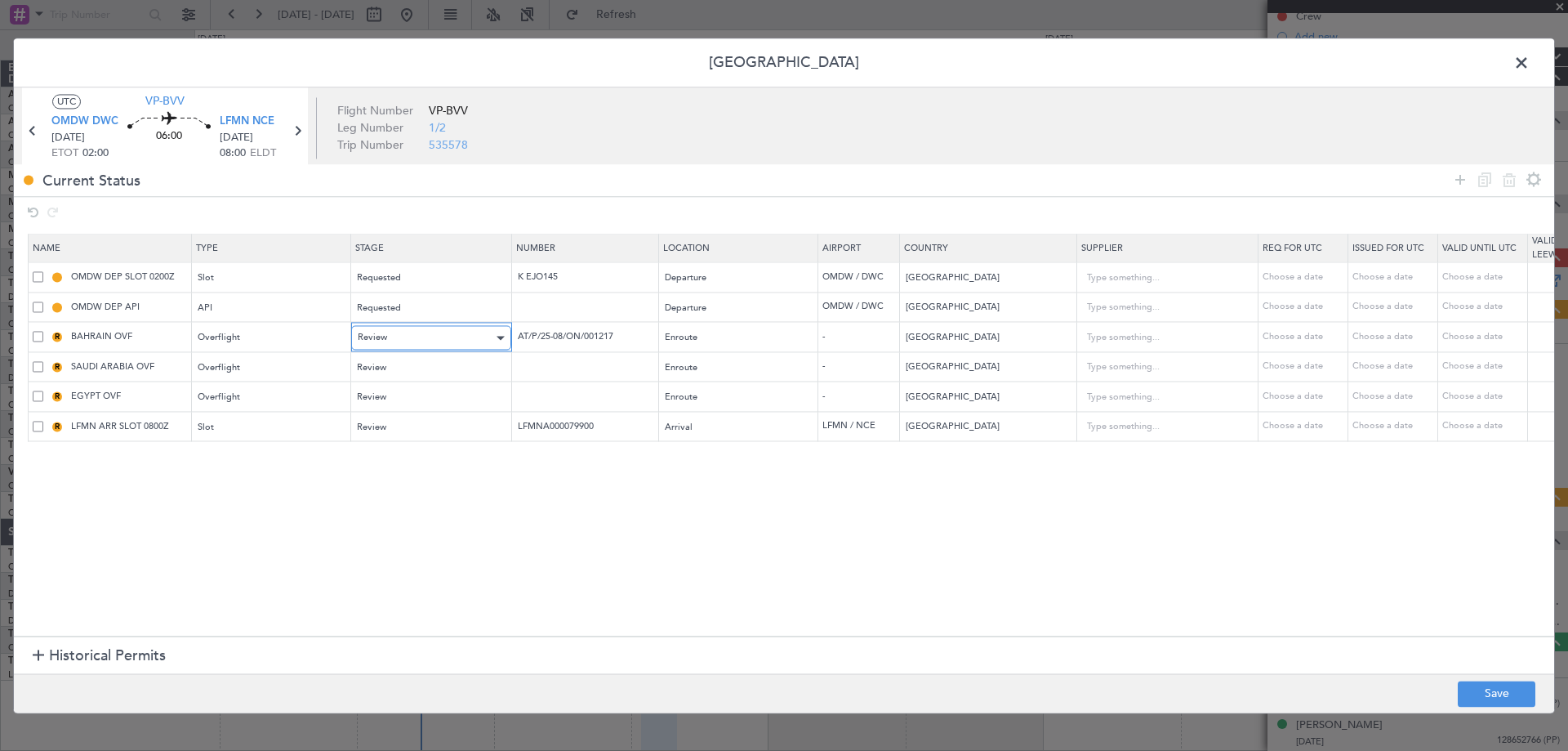
click at [401, 335] on div "Review" at bounding box center [425, 338] width 136 height 25
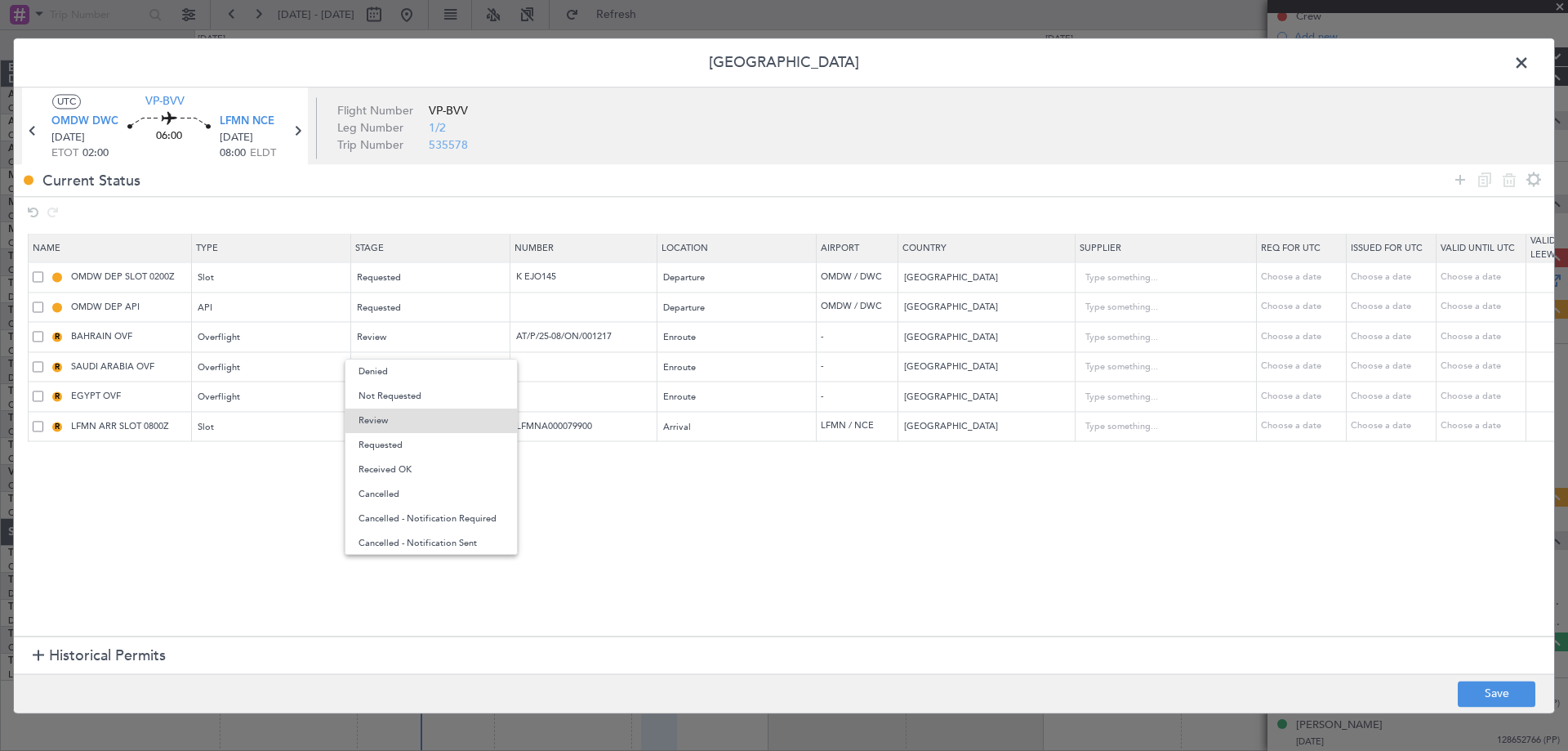
click at [391, 447] on span "Requested" at bounding box center [430, 446] width 145 height 25
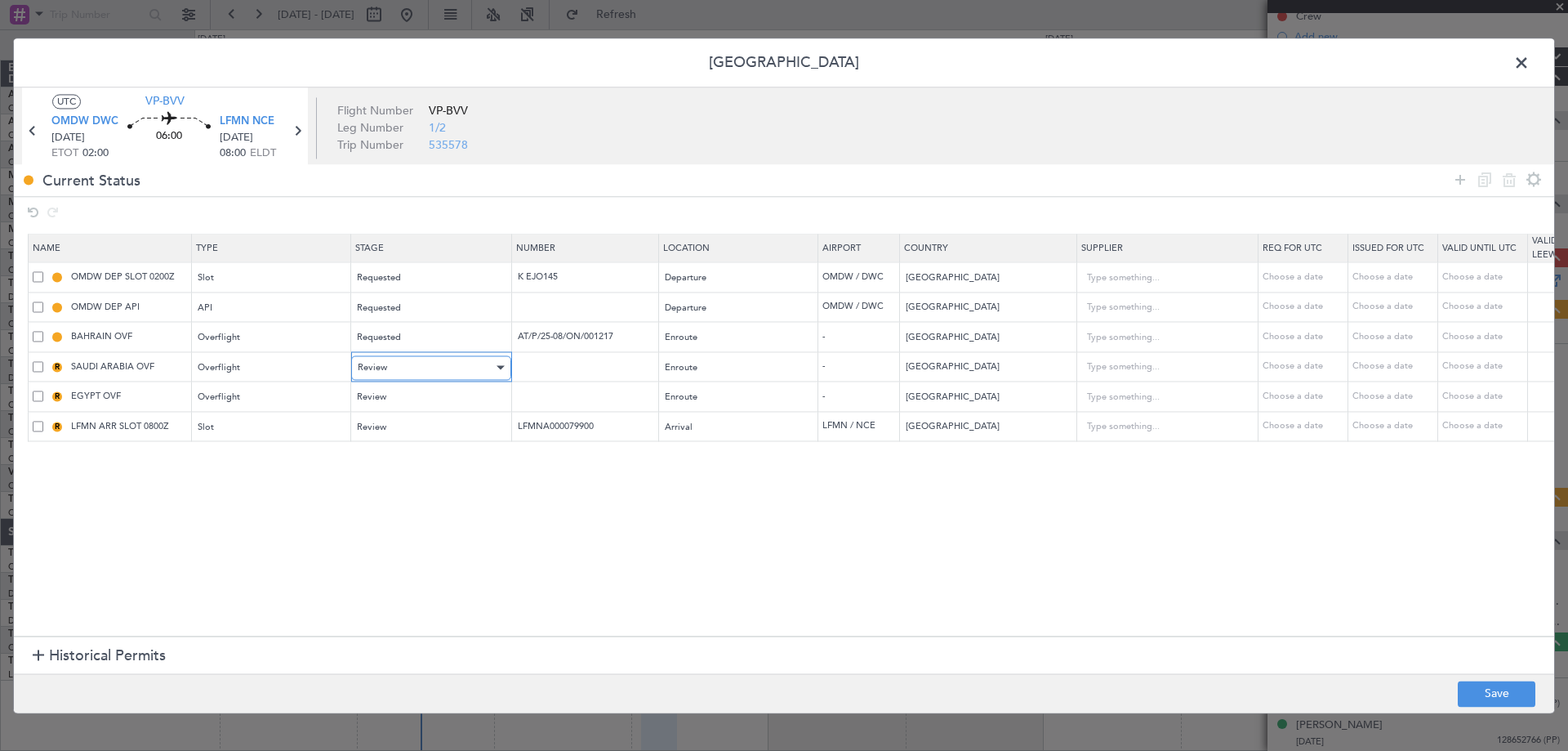
click at [391, 378] on div "Review" at bounding box center [425, 368] width 136 height 25
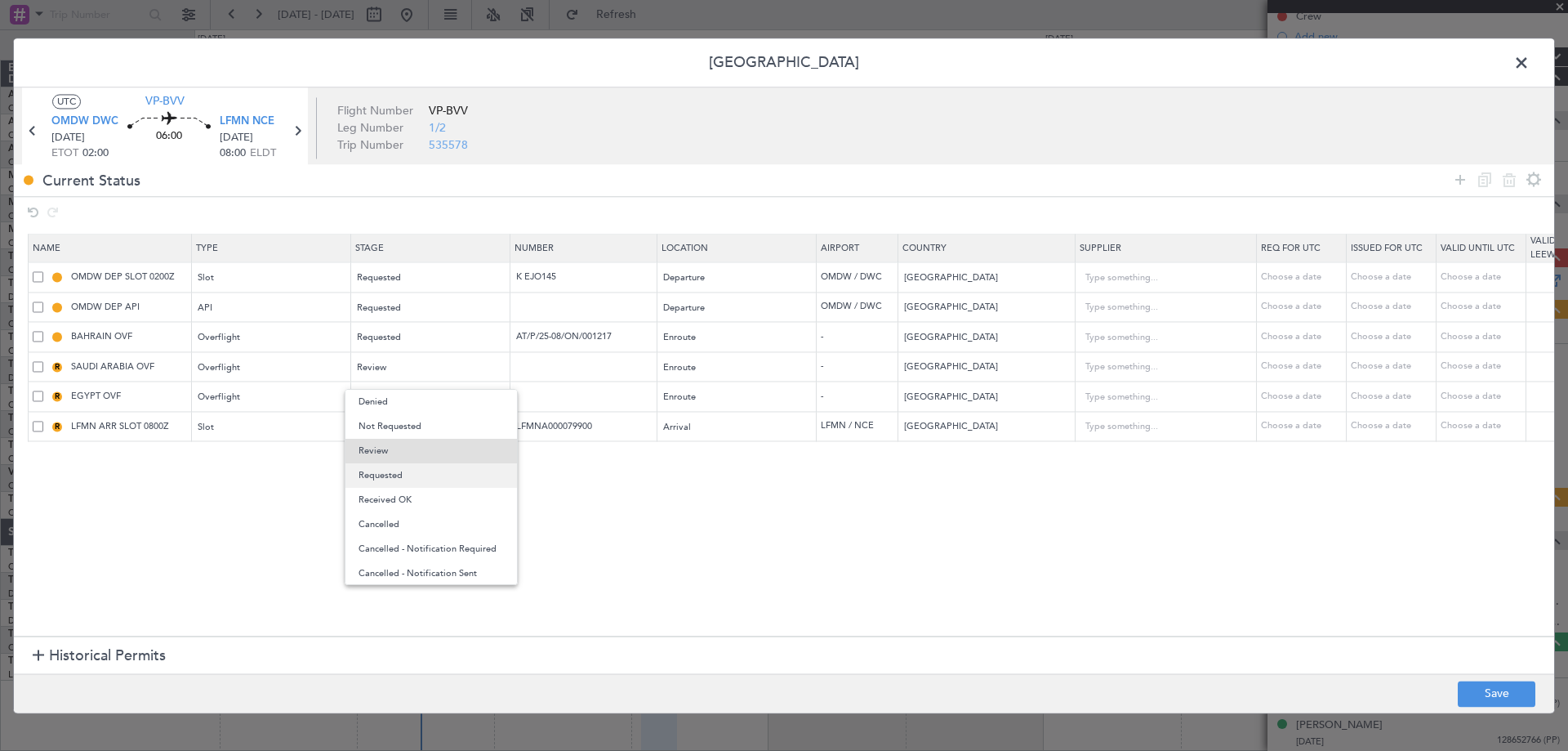
click at [395, 479] on span "Requested" at bounding box center [430, 475] width 145 height 25
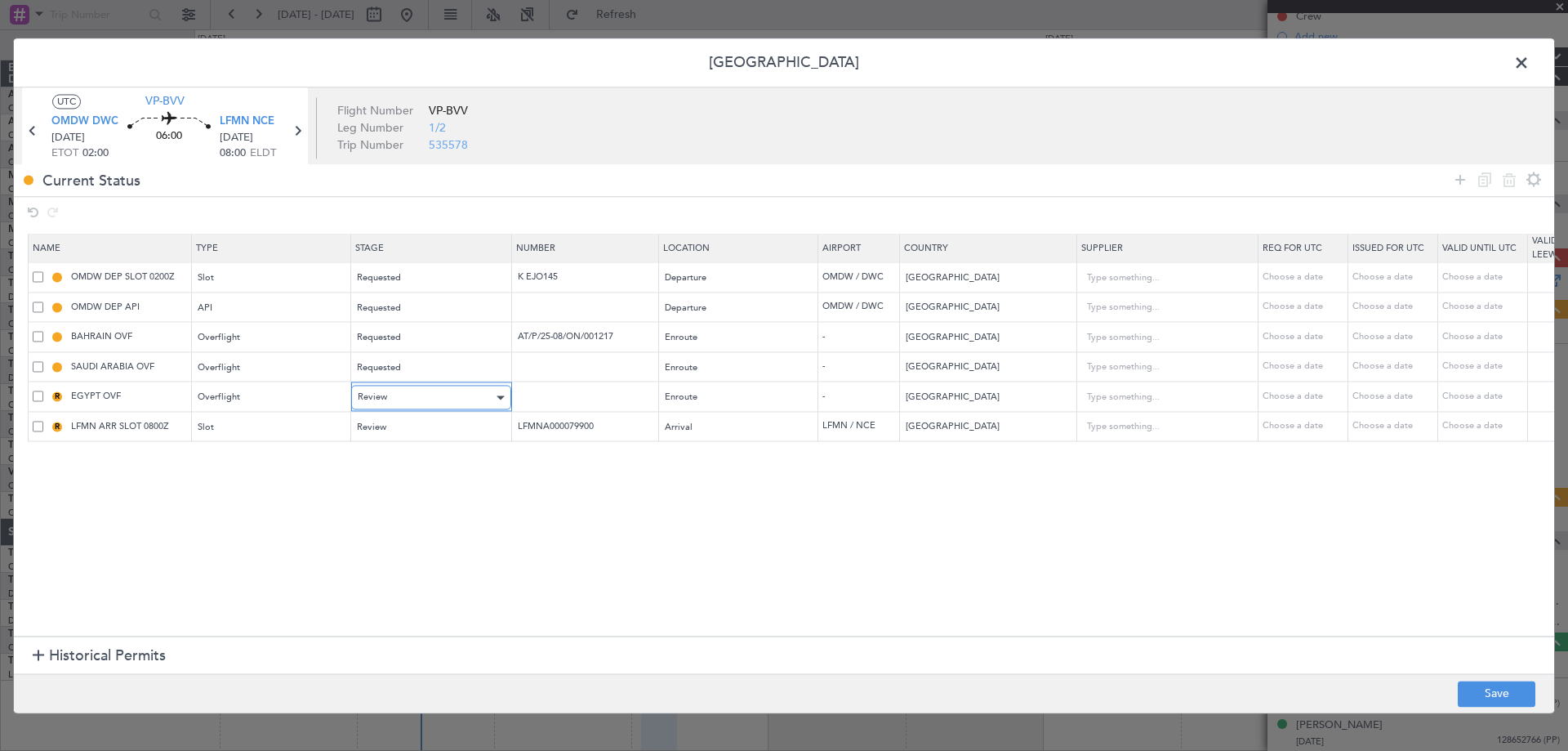
click at [418, 397] on div "Review" at bounding box center [425, 398] width 136 height 25
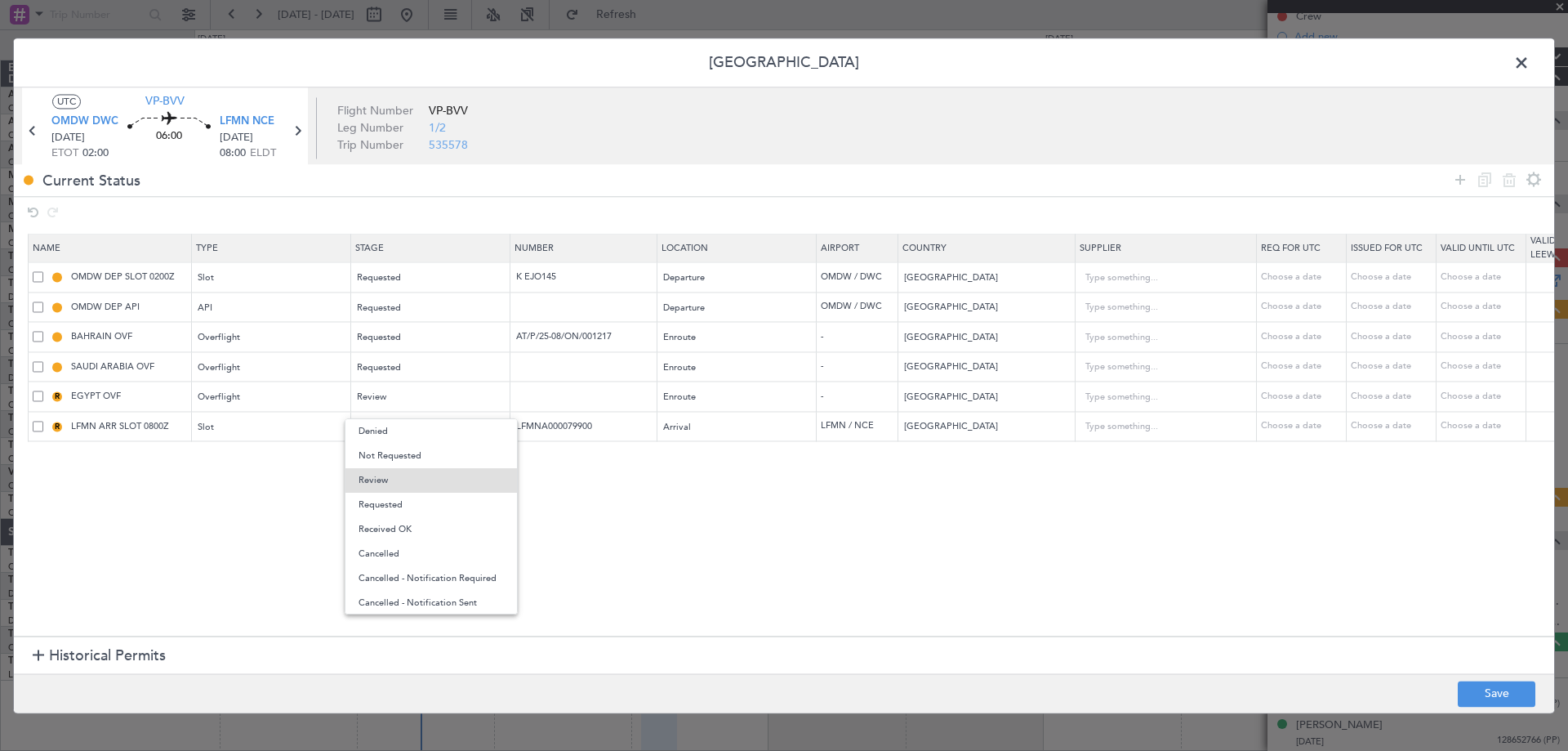
drag, startPoint x: 404, startPoint y: 500, endPoint x: 412, endPoint y: 439, distance: 61.5
click at [404, 497] on span "Requested" at bounding box center [430, 505] width 145 height 25
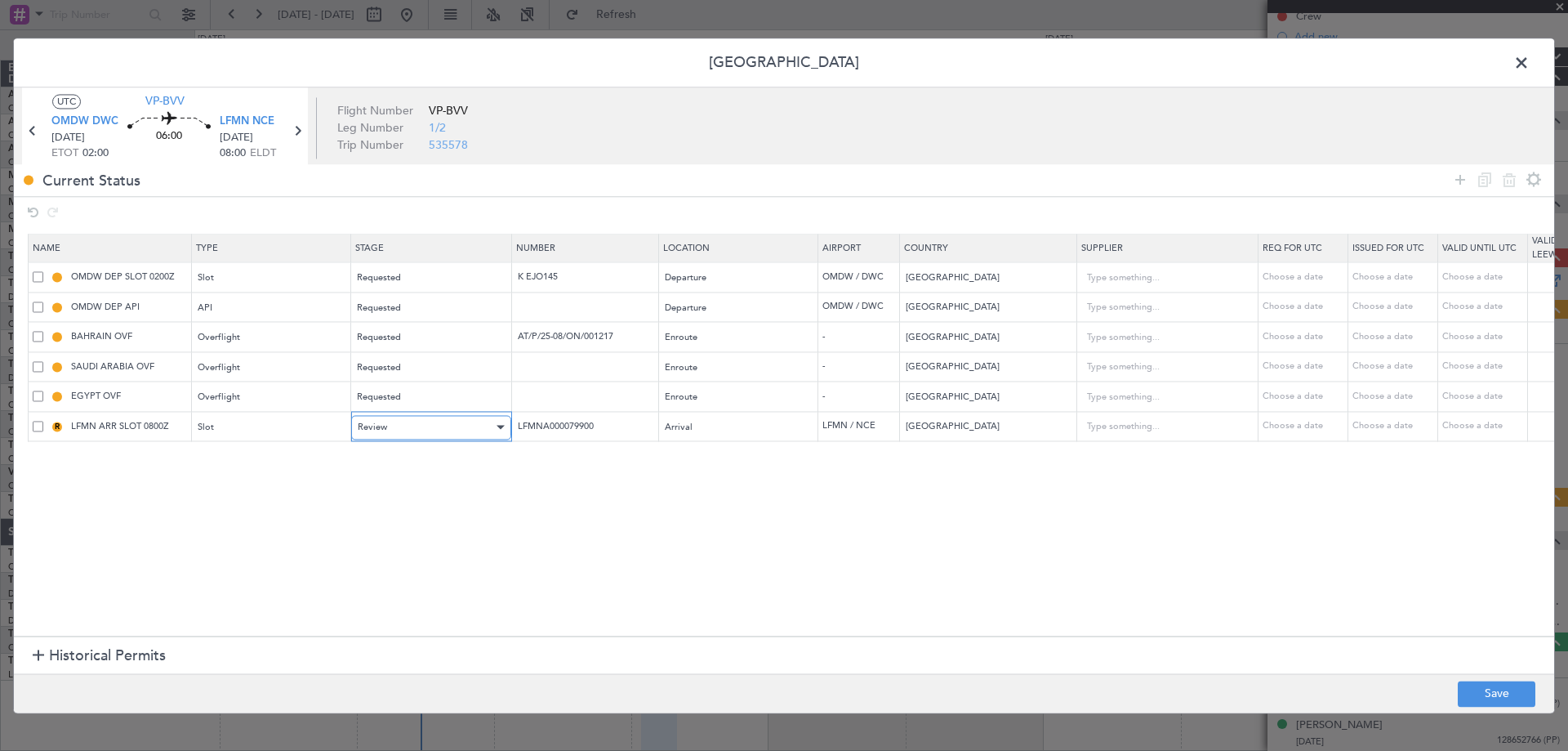
click at [415, 420] on div "Review" at bounding box center [425, 428] width 136 height 25
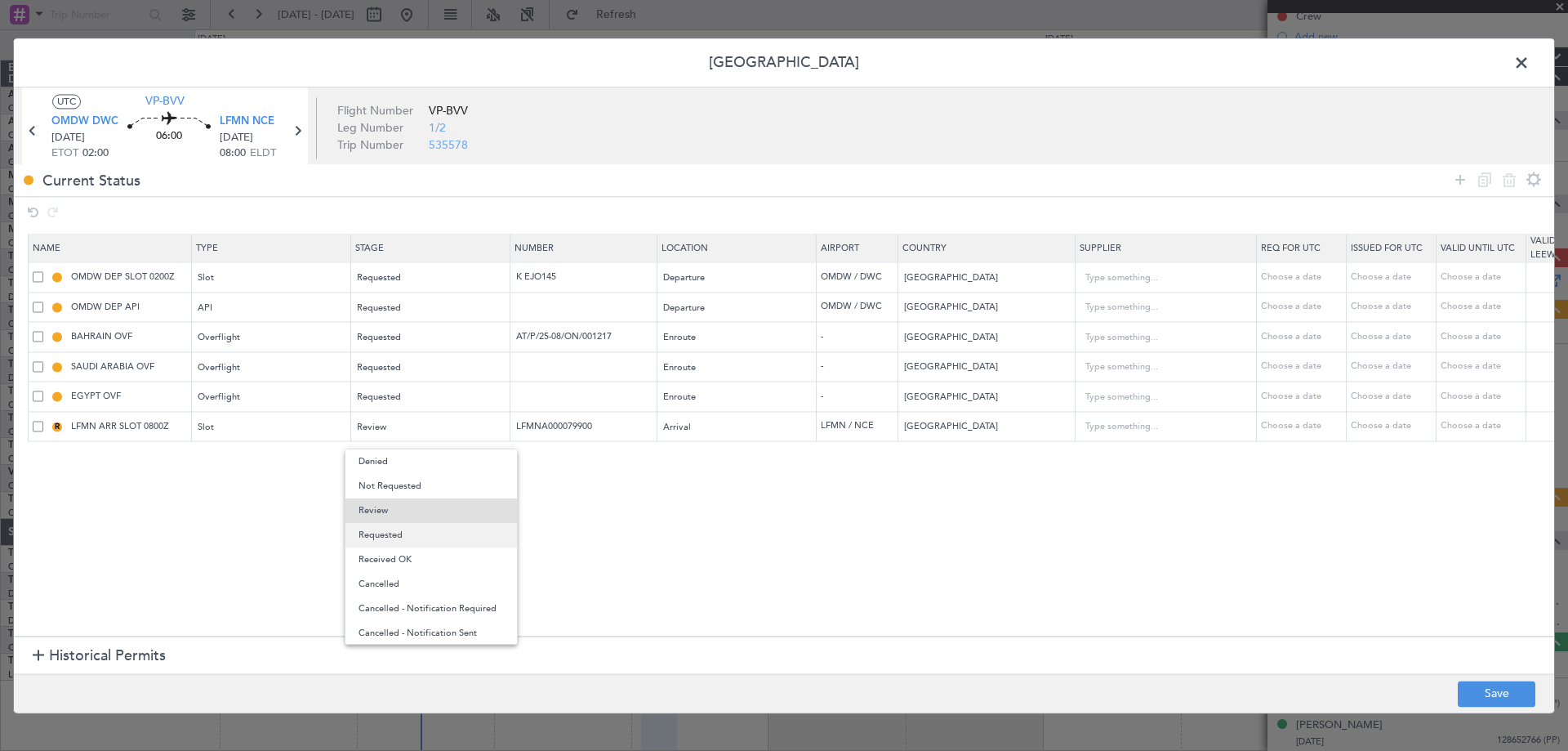
click at [393, 528] on span "Requested" at bounding box center [430, 535] width 145 height 25
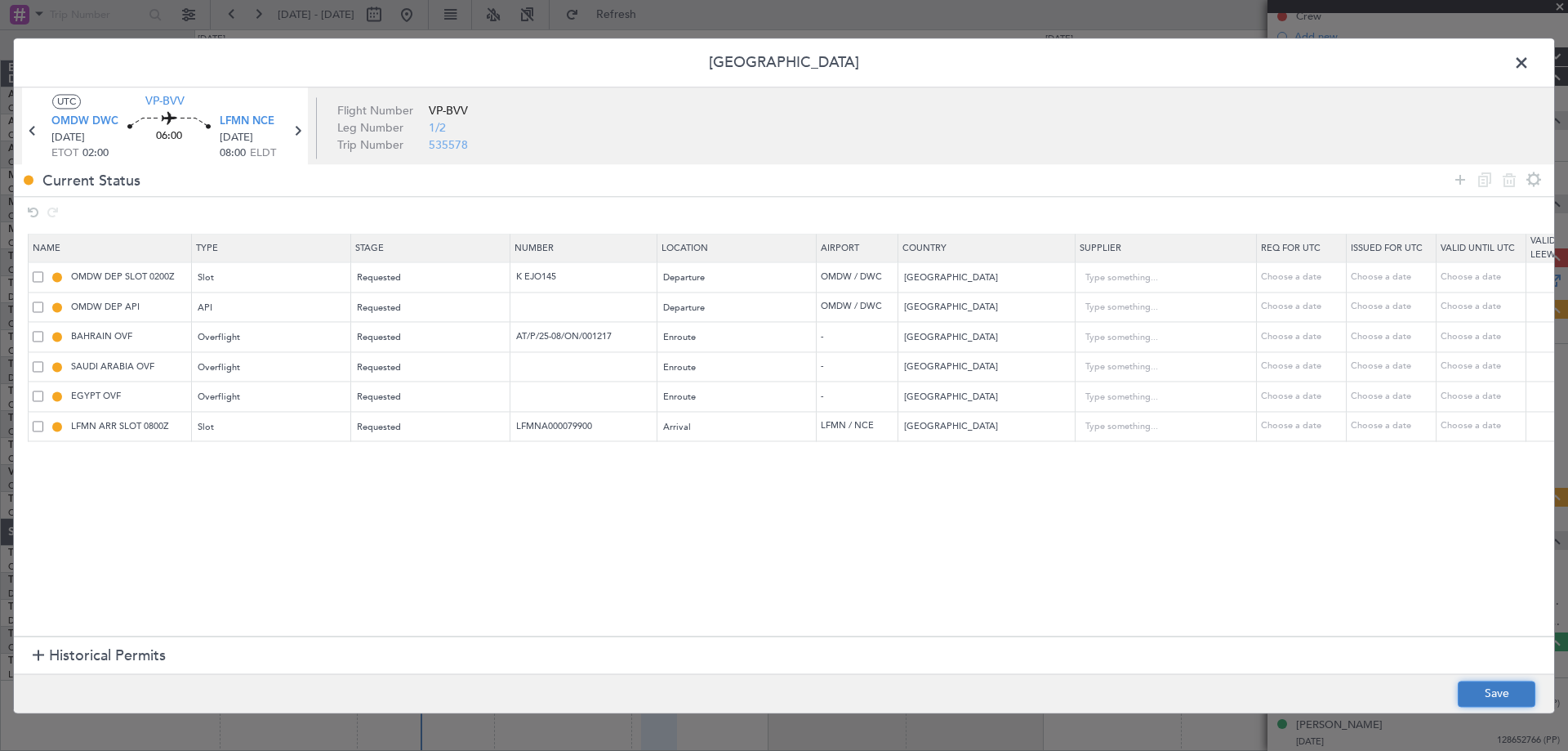
click at [1472, 694] on button "Save" at bounding box center [1497, 694] width 78 height 27
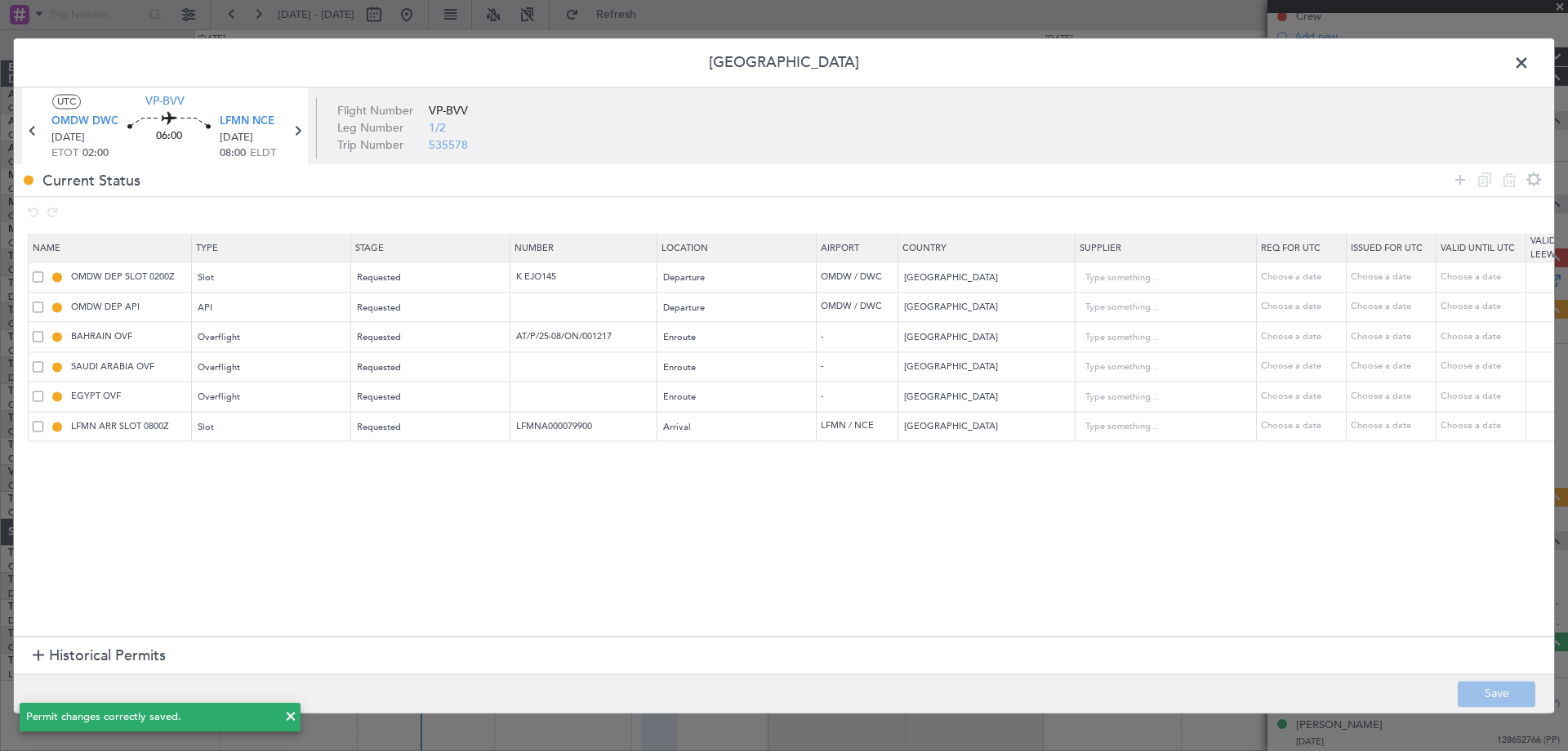
click at [1530, 58] on span at bounding box center [1530, 67] width 0 height 32
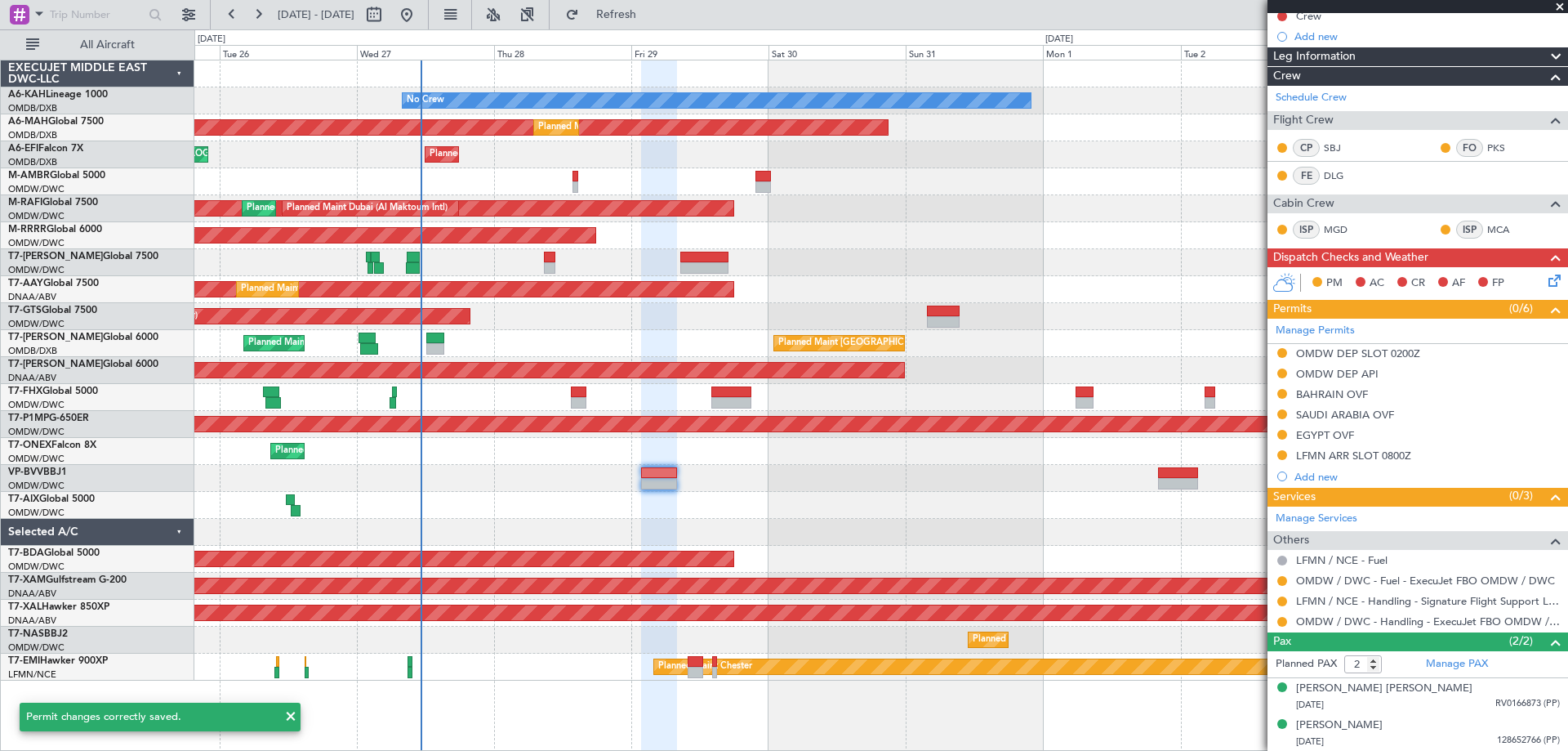
scroll to position [0, 0]
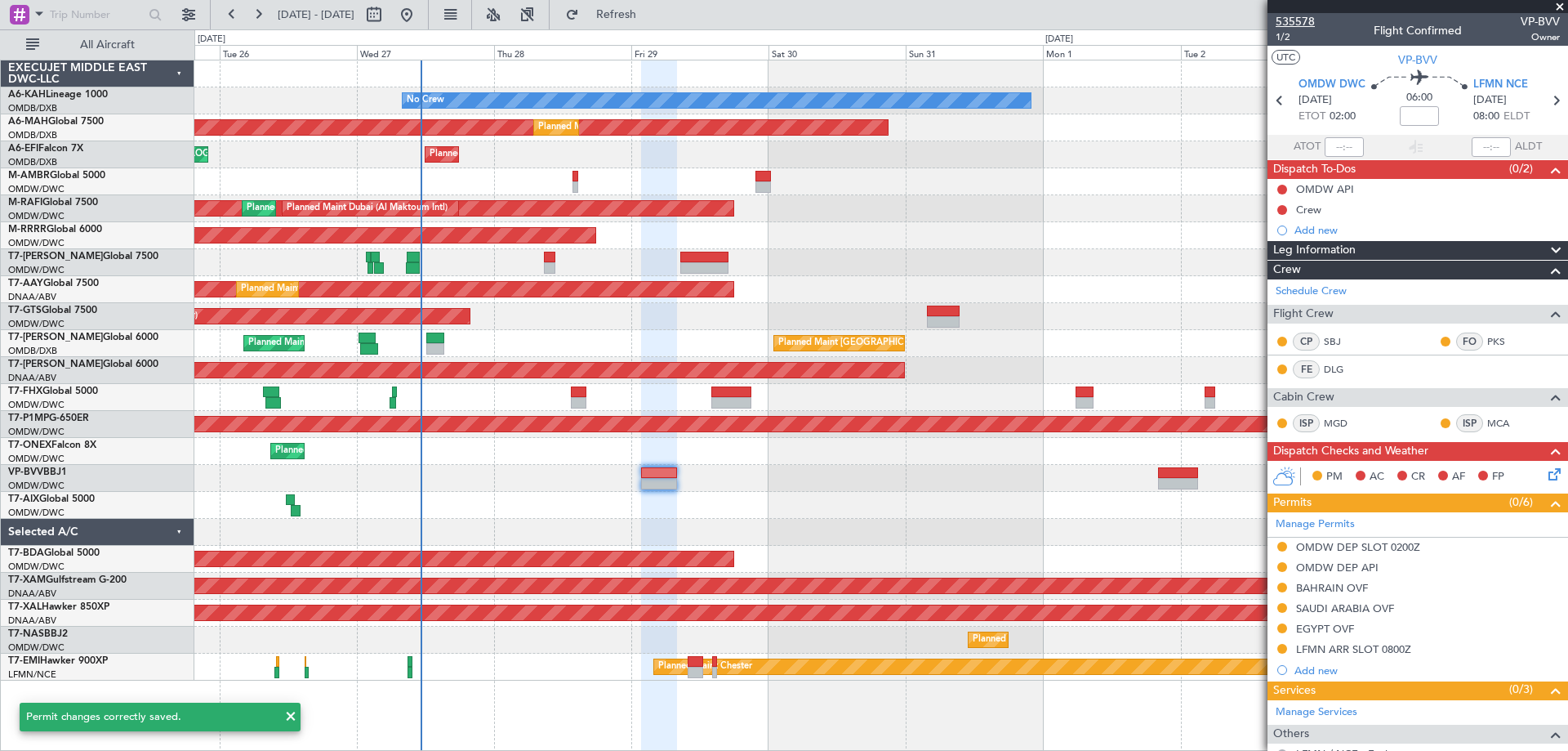
click at [1300, 26] on span "535578" at bounding box center [1295, 22] width 39 height 17
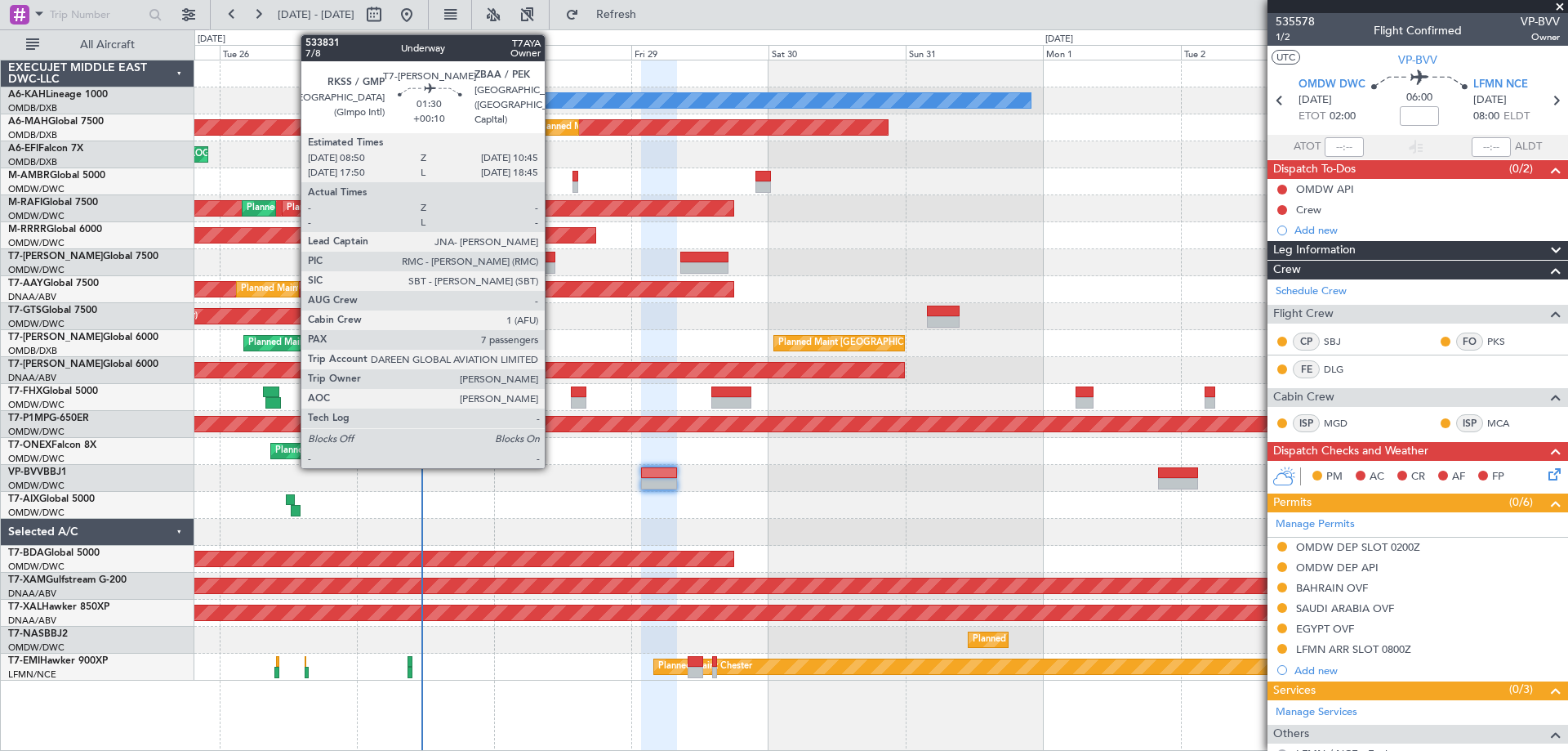
click at [552, 260] on div at bounding box center [549, 258] width 11 height 11
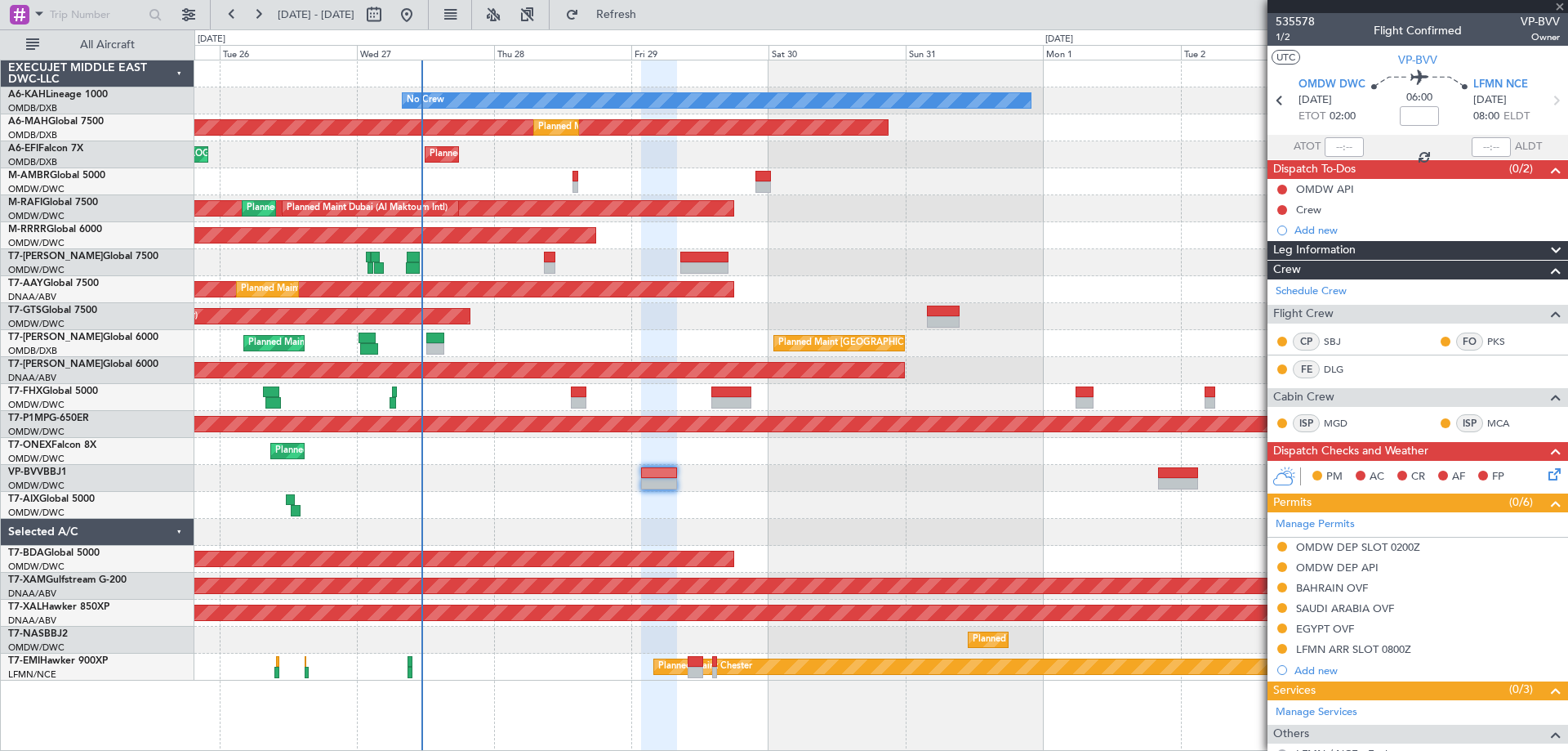
type input "+00:10"
type input "7"
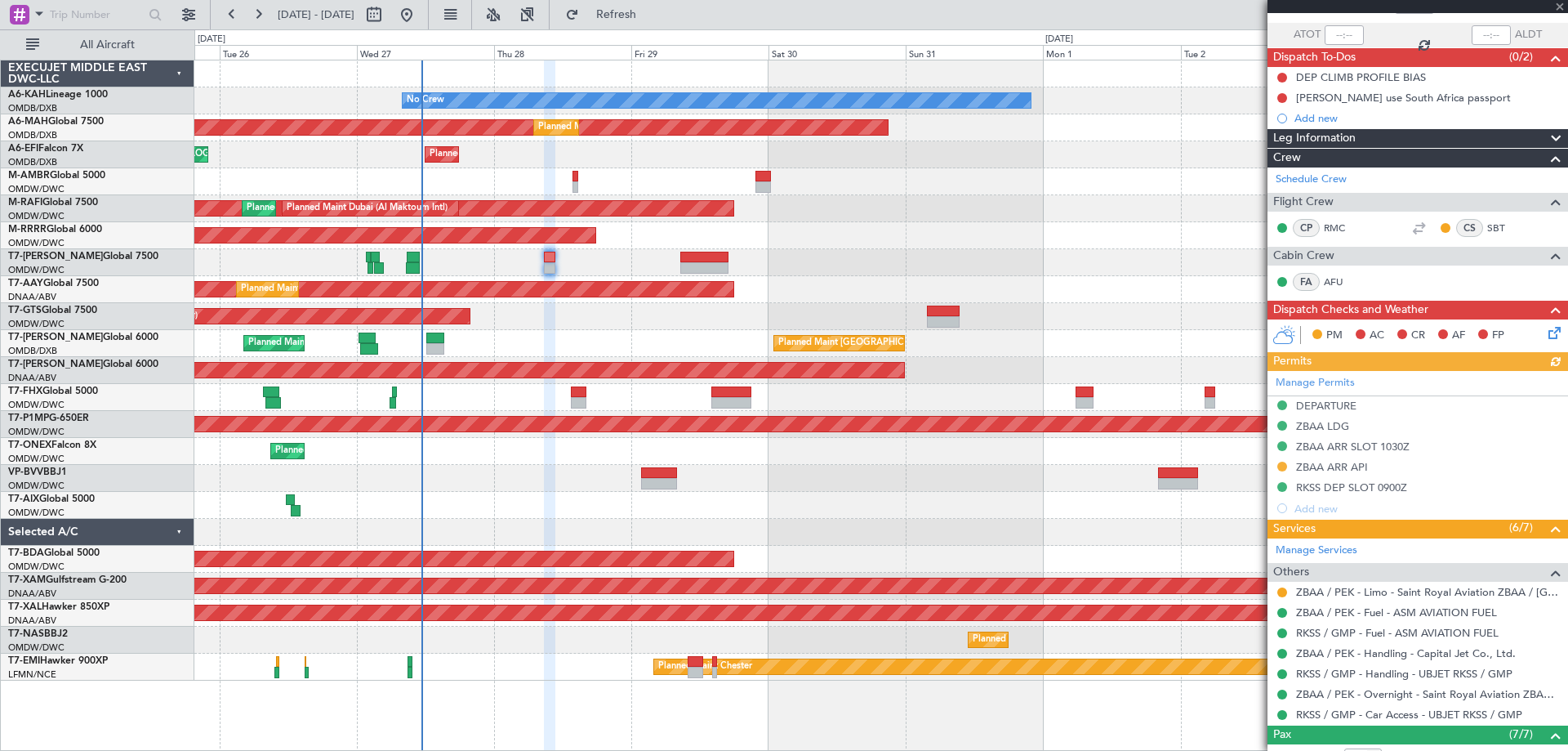
scroll to position [327, 0]
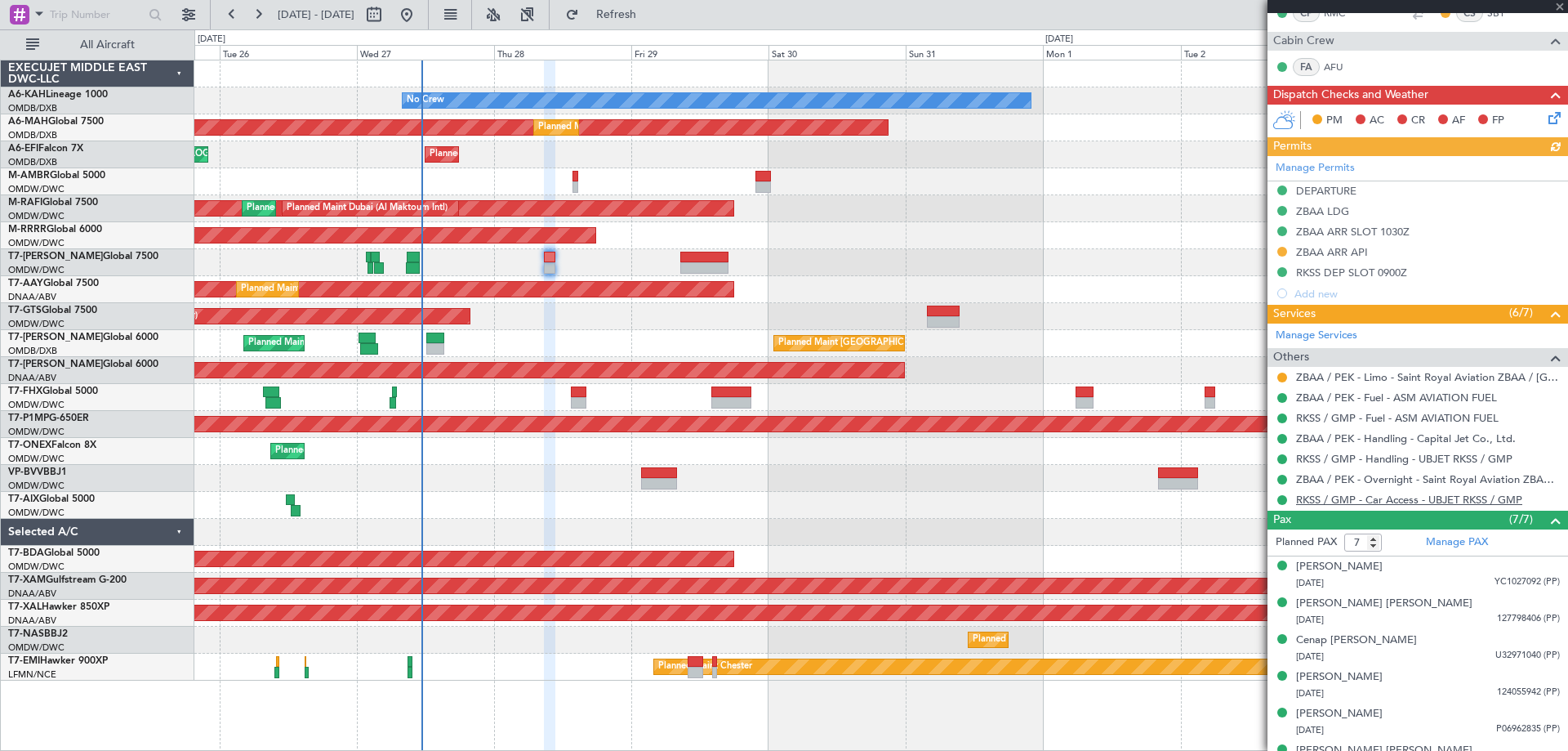
click at [1385, 495] on link "RKSS / GMP - Car Access - UBJET RKSS / GMP" at bounding box center [1409, 499] width 226 height 14
click at [847, 225] on div "Planned Maint Dubai (Al Maktoum Intl)" at bounding box center [881, 236] width 1373 height 27
click at [1367, 377] on link "ZBAA / PEK - Limo - Saint Royal Aviation ZBAA / [GEOGRAPHIC_DATA]" at bounding box center [1428, 376] width 264 height 14
click at [922, 211] on div "Planned Maint Dubai (Al Maktoum Intl) Planned Maint [GEOGRAPHIC_DATA] (Al Makto…" at bounding box center [881, 208] width 1373 height 27
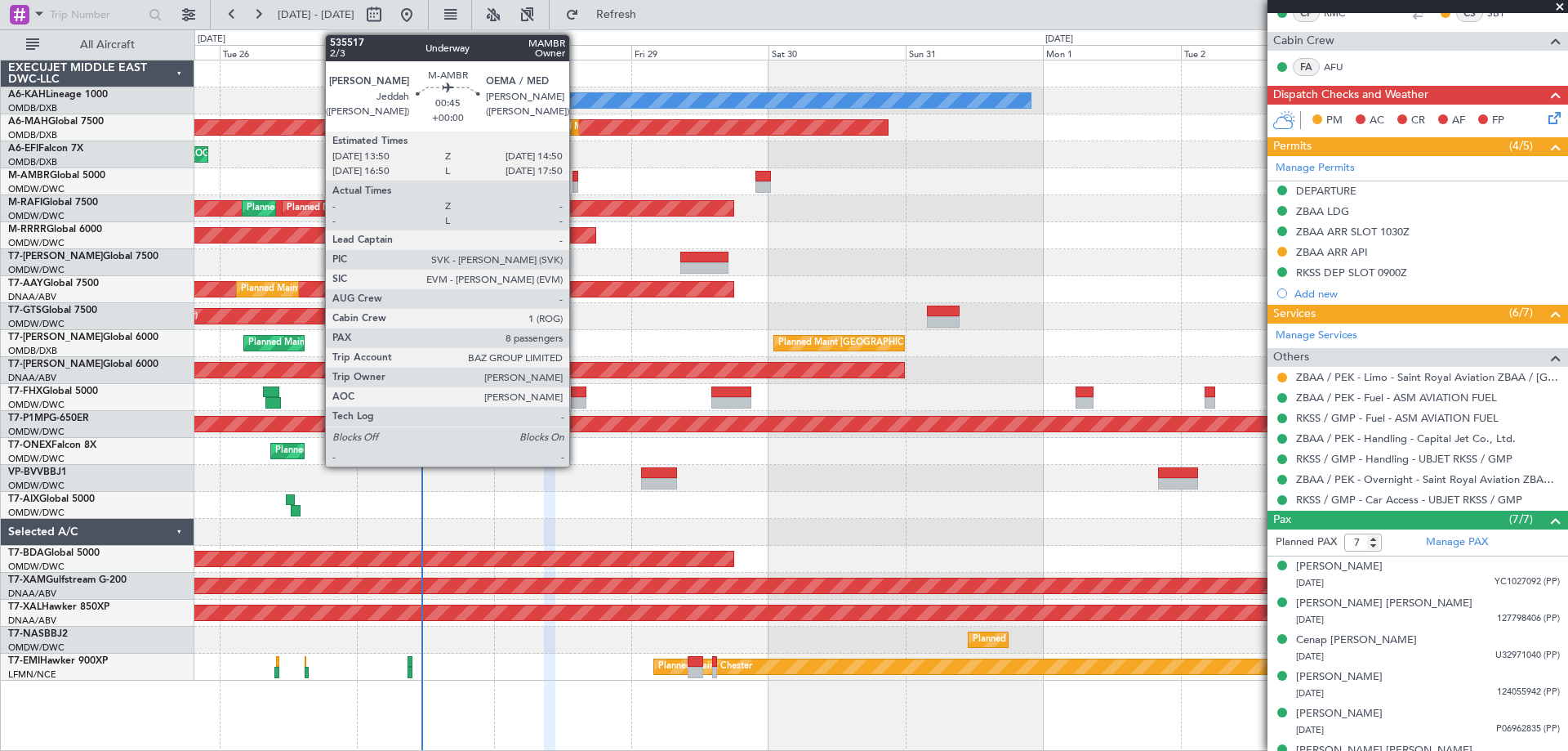
click at [577, 183] on div at bounding box center [576, 187] width 7 height 11
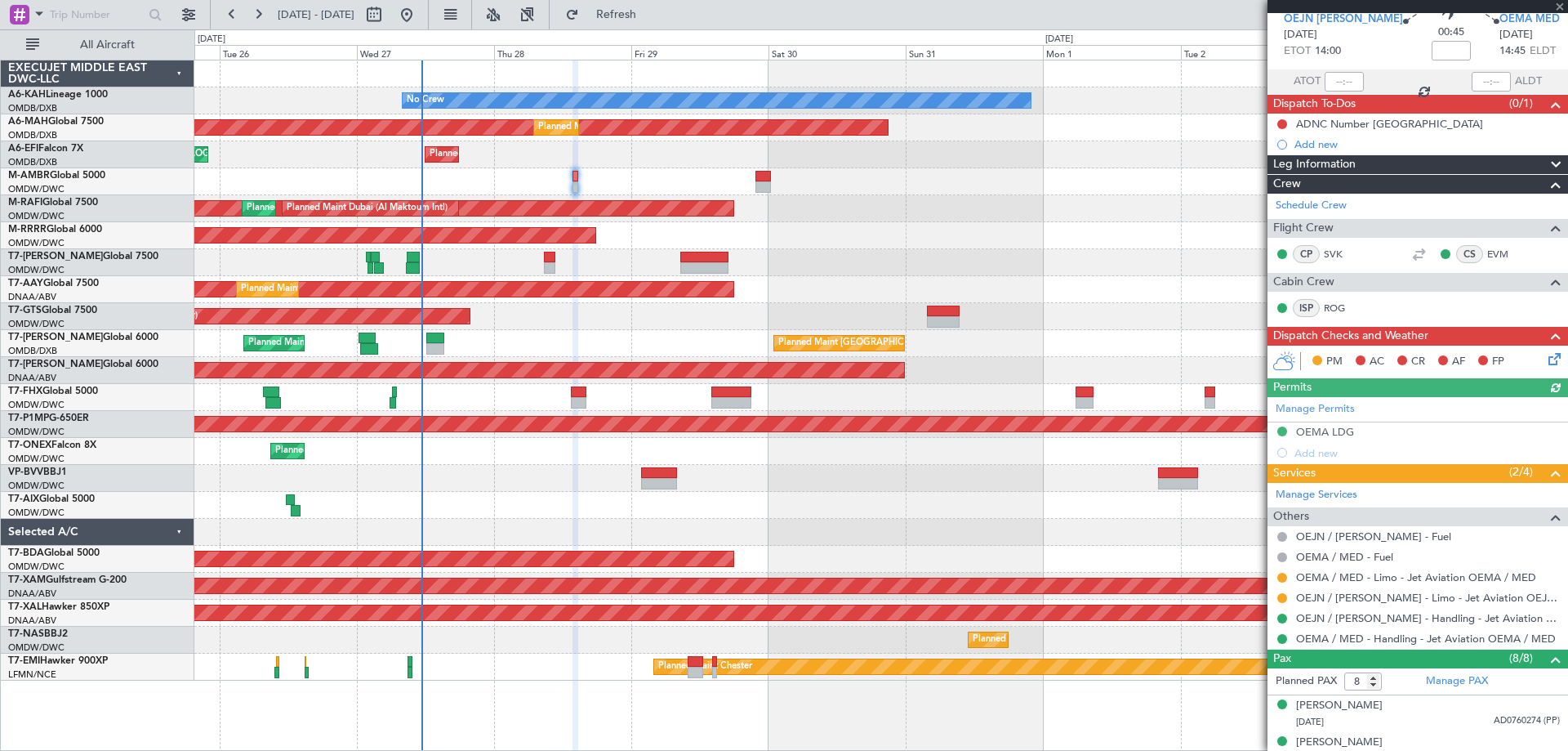
scroll to position [0, 0]
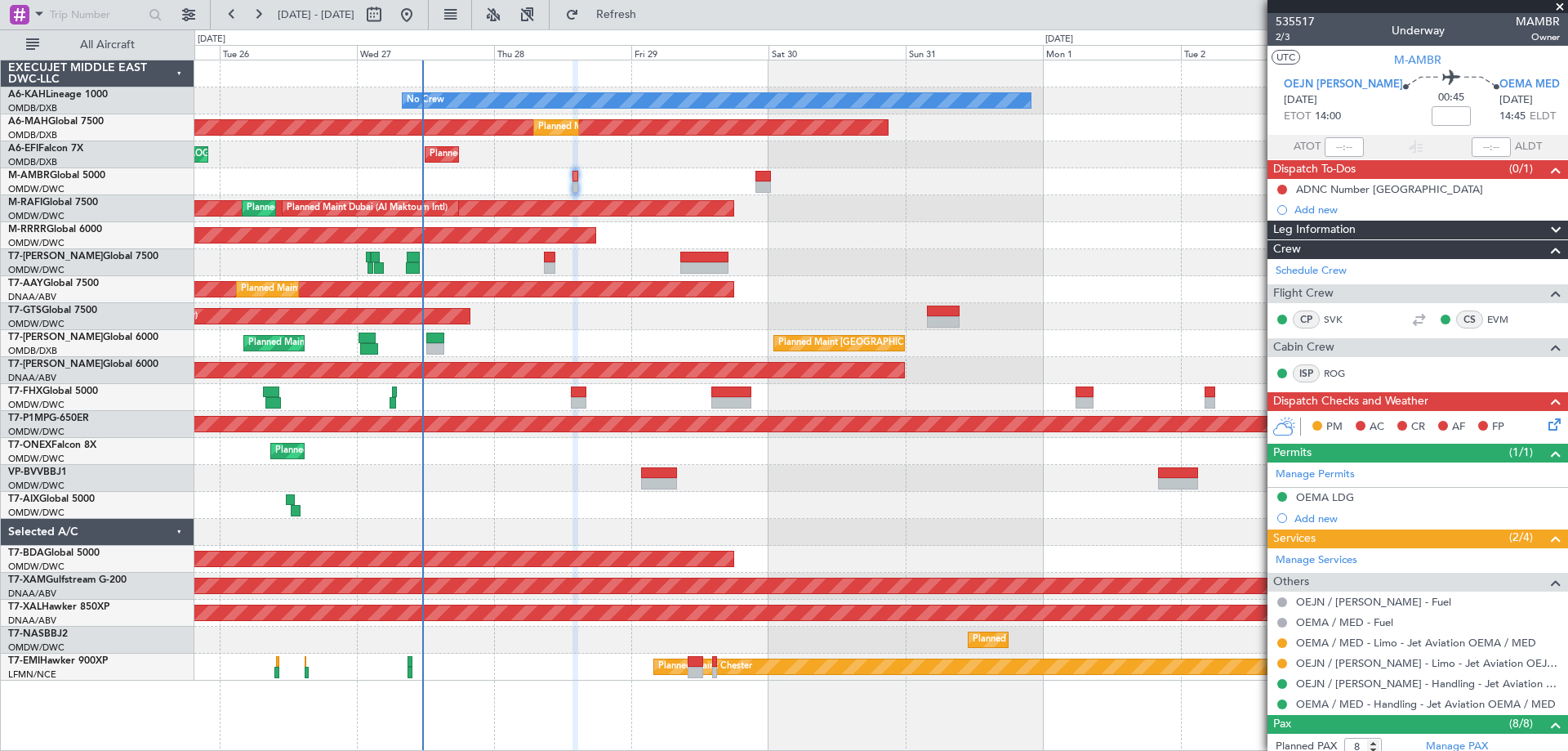
click at [1556, 11] on span at bounding box center [1559, 7] width 16 height 14
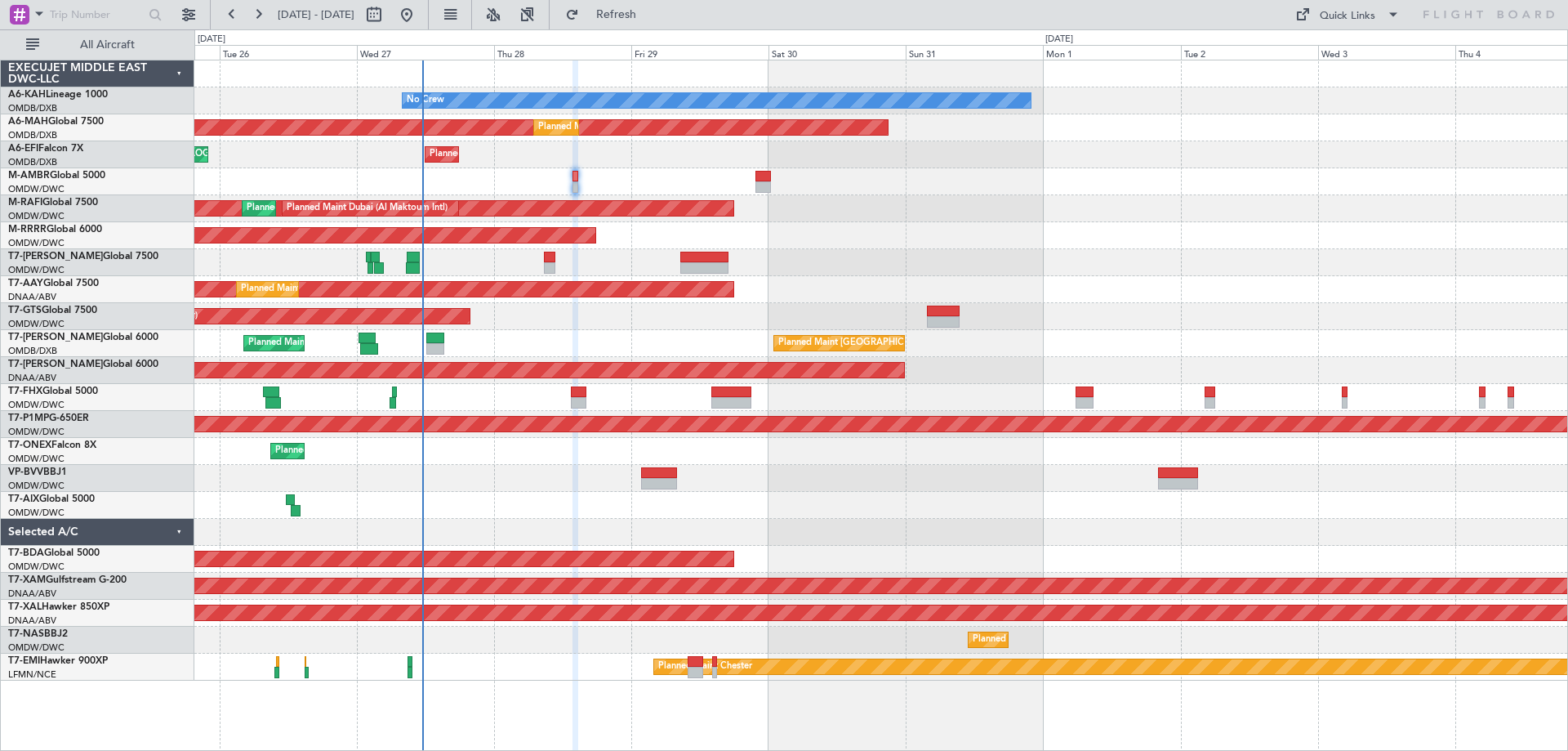
type input "0"
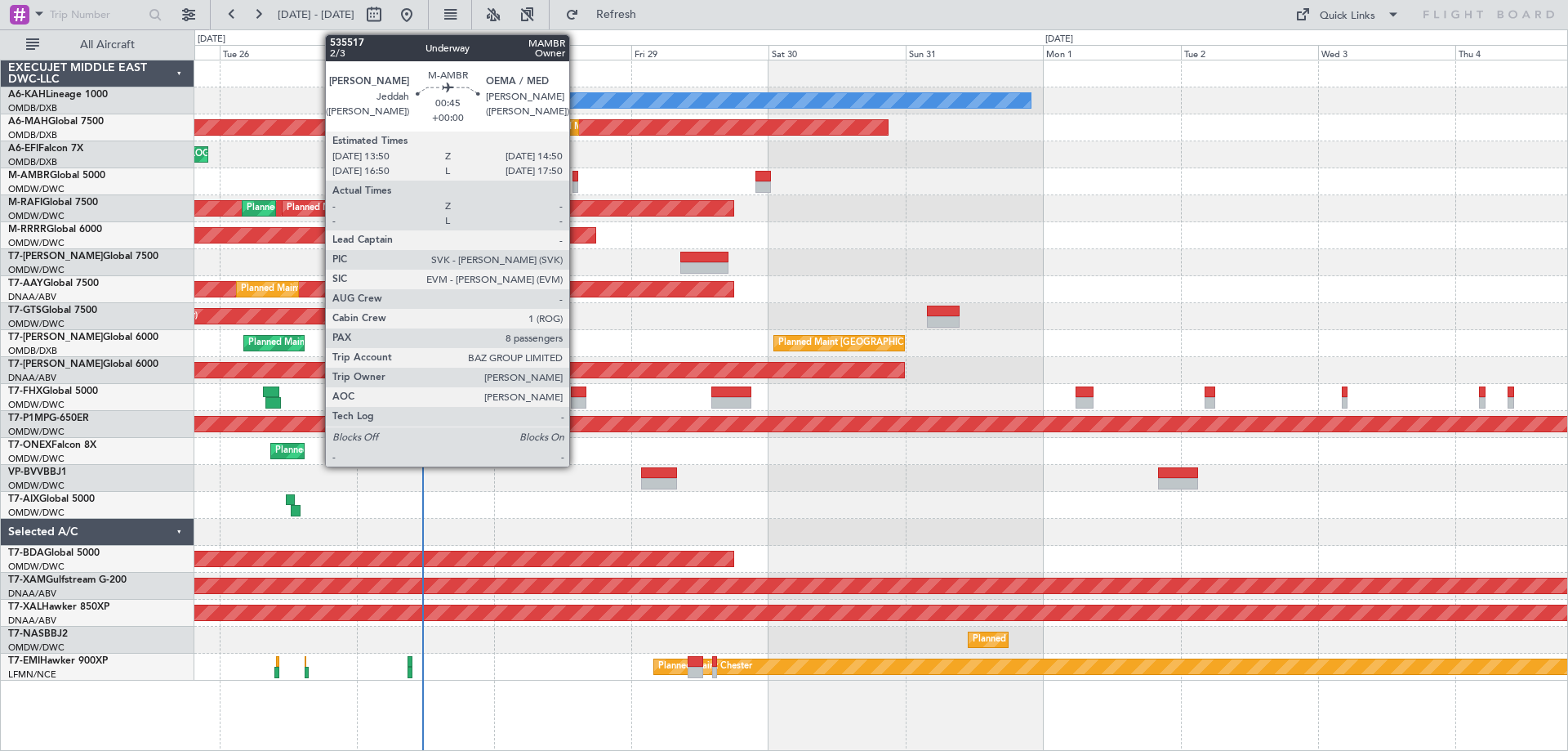
click at [577, 183] on div at bounding box center [576, 187] width 7 height 11
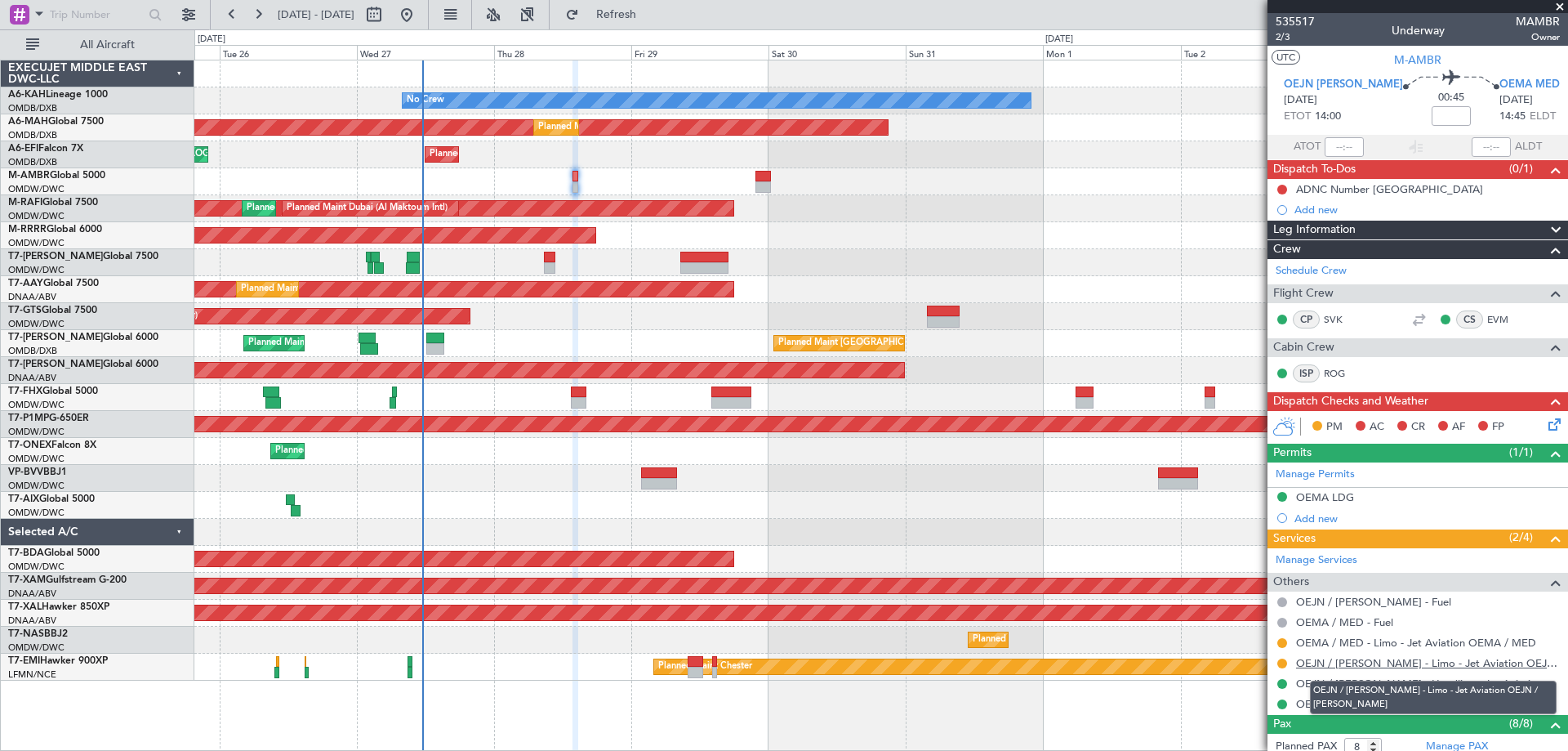
click at [1387, 661] on link "OEJN / [PERSON_NAME] - Limo - Jet Aviation OEJN / [PERSON_NAME]" at bounding box center [1428, 663] width 264 height 14
click at [1376, 661] on link "OEJN / [PERSON_NAME] - Limo - Jet Aviation OEJN / [PERSON_NAME]" at bounding box center [1428, 663] width 264 height 14
click at [1283, 666] on button at bounding box center [1282, 664] width 10 height 10
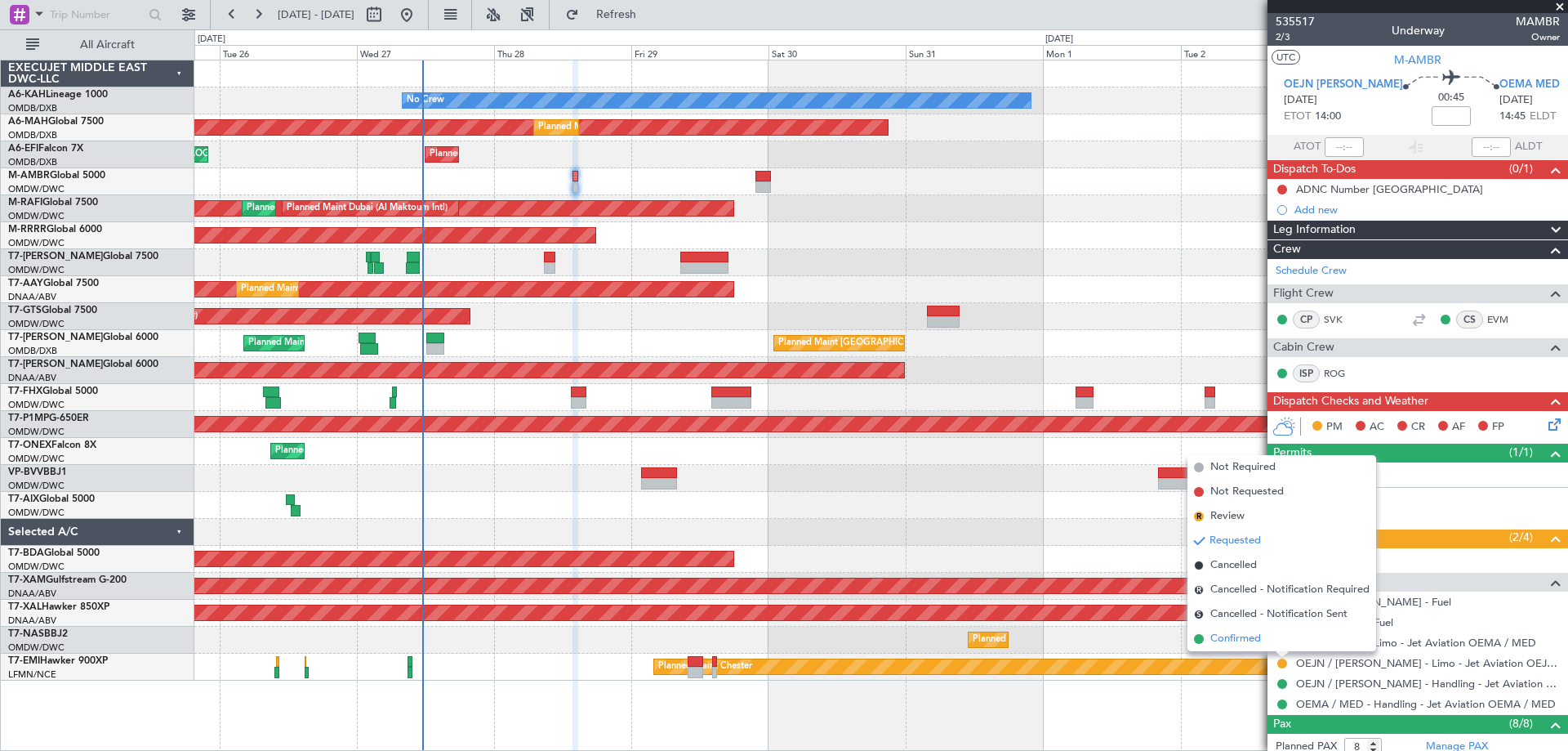
click at [1260, 642] on span "Confirmed" at bounding box center [1235, 639] width 50 height 16
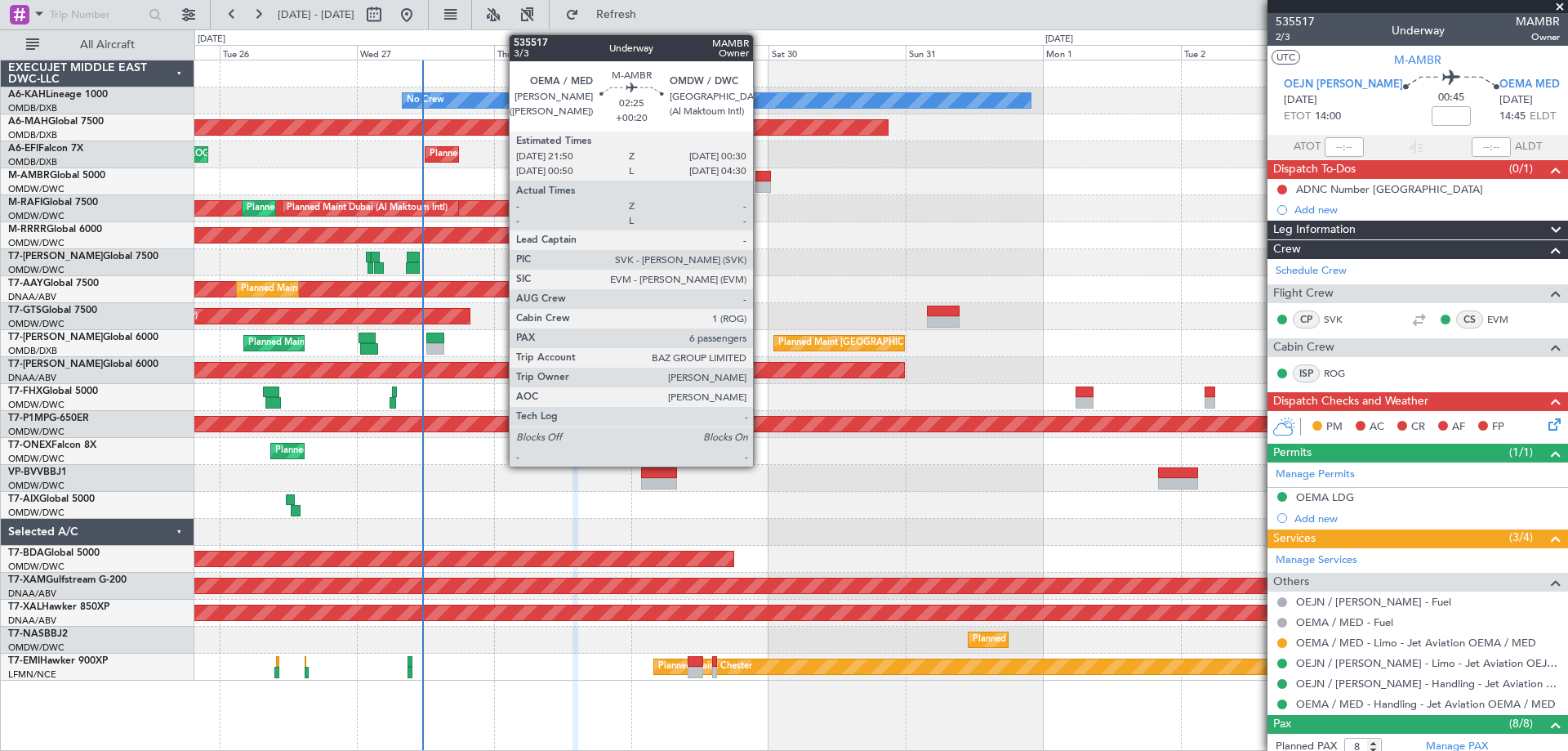
click at [760, 181] on div at bounding box center [763, 177] width 15 height 11
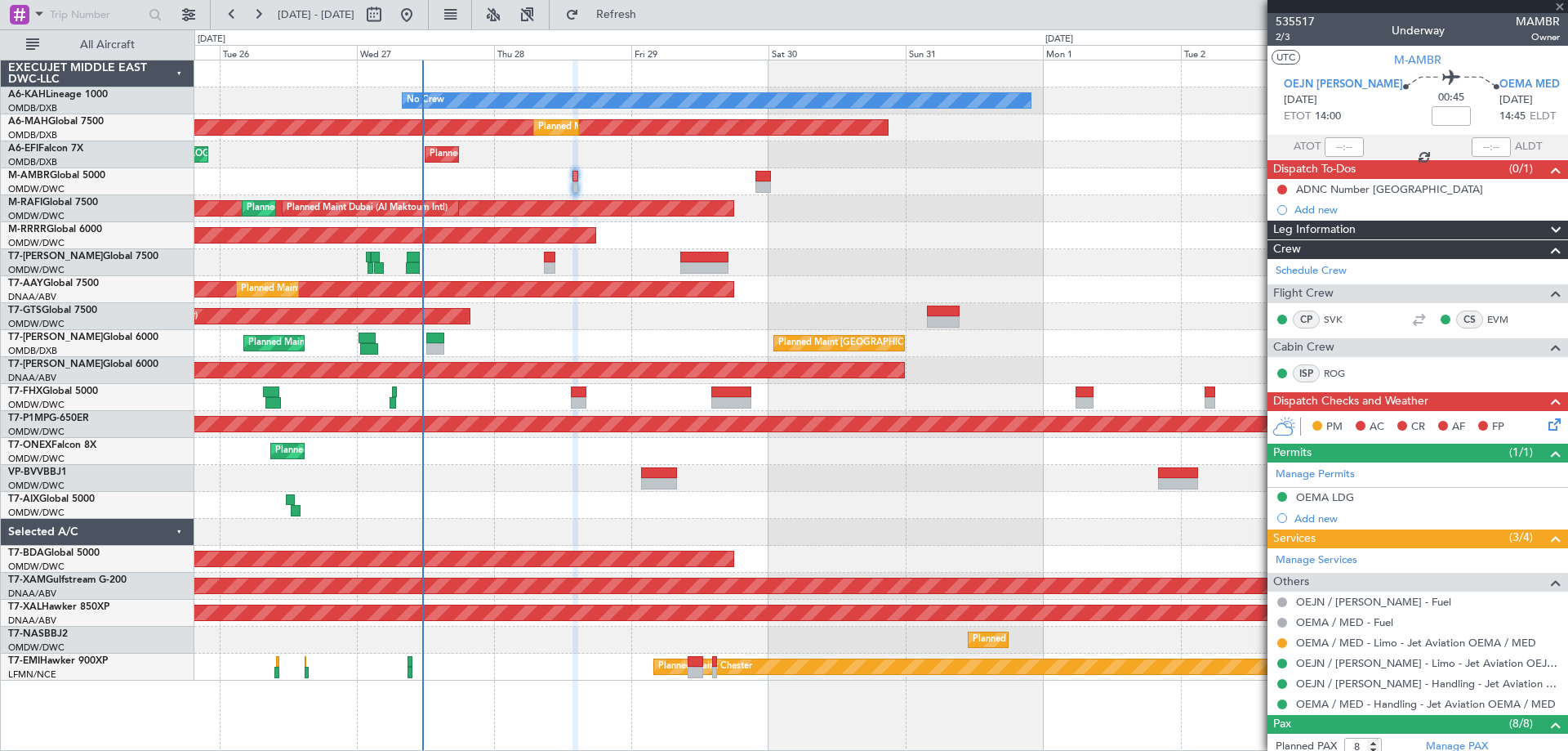
type input "+00:20"
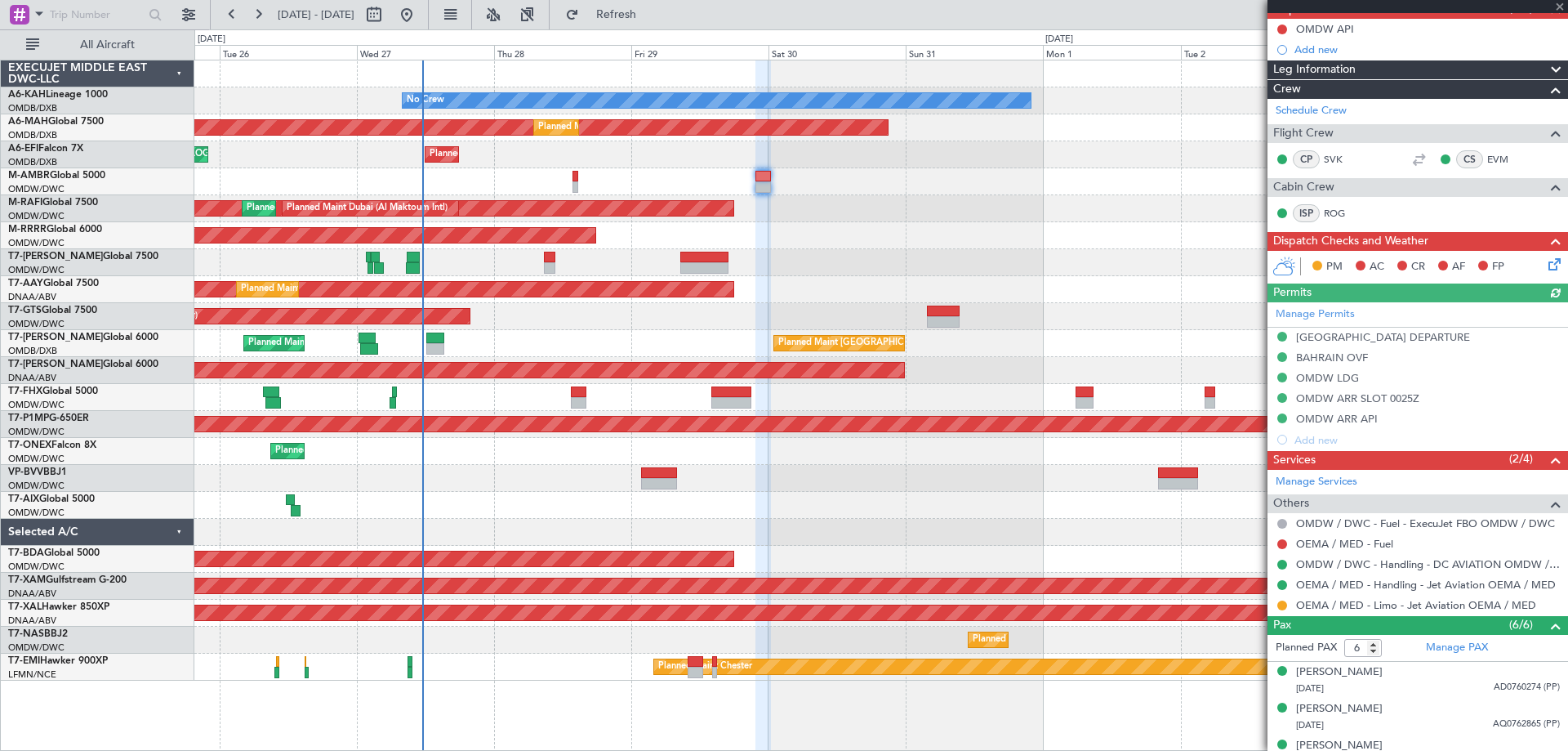
scroll to position [291, 0]
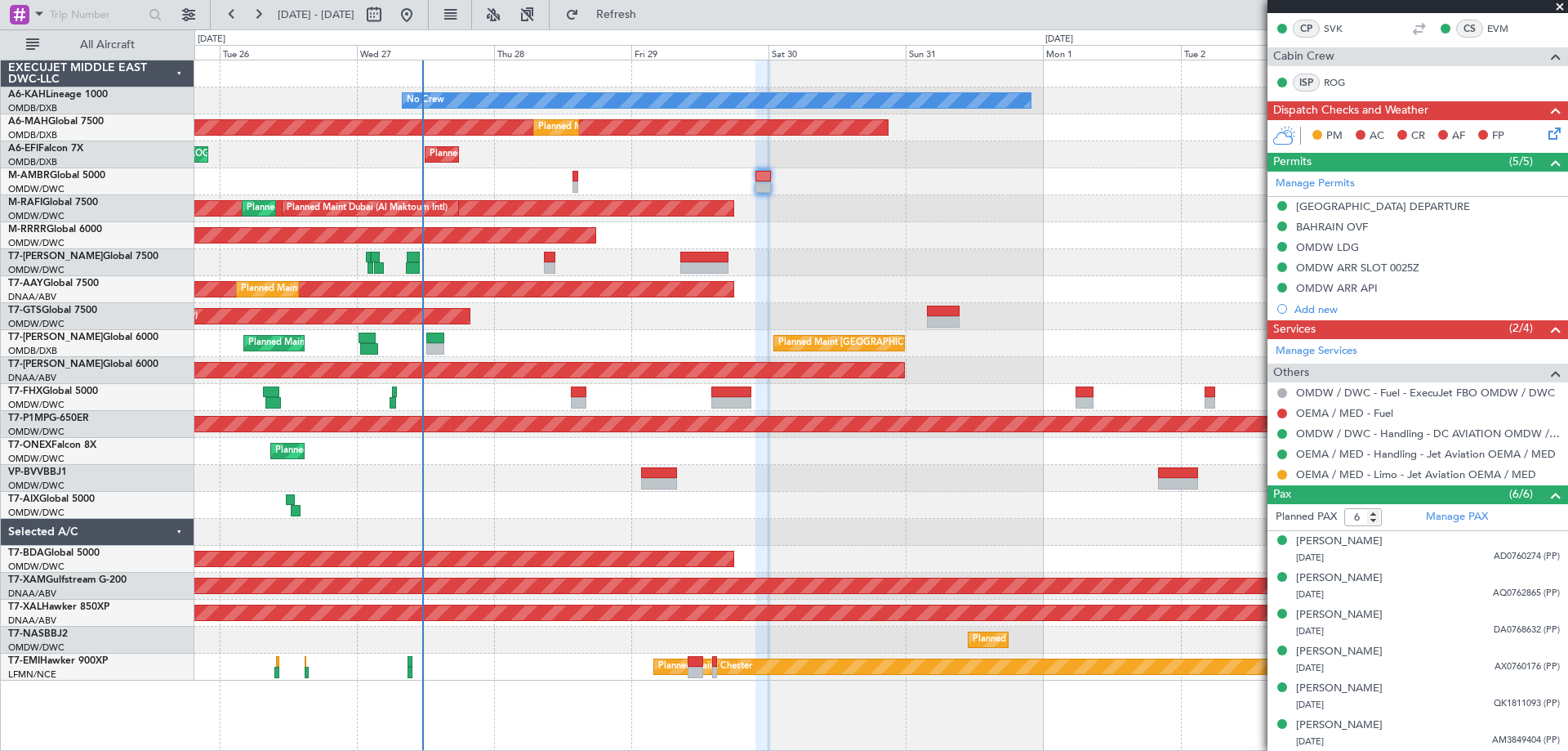
click at [1558, 5] on span at bounding box center [1559, 7] width 16 height 14
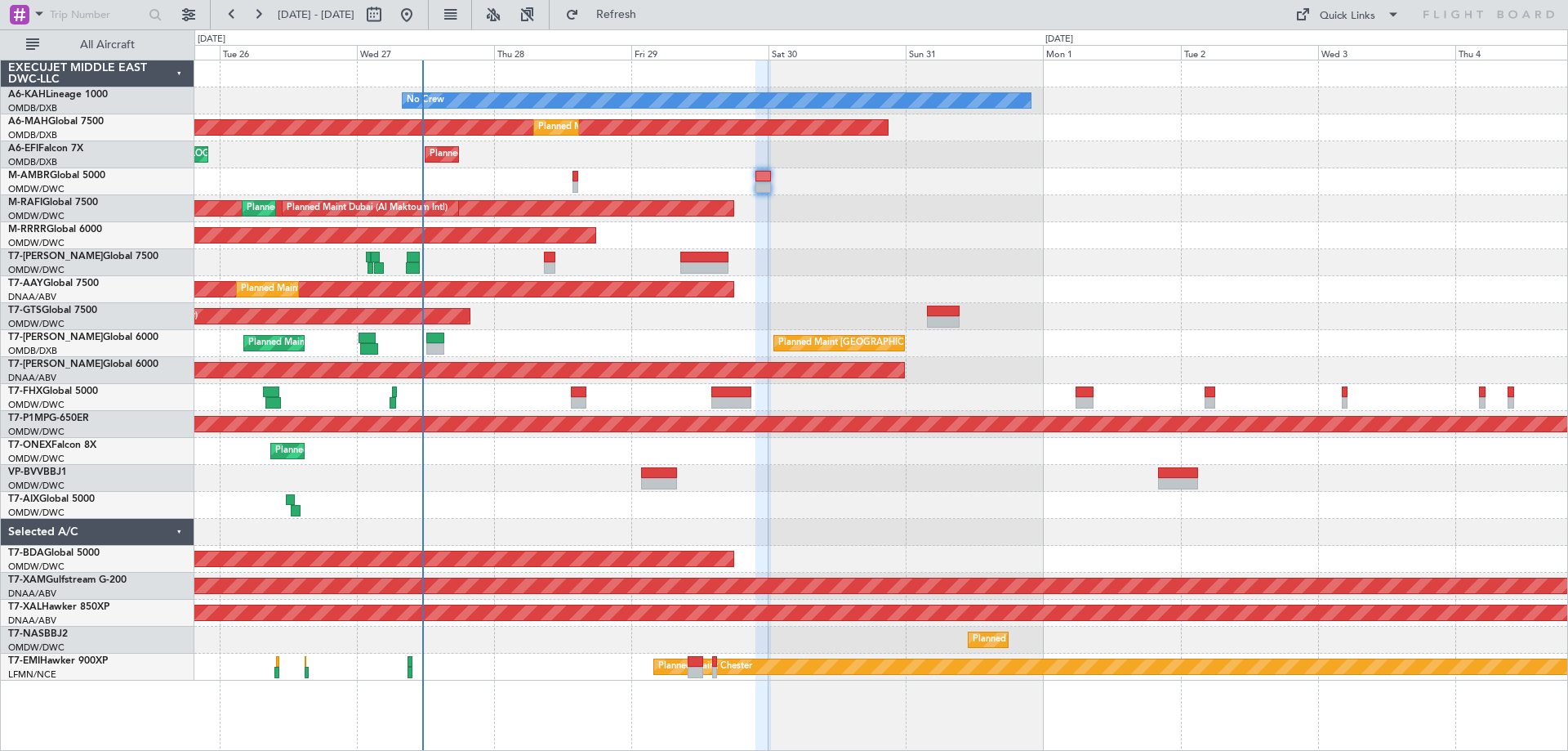
type input "0"
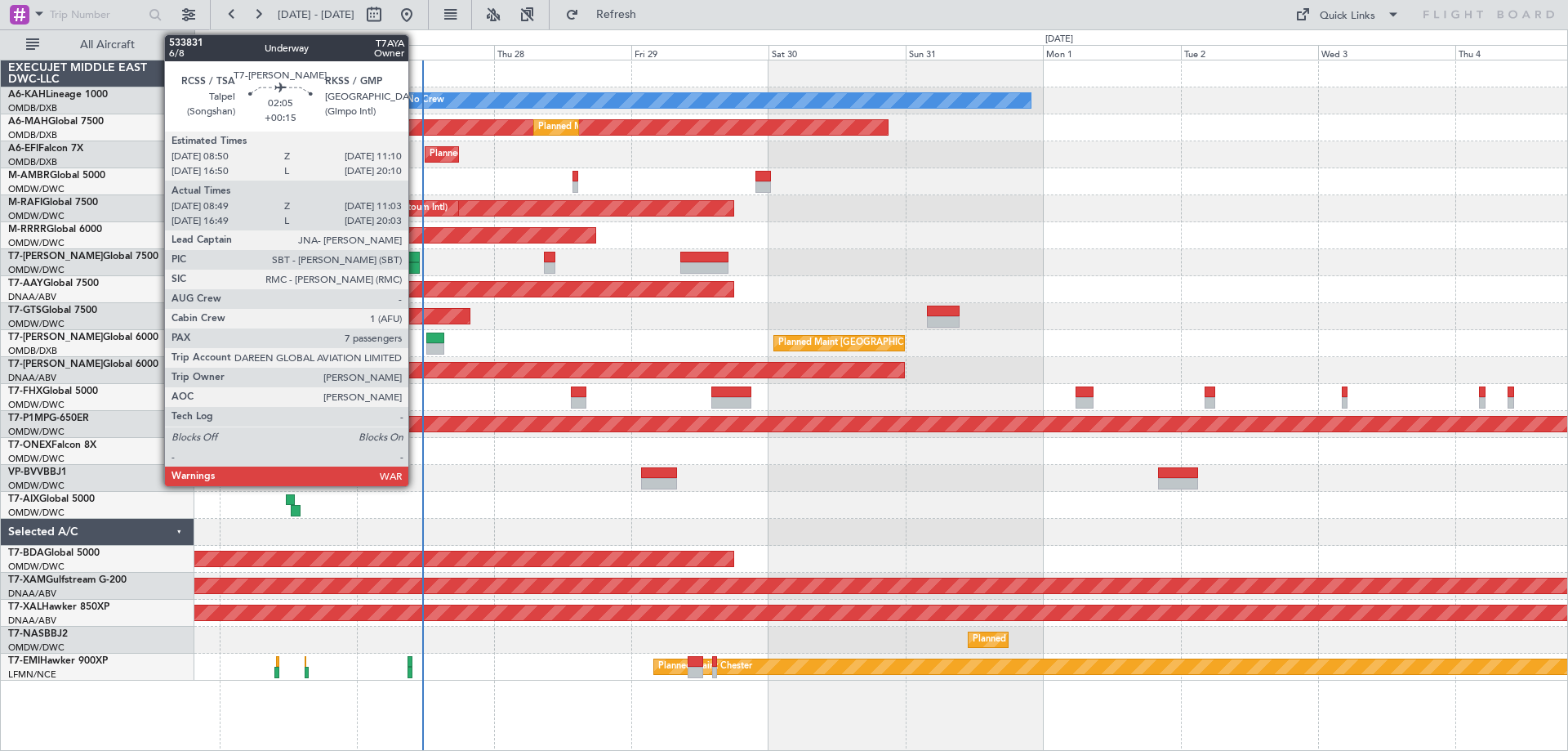
click at [416, 259] on div at bounding box center [413, 258] width 14 height 11
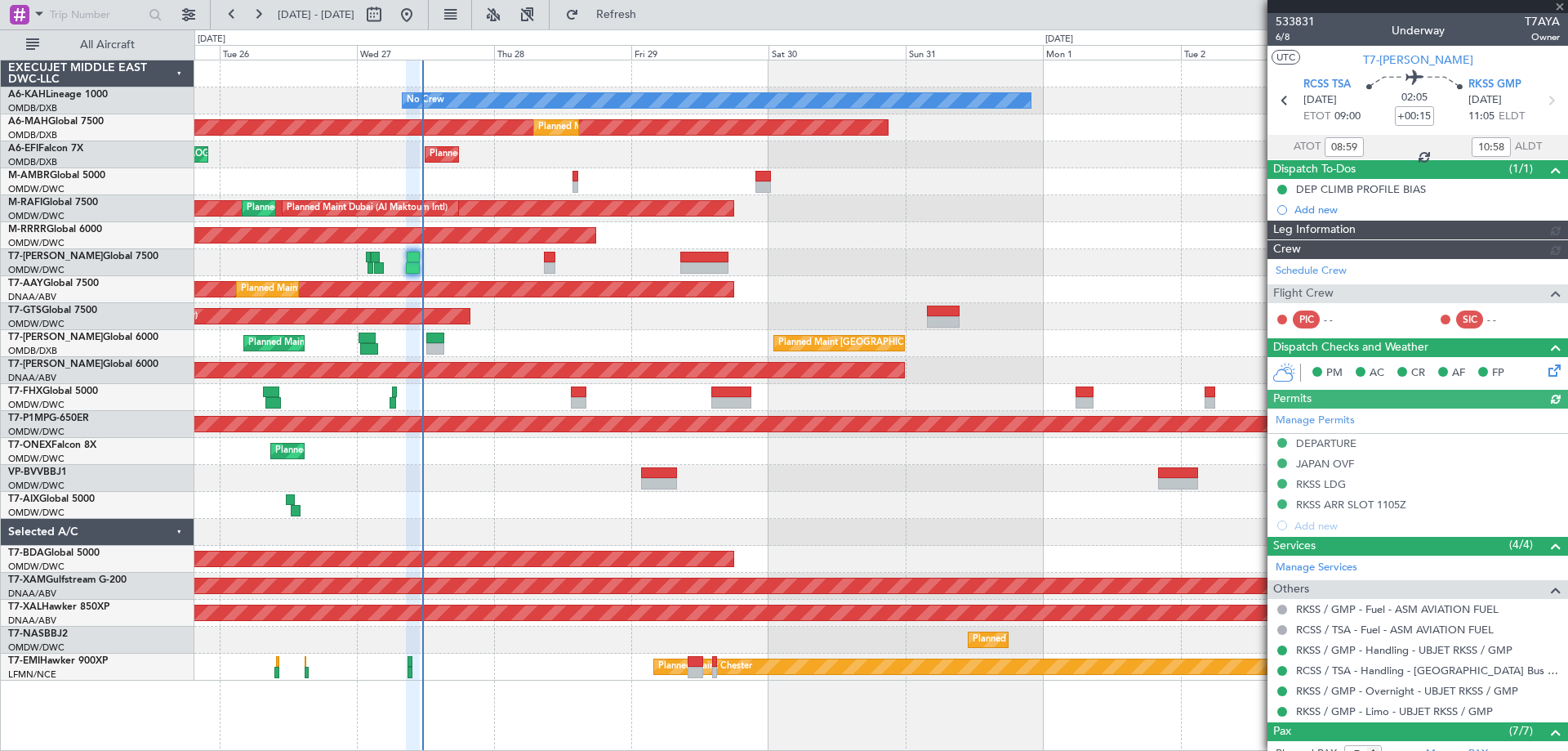
type input "[PERSON_NAME] (SYS)"
type input "7101"
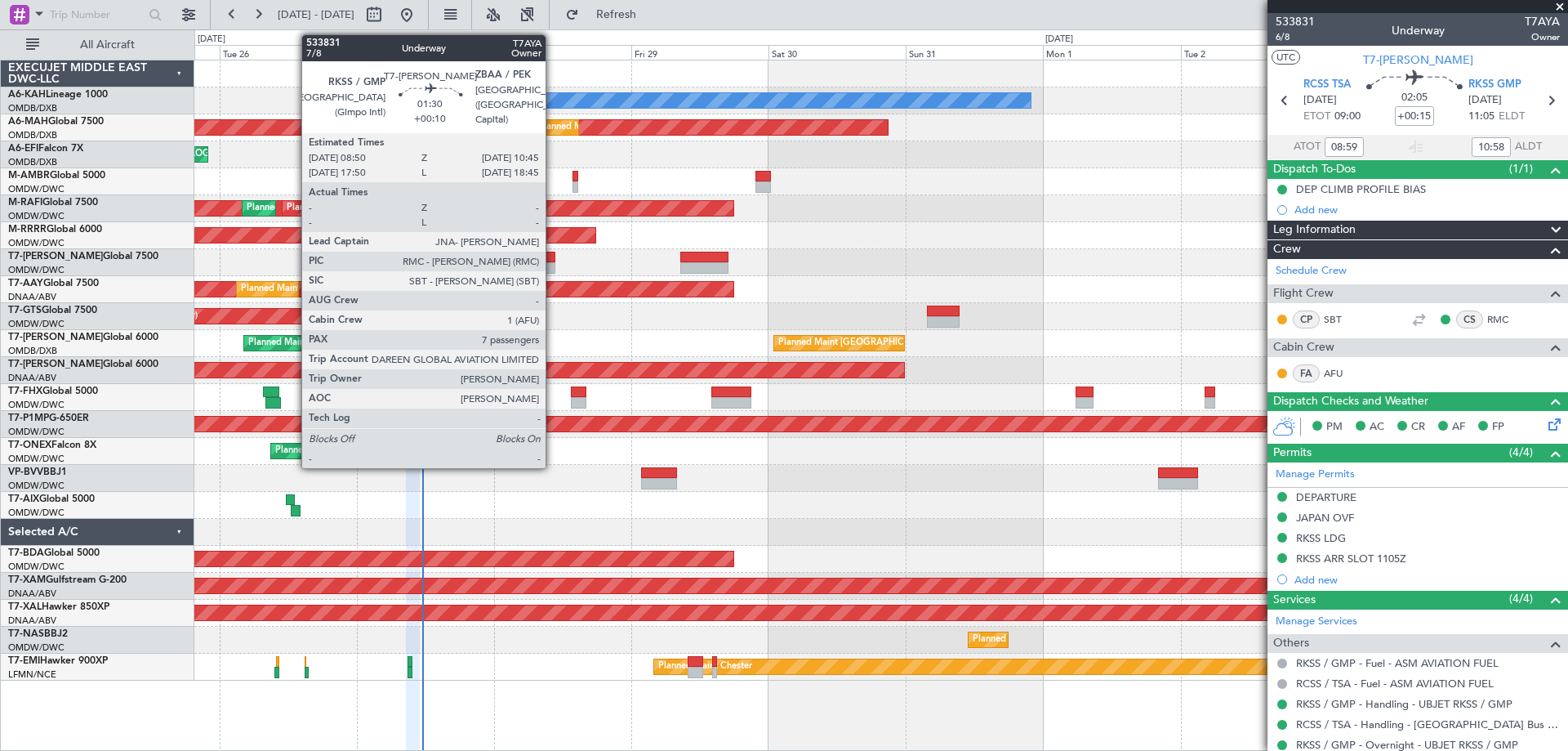
click at [553, 268] on div at bounding box center [549, 268] width 11 height 11
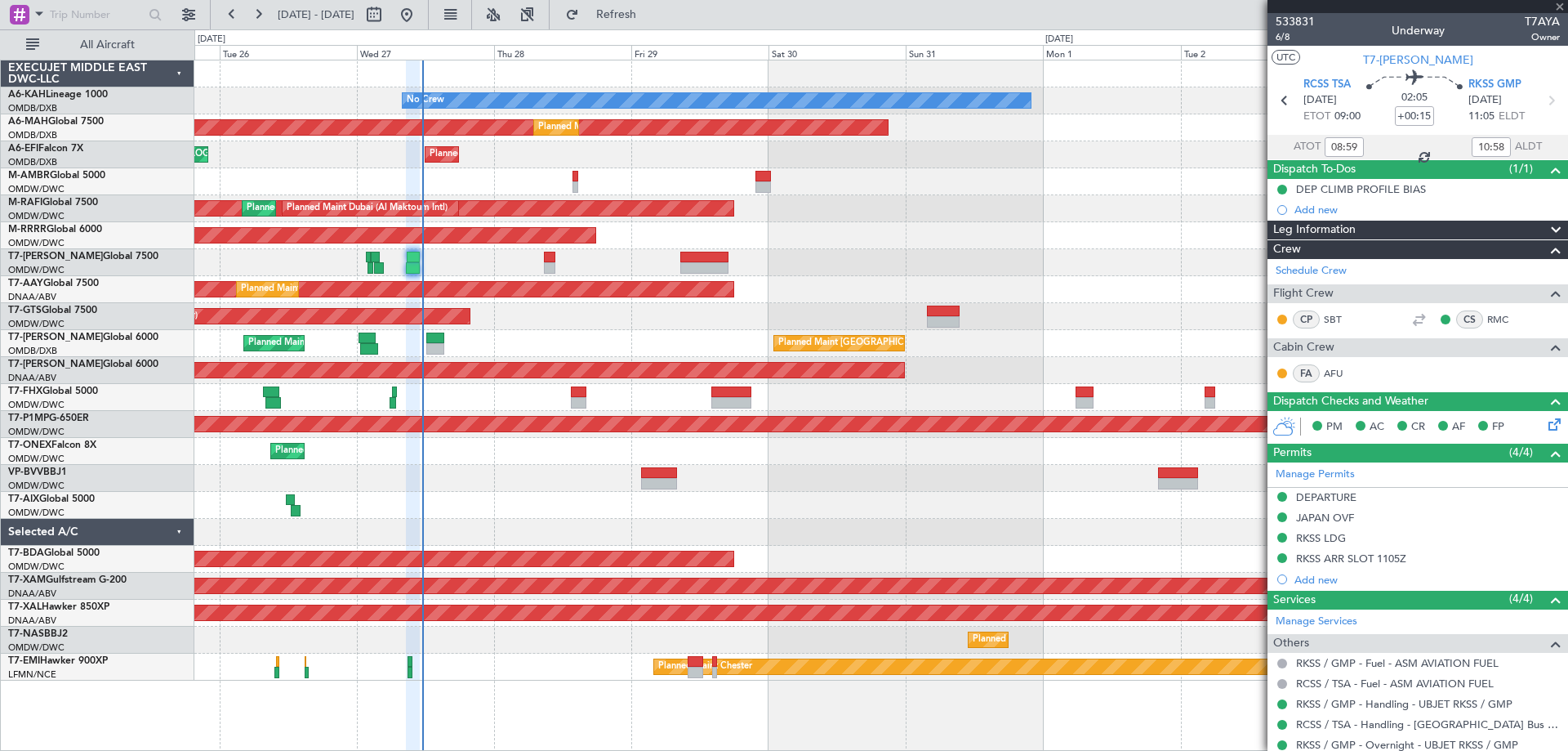
type input "+00:10"
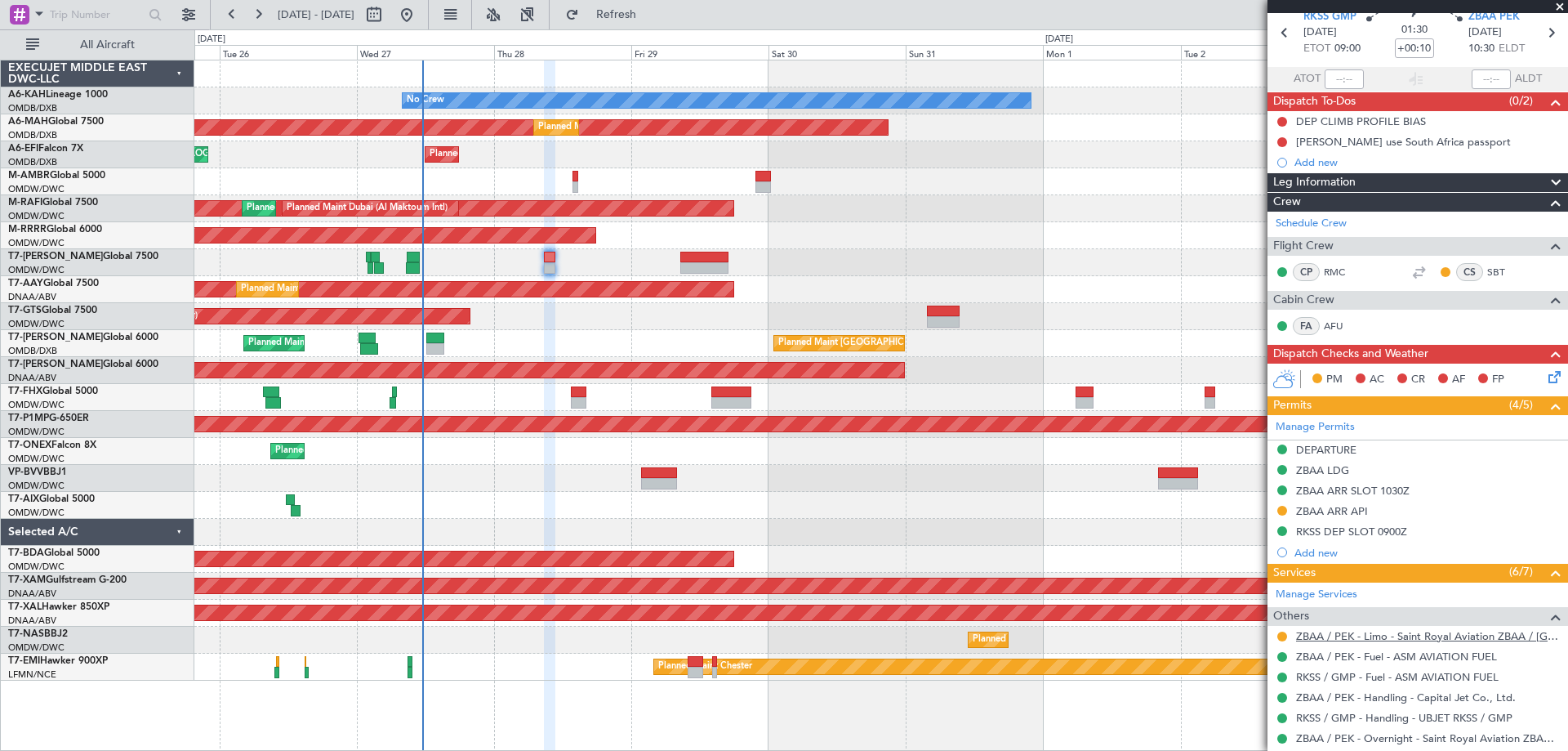
scroll to position [245, 0]
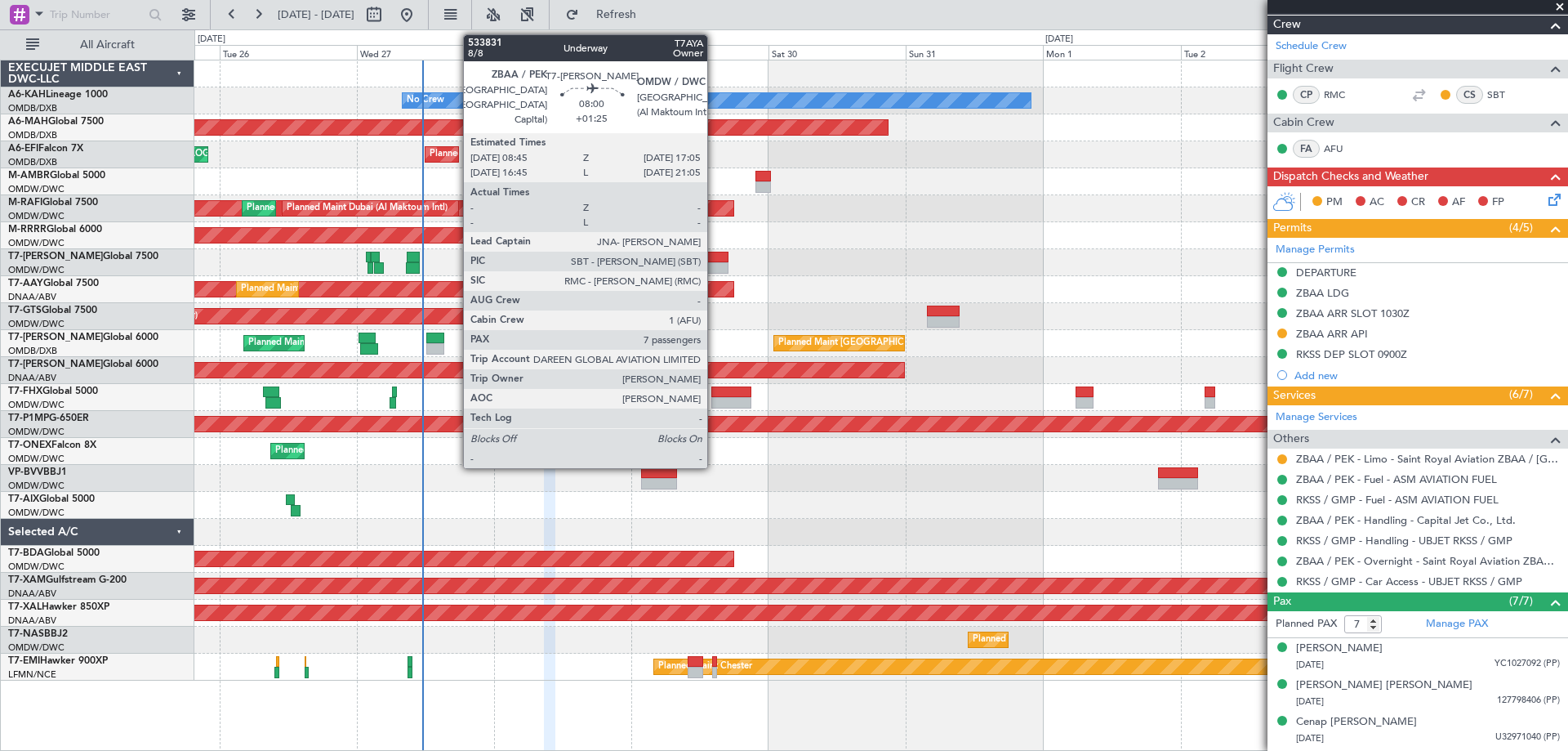
click at [715, 266] on div at bounding box center [704, 268] width 48 height 11
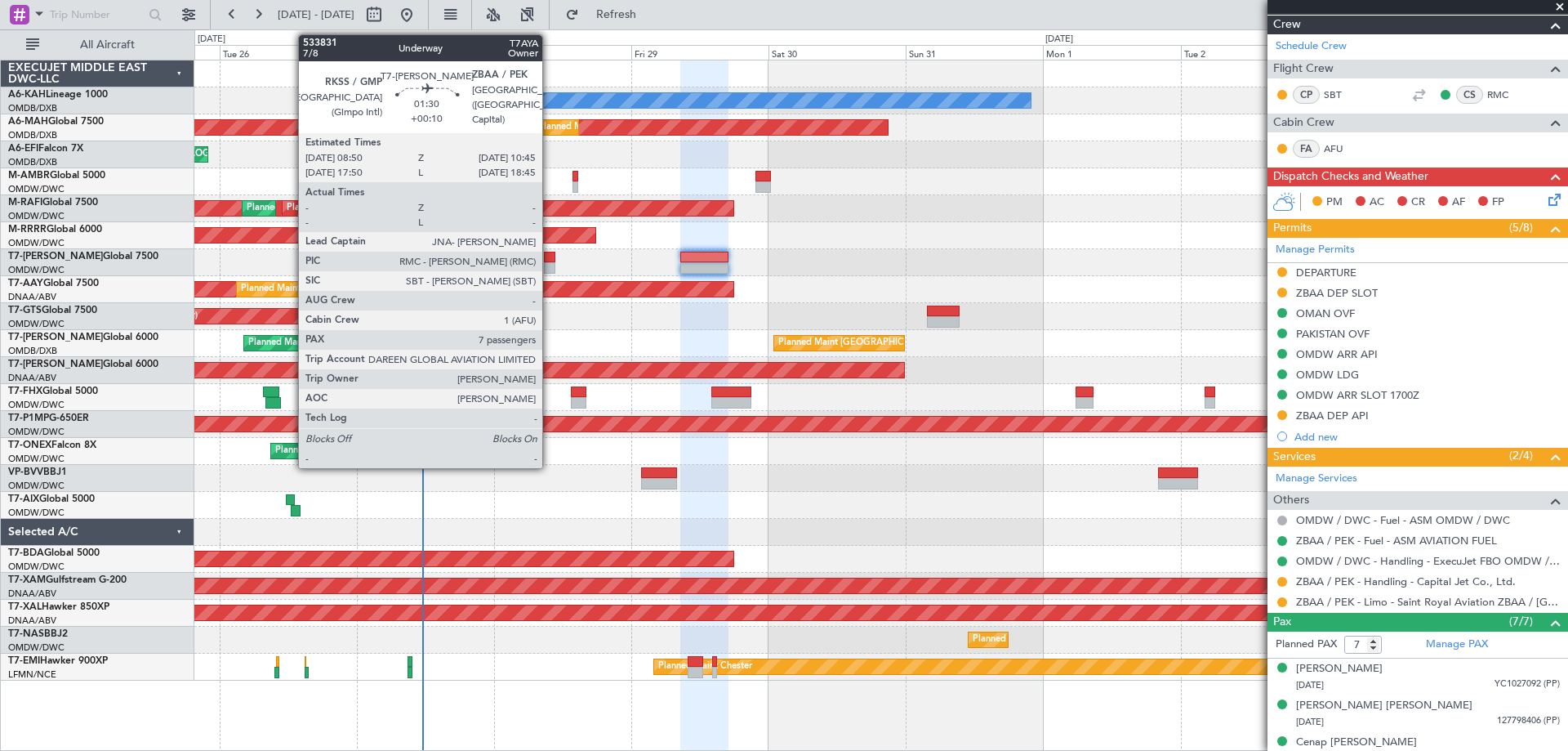
click at [549, 266] on div at bounding box center [549, 268] width 11 height 11
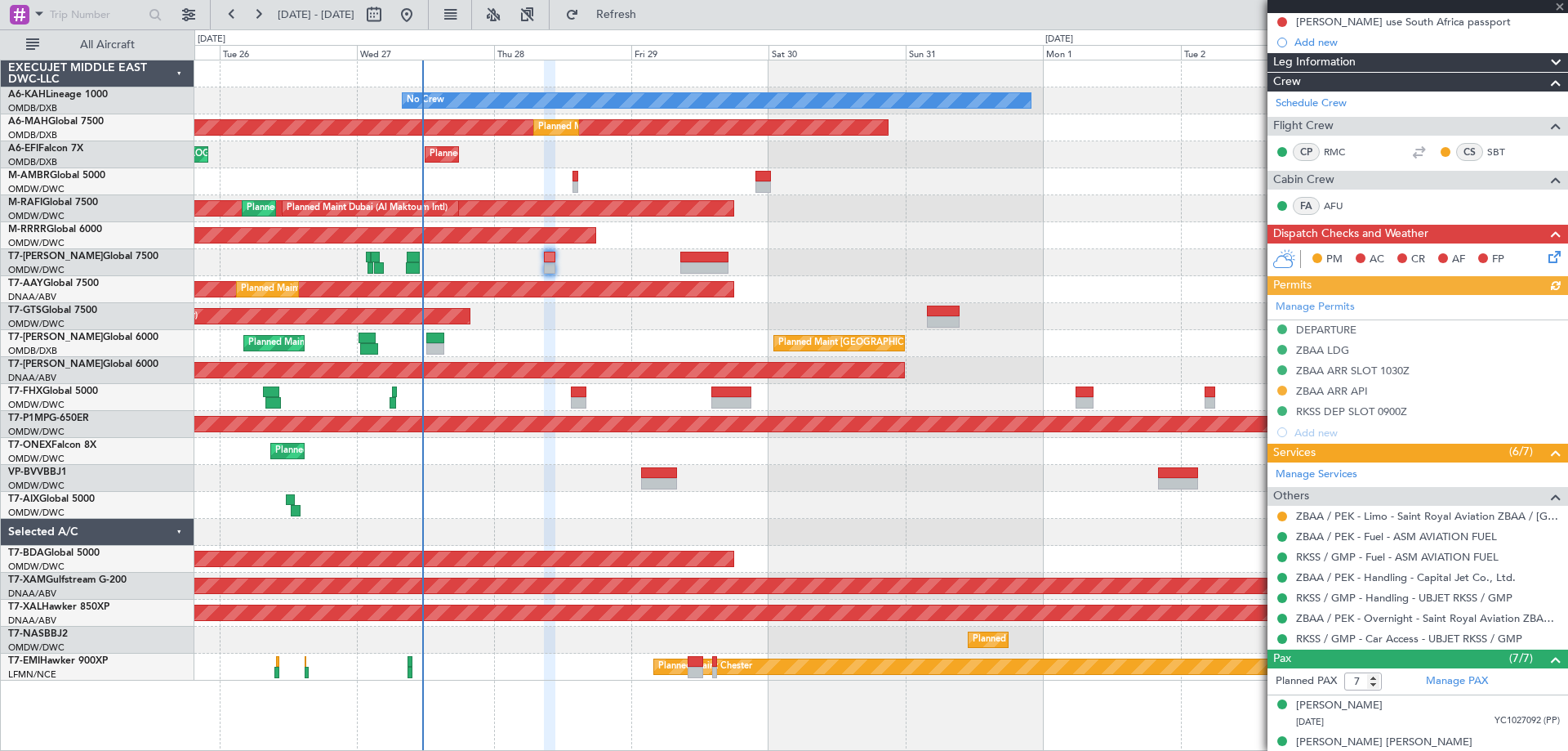
scroll to position [389, 0]
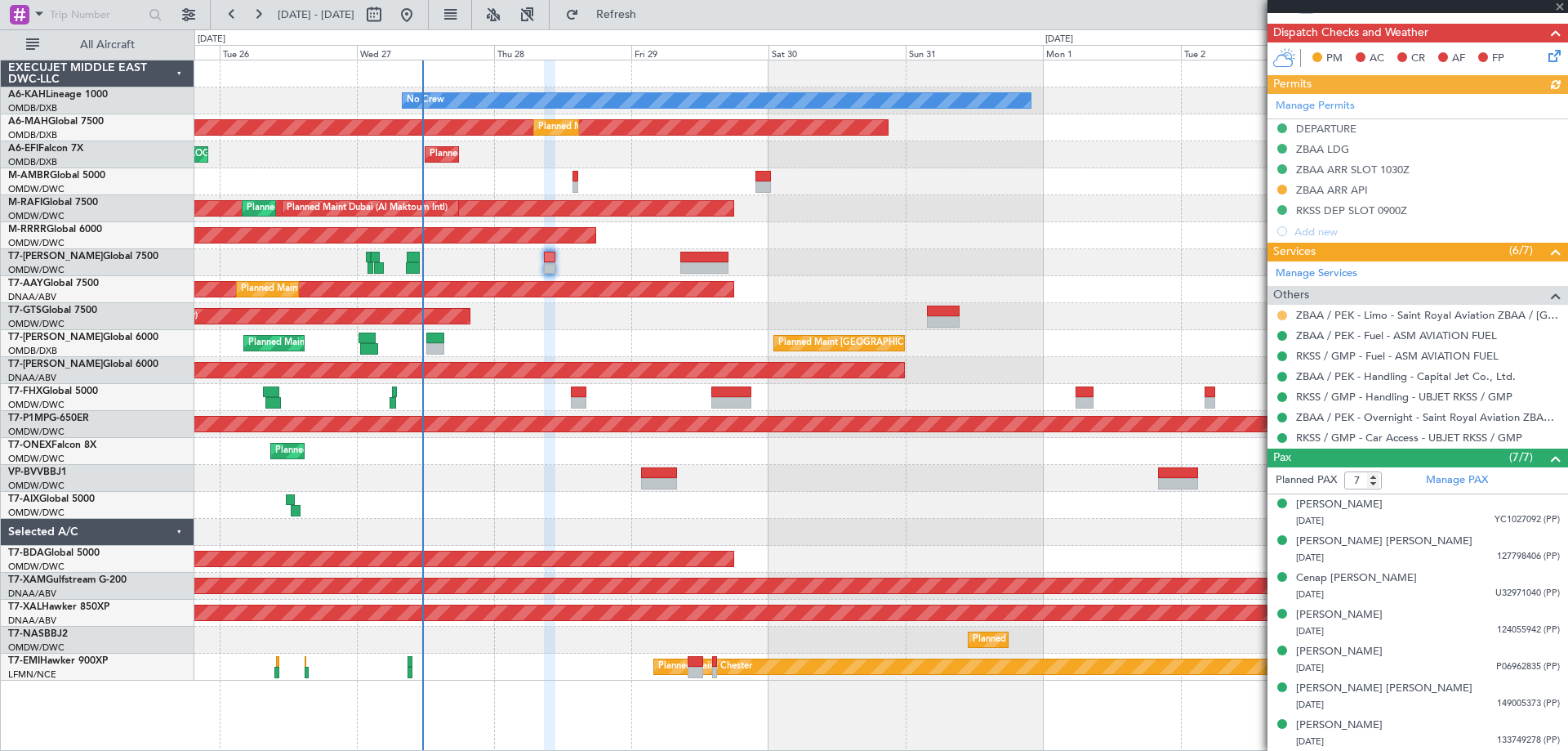
click at [1283, 314] on button at bounding box center [1282, 316] width 10 height 10
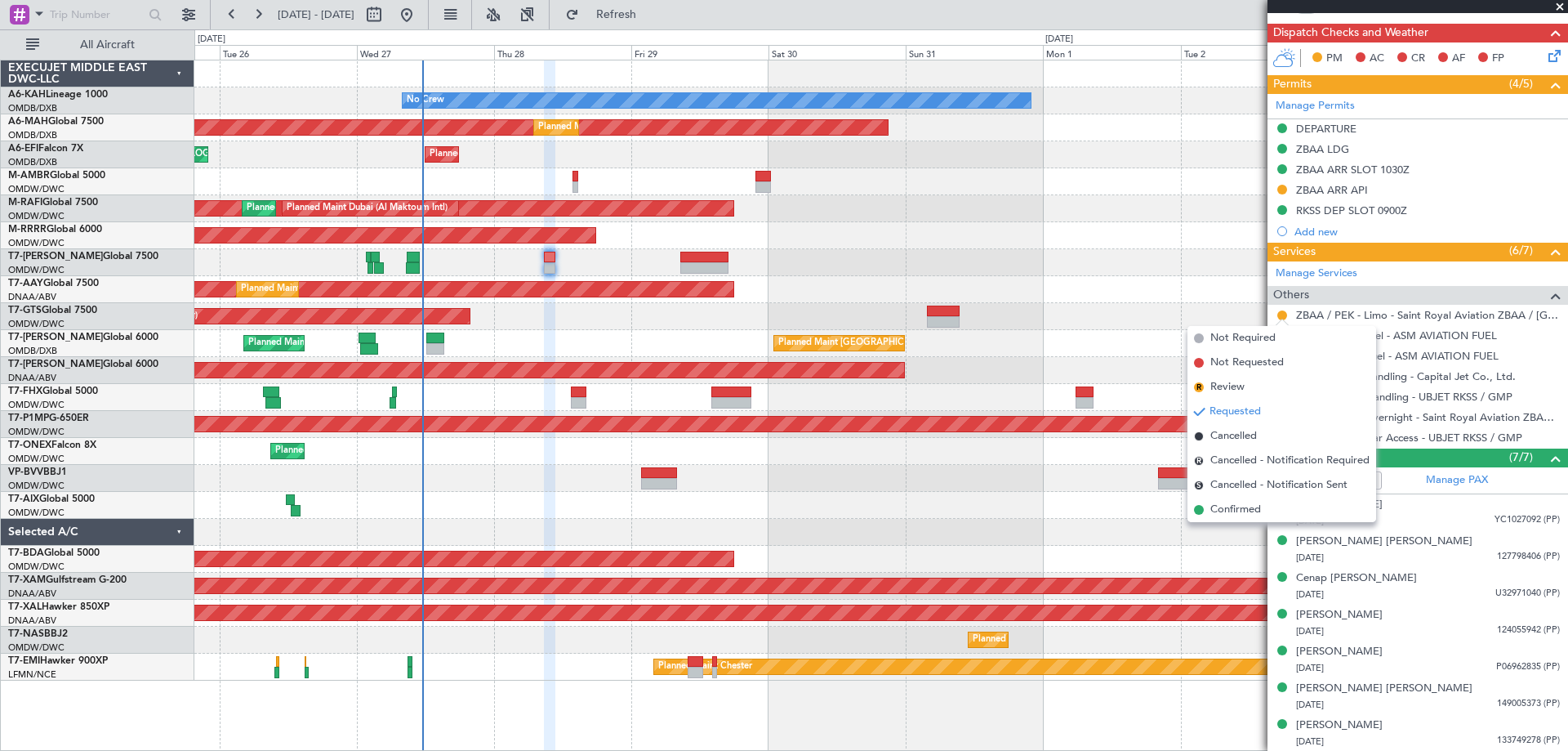
drag, startPoint x: 1262, startPoint y: 509, endPoint x: 886, endPoint y: 405, distance: 390.1
click at [1262, 508] on li "Confirmed" at bounding box center [1282, 510] width 189 height 25
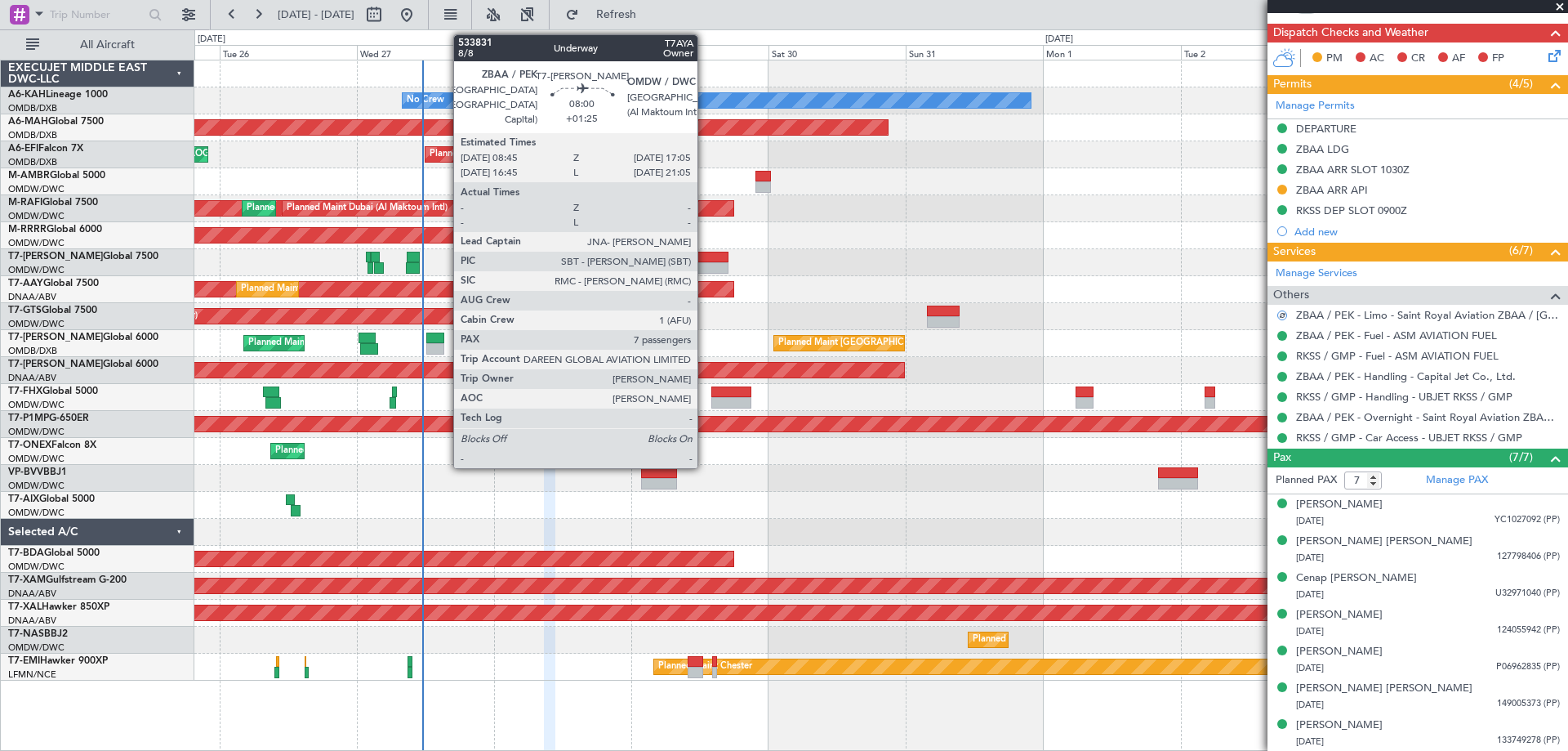
click at [705, 272] on div at bounding box center [704, 268] width 48 height 11
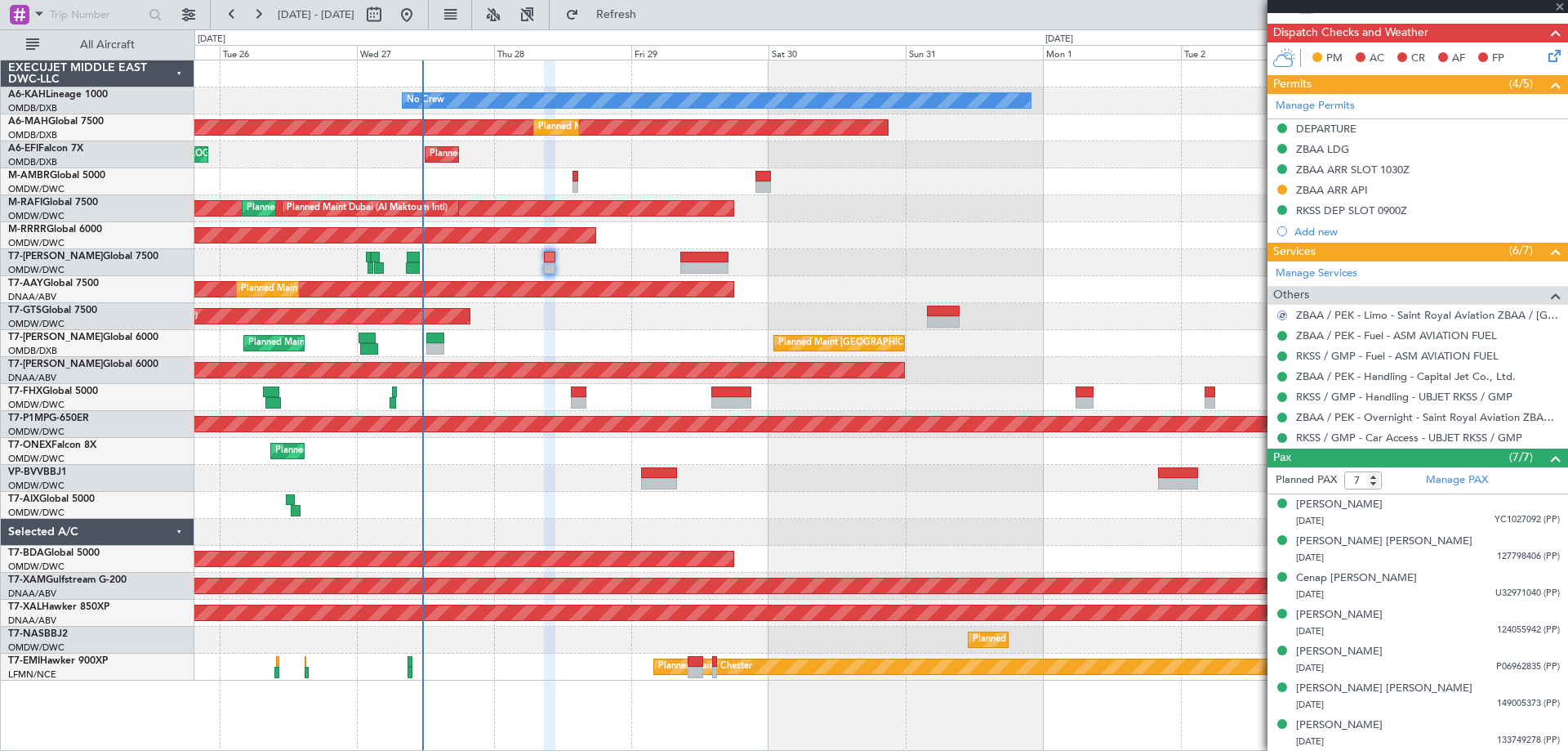
type input "+01:25"
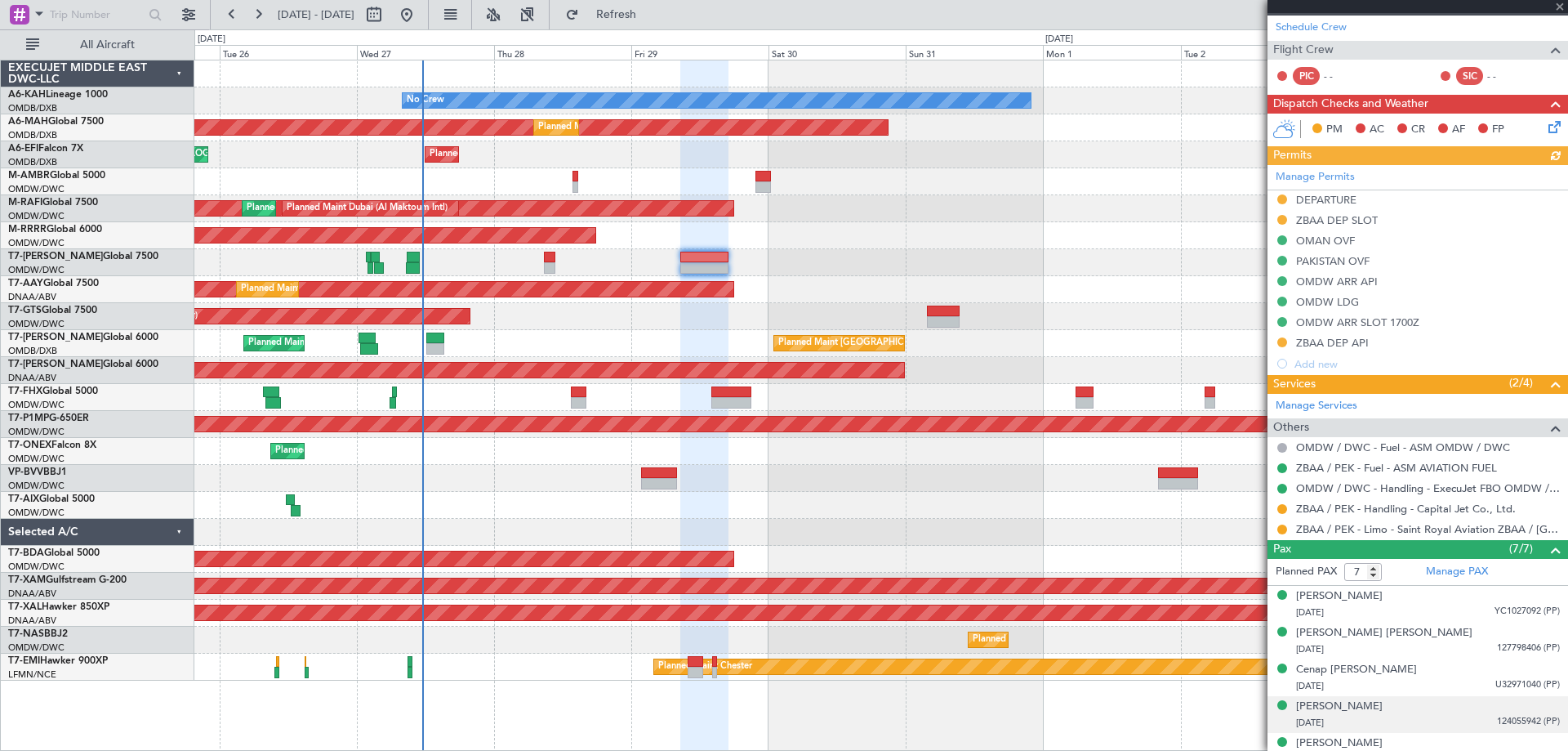
scroll to position [410, 0]
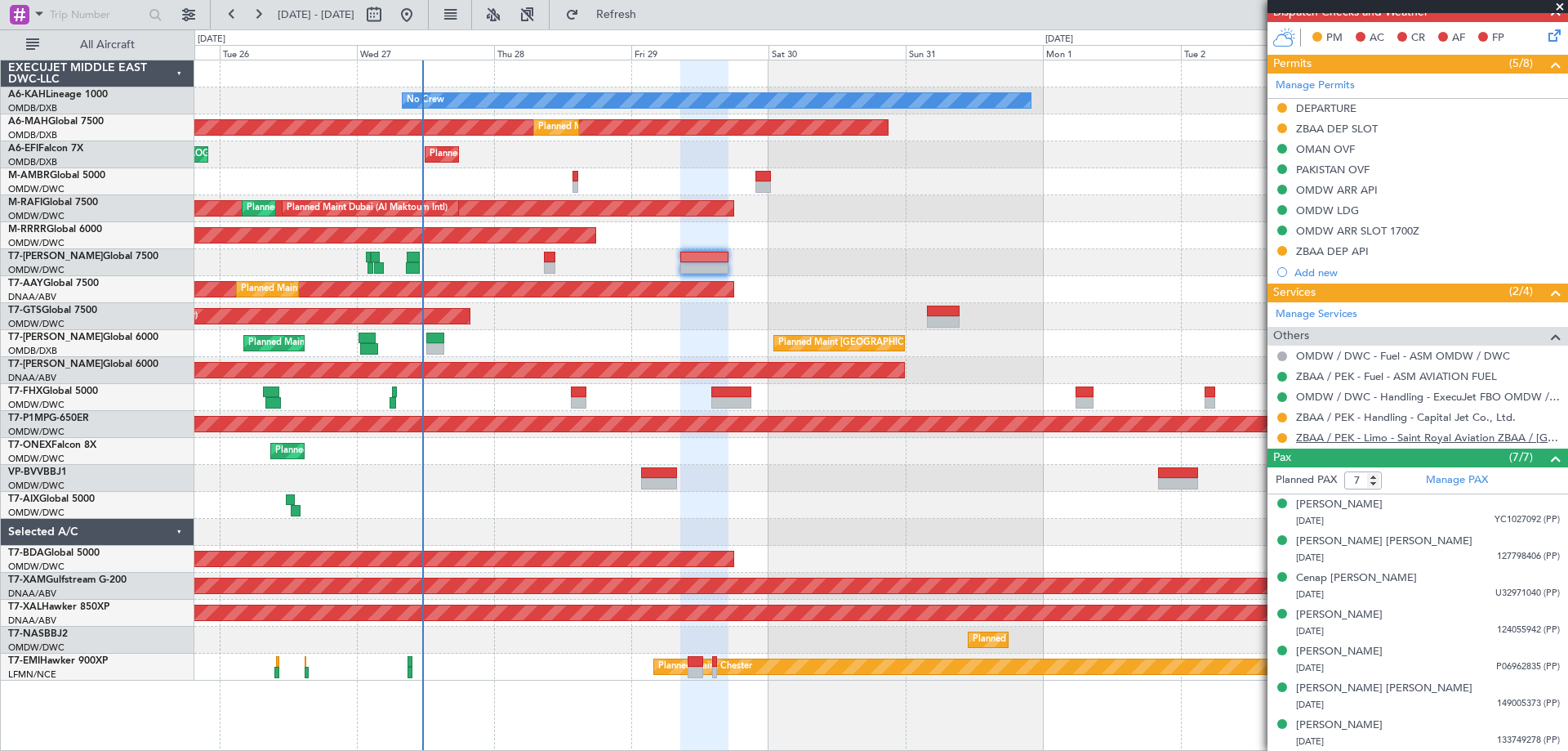
click at [1383, 435] on link "ZBAA / PEK - Limo - Saint Royal Aviation ZBAA / [GEOGRAPHIC_DATA]" at bounding box center [1428, 437] width 264 height 14
click at [1565, 3] on span at bounding box center [1559, 7] width 16 height 14
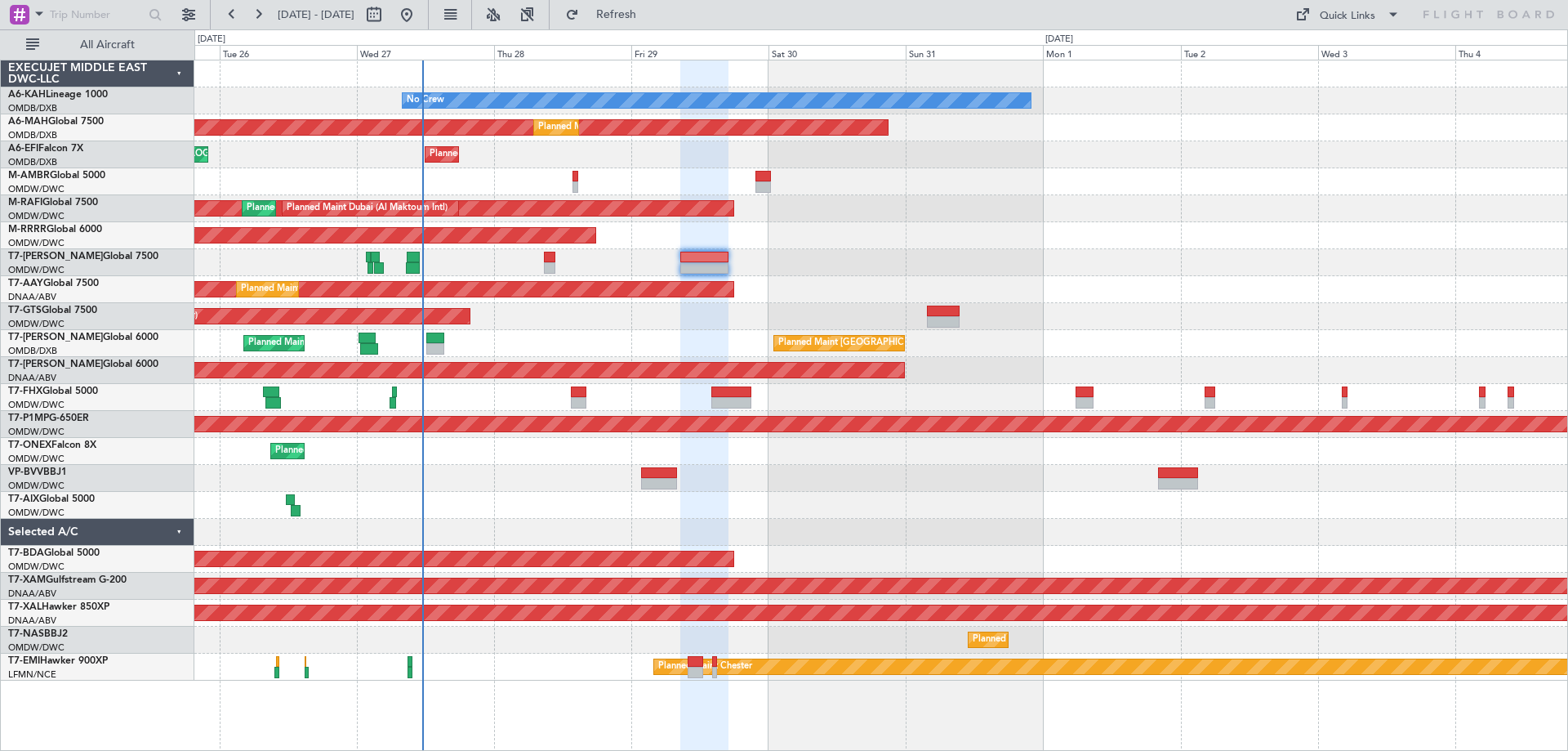
type input "0"
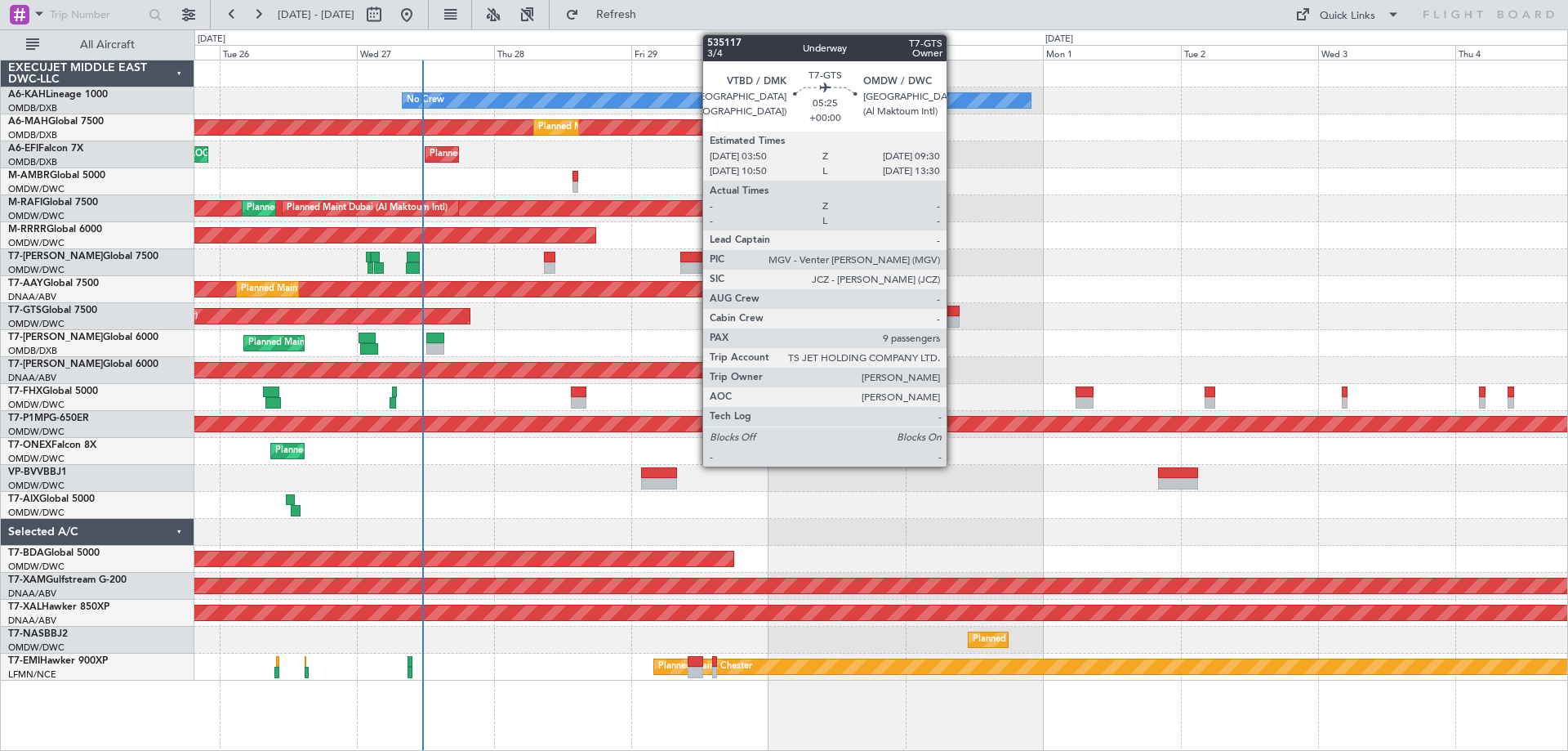
click at [954, 316] on div at bounding box center [944, 311] width 32 height 11
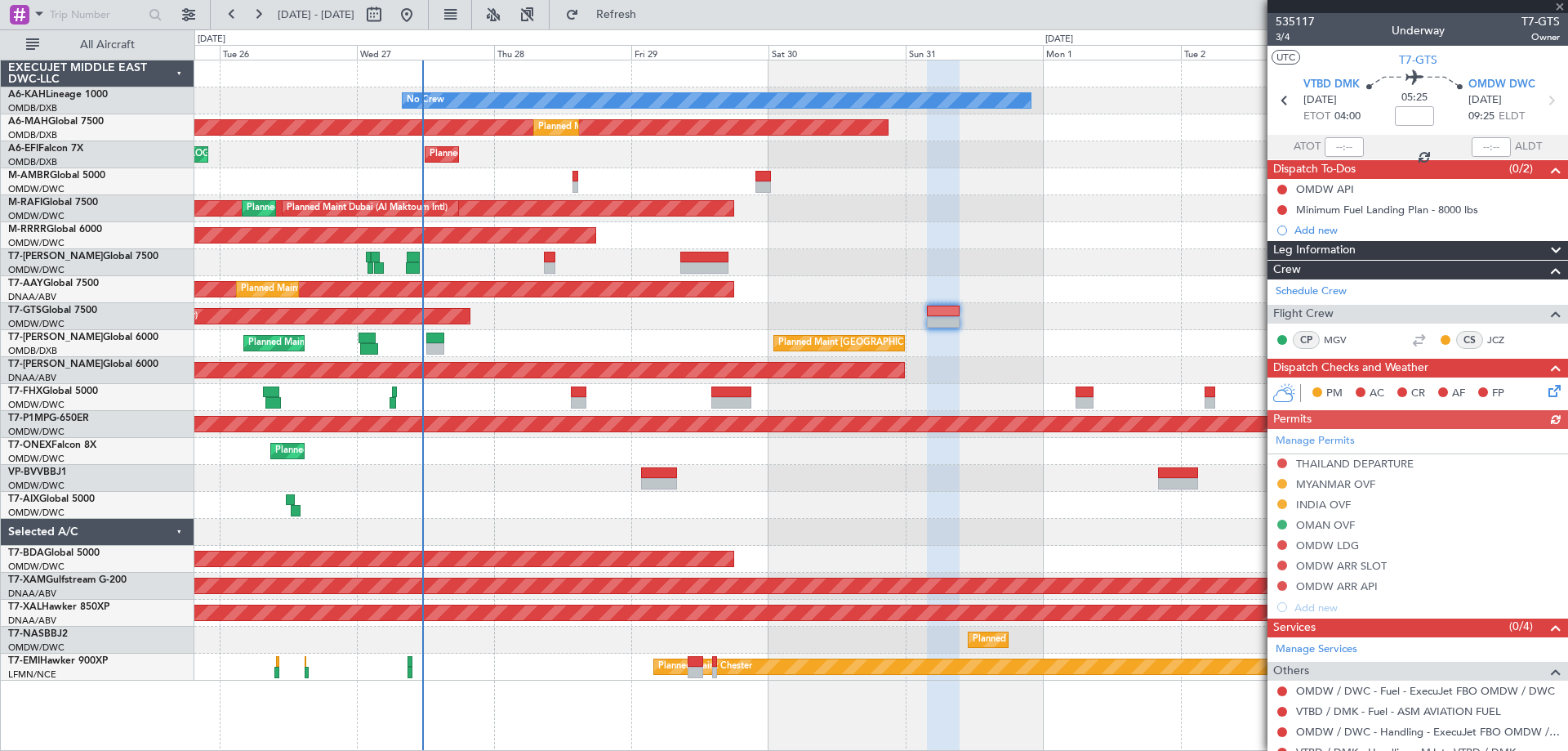
scroll to position [388, 0]
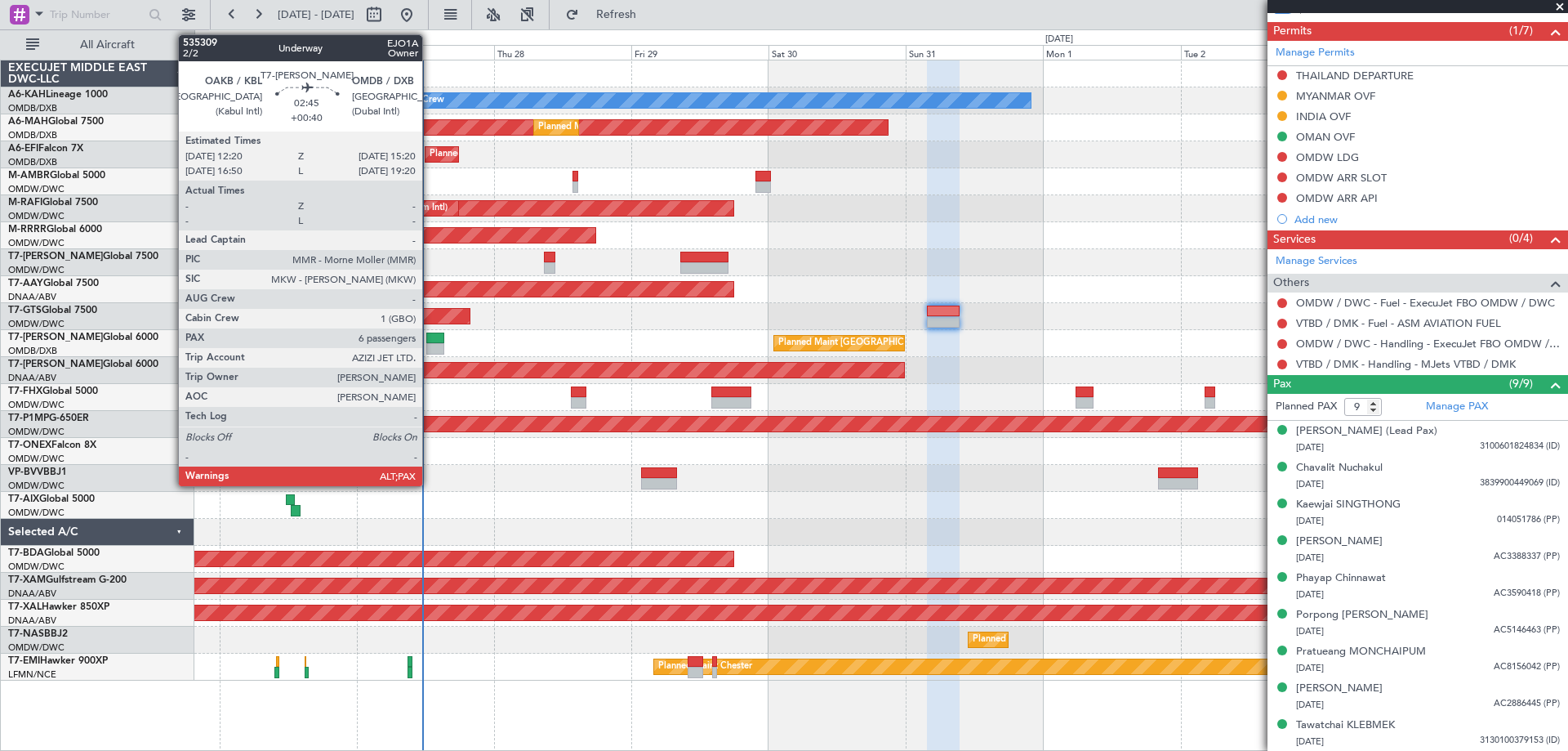
click at [430, 340] on div at bounding box center [435, 338] width 18 height 11
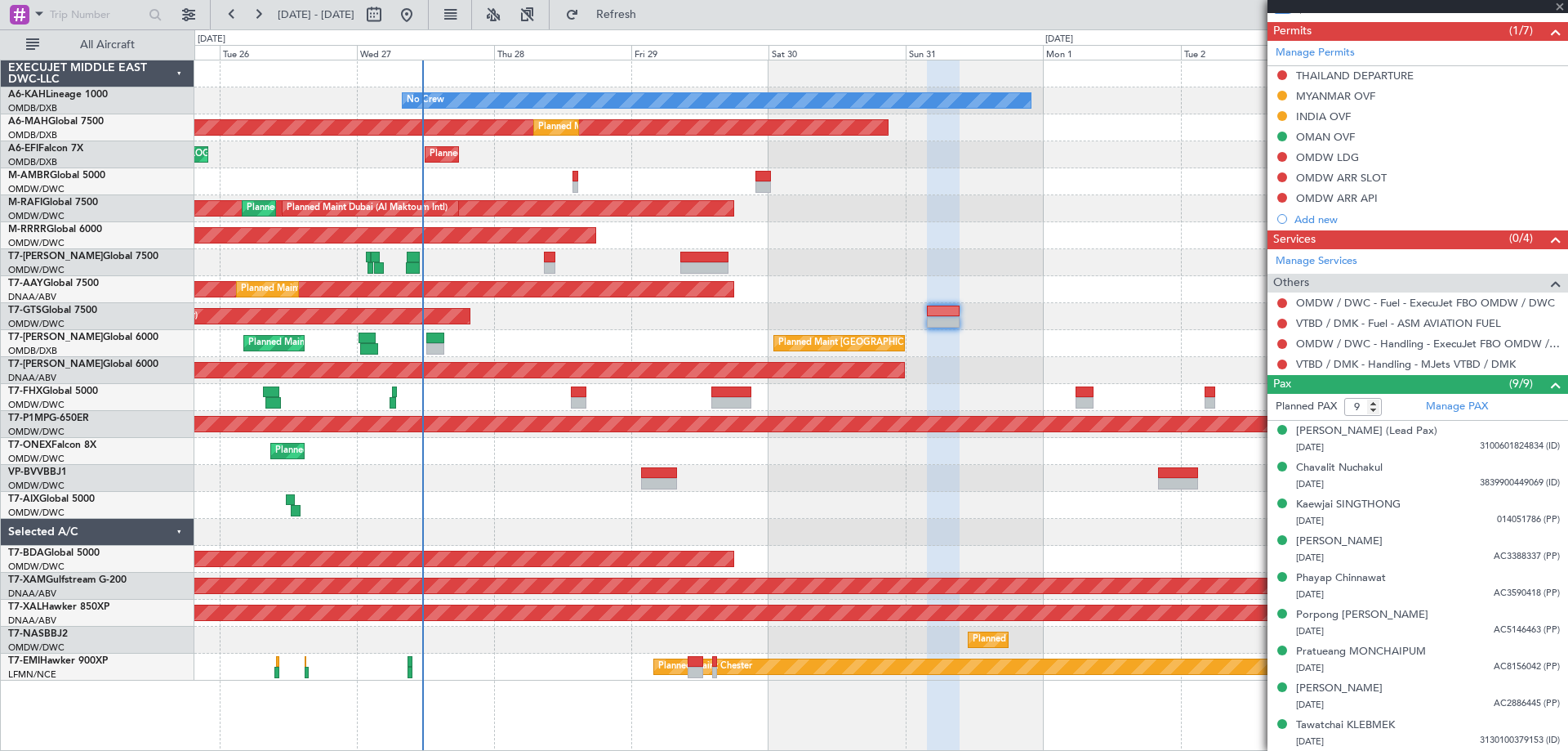
type input "+00:40"
type input "6"
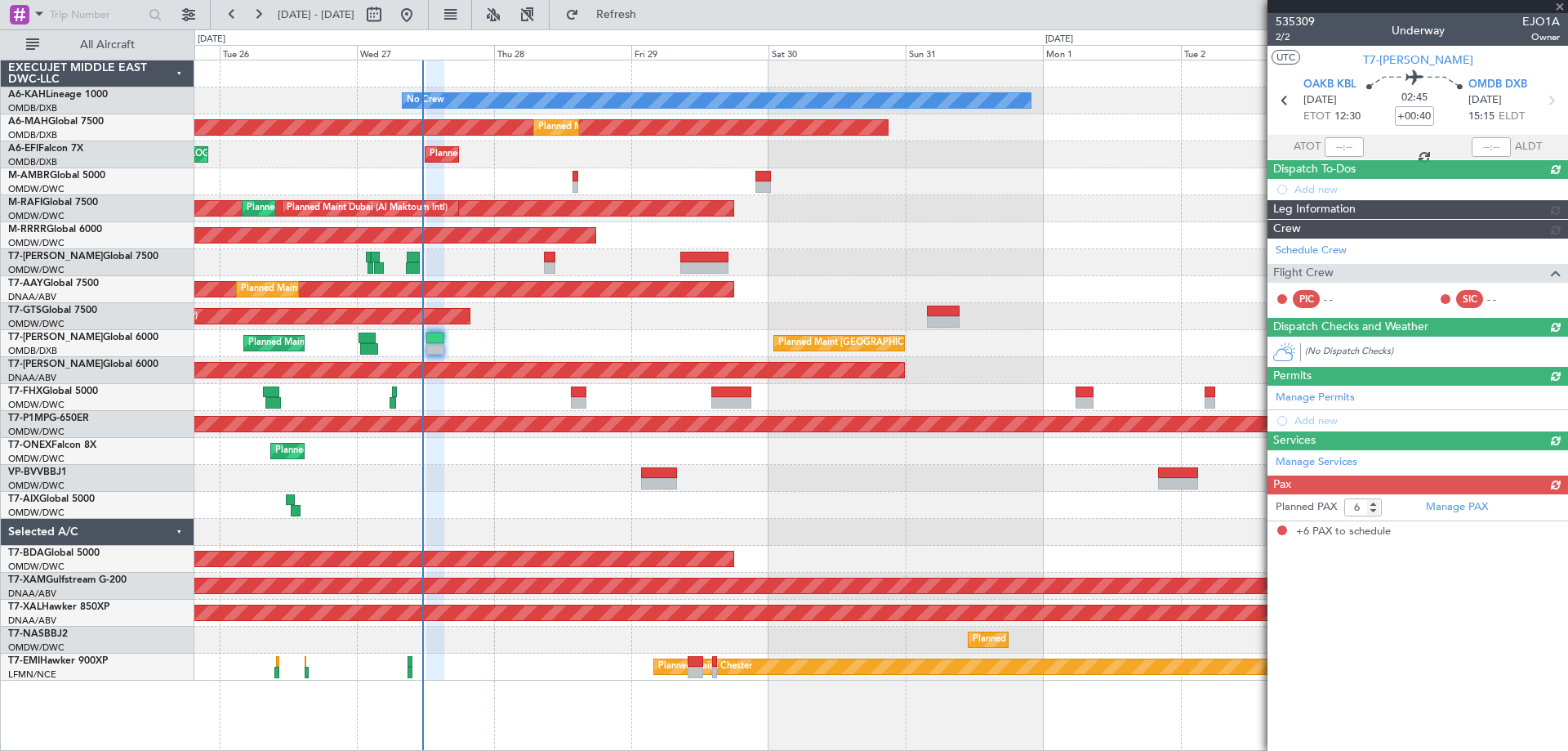
scroll to position [0, 0]
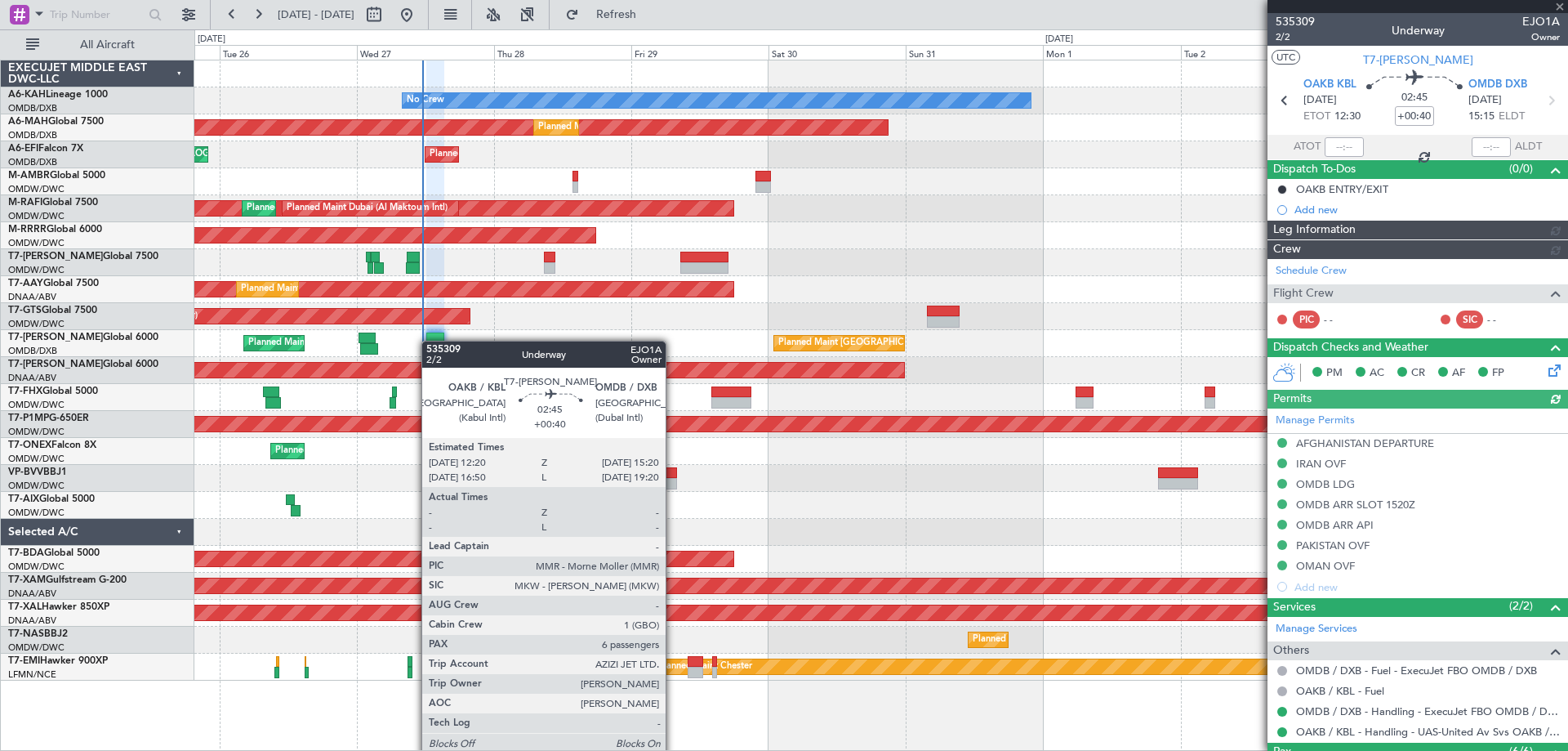
type input "[PERSON_NAME] ([PERSON_NAME])"
type input "7128"
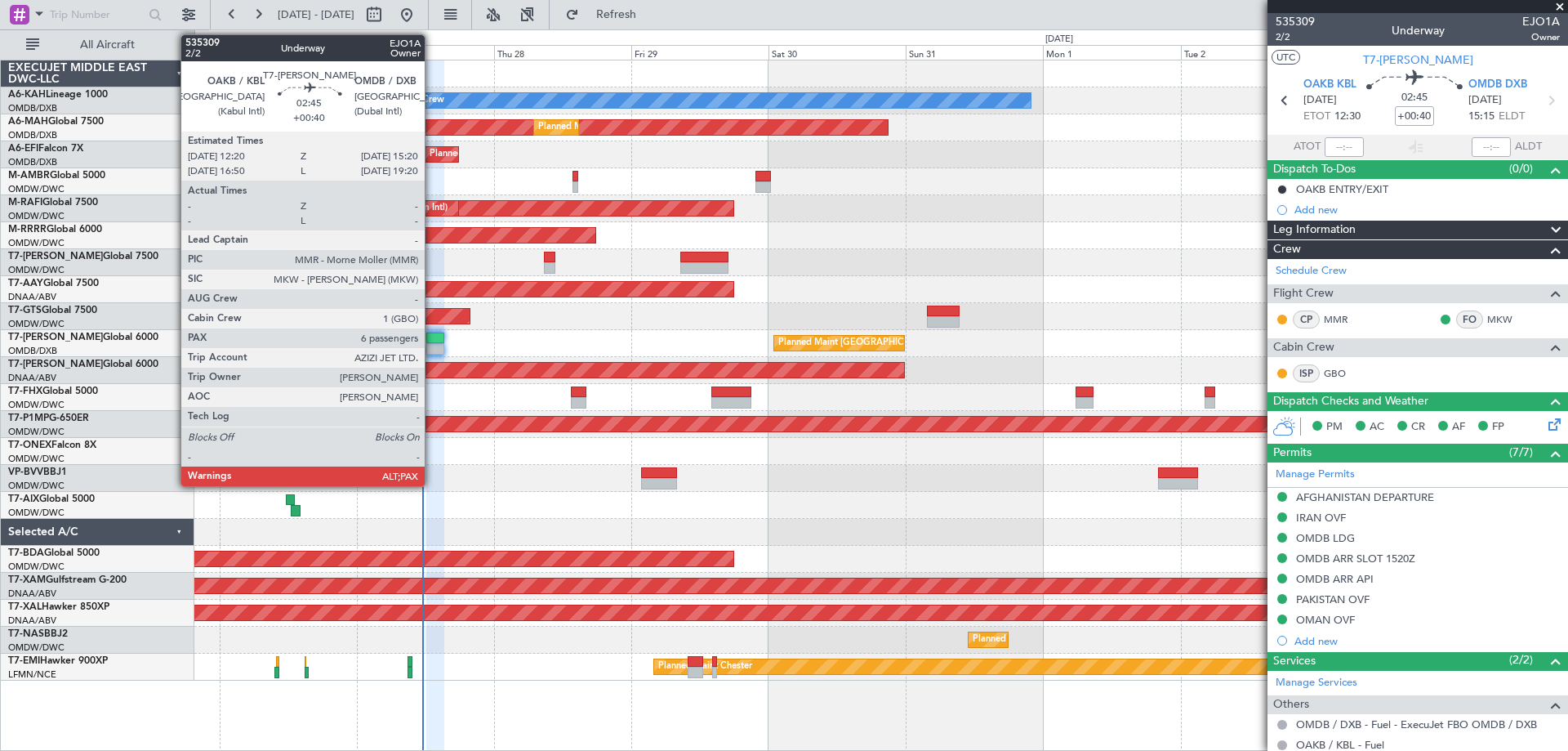
click at [432, 346] on div at bounding box center [435, 349] width 18 height 11
click at [439, 346] on div at bounding box center [435, 349] width 18 height 11
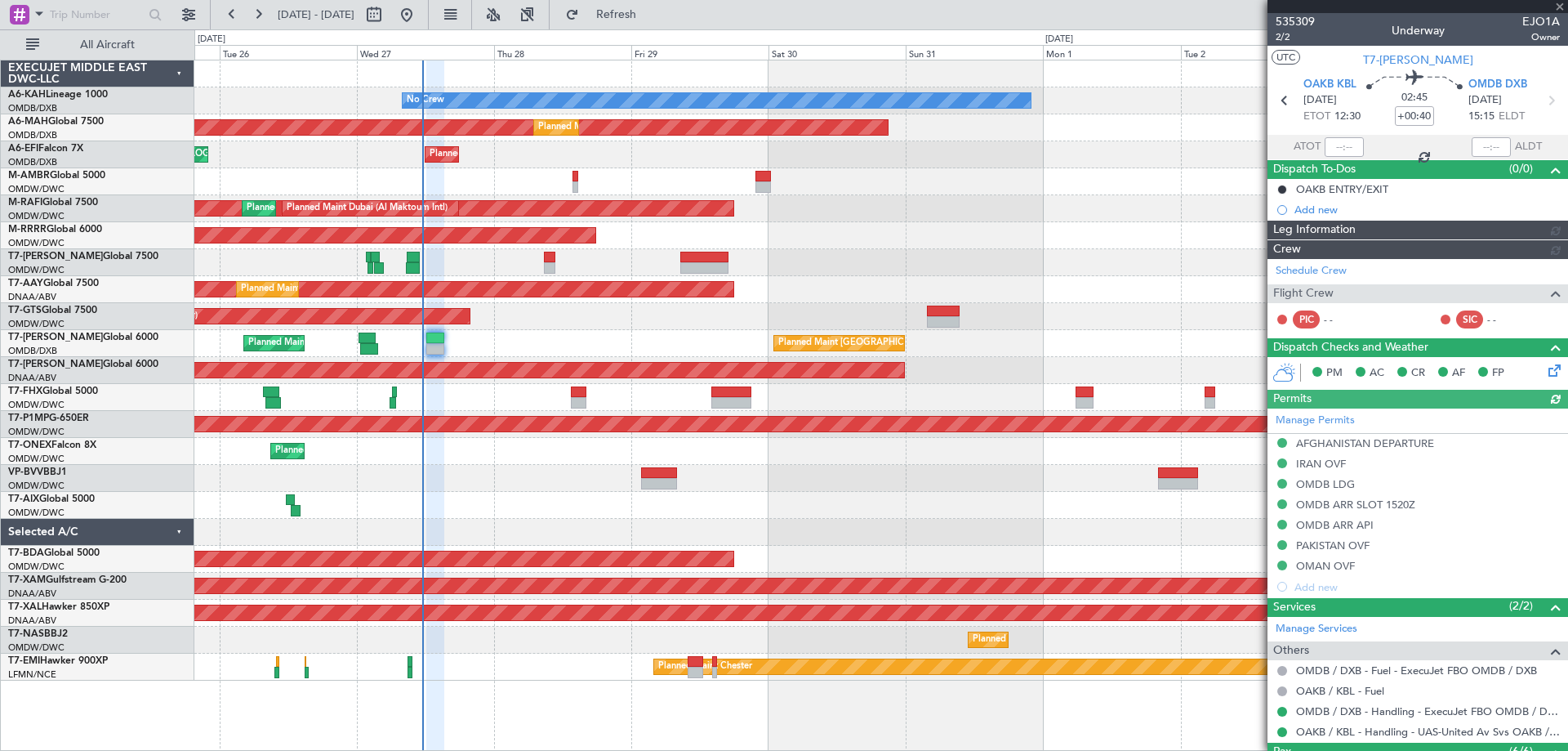
type input "[PERSON_NAME] ([PERSON_NAME])"
type input "7128"
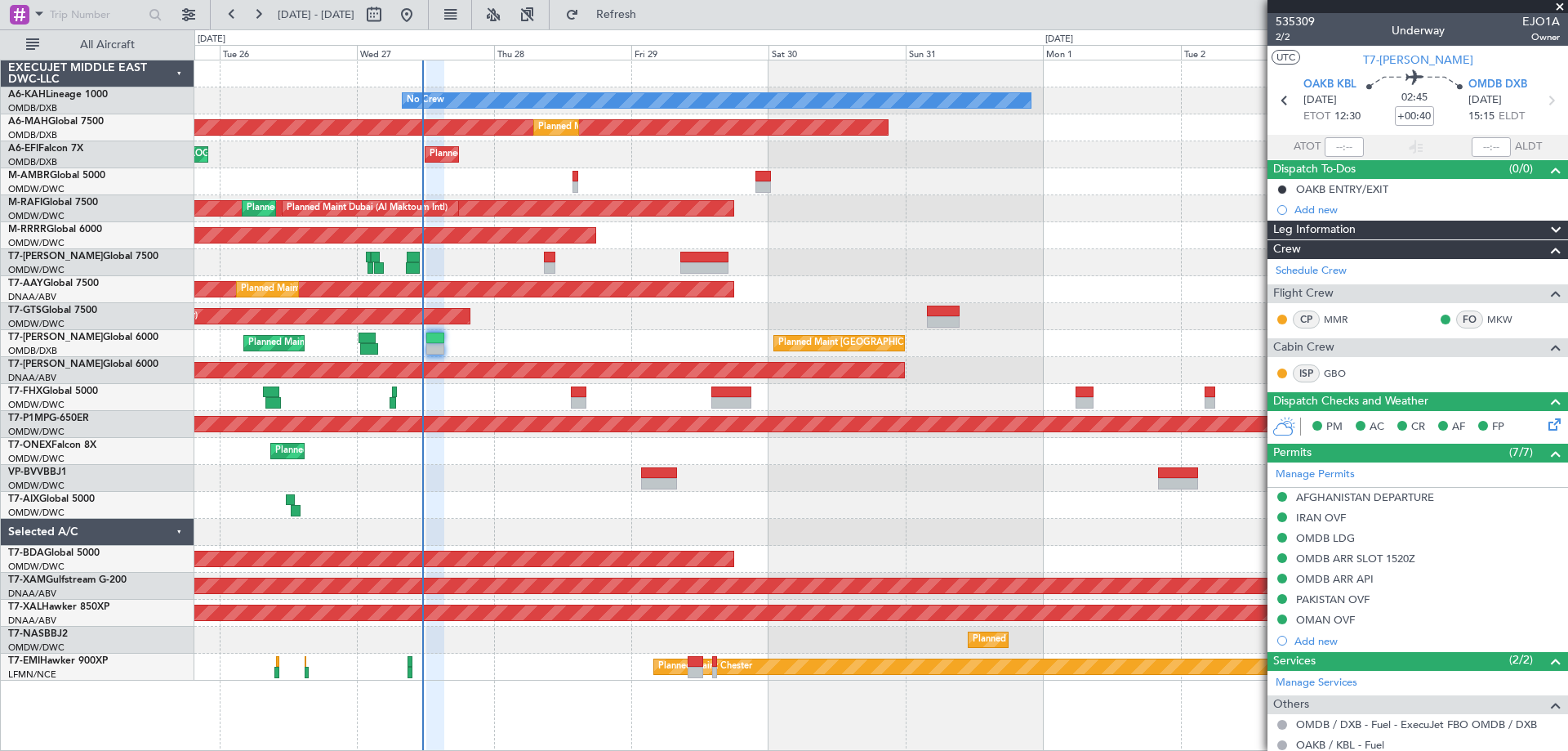
click at [1558, 6] on span at bounding box center [1559, 7] width 16 height 14
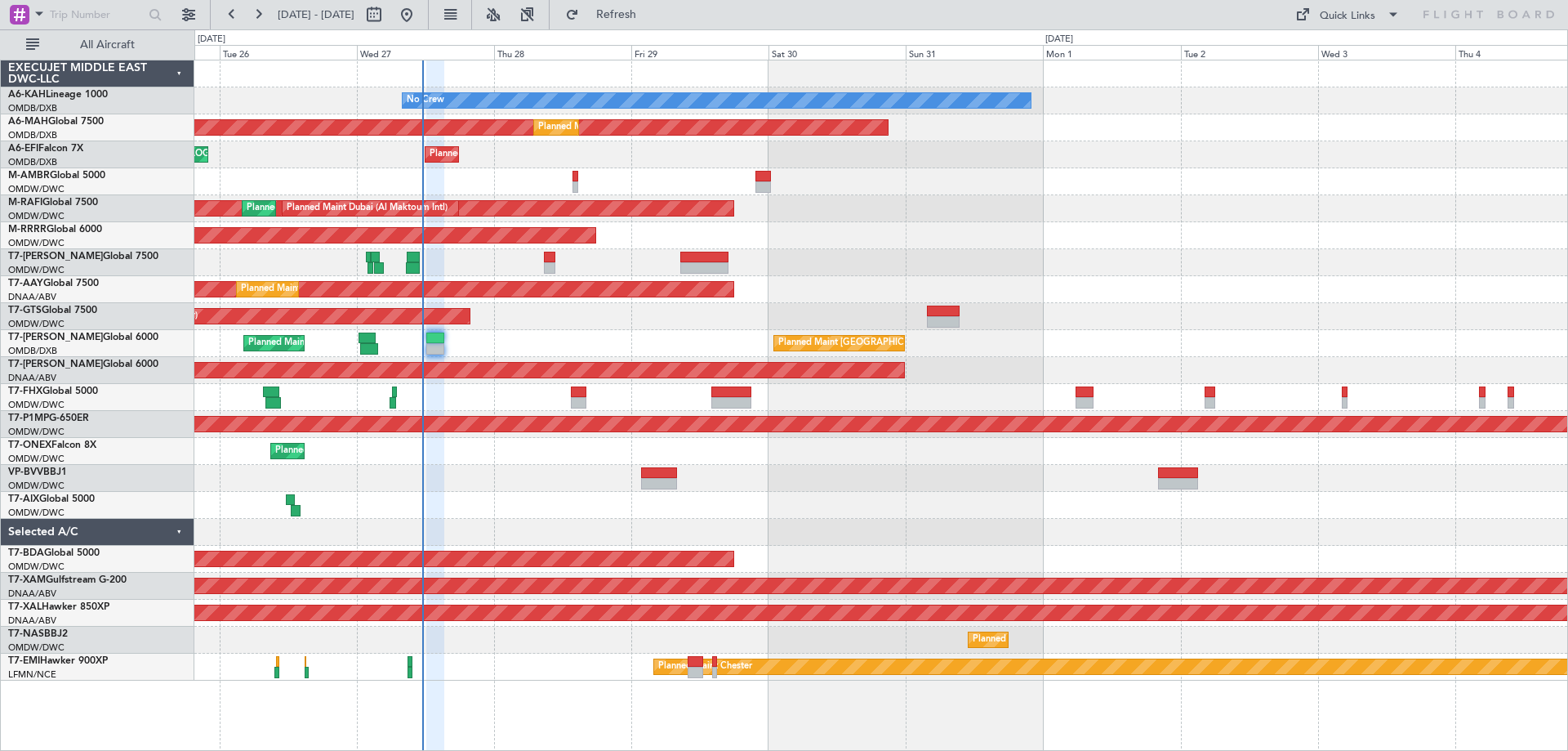
type input "0"
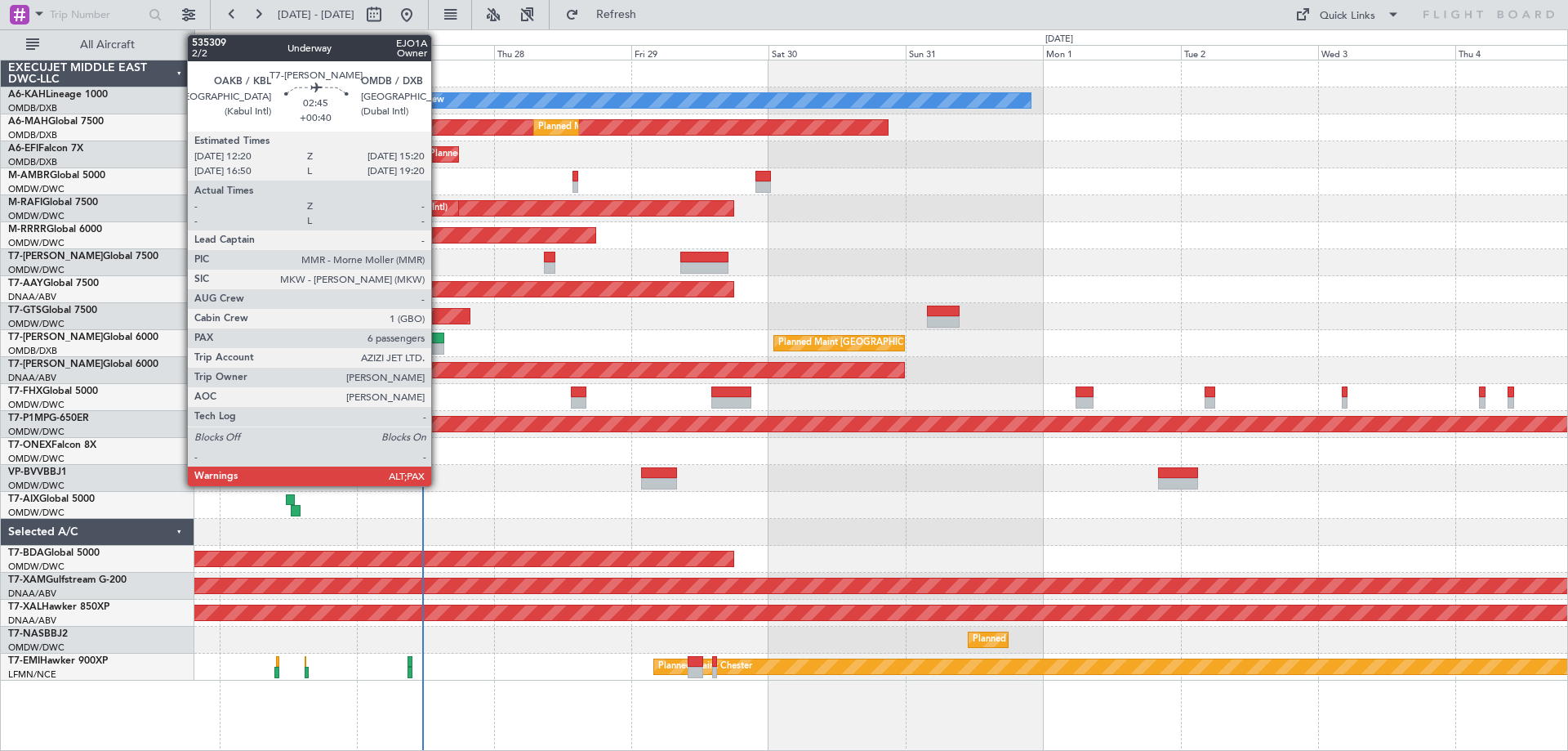
click at [439, 342] on div at bounding box center [435, 338] width 18 height 11
click at [439, 341] on div at bounding box center [435, 338] width 18 height 11
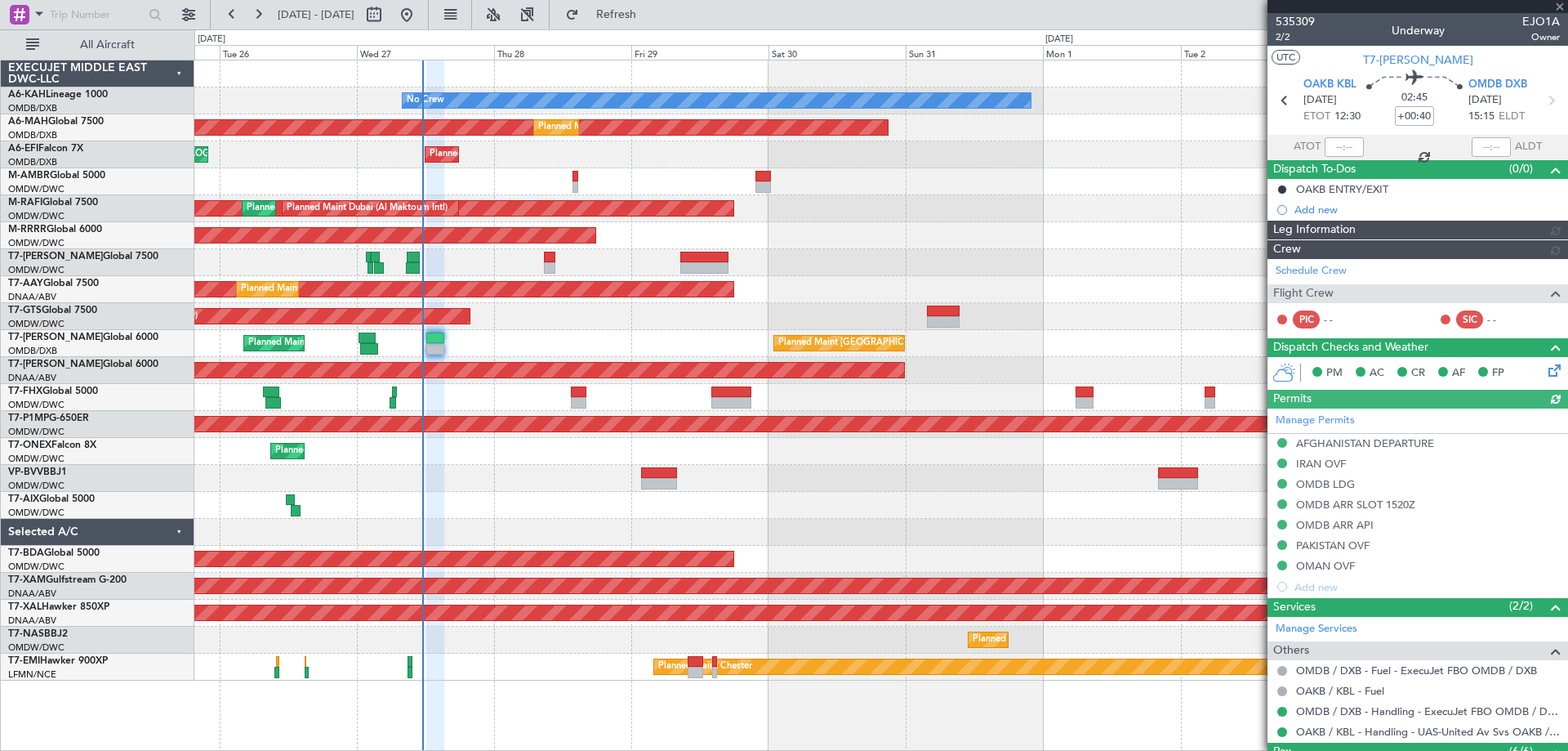
type input "[PERSON_NAME] ([PERSON_NAME])"
type input "7128"
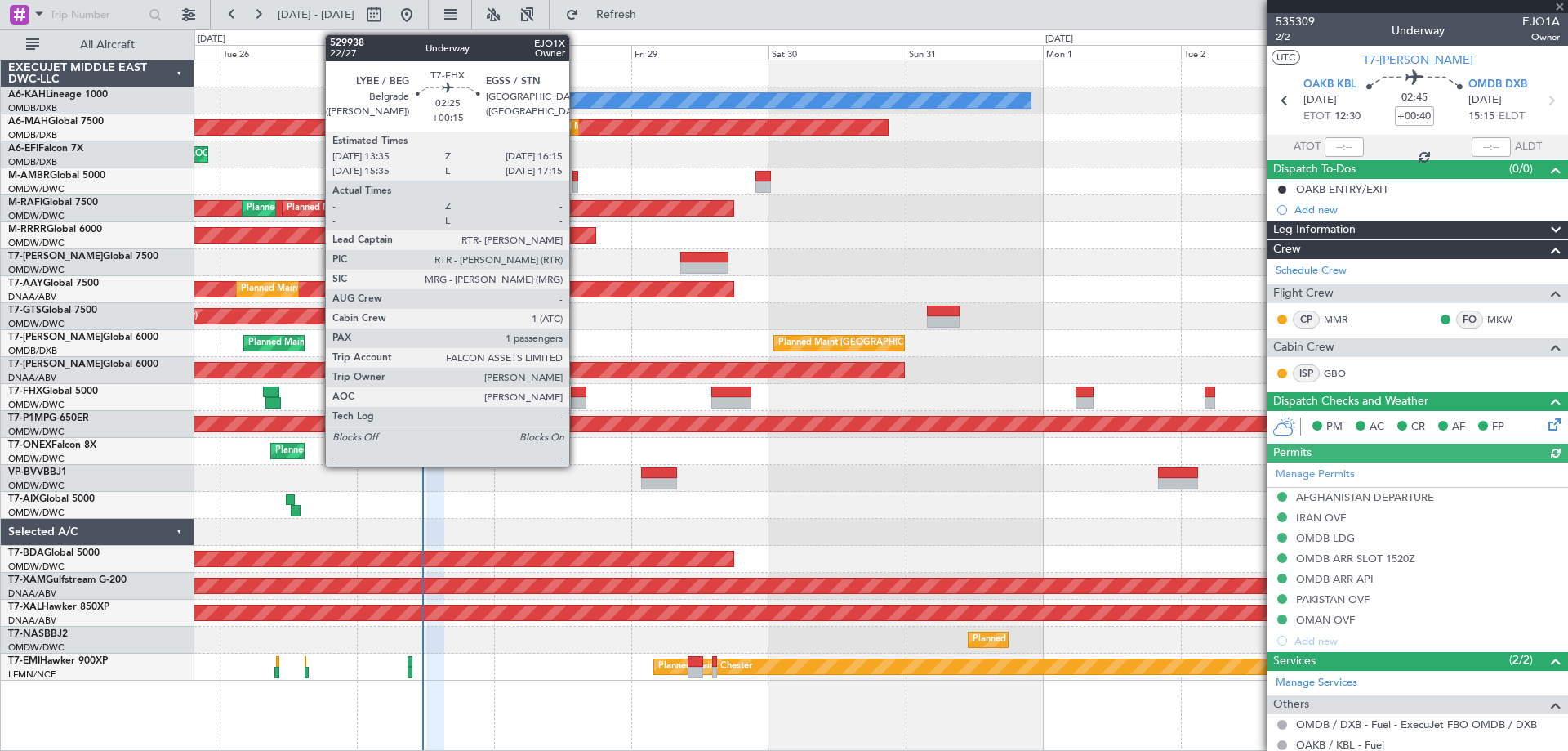
click at [577, 398] on div at bounding box center [579, 403] width 15 height 11
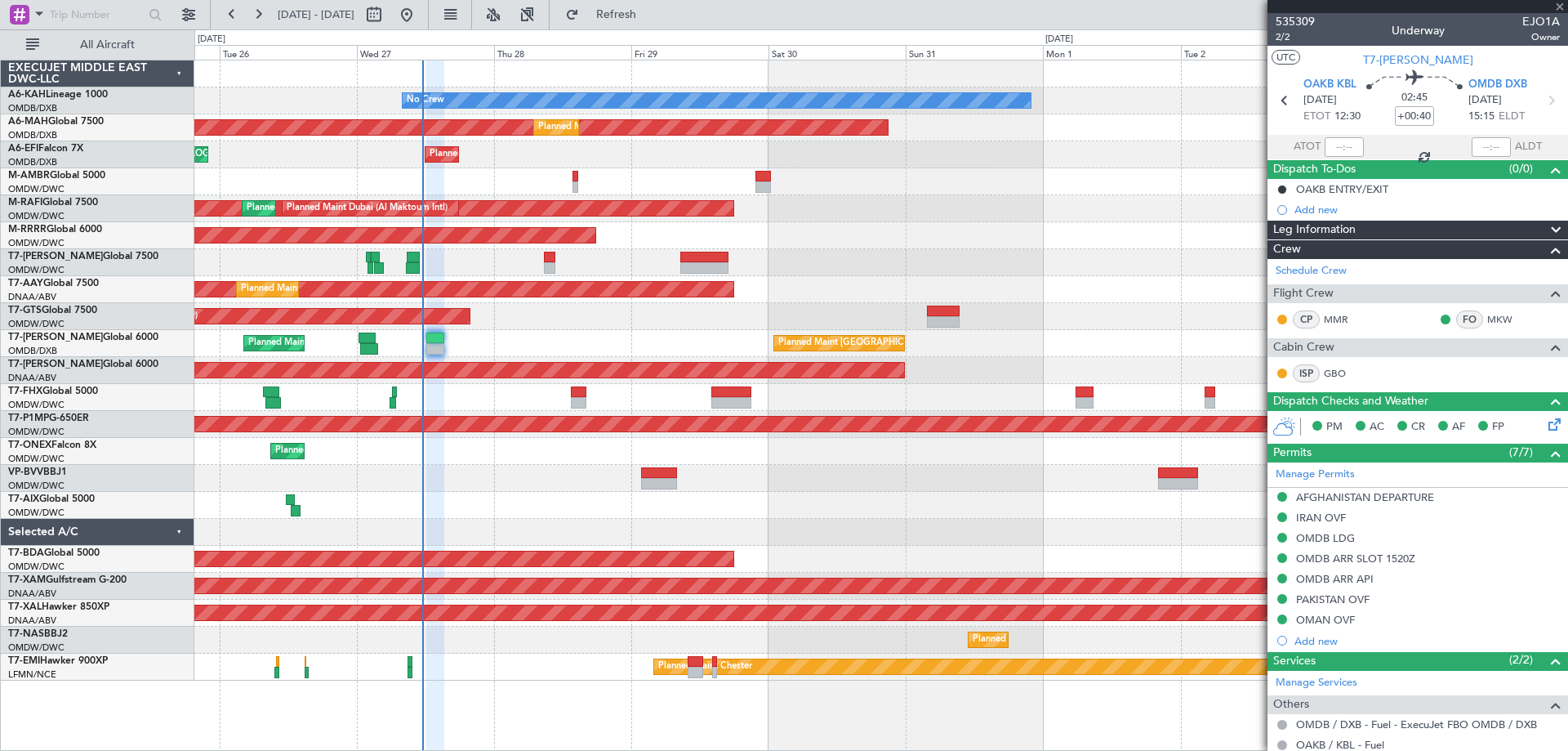
type input "+00:15"
type input "1"
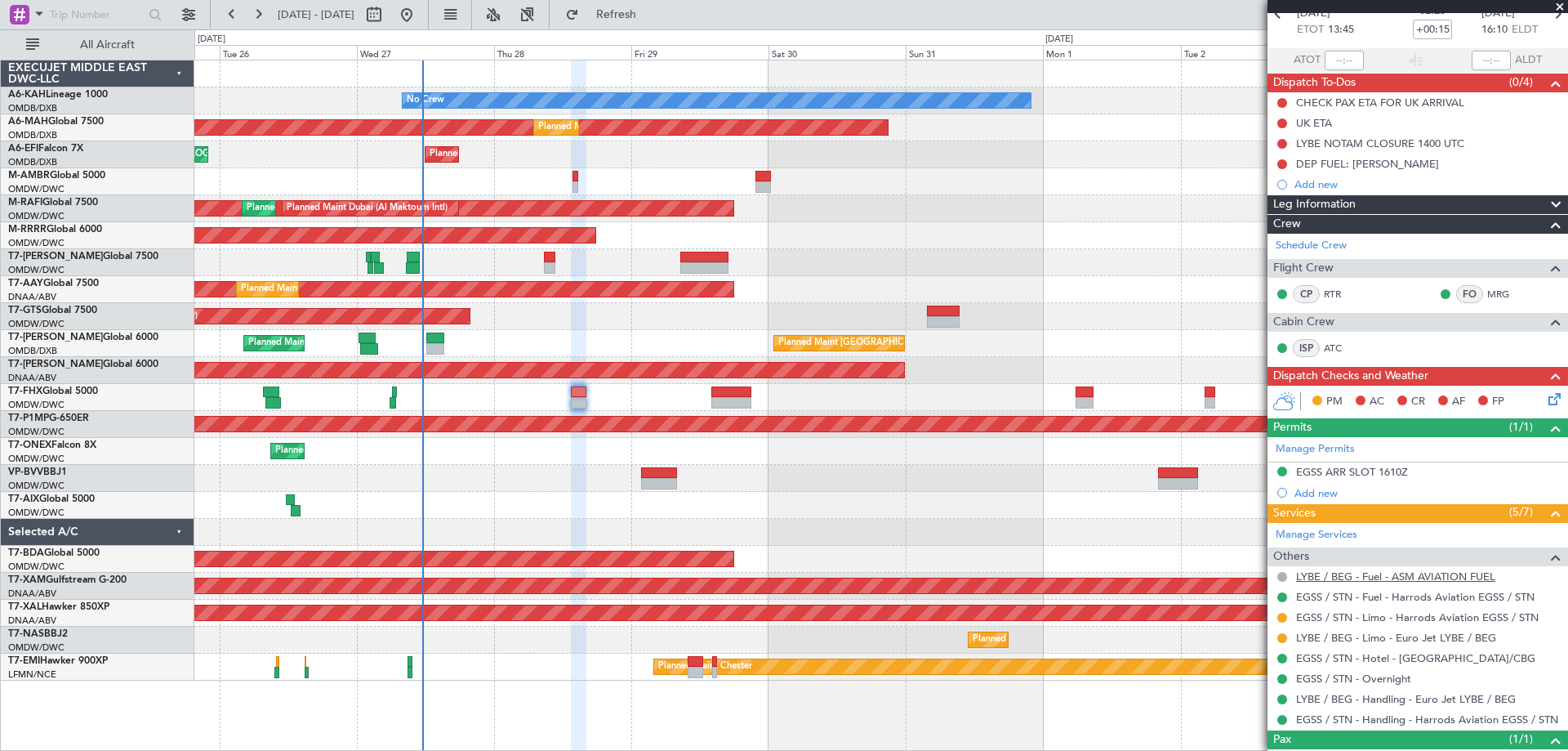
scroll to position [148, 0]
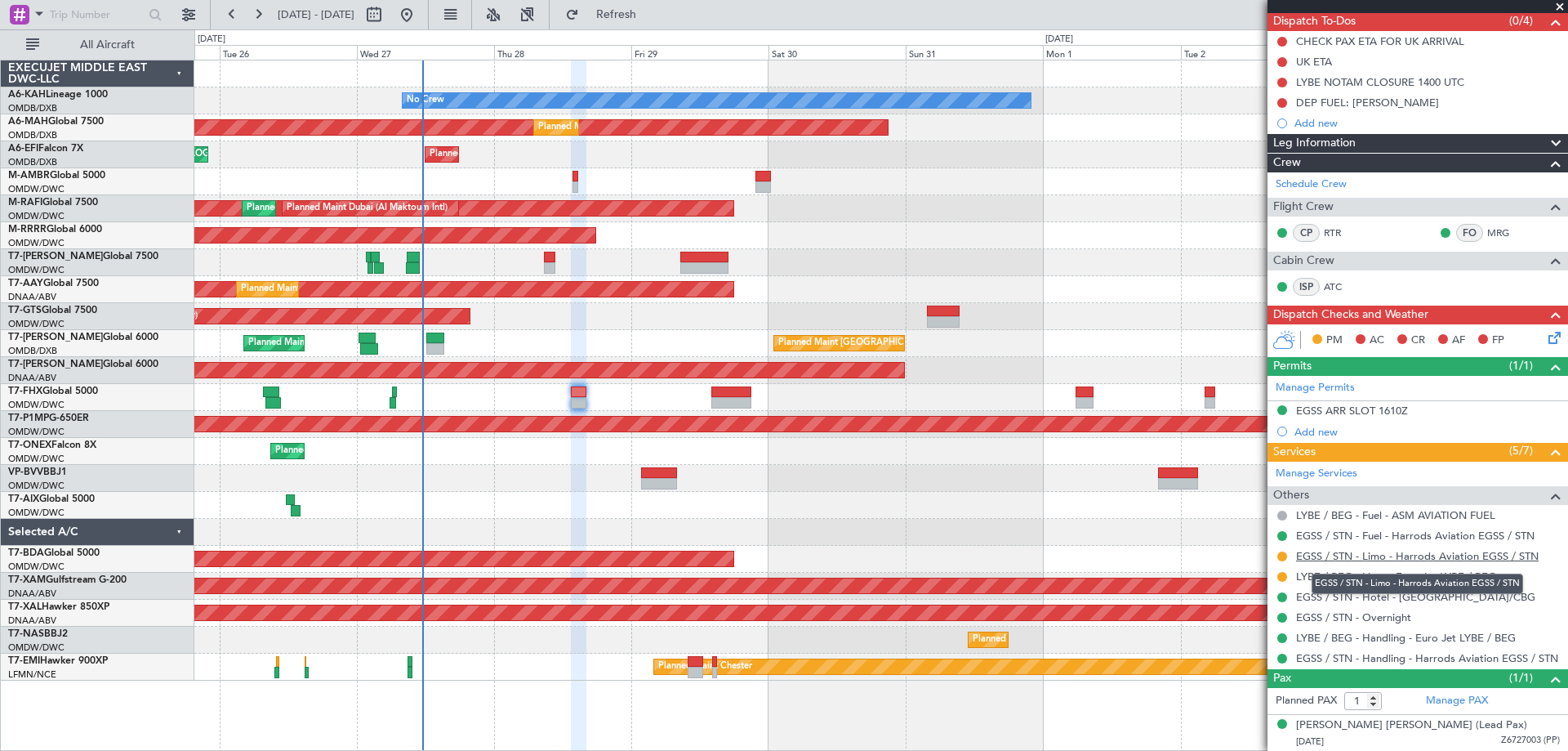
click at [1368, 557] on link "EGSS / STN - Limo - Harrods Aviation EGSS / STN" at bounding box center [1417, 556] width 242 height 14
click at [1347, 99] on div "DEP FUEL: [PERSON_NAME]" at bounding box center [1367, 103] width 143 height 14
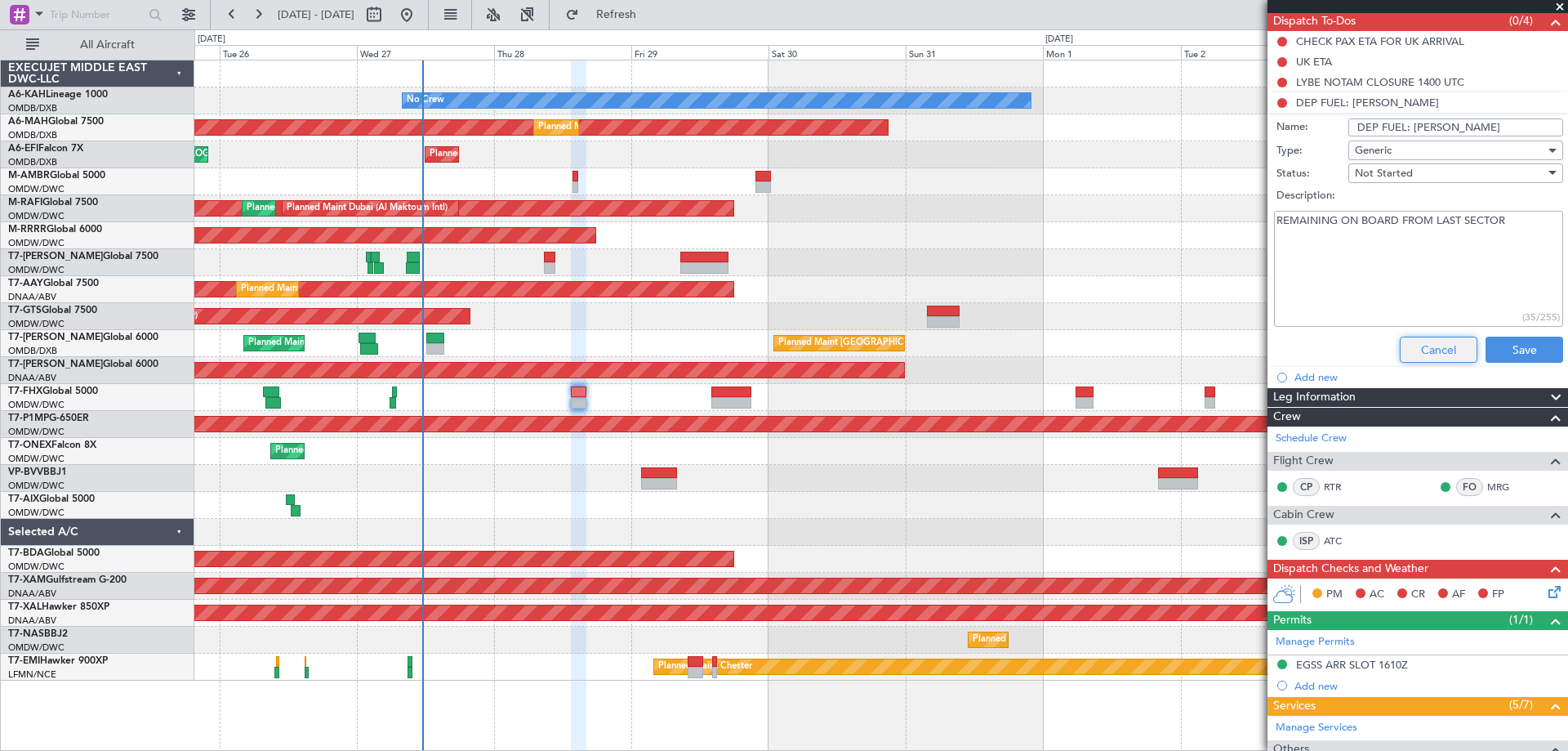
click at [1434, 351] on button "Cancel" at bounding box center [1439, 350] width 78 height 27
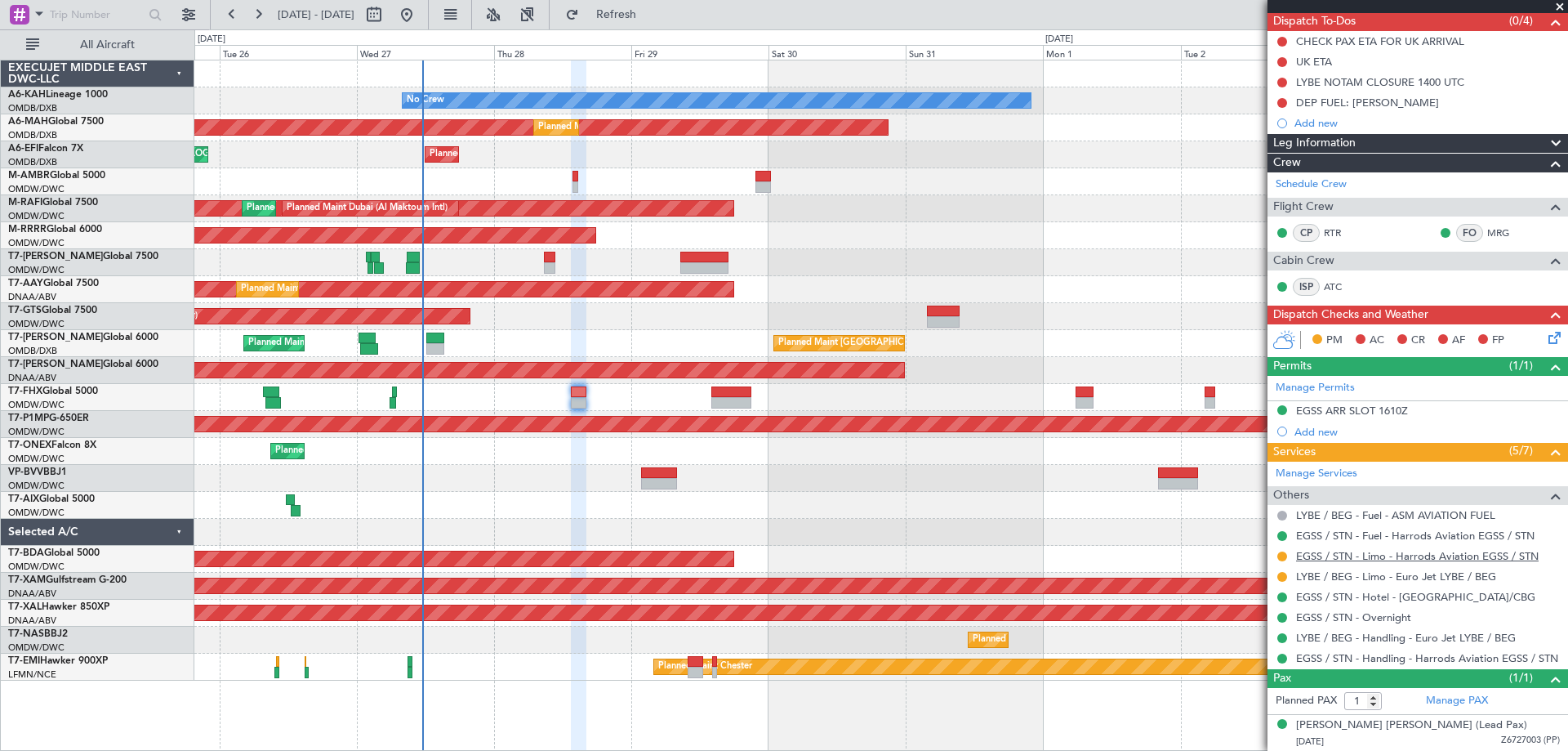
click at [1424, 556] on link "EGSS / STN - Limo - Harrods Aviation EGSS / STN" at bounding box center [1417, 556] width 242 height 14
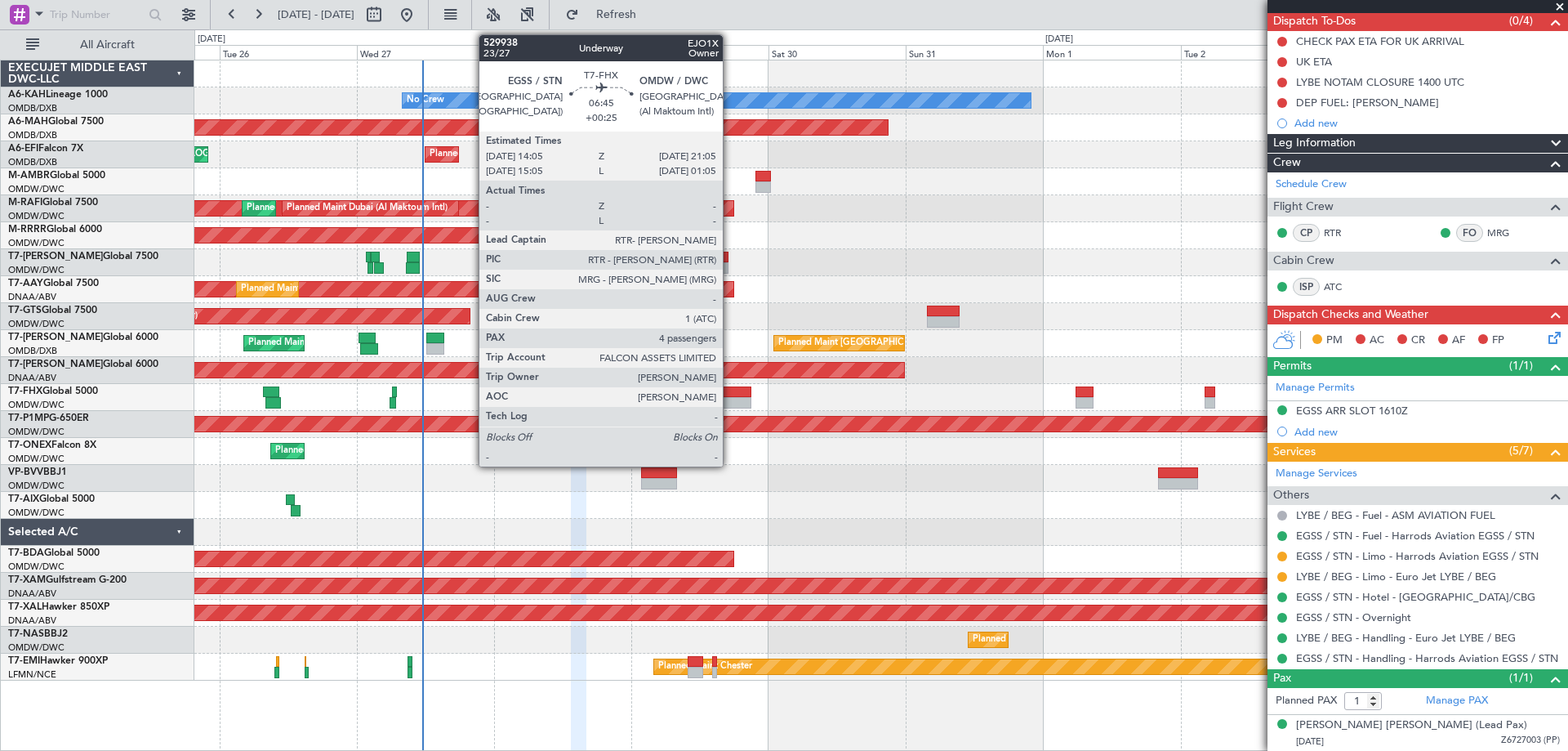
click at [730, 396] on div at bounding box center [732, 393] width 41 height 11
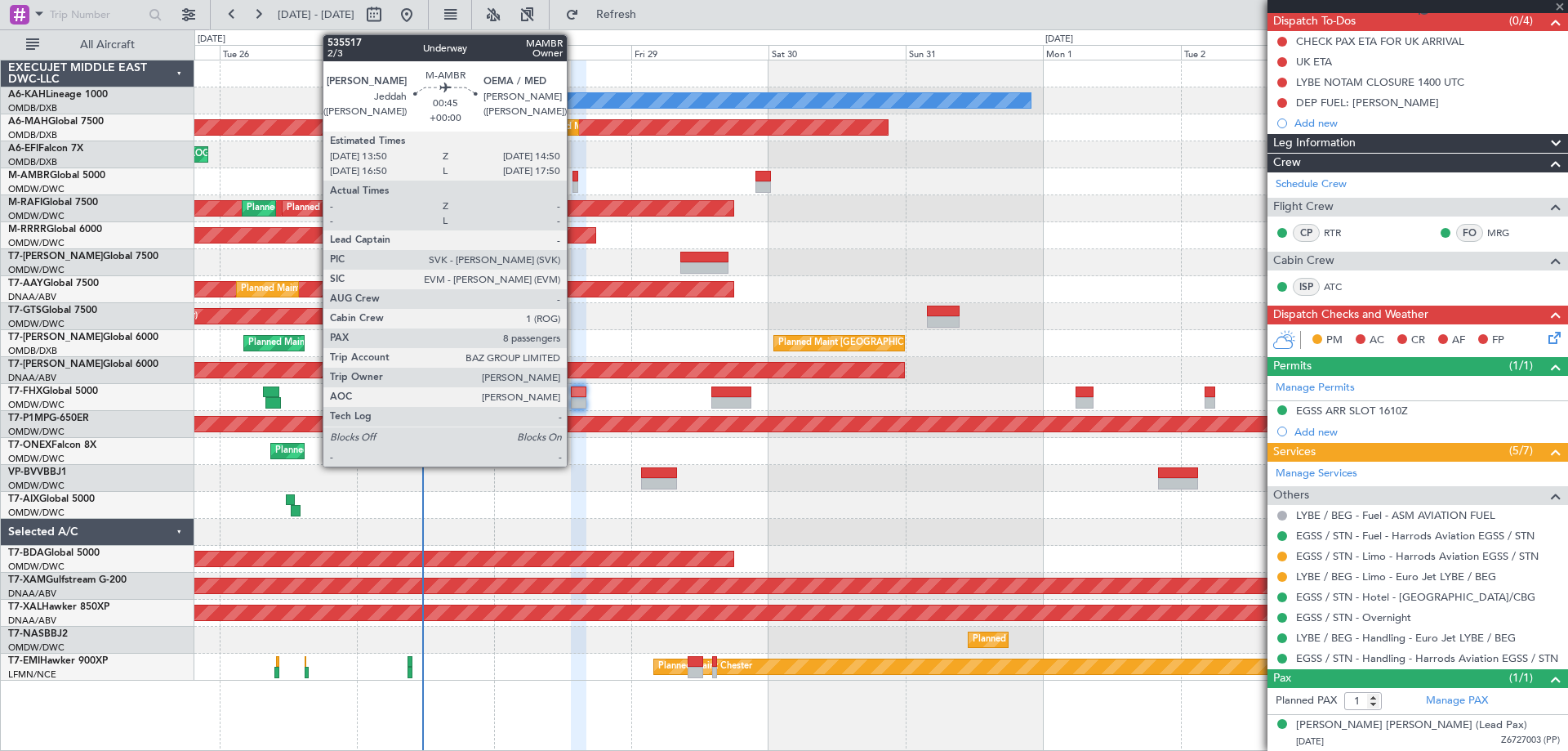
type input "+00:25"
type input "4"
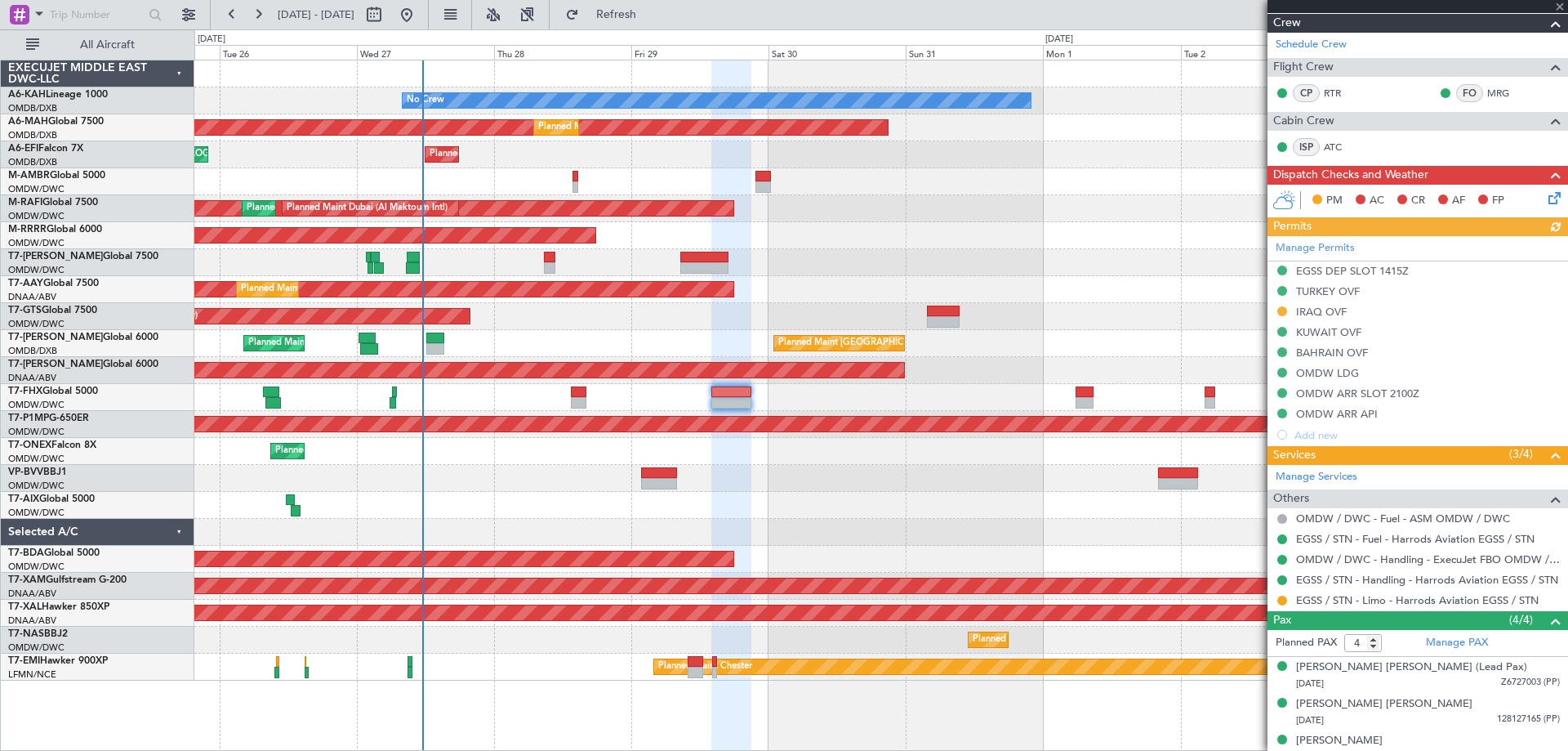
scroll to position [279, 0]
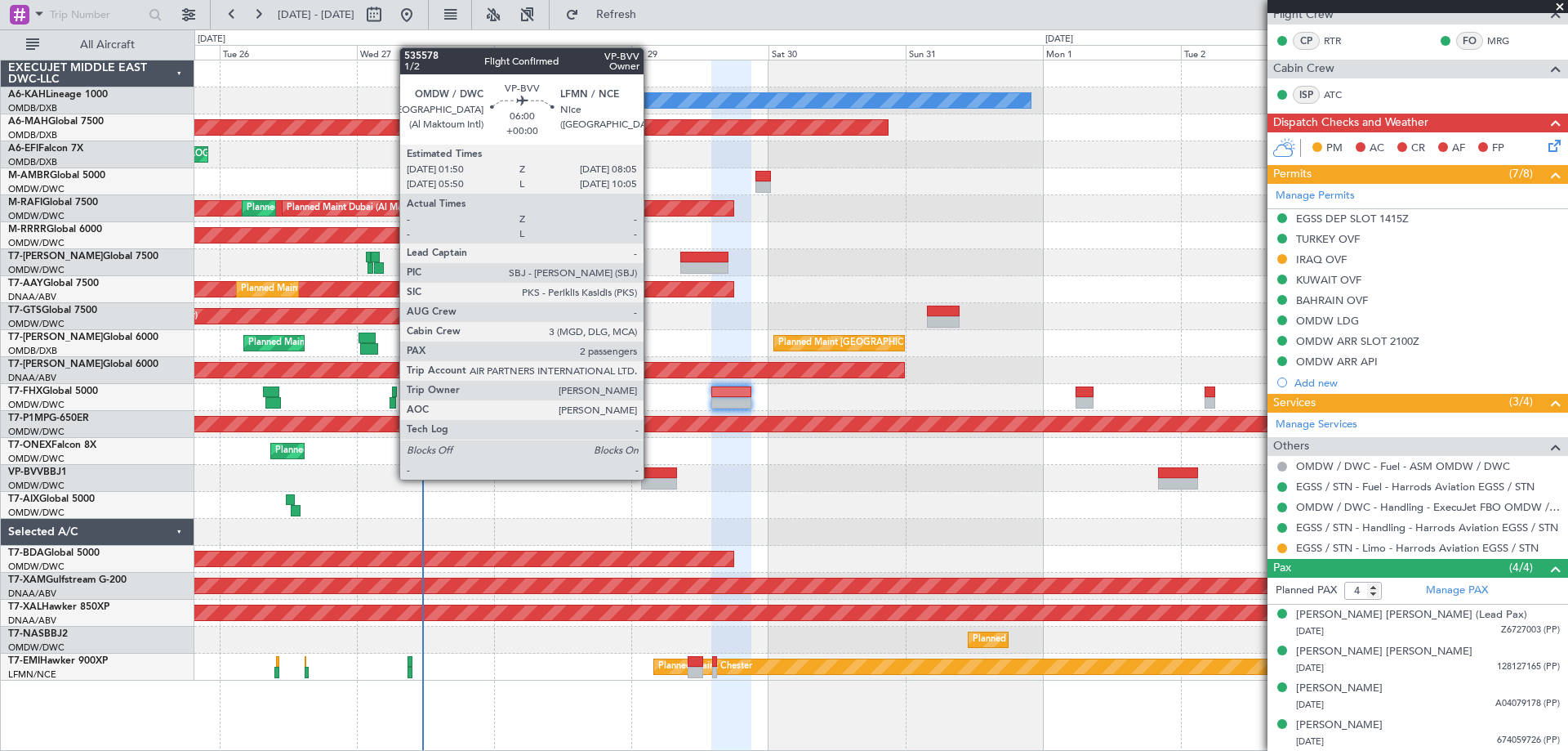
click at [651, 478] on div at bounding box center [660, 484] width 36 height 11
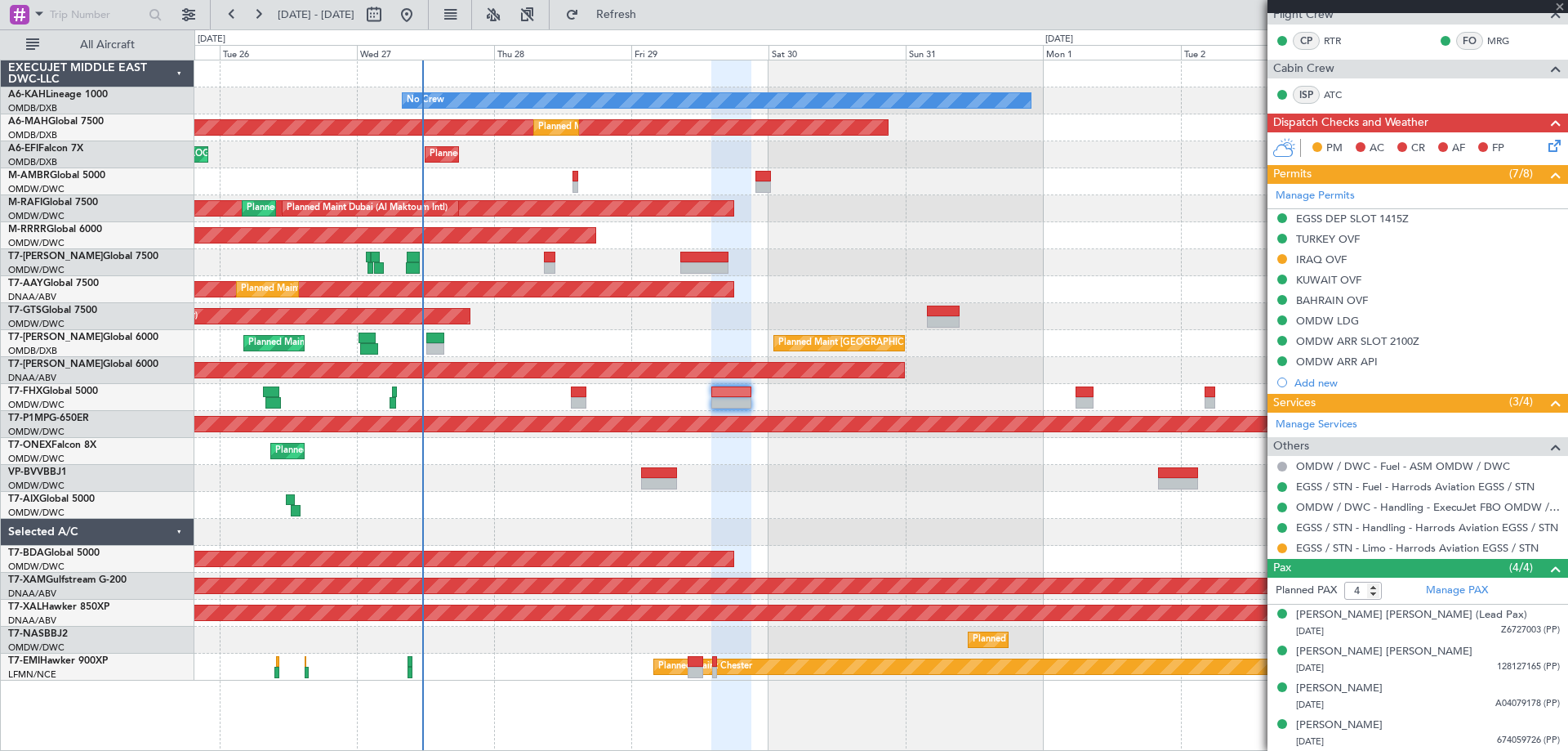
type input "2"
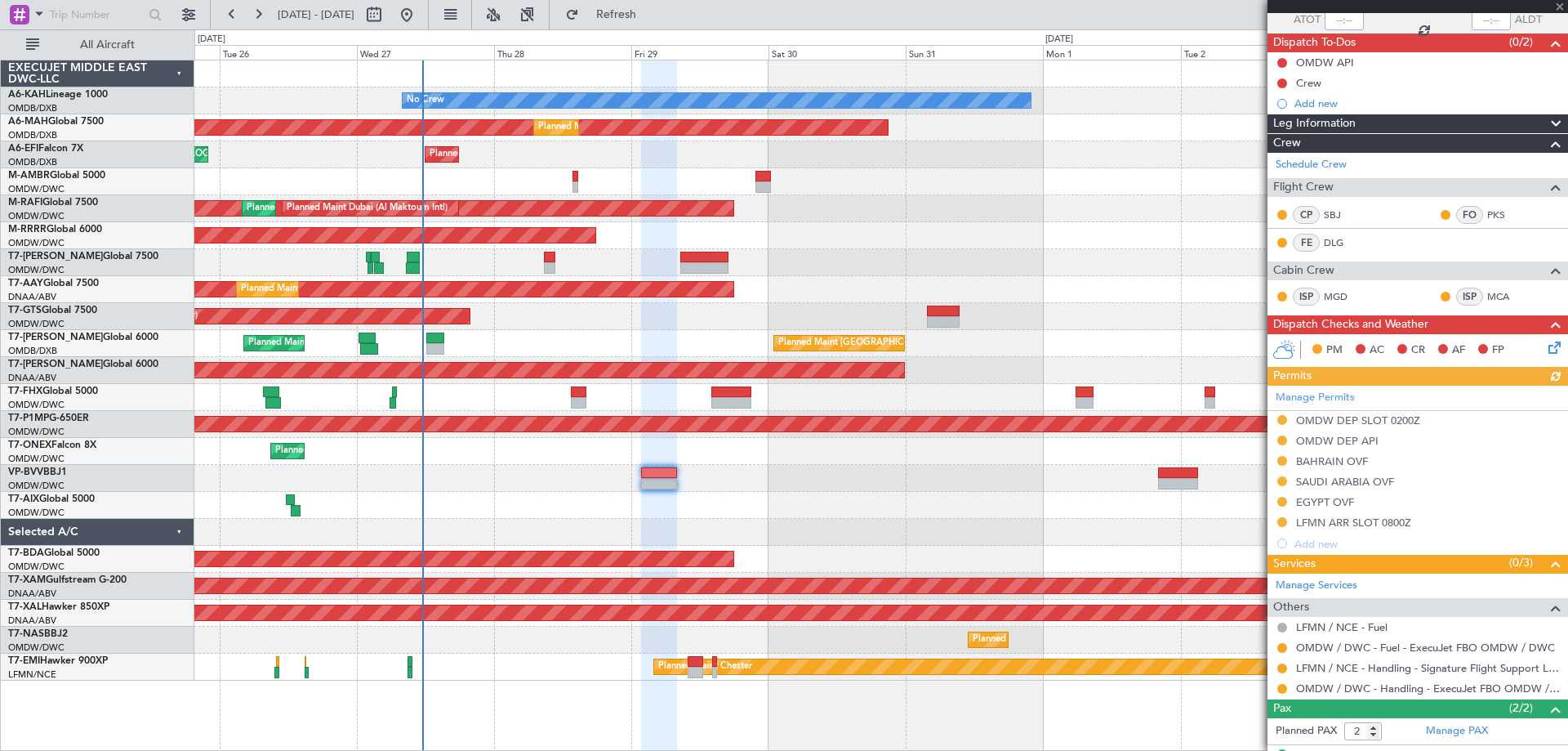
scroll to position [194, 0]
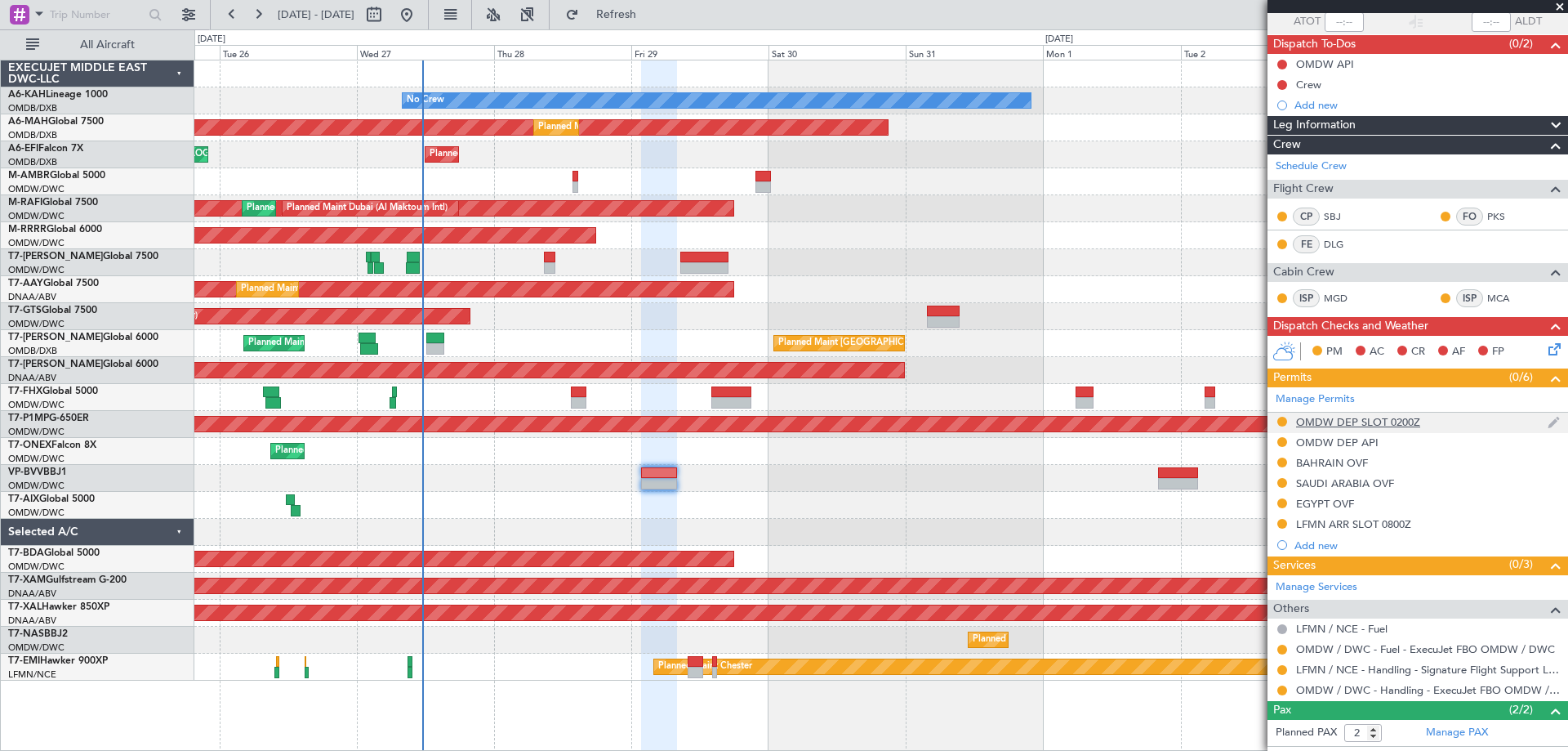
scroll to position [194, 0]
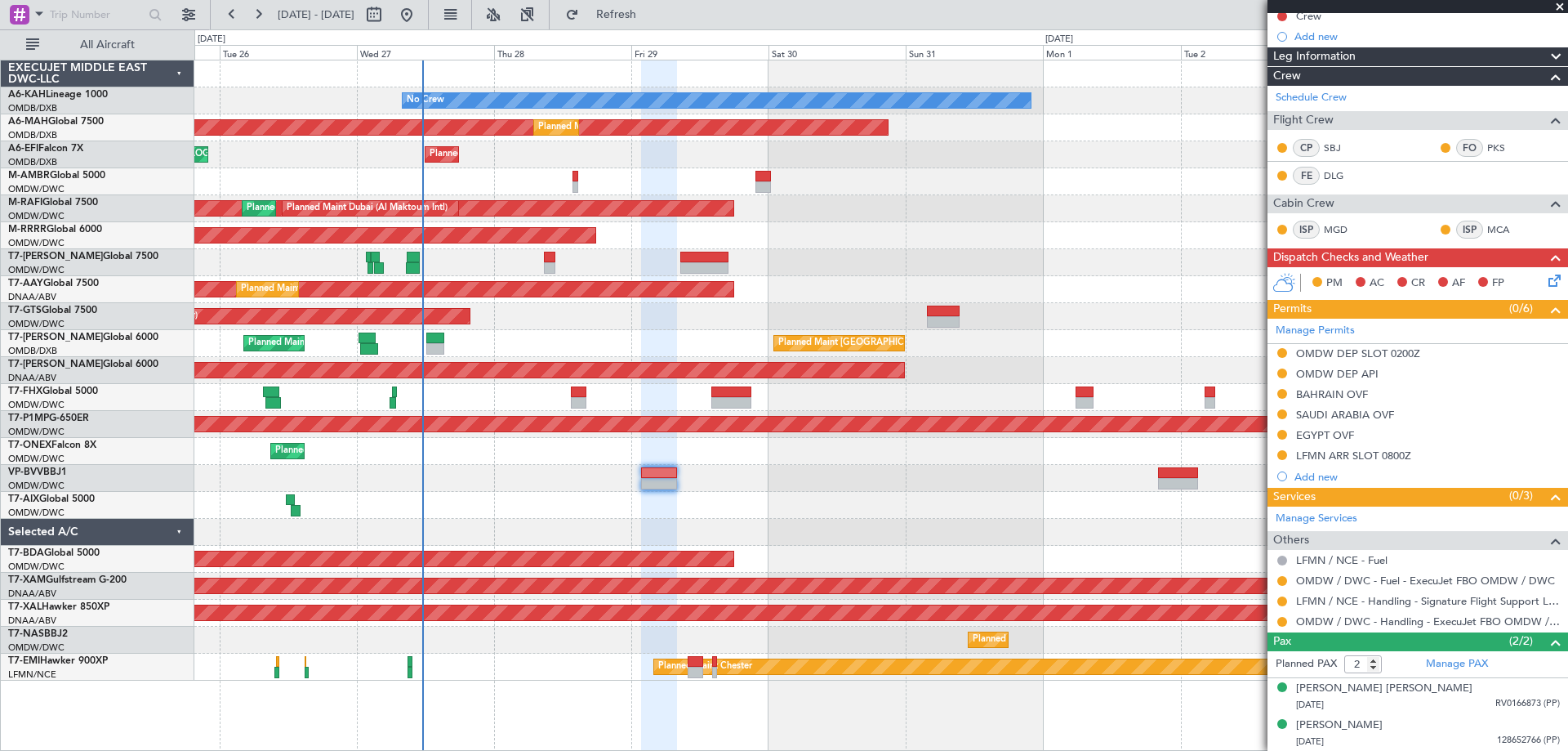
click at [449, 499] on div at bounding box center [881, 505] width 1373 height 27
click at [476, 497] on div at bounding box center [881, 505] width 1373 height 27
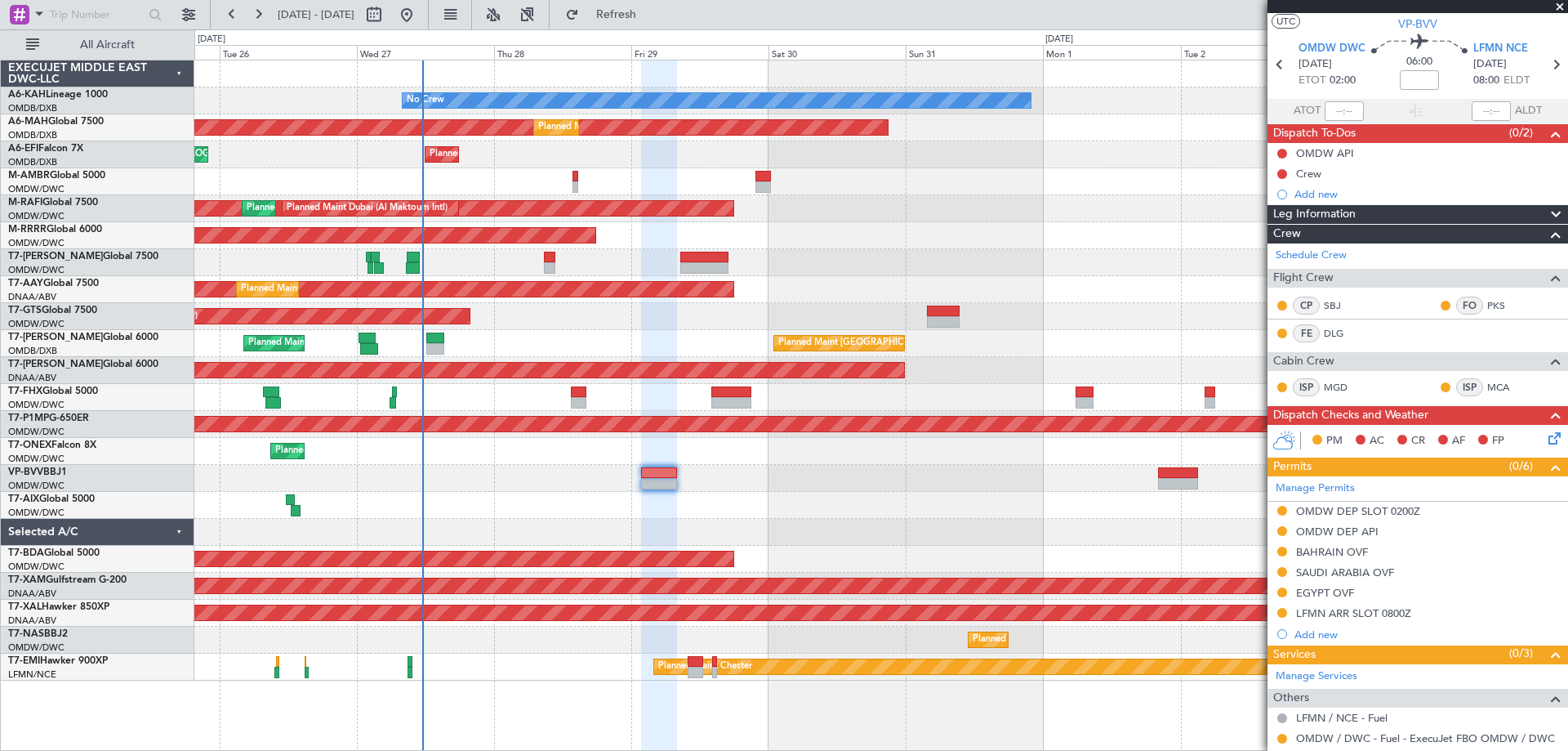
scroll to position [0, 0]
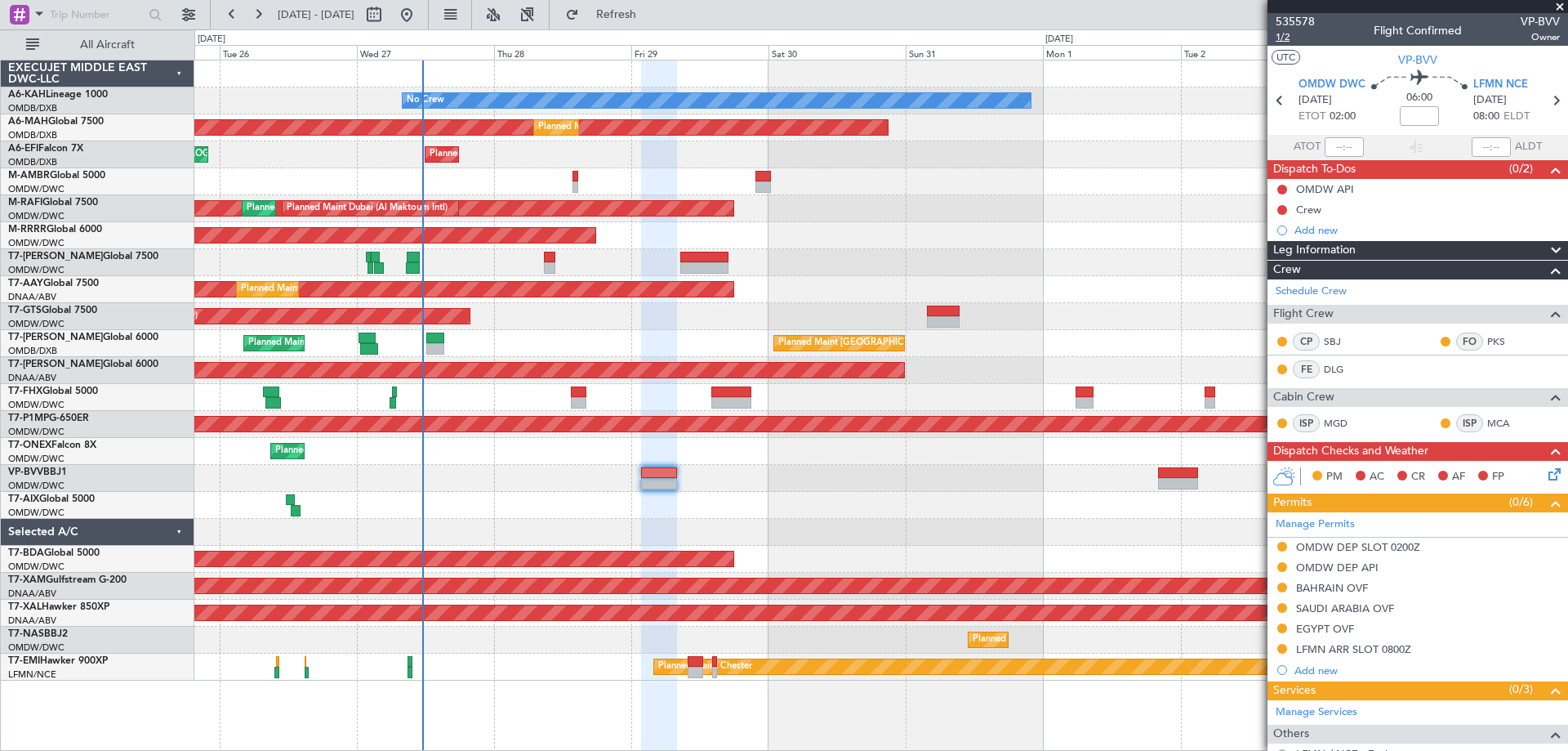
click at [1288, 36] on span "1/2" at bounding box center [1295, 37] width 39 height 14
click at [1335, 283] on link "Schedule Crew" at bounding box center [1311, 291] width 71 height 16
click at [1560, 7] on span at bounding box center [1559, 7] width 16 height 14
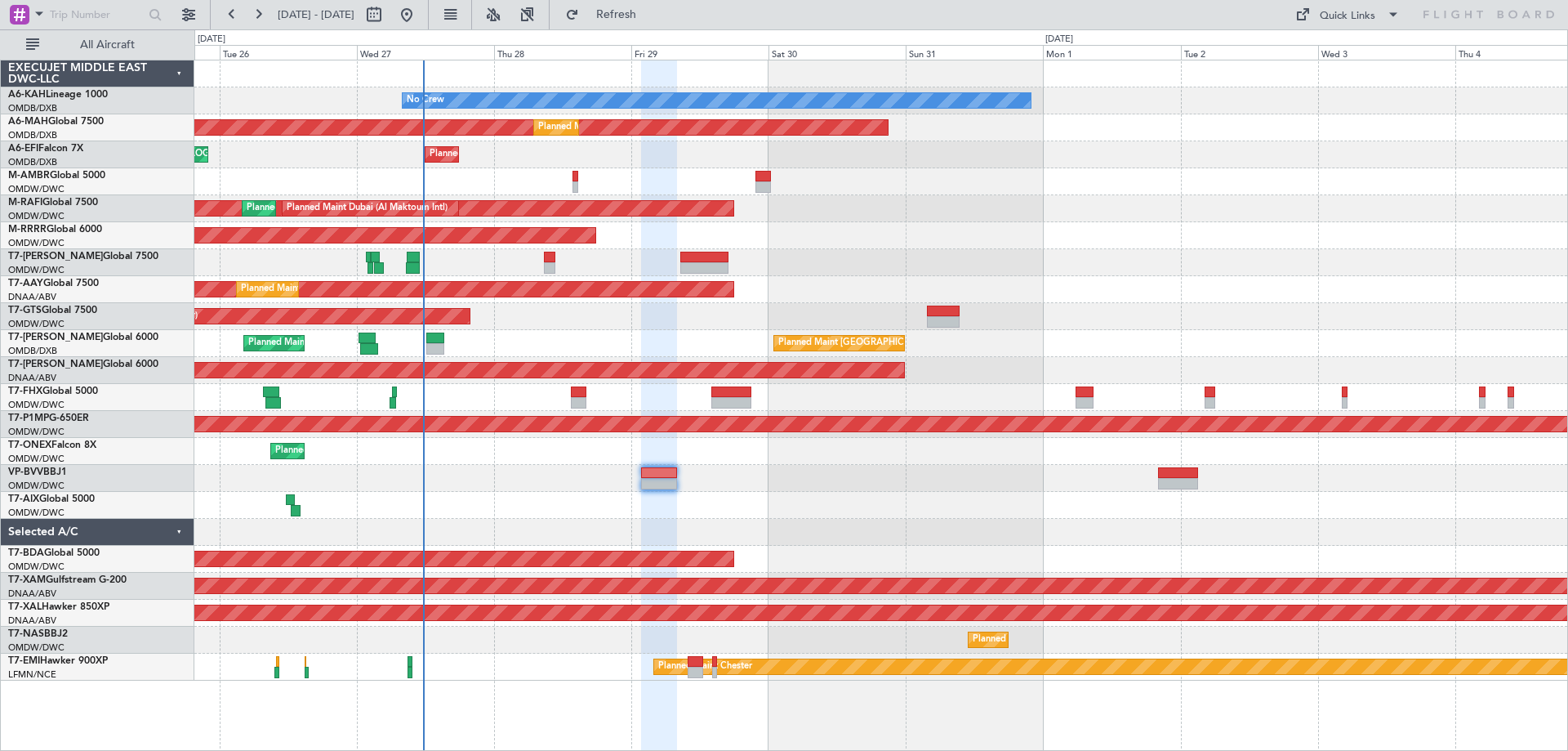
type input "0"
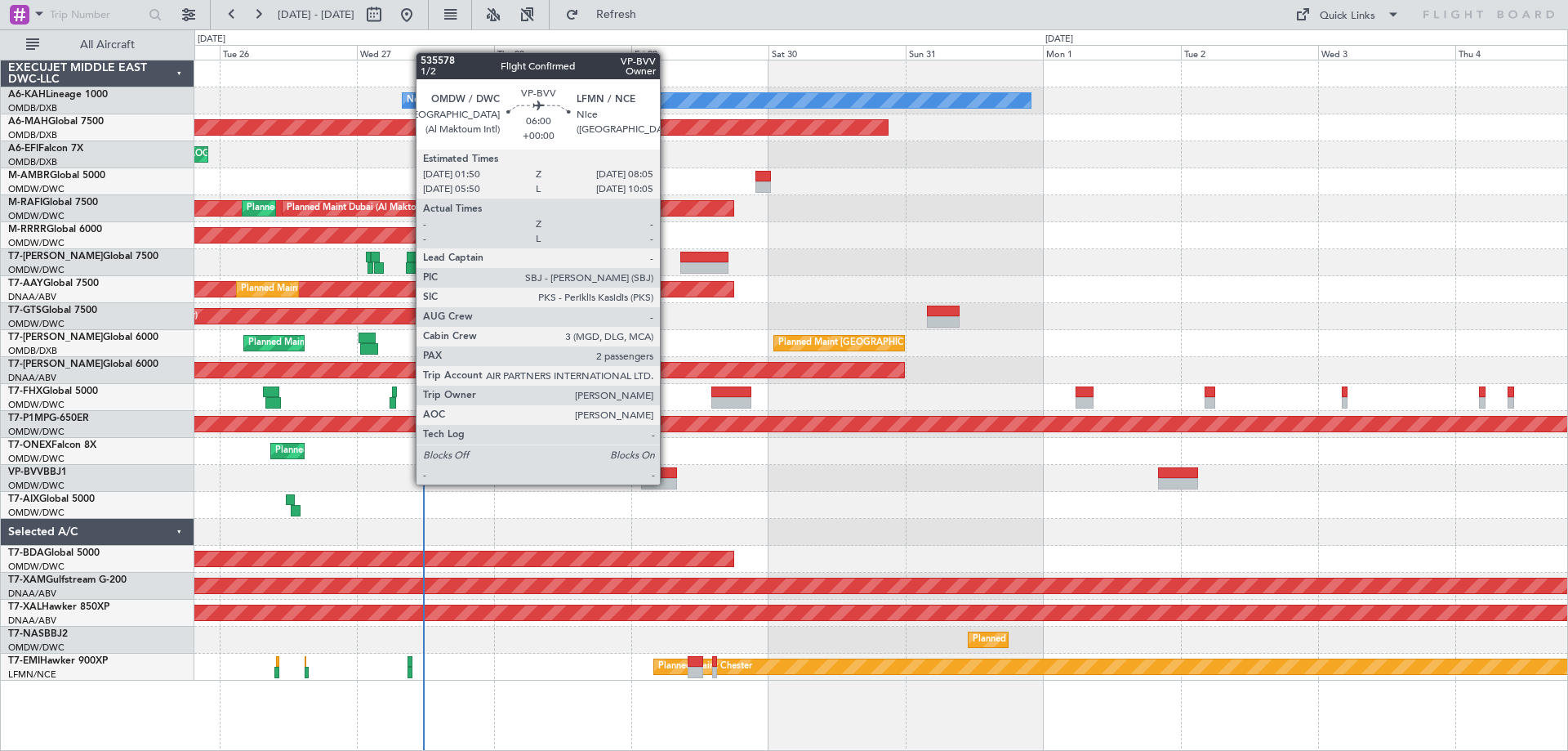
click at [666, 474] on div at bounding box center [660, 473] width 36 height 11
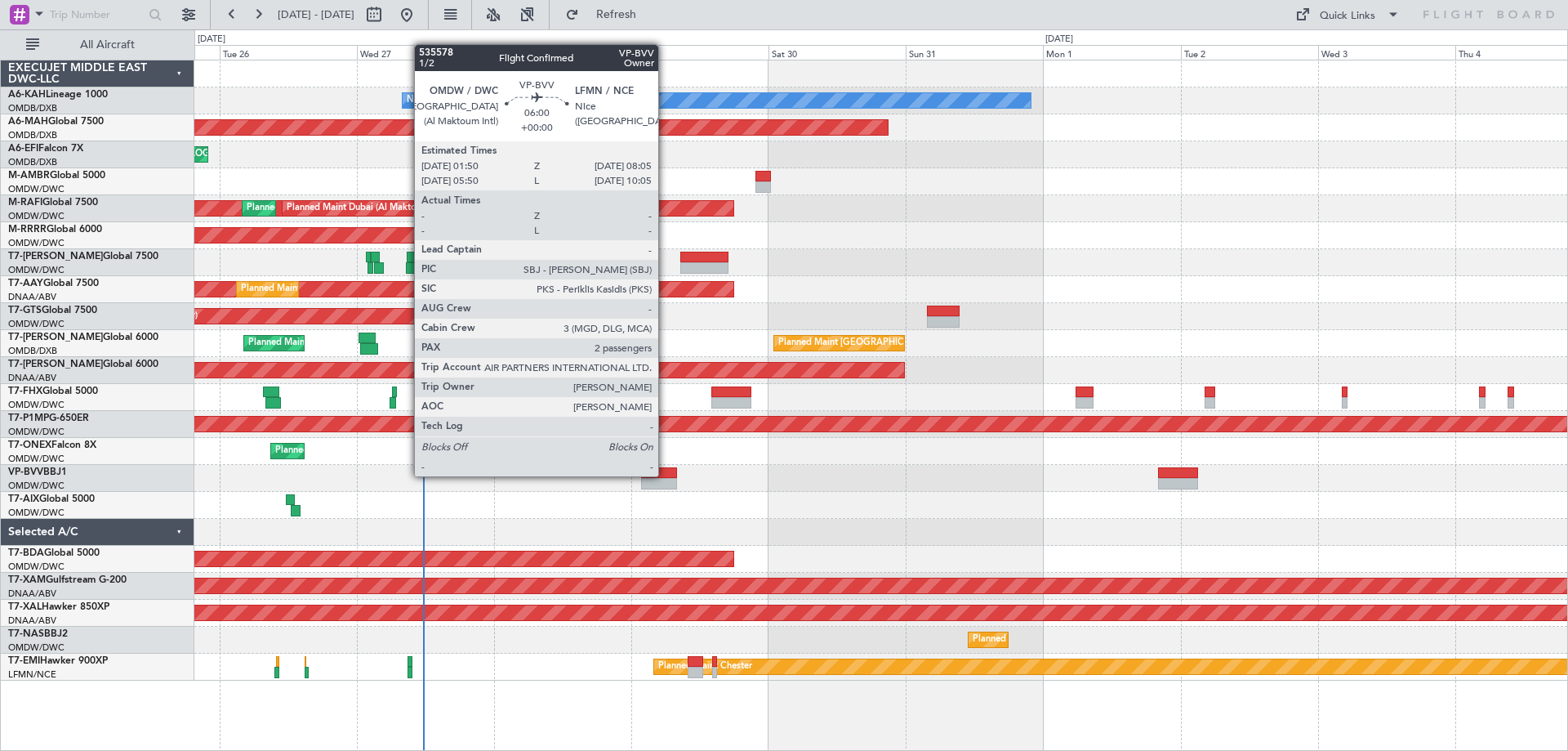
click at [666, 474] on div at bounding box center [660, 473] width 36 height 11
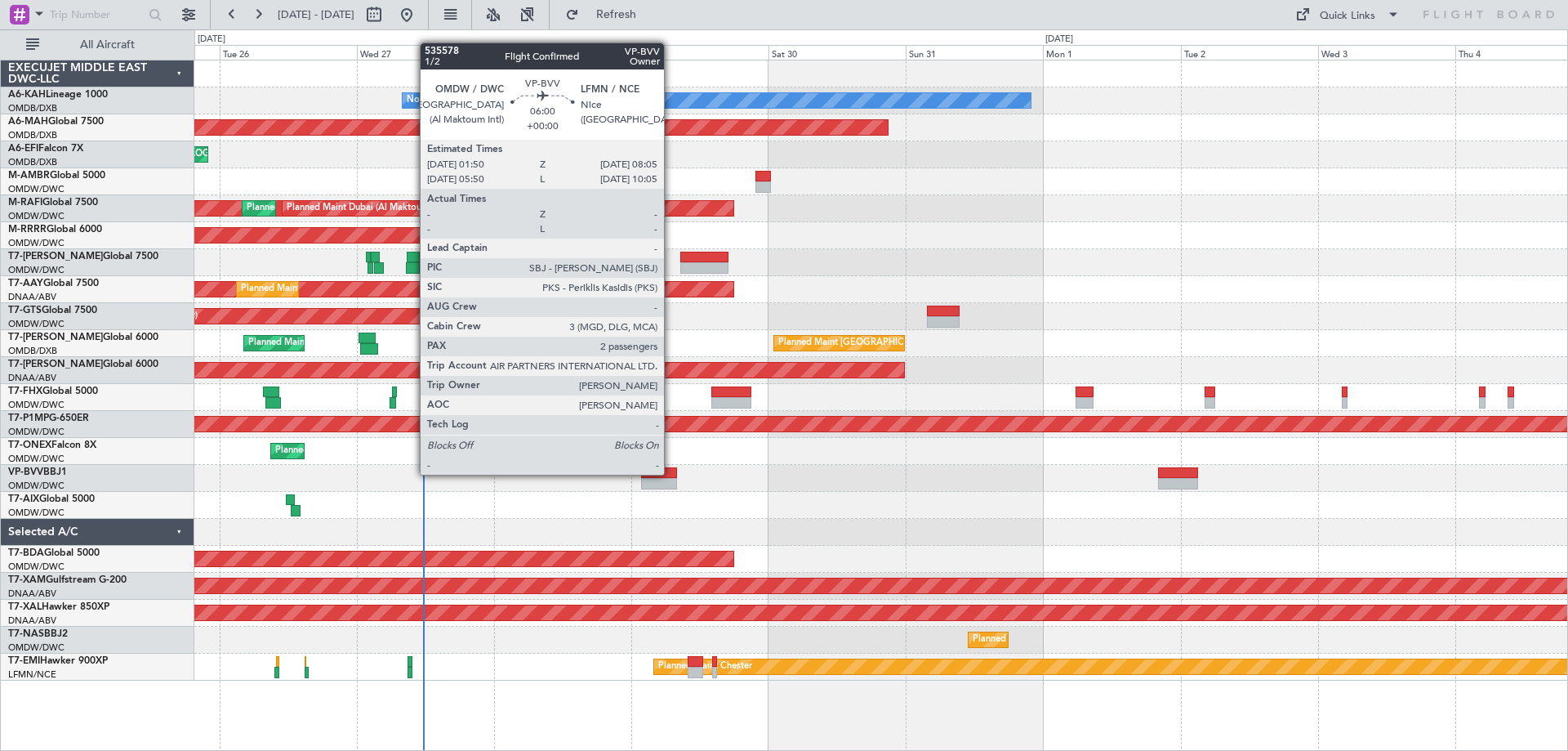
click at [672, 473] on div at bounding box center [660, 473] width 36 height 11
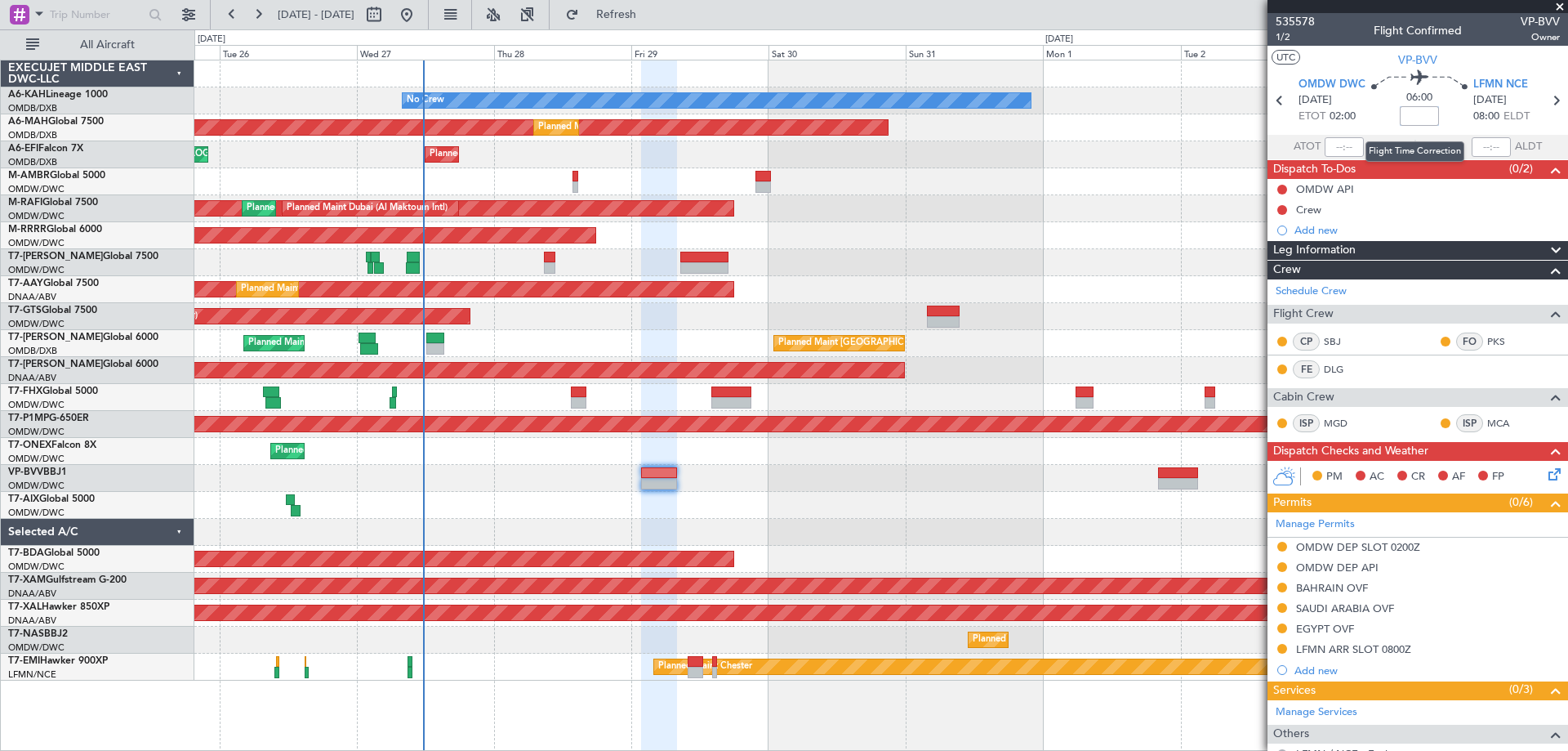
click at [1405, 113] on input at bounding box center [1419, 116] width 39 height 20
type input "+01:00"
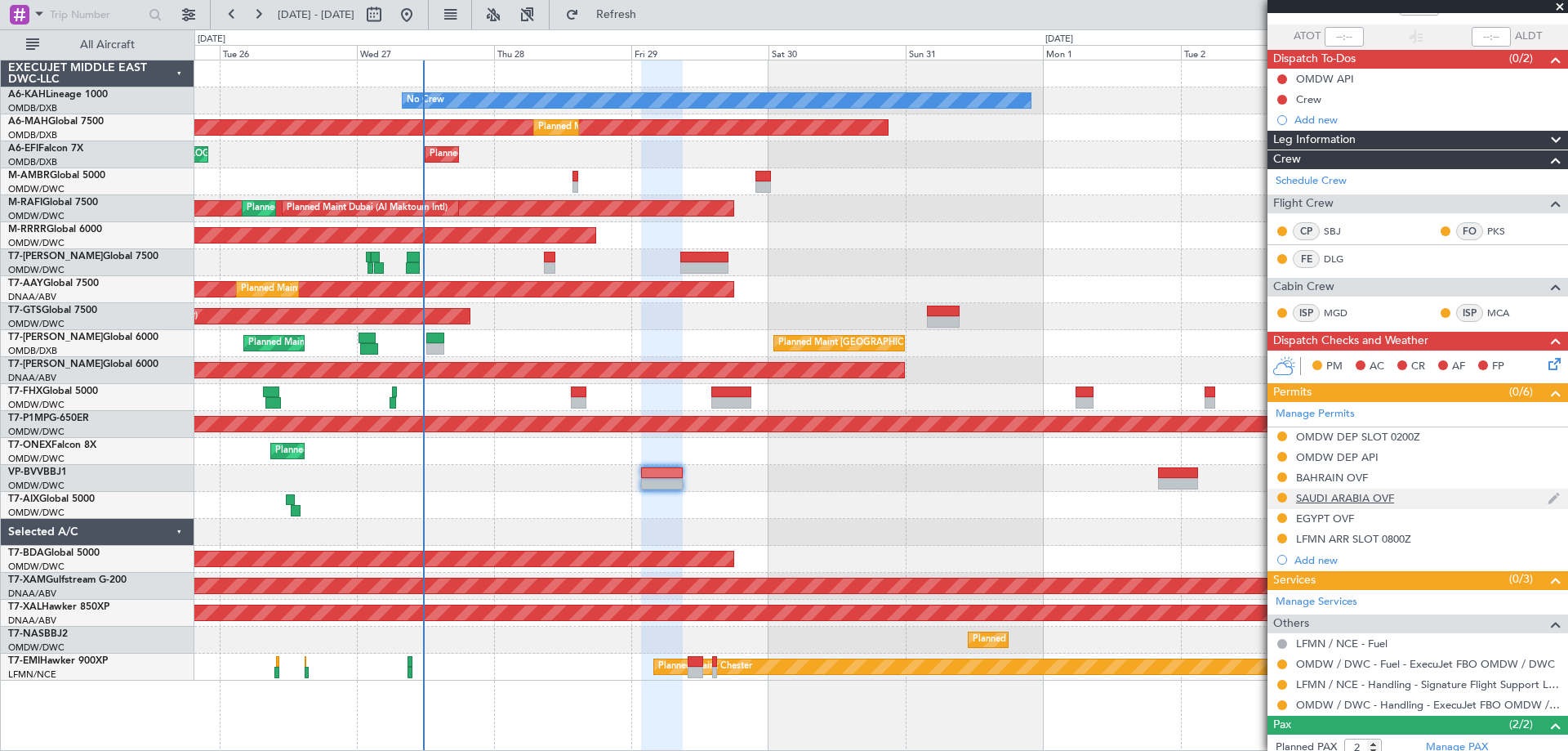
scroll to position [194, 0]
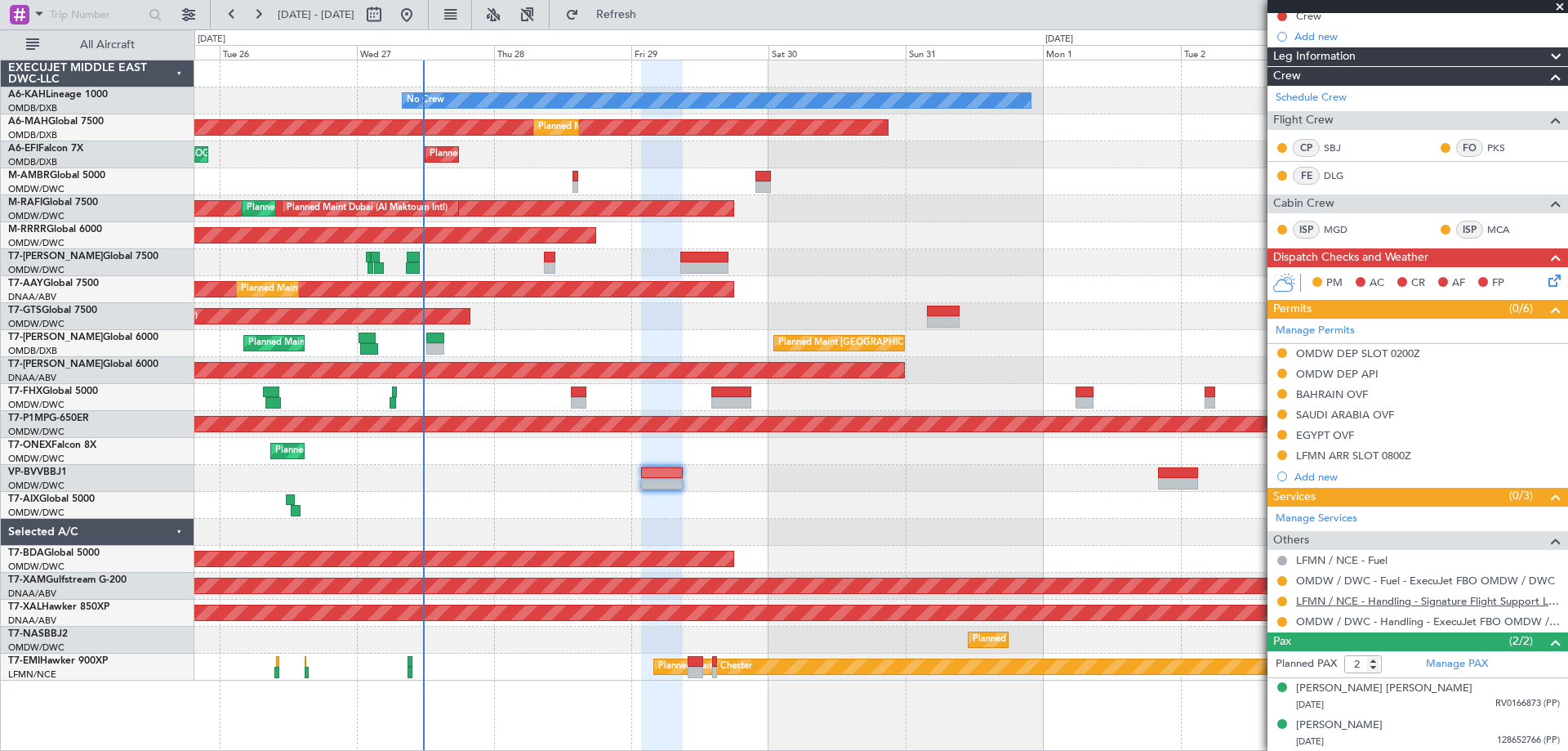
click at [1373, 602] on link "LFMN / NCE - Handling - Signature Flight Support LFMN / NCE" at bounding box center [1428, 601] width 264 height 14
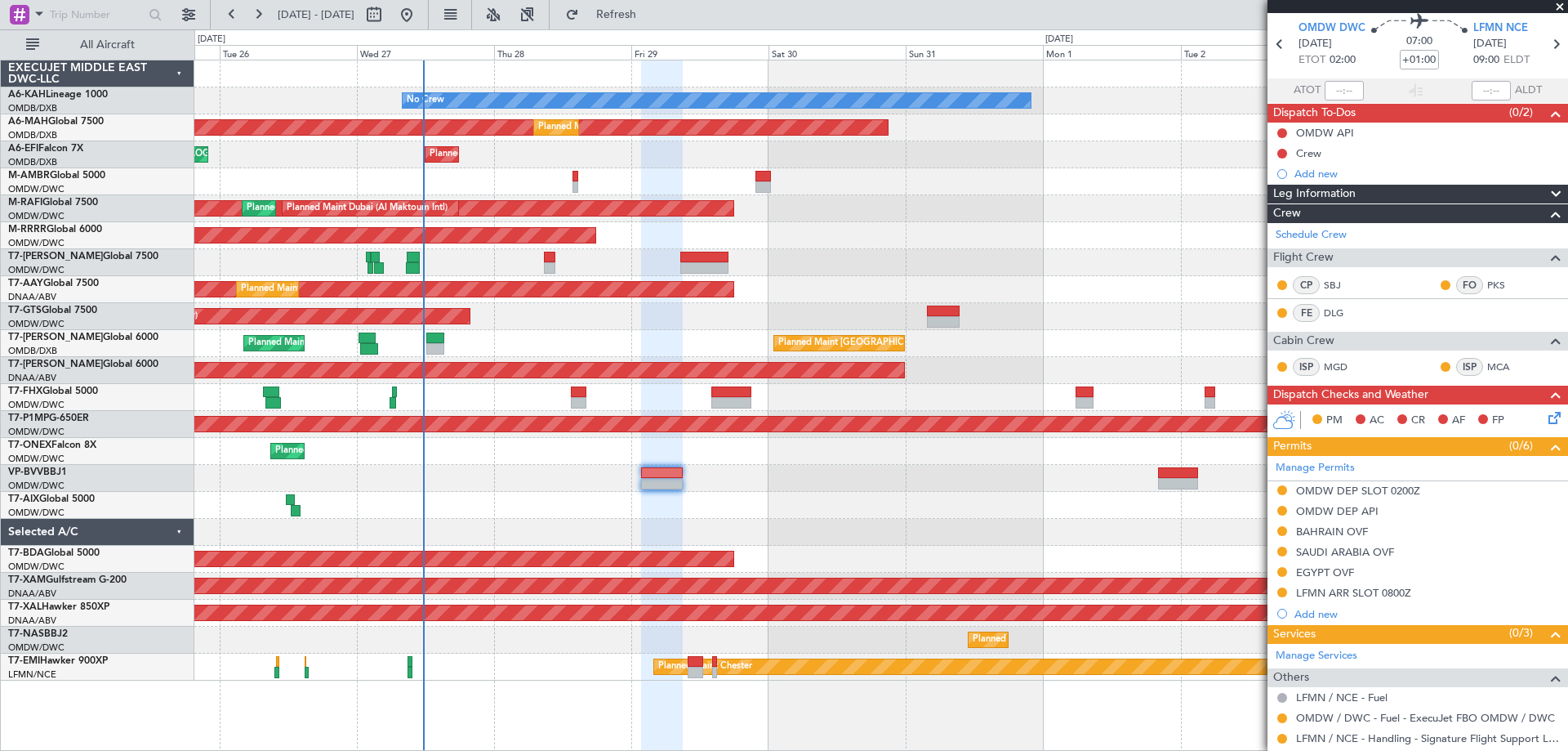
scroll to position [0, 0]
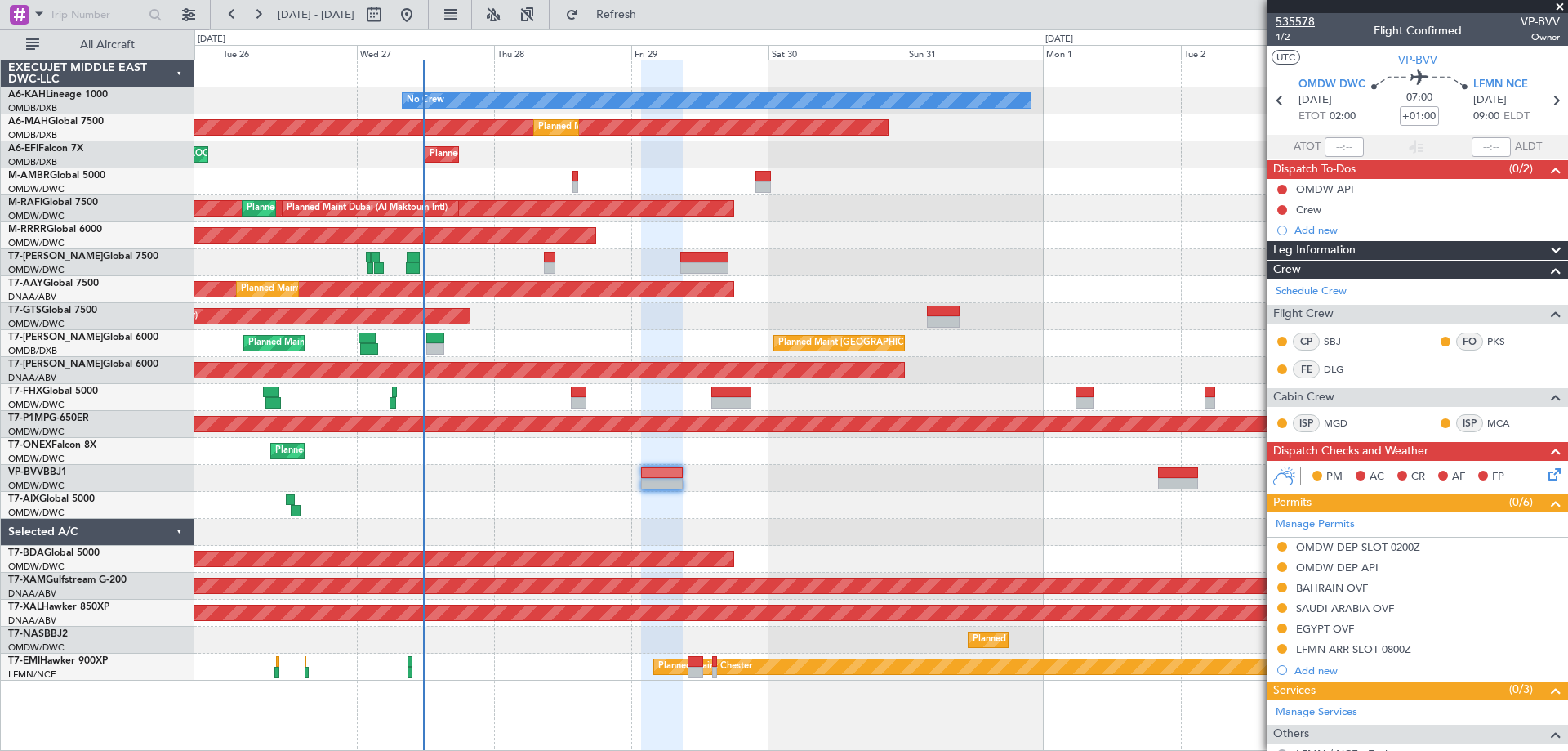
click at [1303, 25] on span "535578" at bounding box center [1295, 22] width 39 height 17
